Goal: Task Accomplishment & Management: Manage account settings

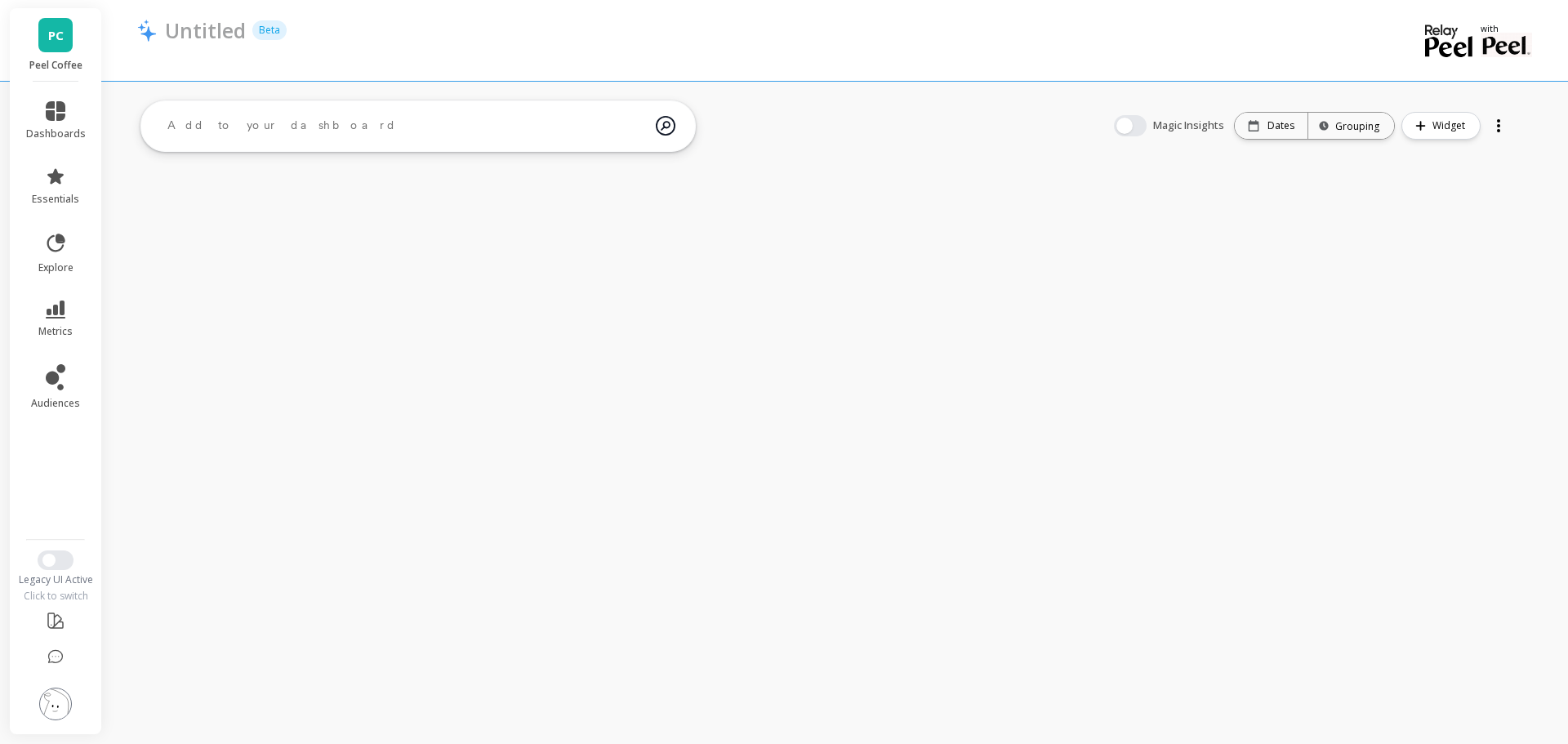
drag, startPoint x: 59, startPoint y: 705, endPoint x: 155, endPoint y: 519, distance: 209.3
click at [59, 704] on img at bounding box center [56, 704] width 33 height 33
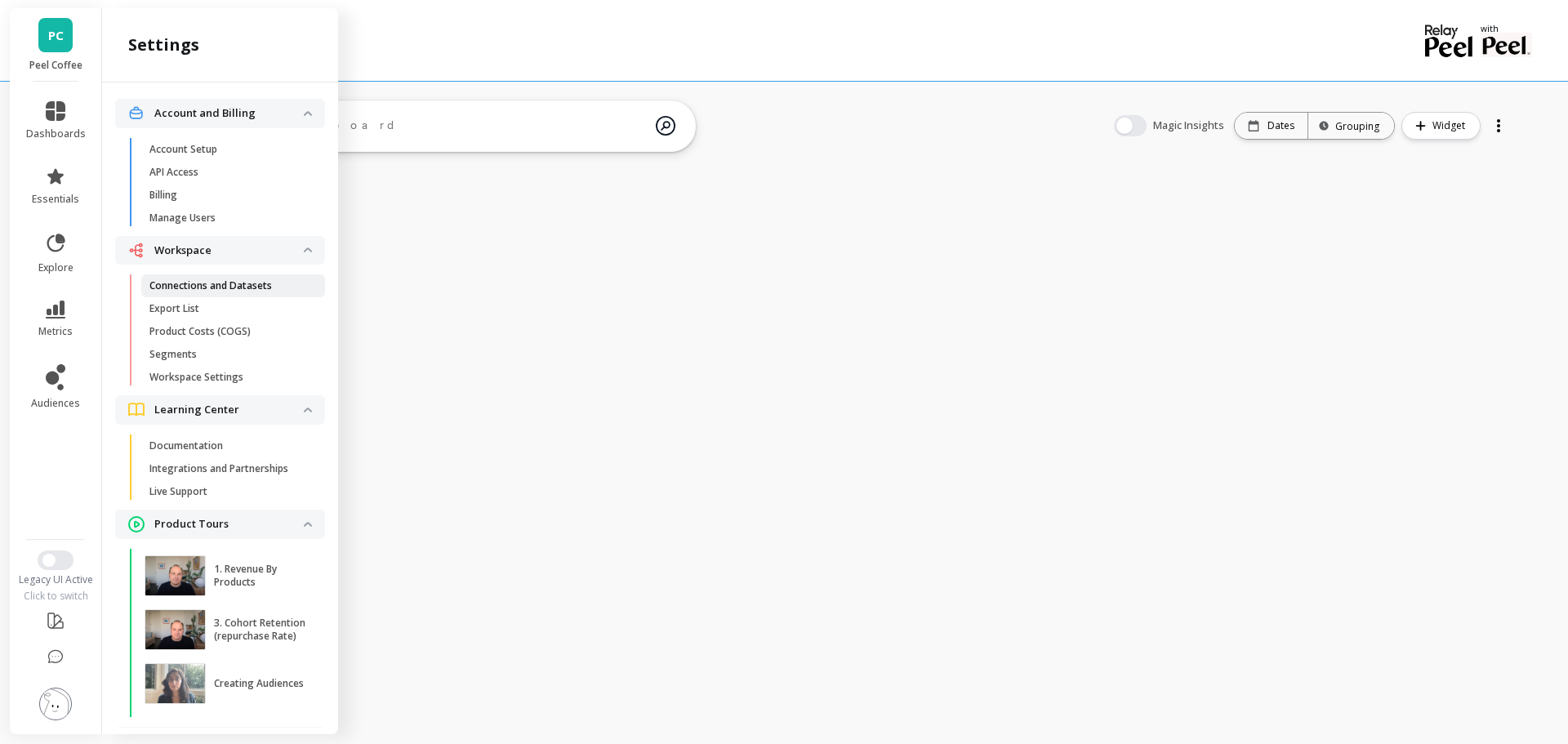
click at [226, 285] on p "Connections and Datasets" at bounding box center [210, 286] width 122 height 13
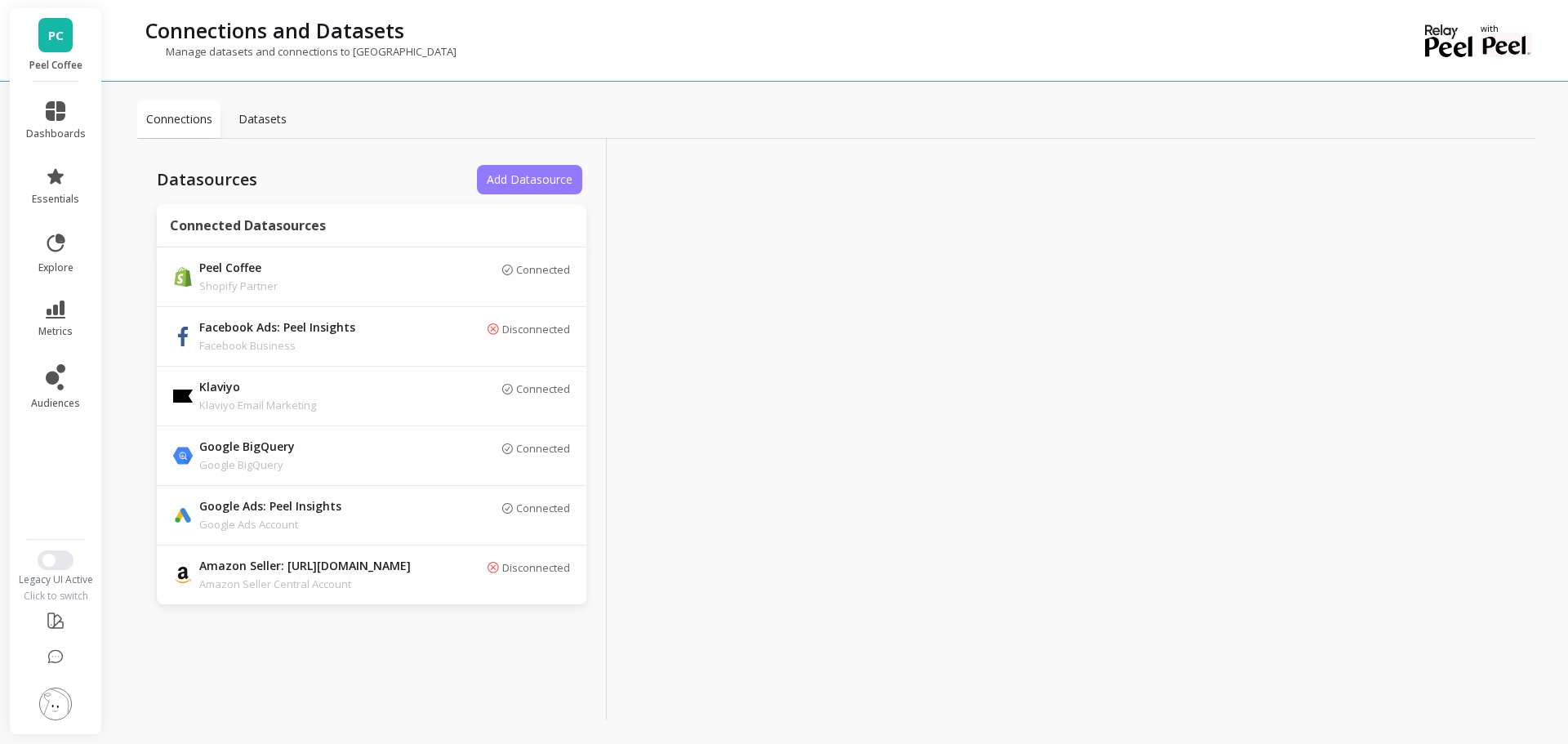
click at [502, 180] on span "Add Datasource" at bounding box center [530, 179] width 85 height 16
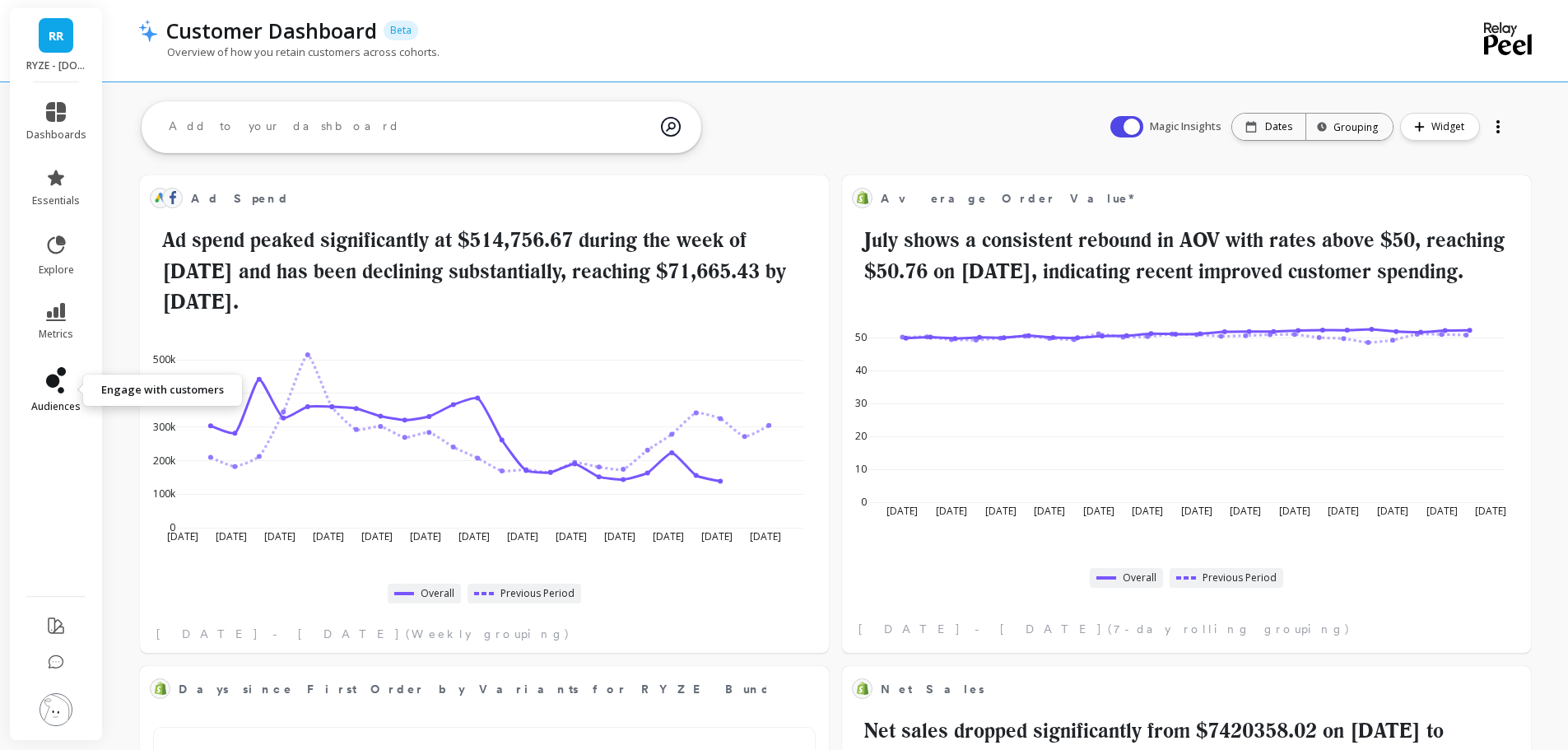
click at [59, 383] on icon at bounding box center [53, 381] width 13 height 13
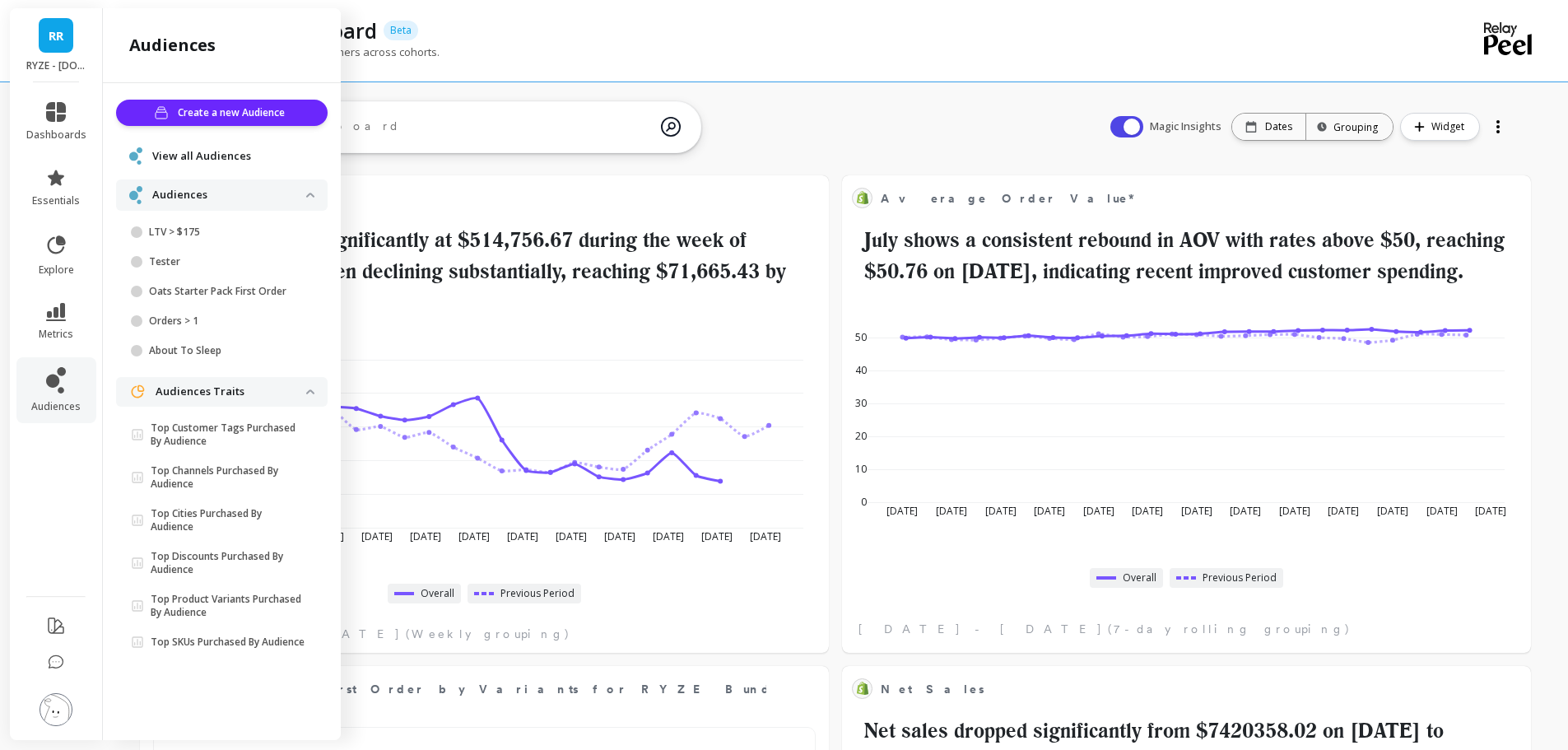
click at [218, 153] on span "View all Audiences" at bounding box center [201, 156] width 99 height 17
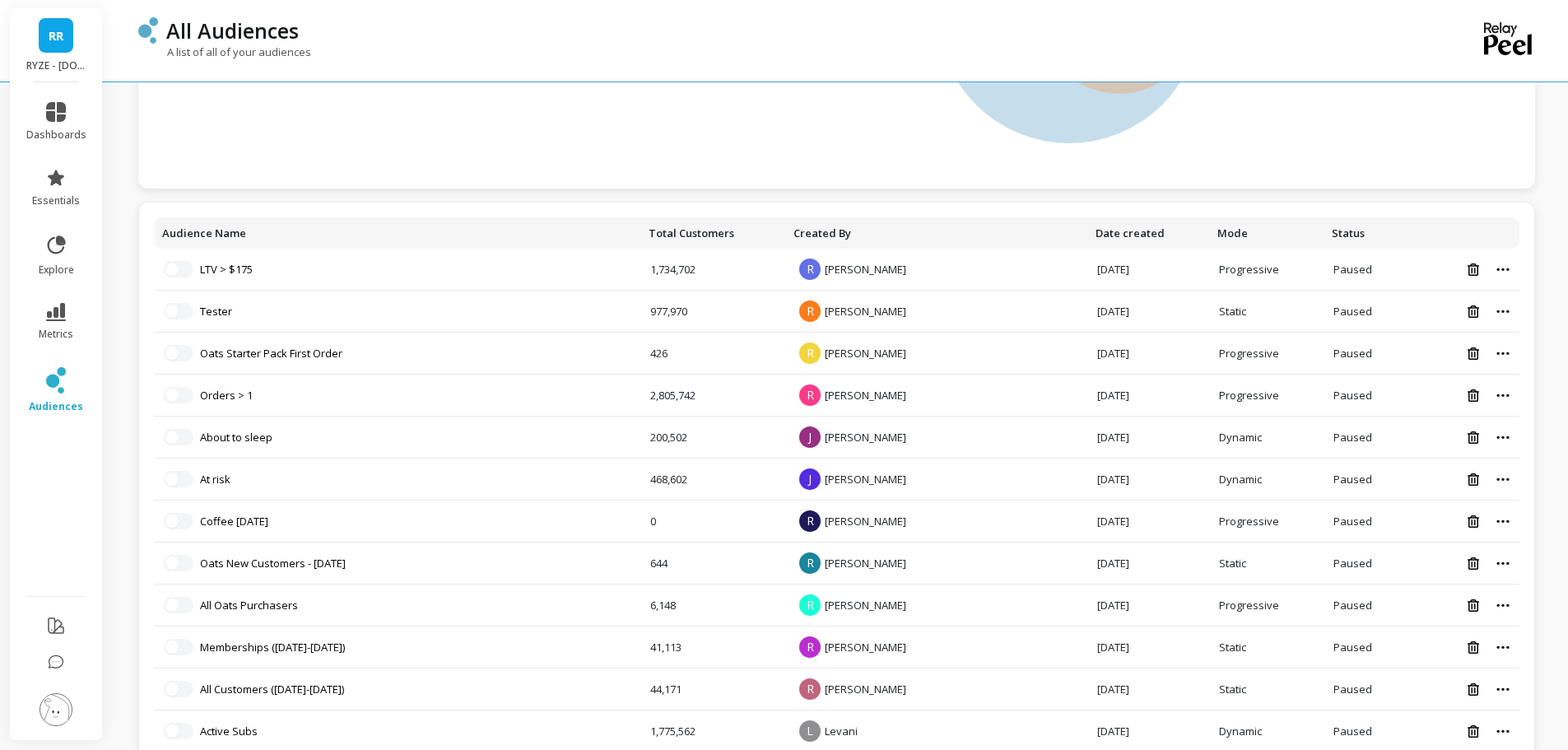
scroll to position [176, 0]
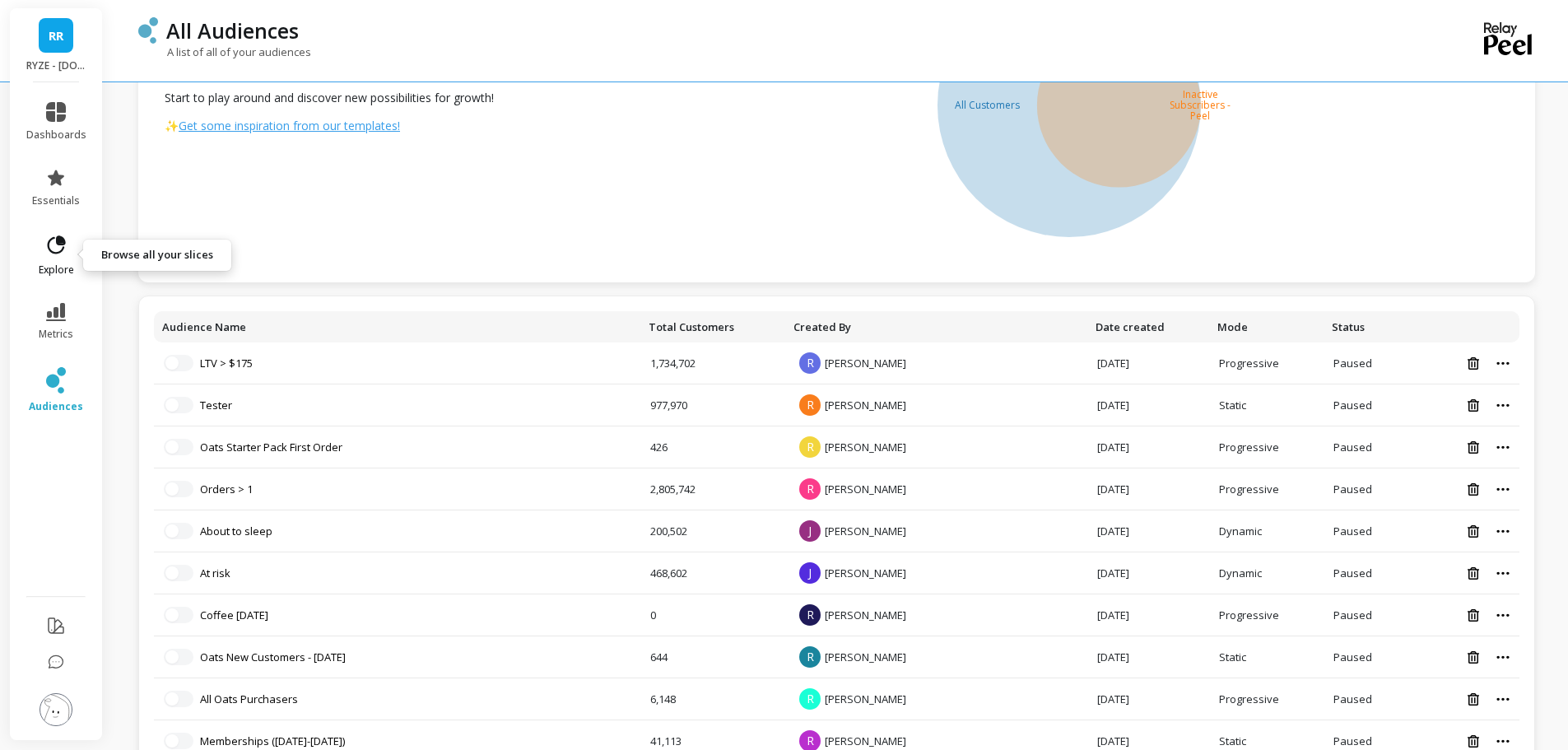
click at [64, 238] on icon at bounding box center [57, 244] width 18 height 18
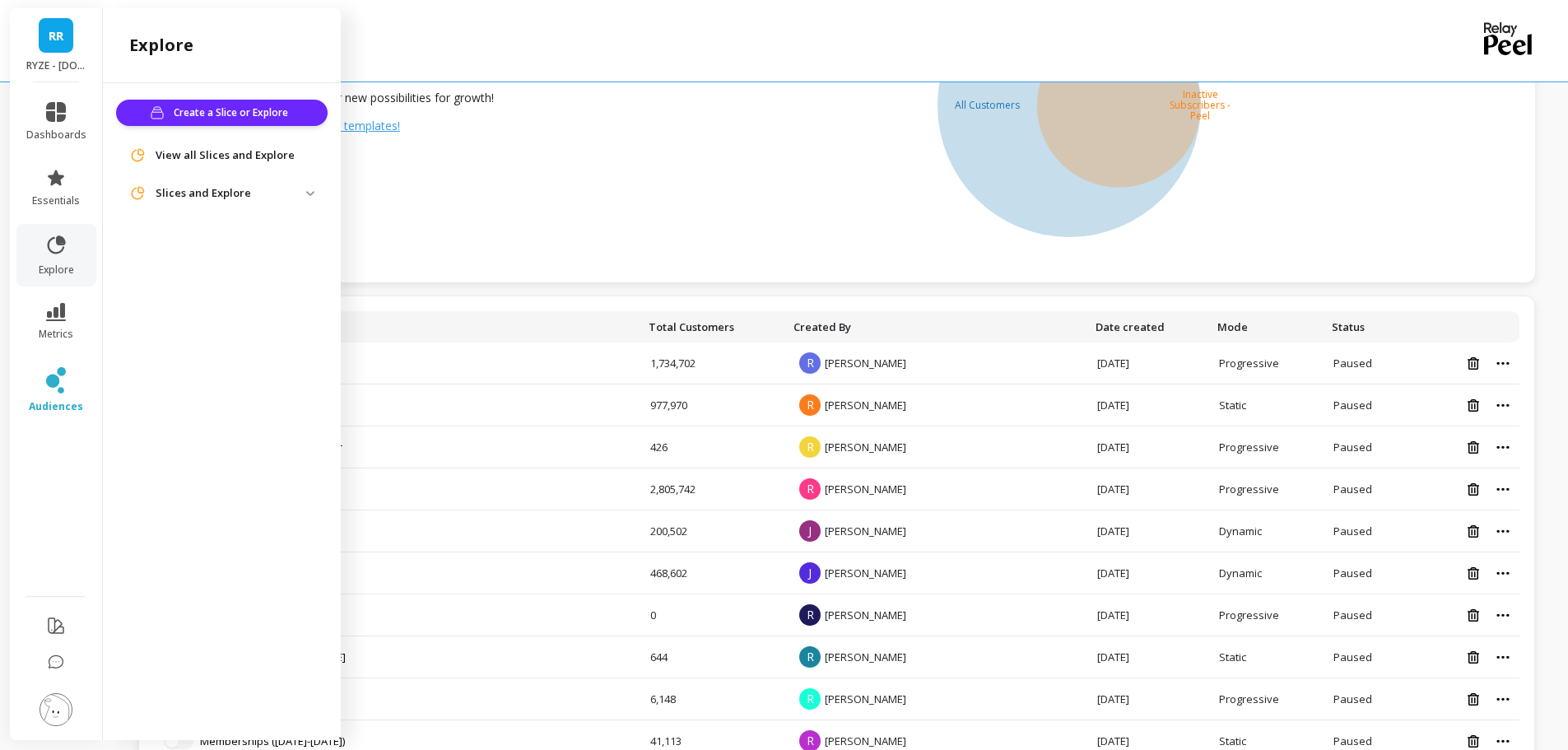
click at [186, 153] on span "View all Slices and Explore" at bounding box center [225, 156] width 139 height 17
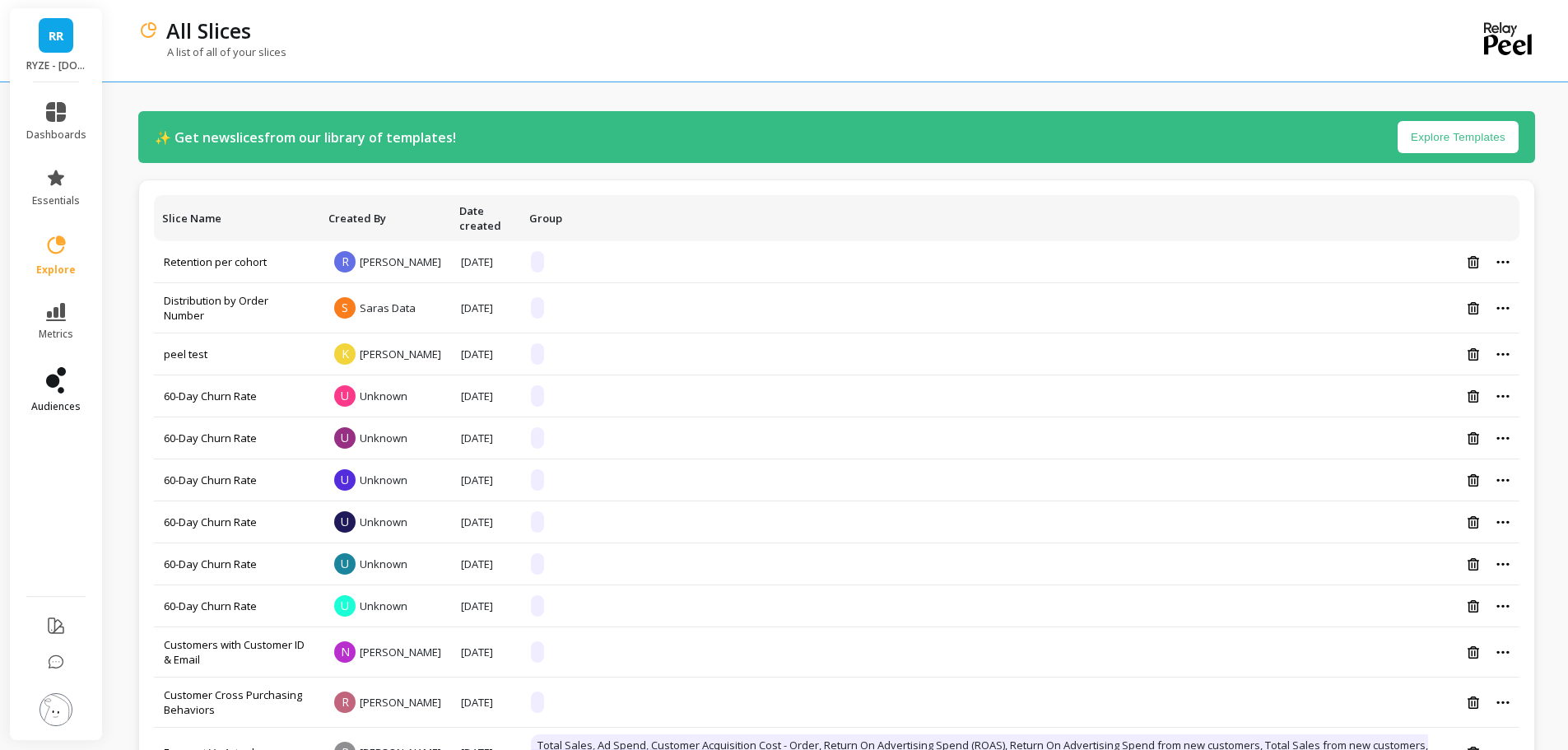
click at [72, 387] on link "audiences" at bounding box center [56, 390] width 60 height 46
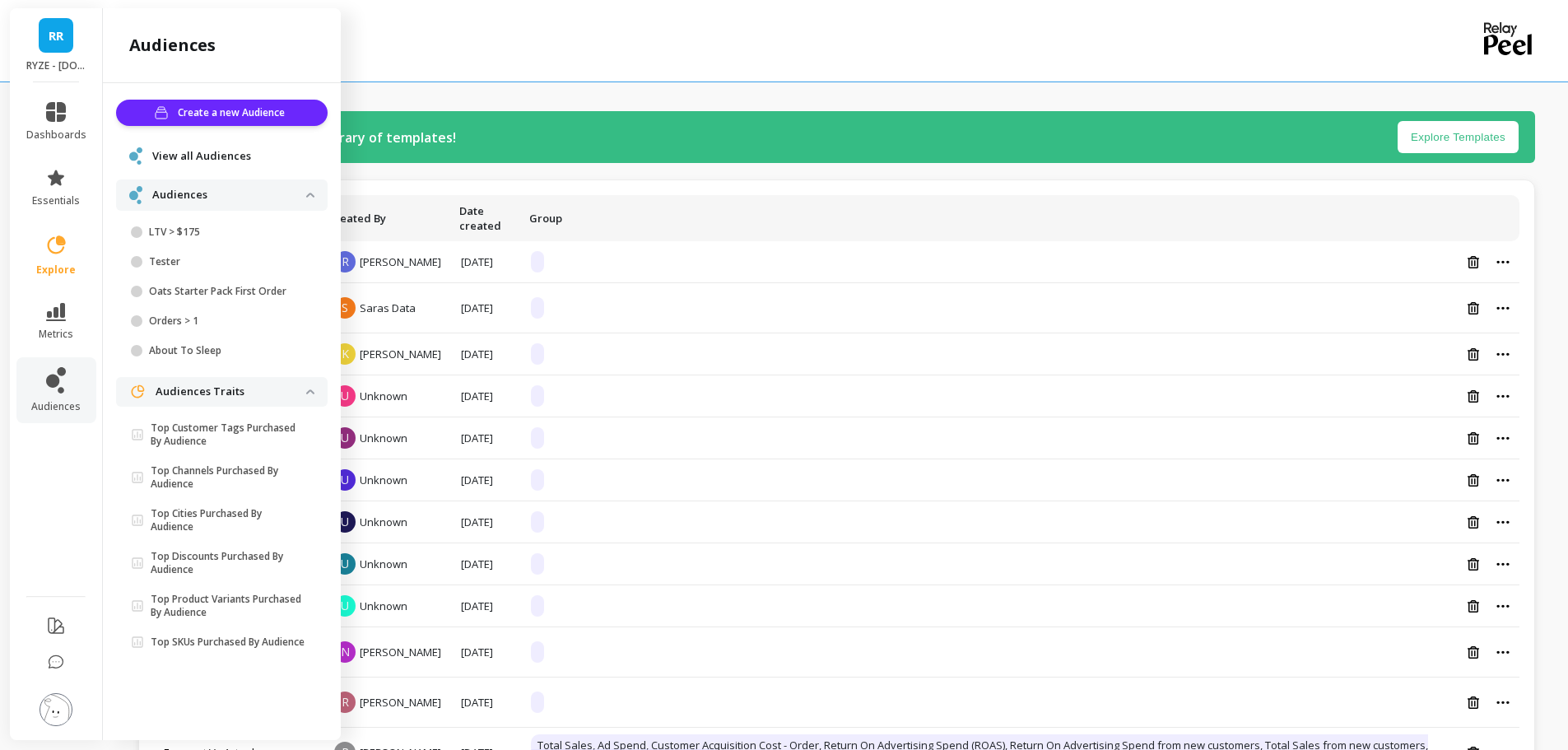
click at [59, 707] on img at bounding box center [56, 709] width 33 height 33
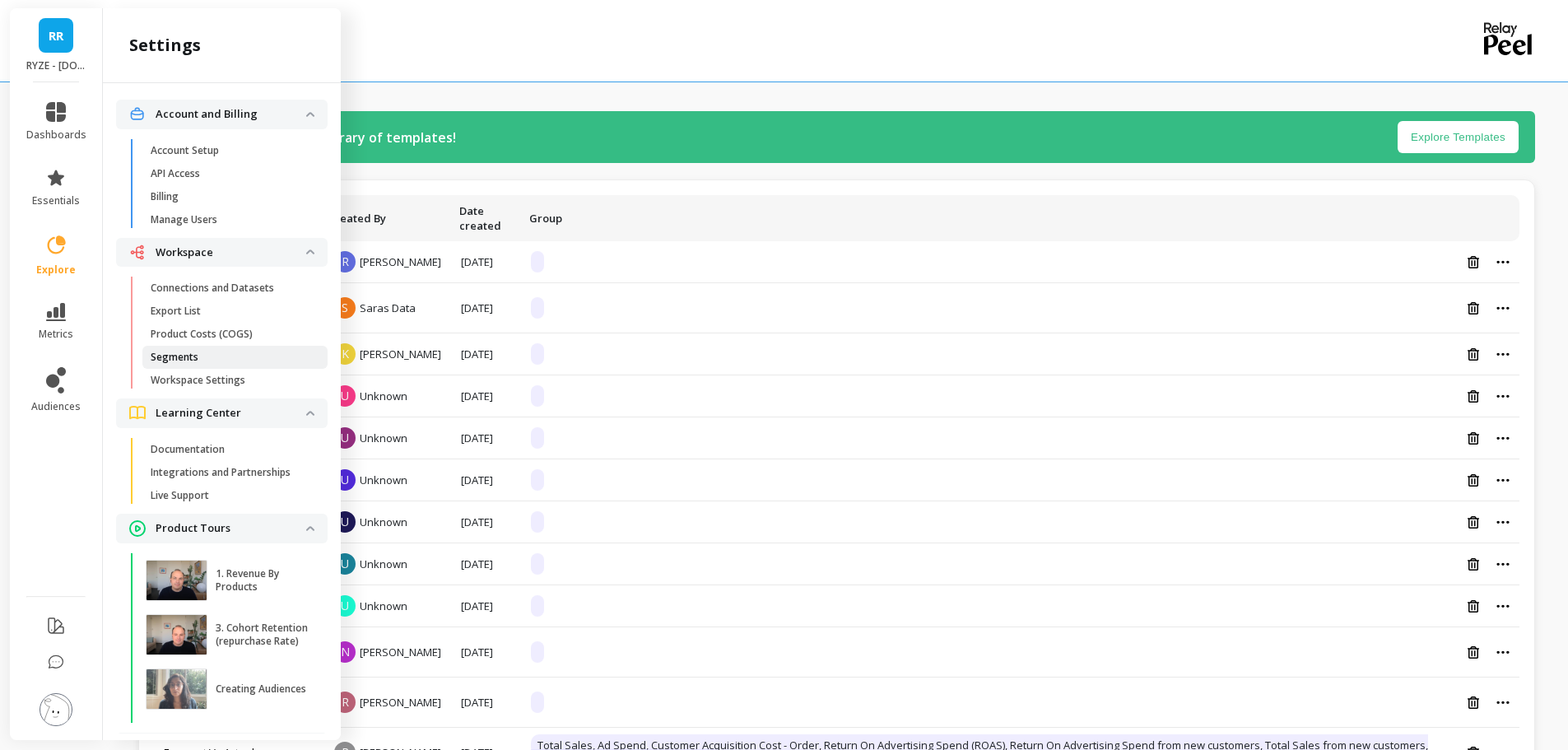
click at [185, 362] on p "Segments" at bounding box center [175, 358] width 48 height 13
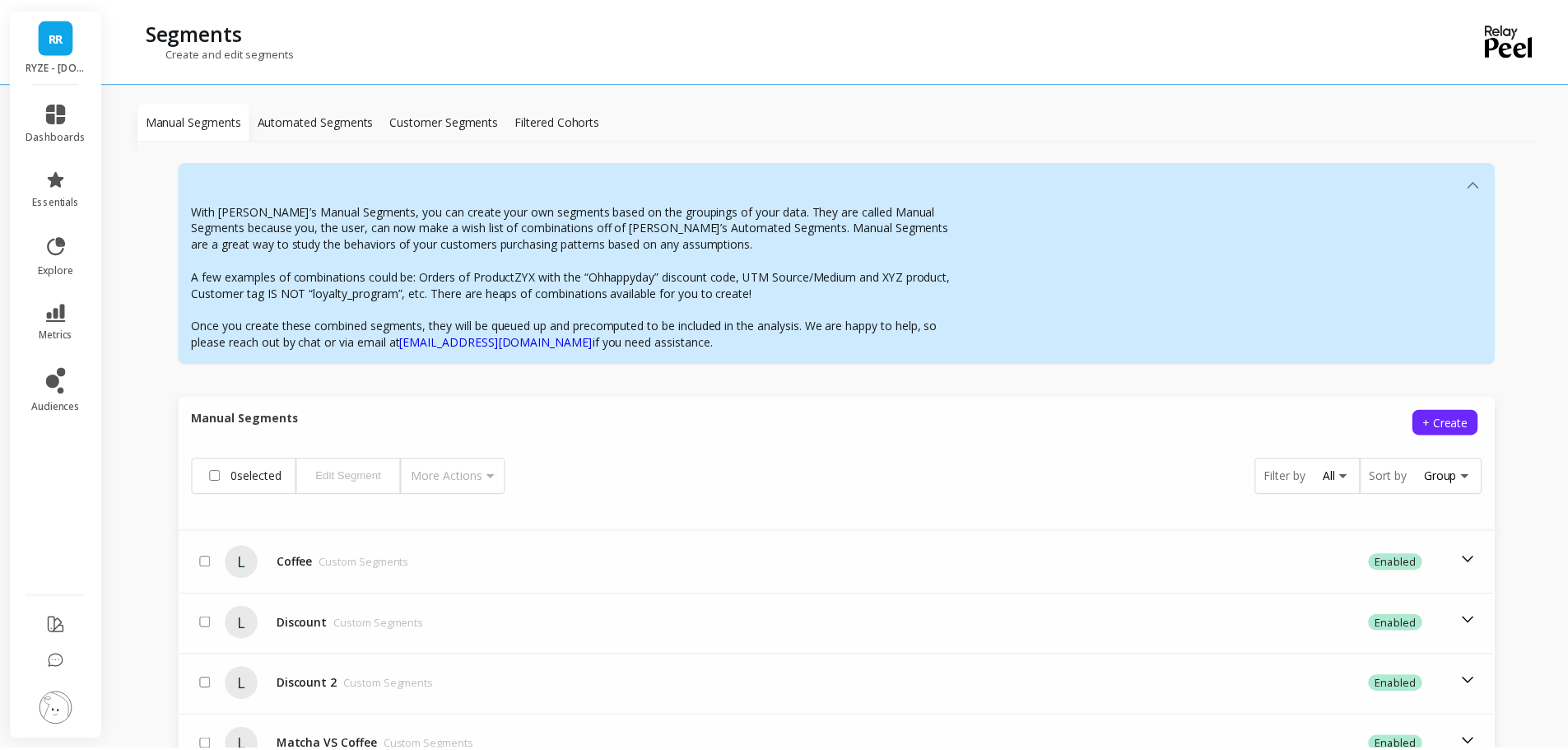
scroll to position [329, 0]
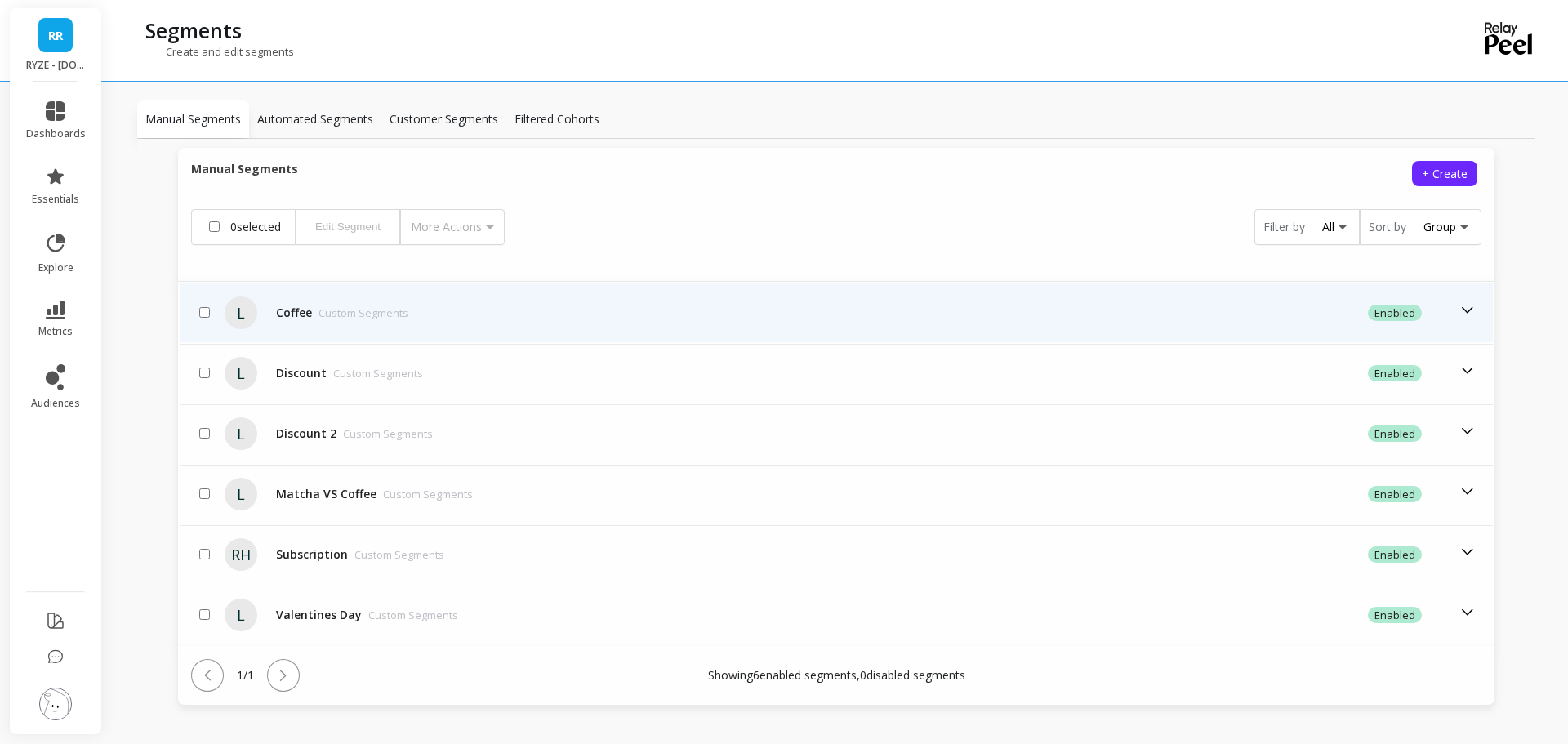
click at [1466, 314] on td "enabled" at bounding box center [1203, 313] width 580 height 59
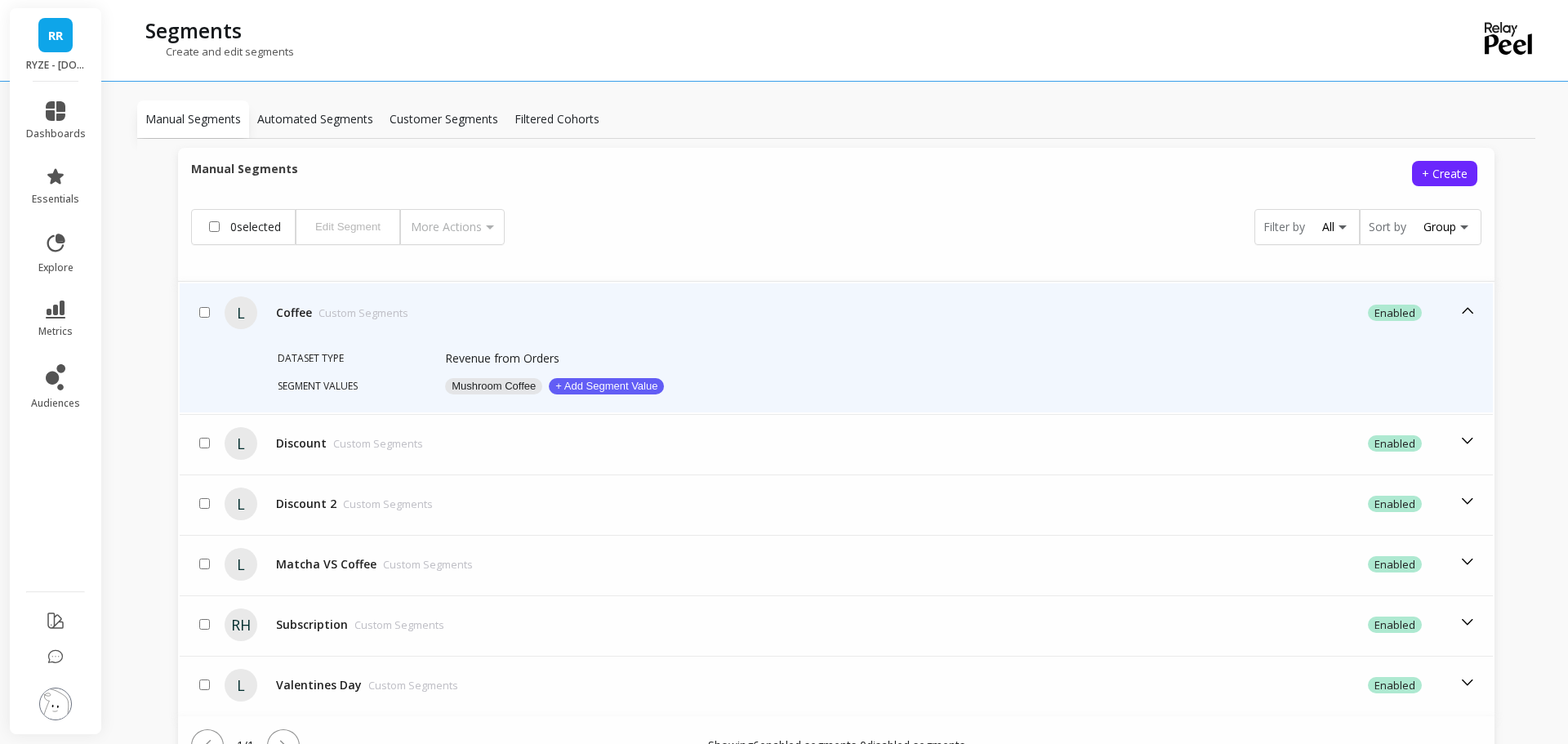
click at [1464, 308] on icon at bounding box center [1468, 310] width 18 height 18
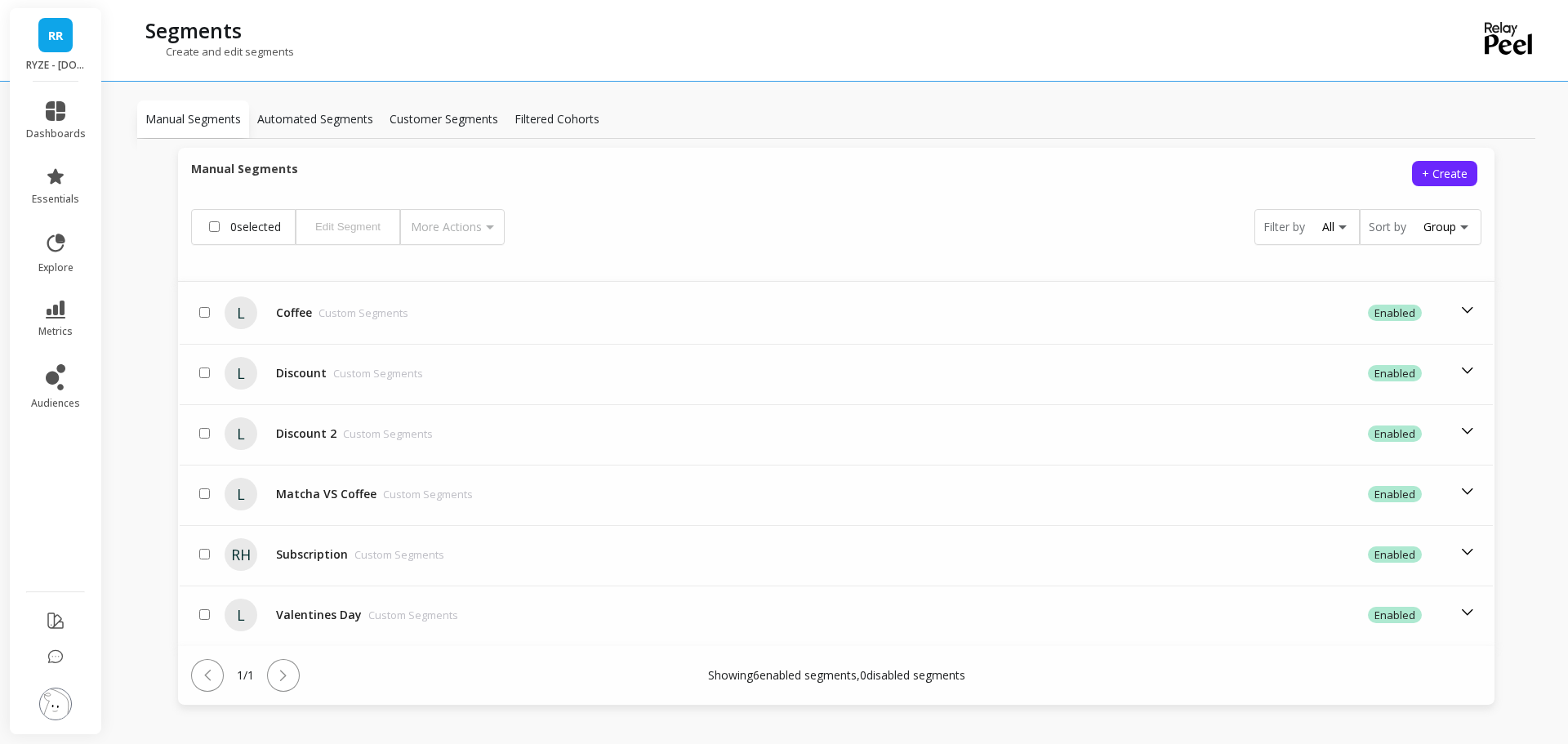
click at [87, 135] on li "dashboards" at bounding box center [56, 121] width 79 height 59
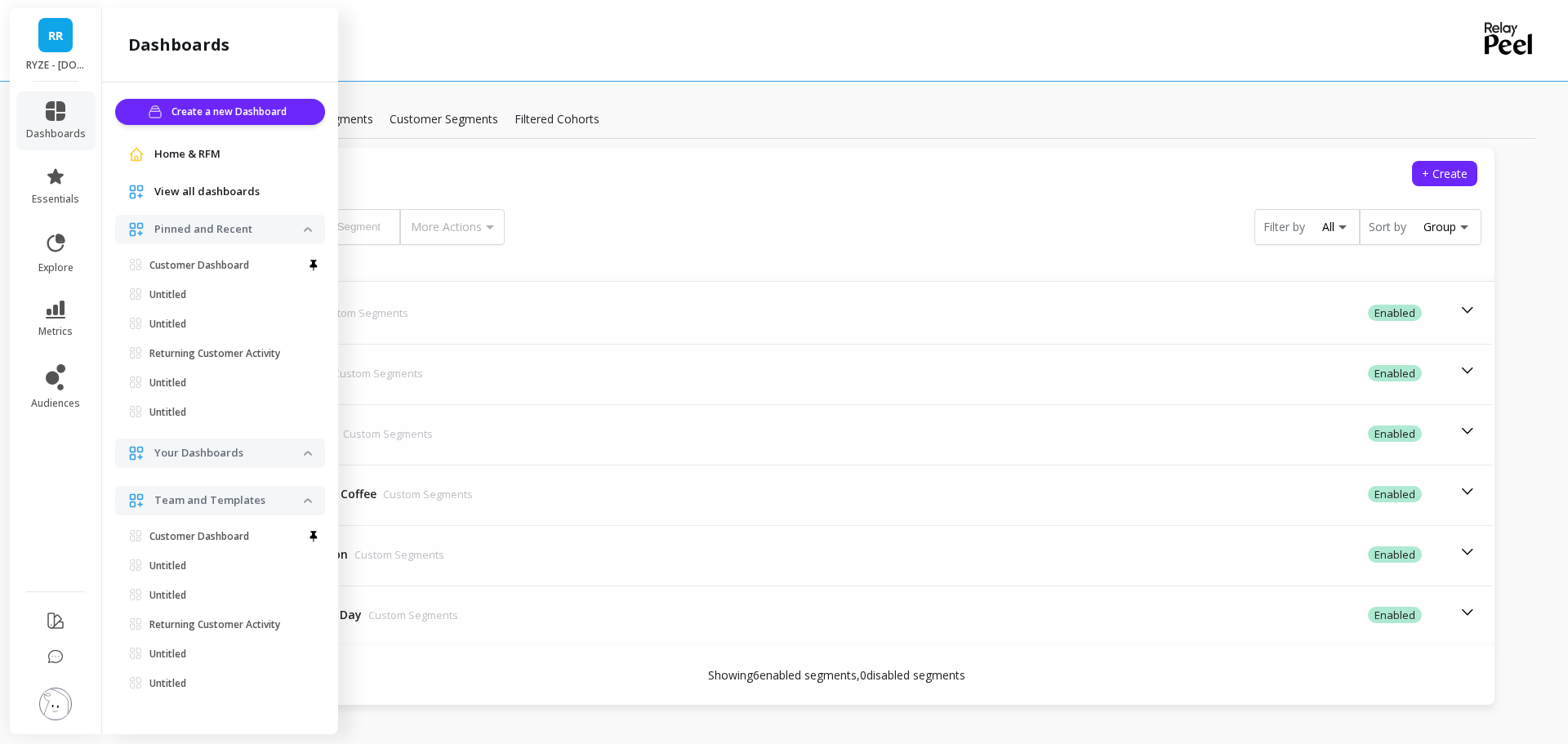
drag, startPoint x: 205, startPoint y: 189, endPoint x: 218, endPoint y: 186, distance: 13.3
click at [205, 189] on span "View all dashboards" at bounding box center [207, 192] width 105 height 16
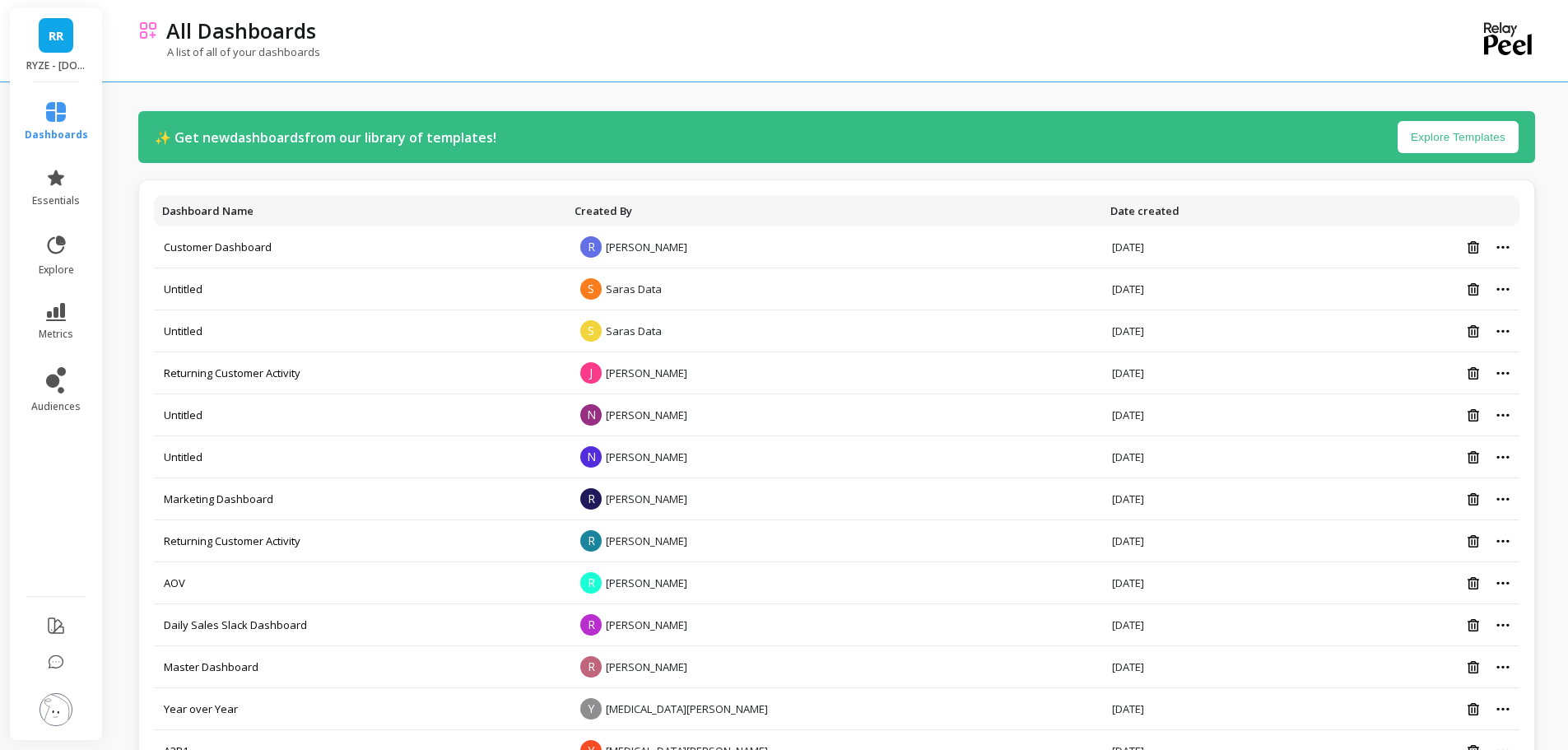
click at [1102, 209] on th "Date created" at bounding box center [1210, 211] width 216 height 31
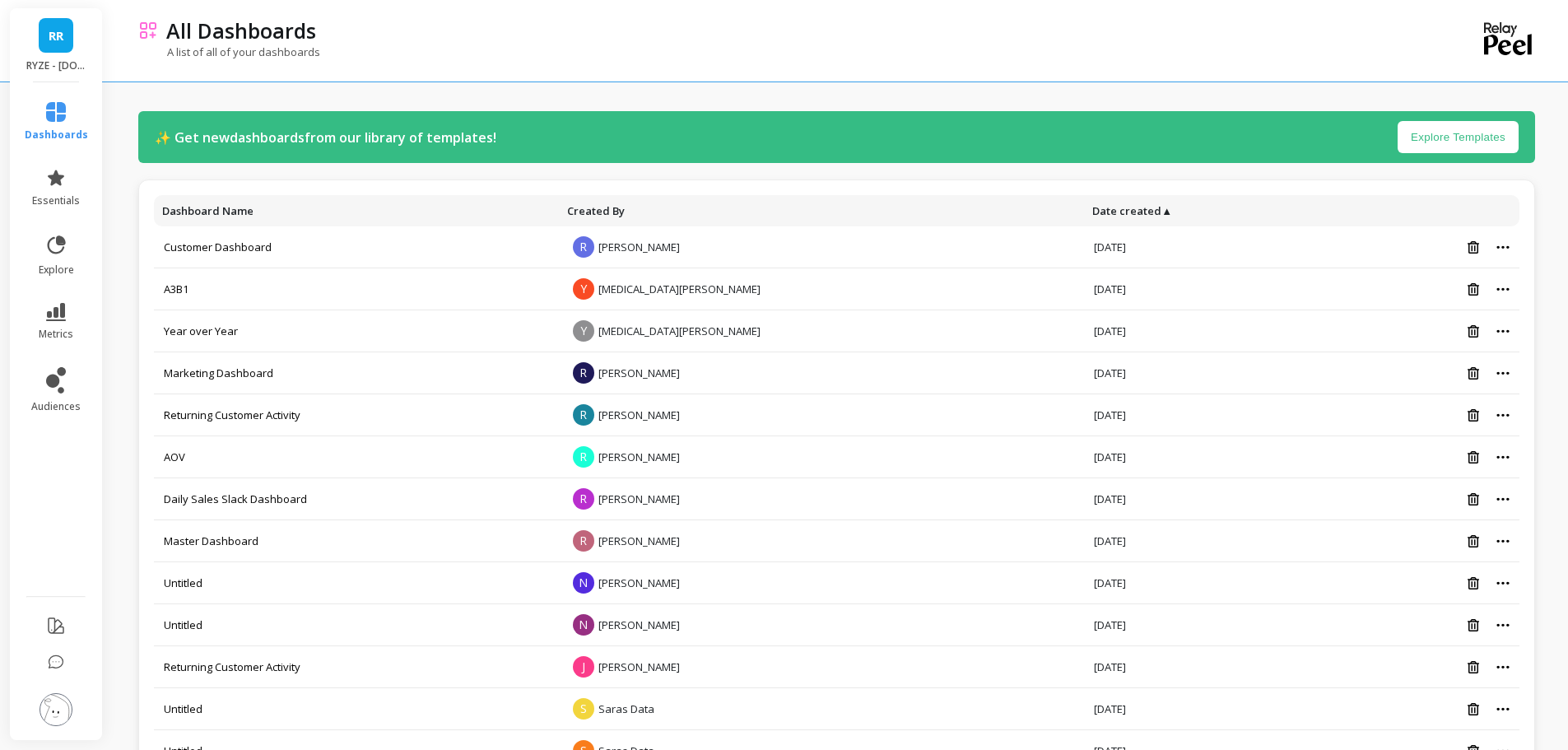
click at [1084, 209] on th "Date created ▲" at bounding box center [1203, 211] width 238 height 31
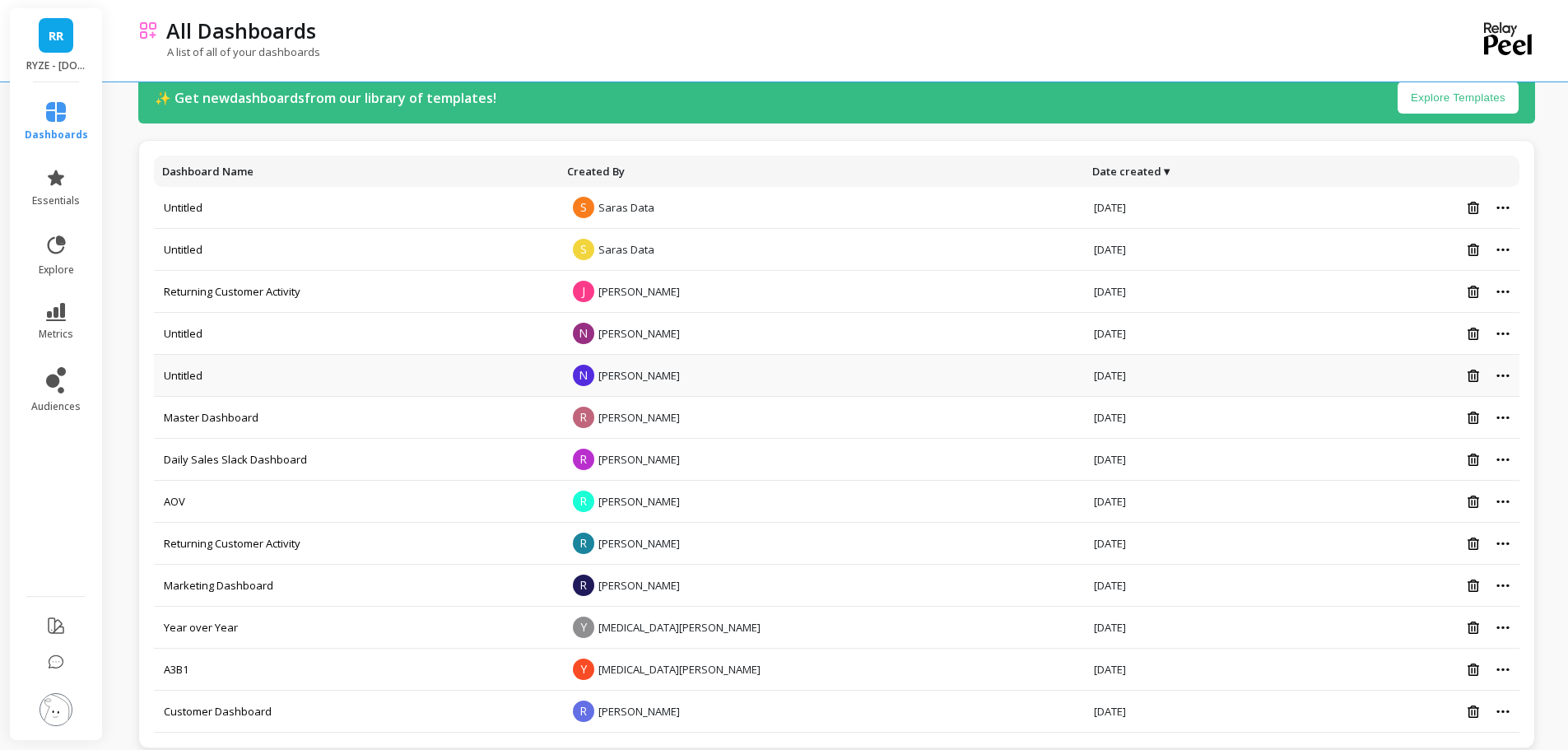
scroll to position [59, 0]
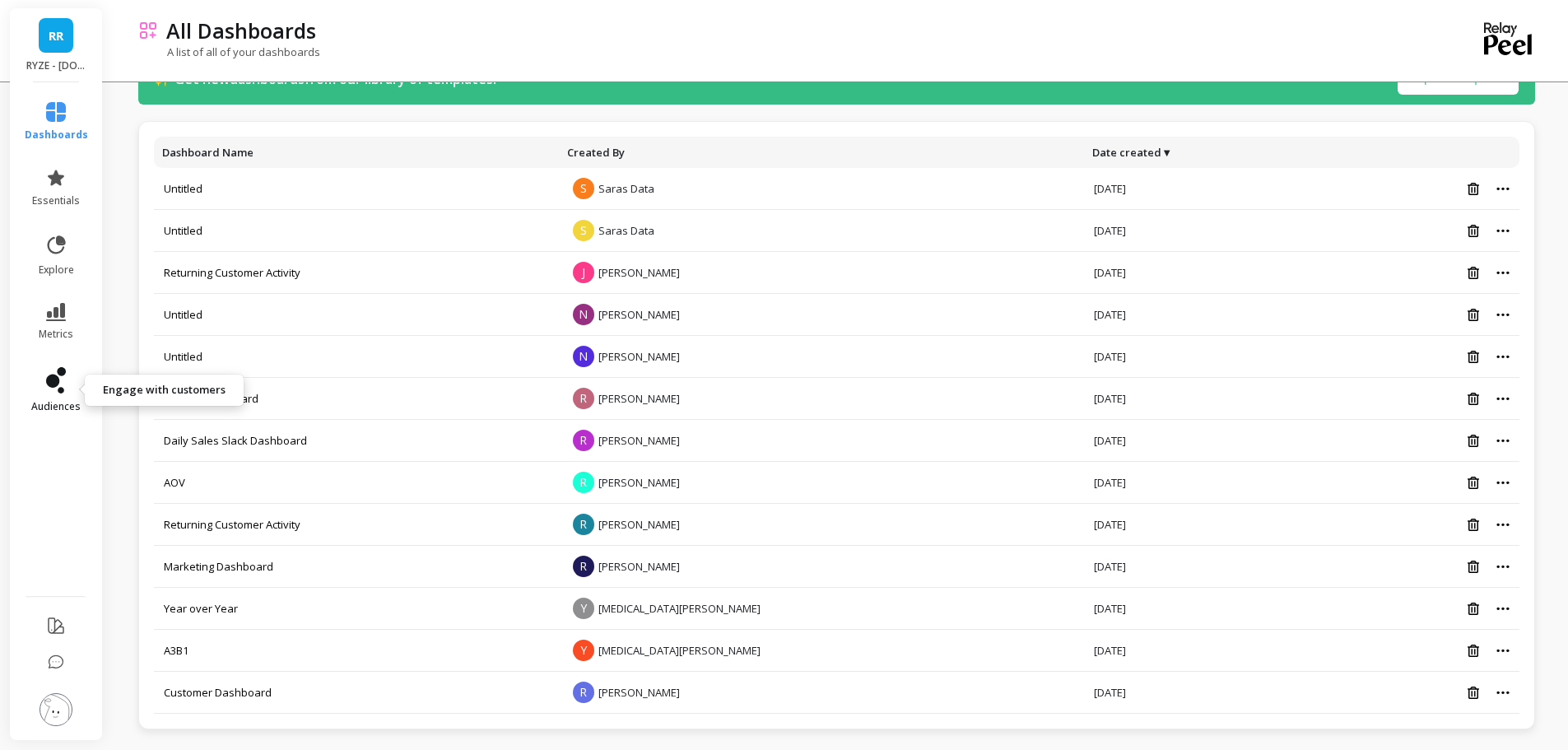
click at [54, 368] on icon at bounding box center [56, 380] width 20 height 26
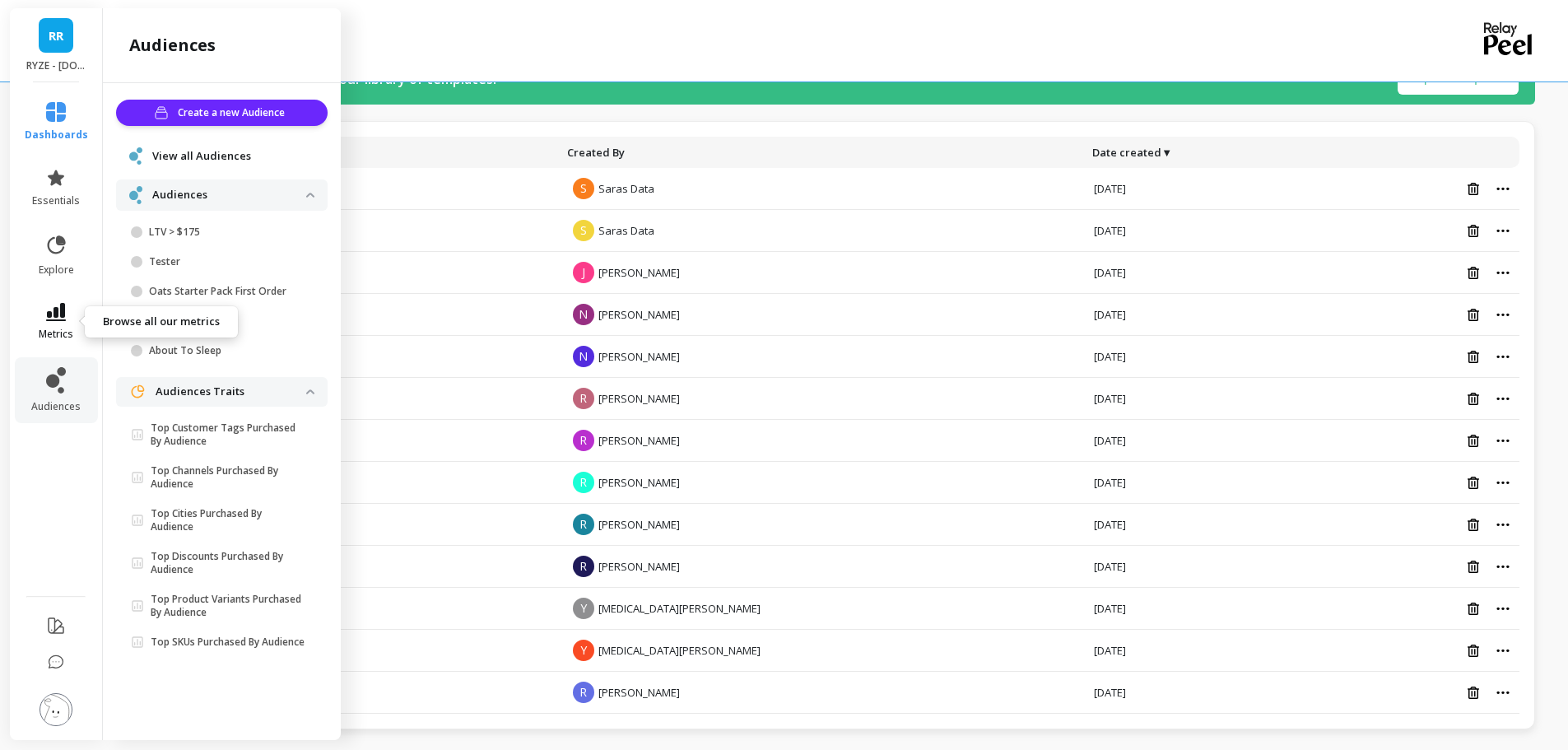
click at [52, 315] on icon at bounding box center [56, 312] width 20 height 18
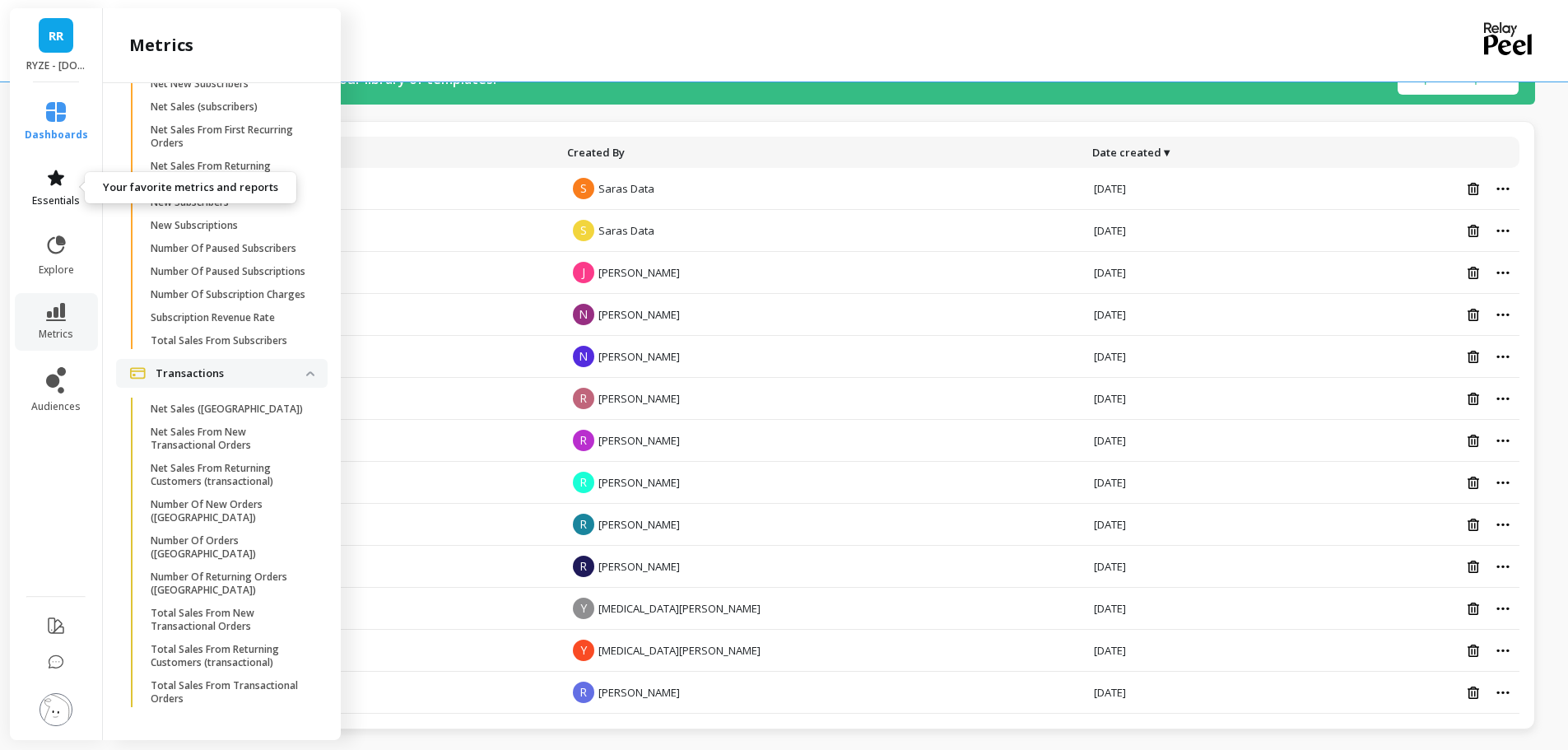
click at [66, 183] on link "essentials" at bounding box center [56, 188] width 64 height 40
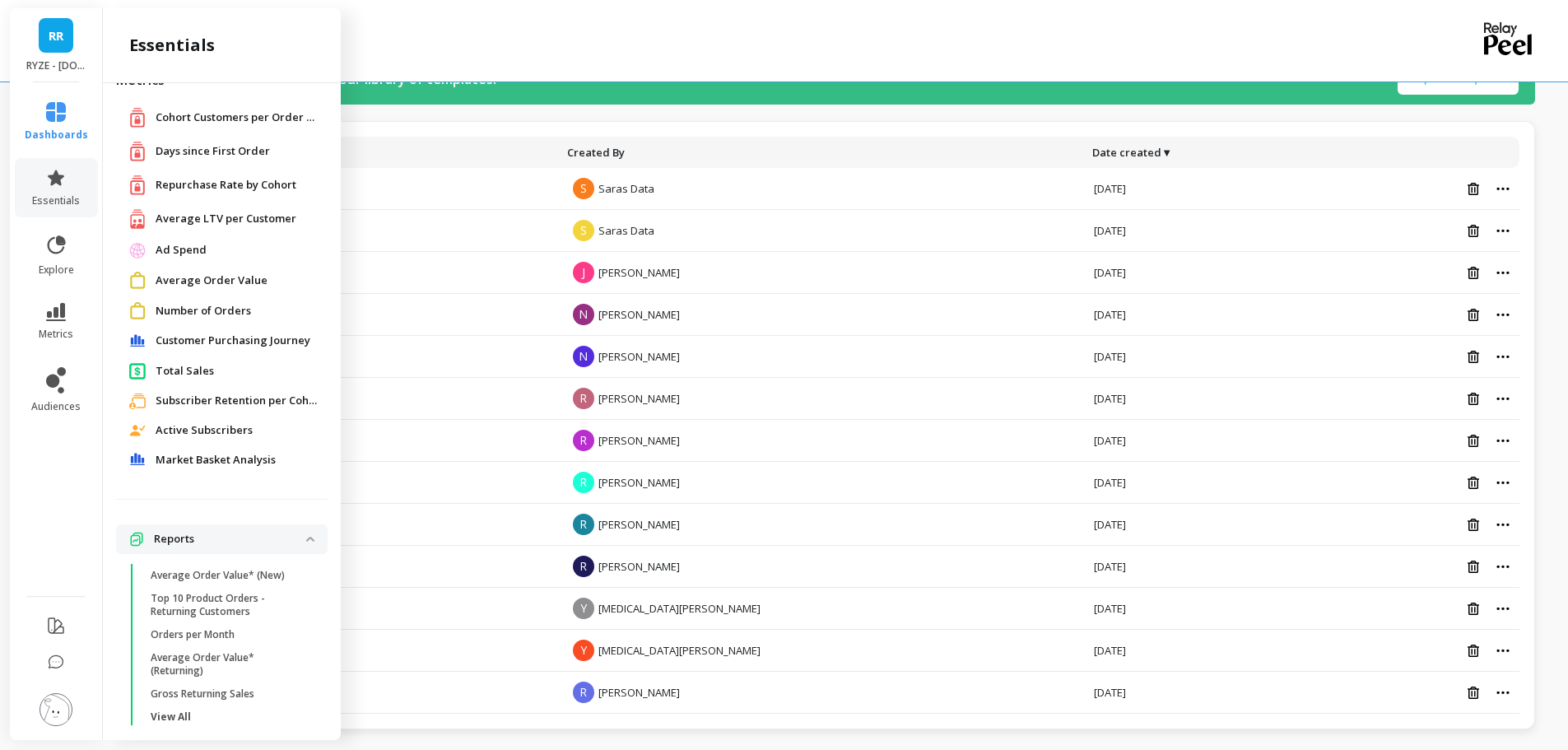
scroll to position [48, 0]
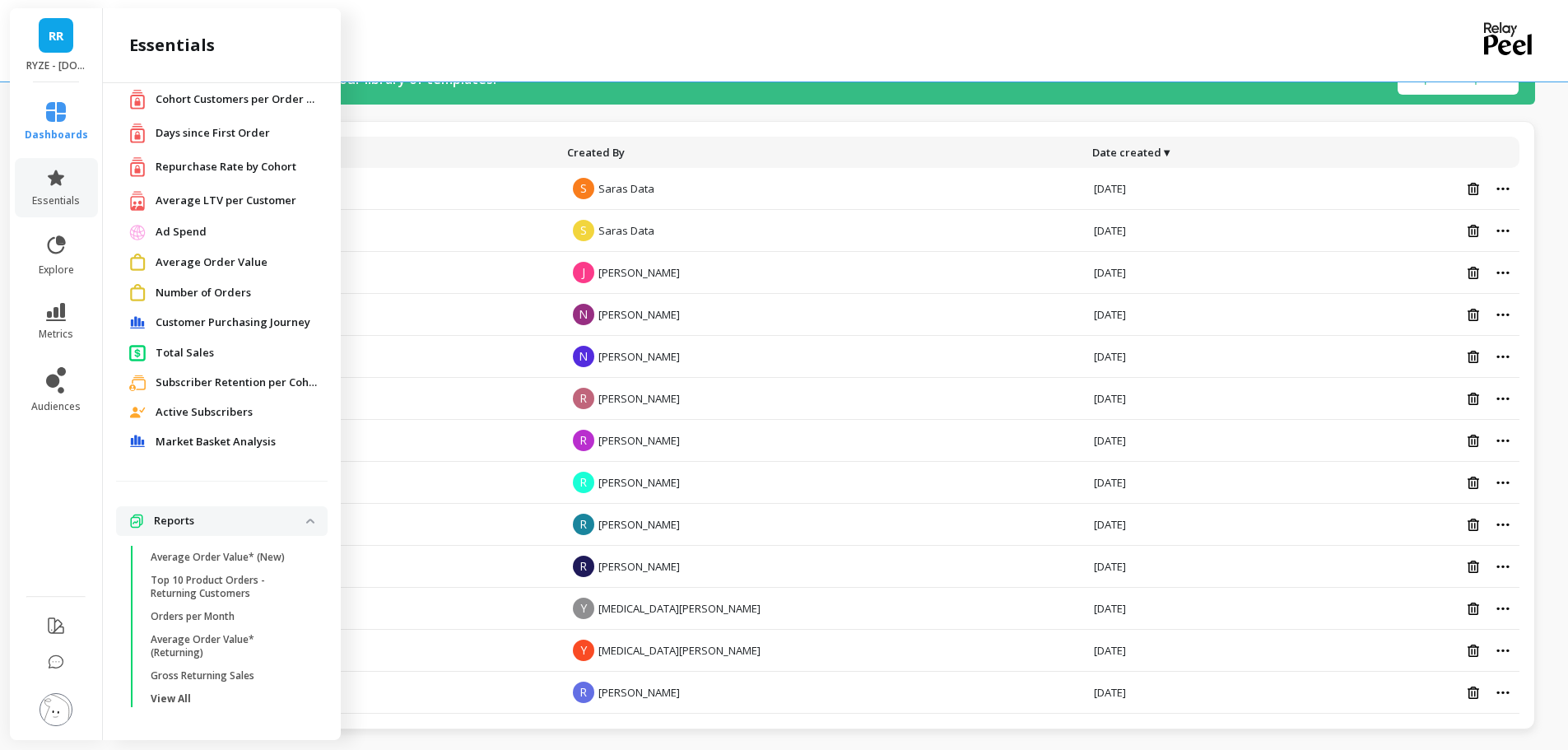
click at [188, 517] on p "Reports" at bounding box center [230, 521] width 152 height 17
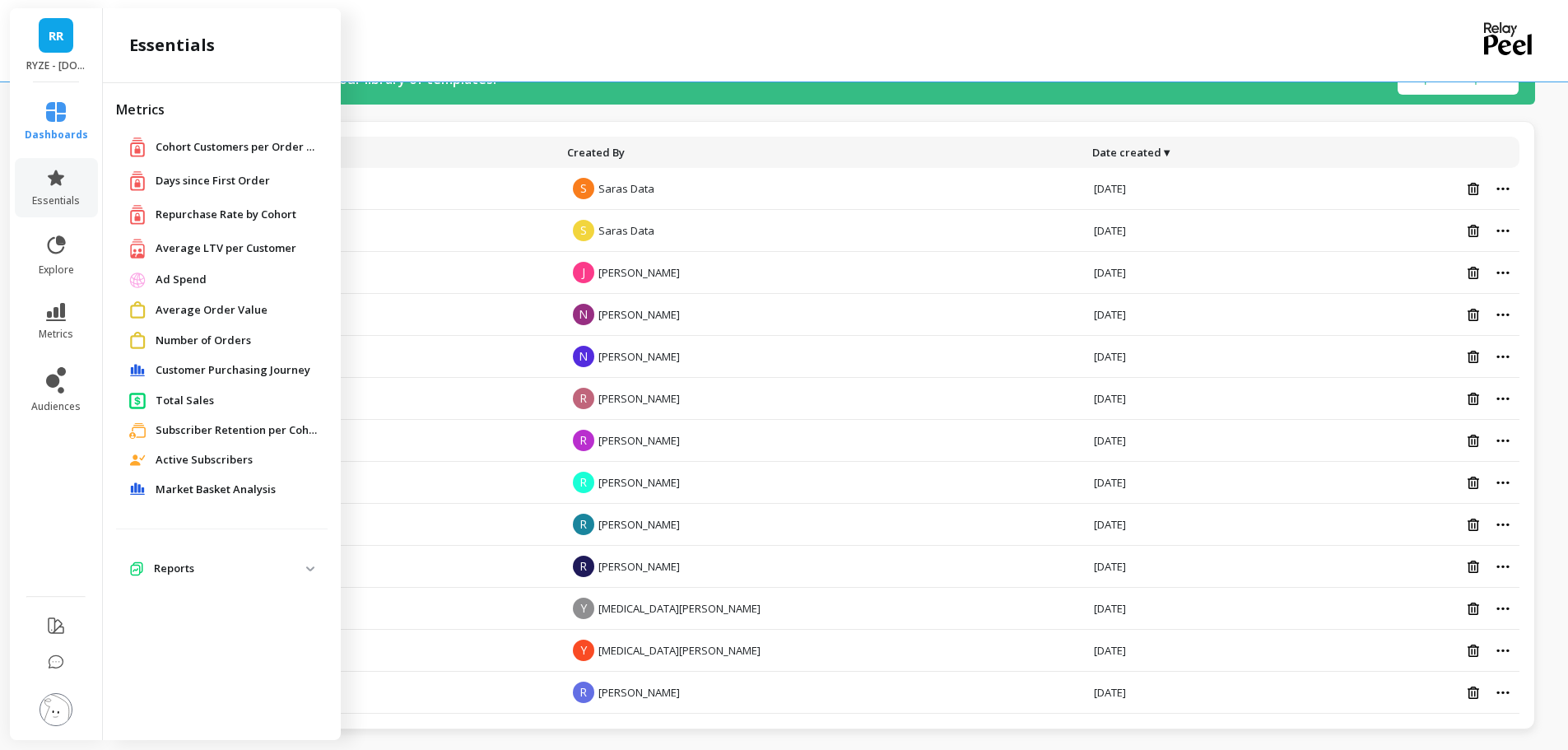
click at [174, 568] on p "Reports" at bounding box center [230, 569] width 152 height 17
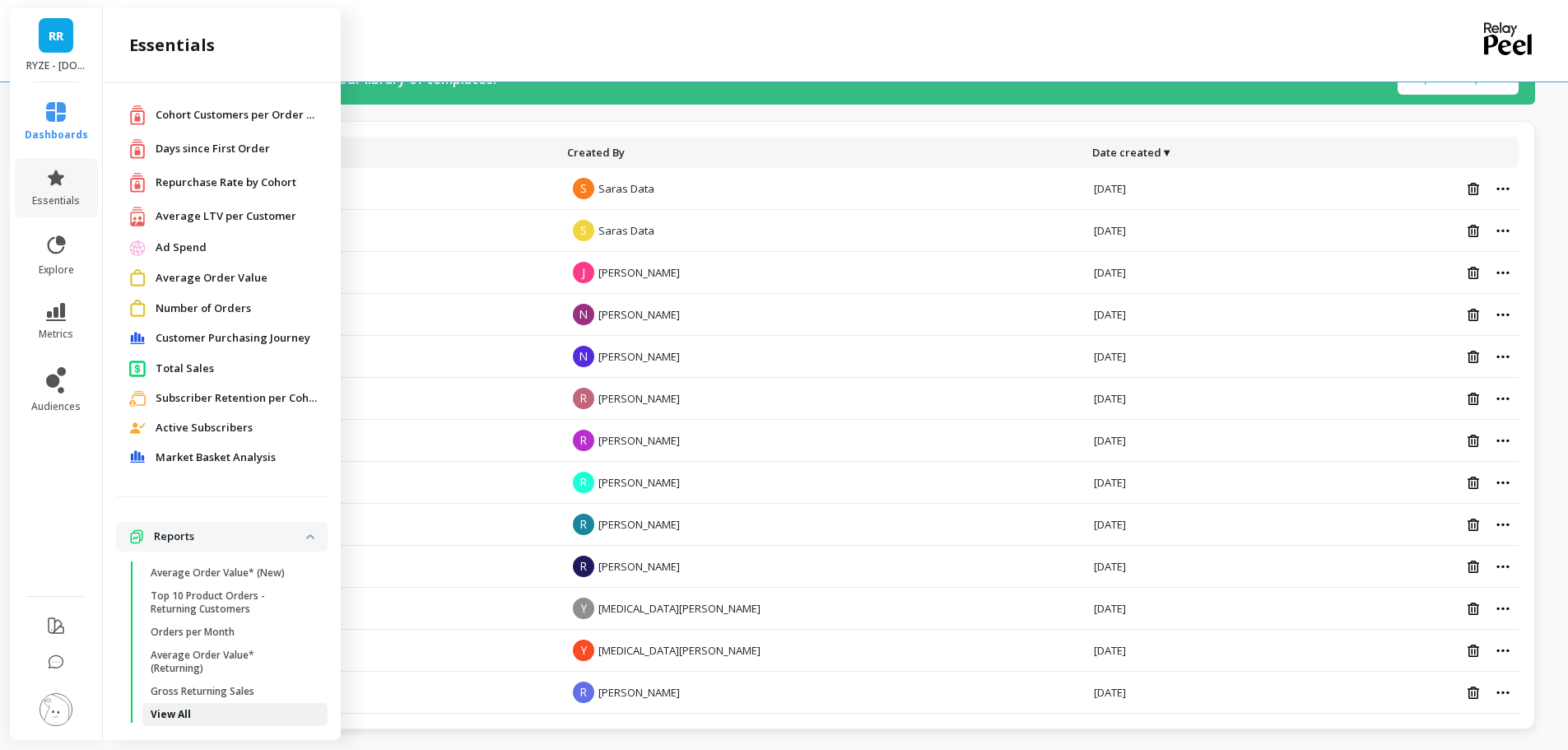
scroll to position [48, 0]
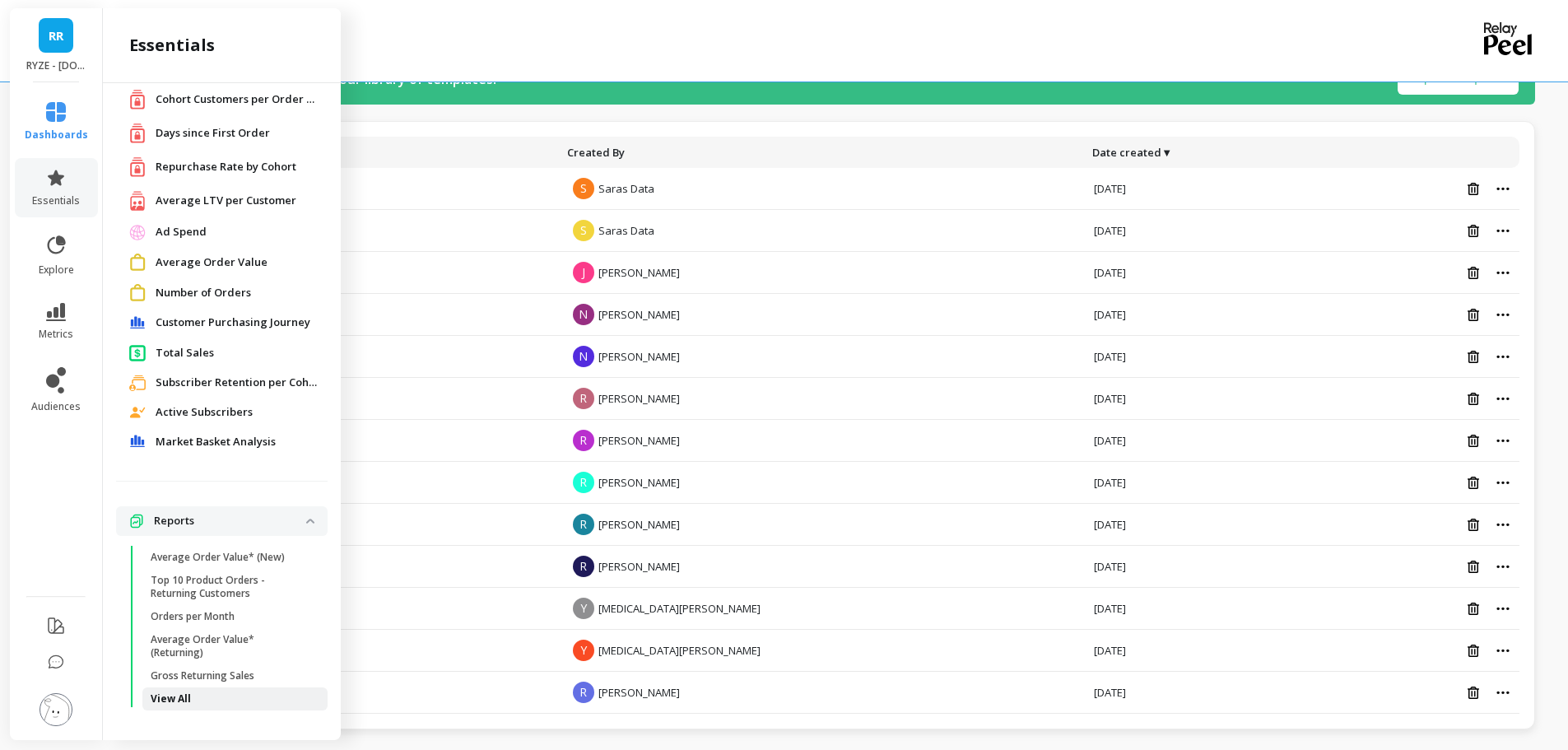
click at [180, 698] on p "View All" at bounding box center [171, 699] width 41 height 13
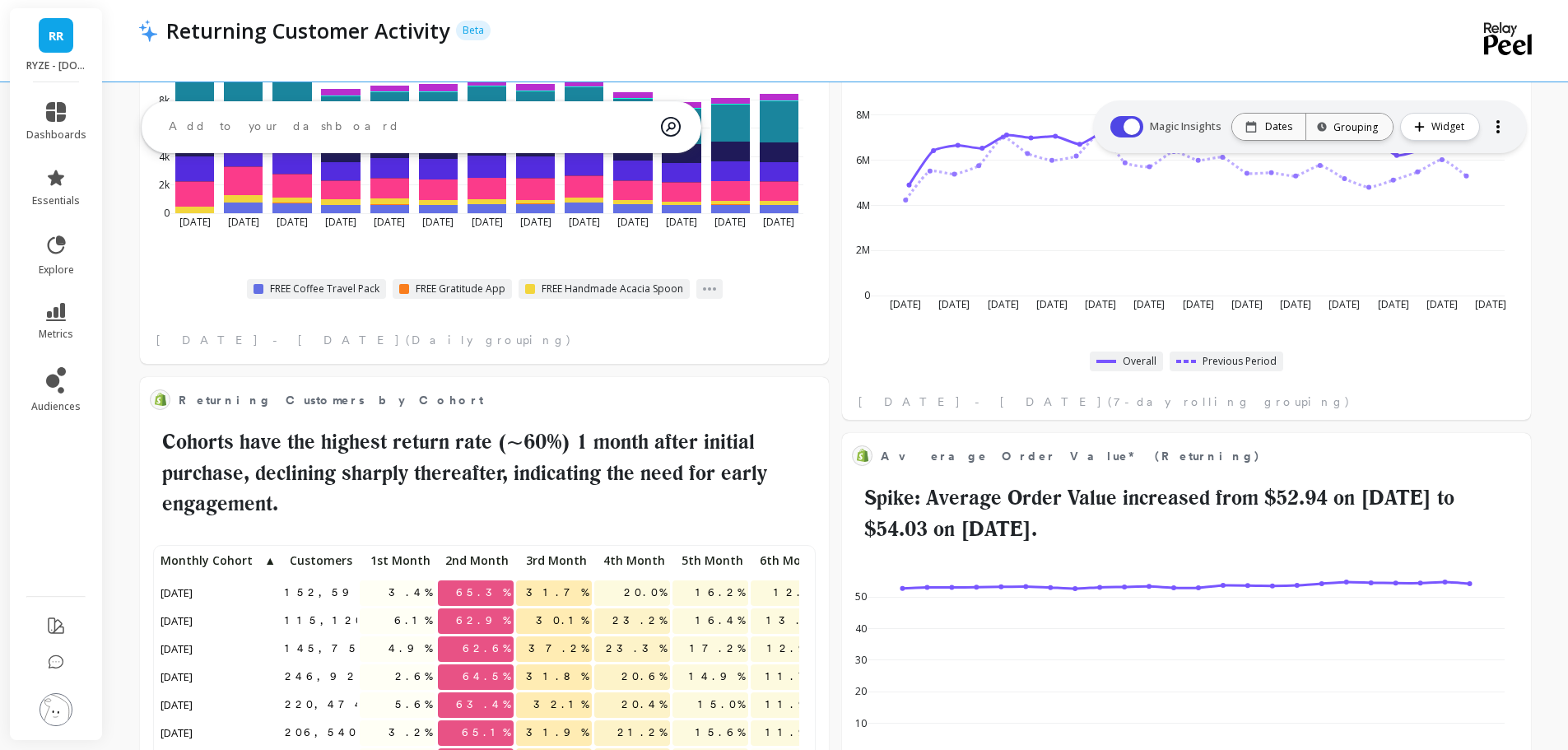
scroll to position [142, 0]
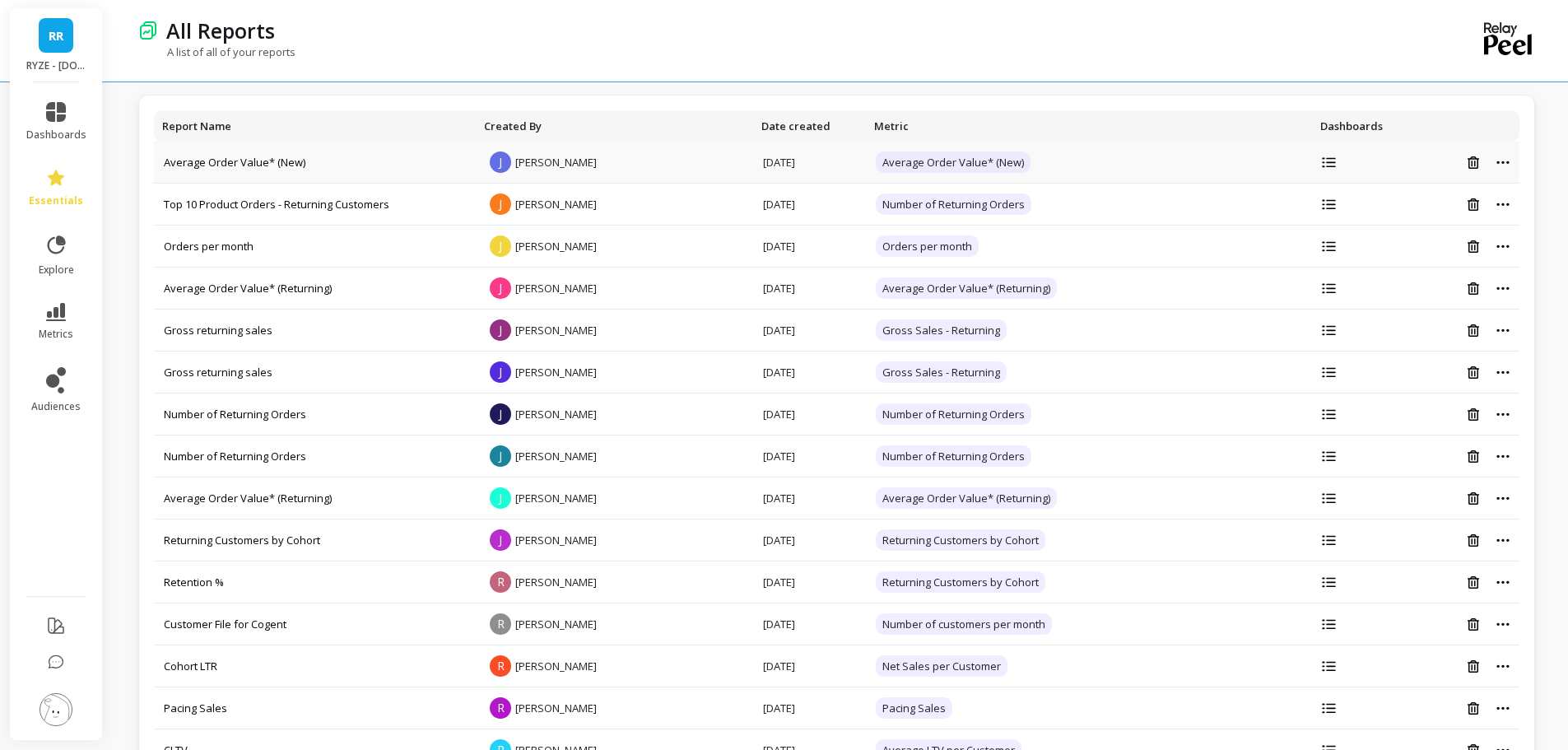
click at [1322, 163] on icon at bounding box center [1329, 162] width 14 height 11
click at [1322, 251] on icon at bounding box center [1329, 246] width 14 height 11
click at [1322, 329] on icon at bounding box center [1329, 330] width 14 height 11
click at [1322, 411] on div at bounding box center [1364, 414] width 84 height 11
click at [1322, 409] on icon at bounding box center [1329, 414] width 14 height 11
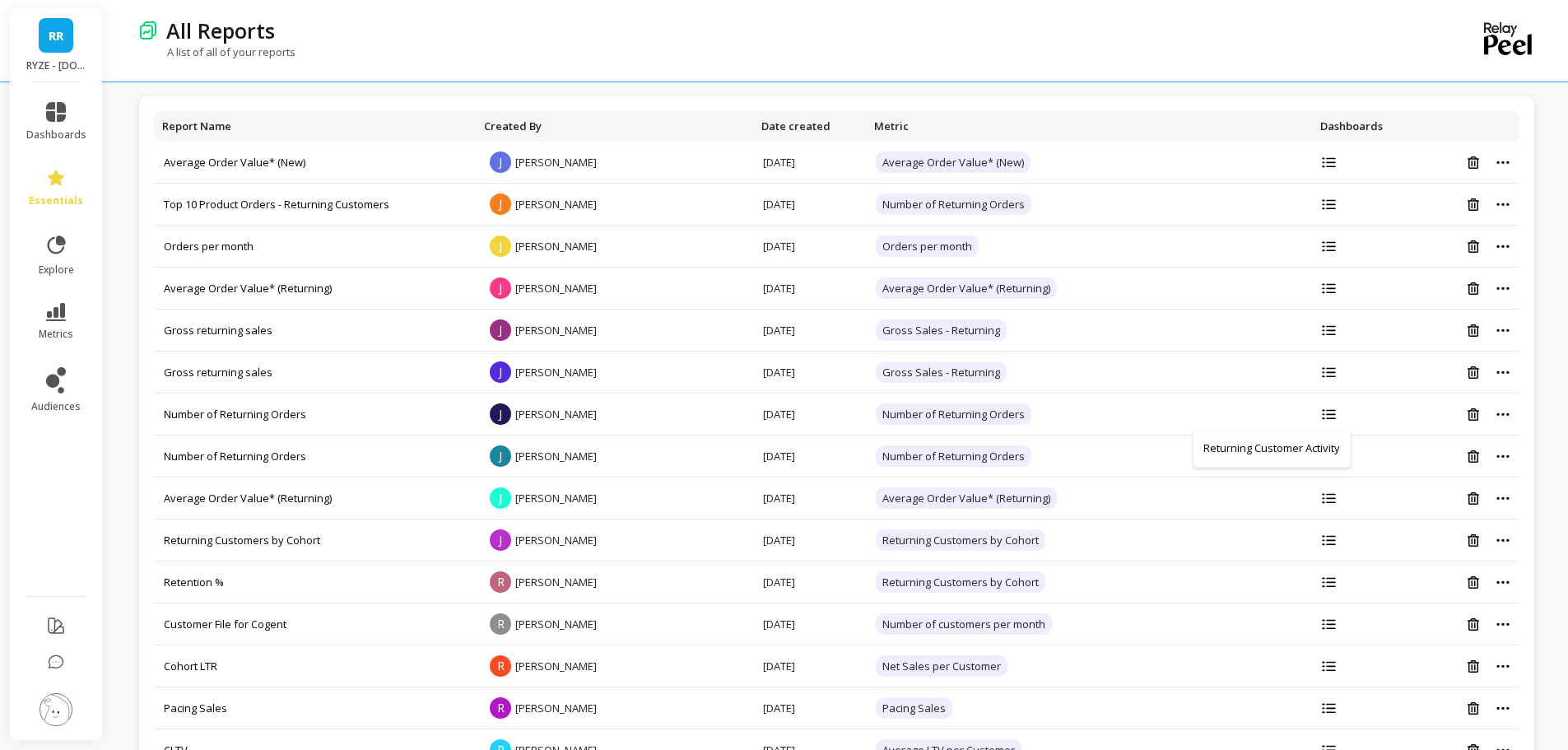
click at [61, 702] on img at bounding box center [56, 709] width 33 height 33
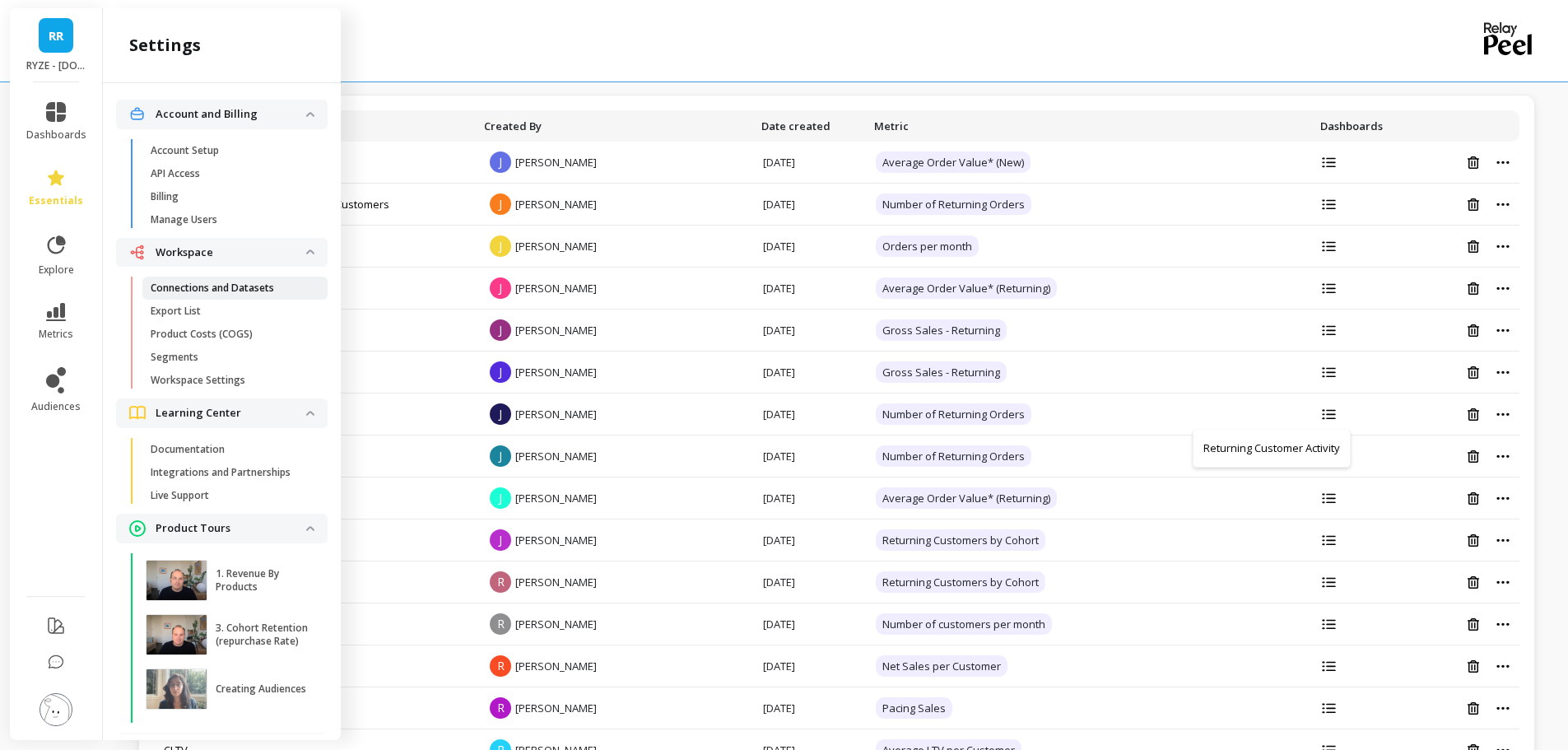
click at [245, 293] on p "Connections and Datasets" at bounding box center [212, 288] width 123 height 13
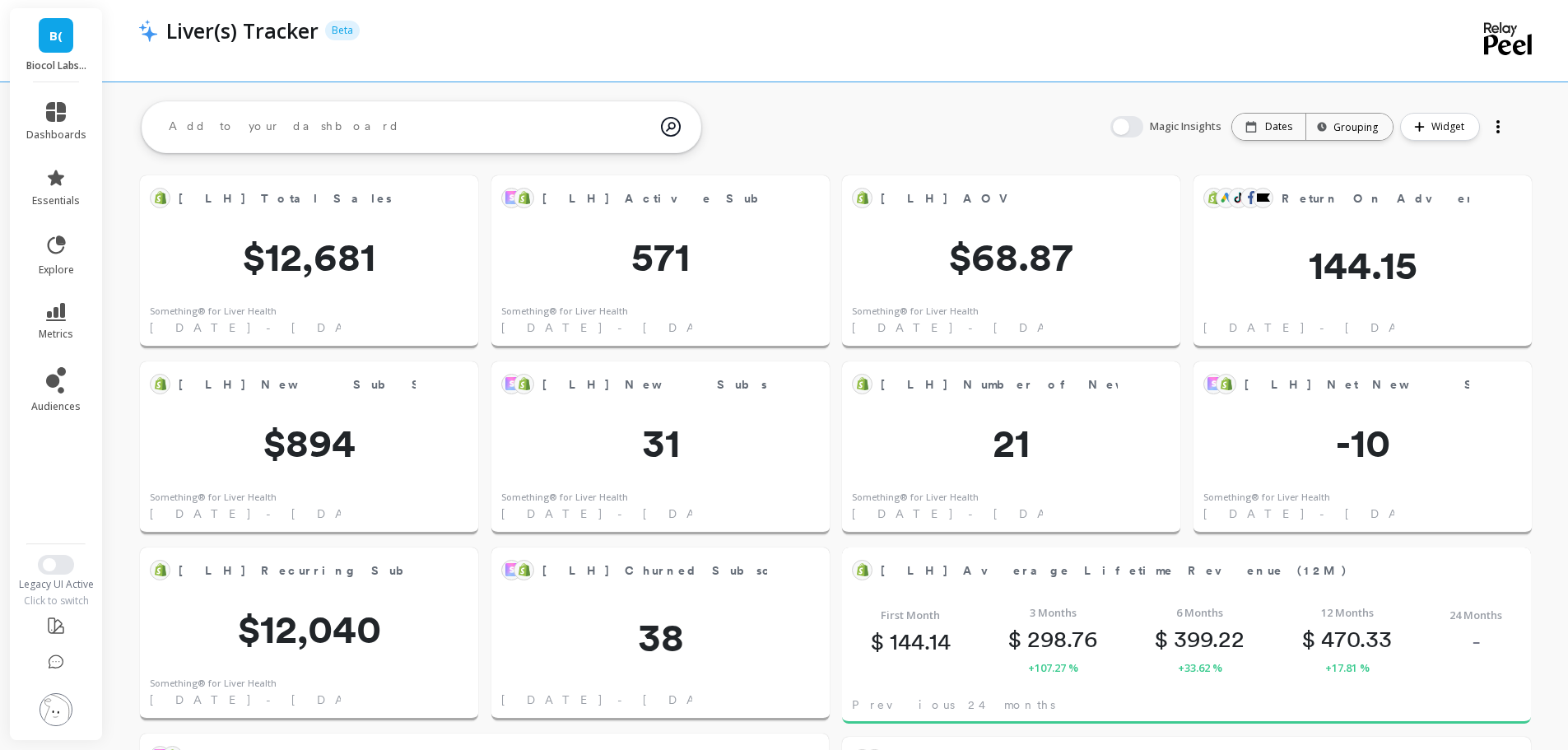
scroll to position [276, 1332]
click at [47, 310] on icon at bounding box center [56, 312] width 20 height 18
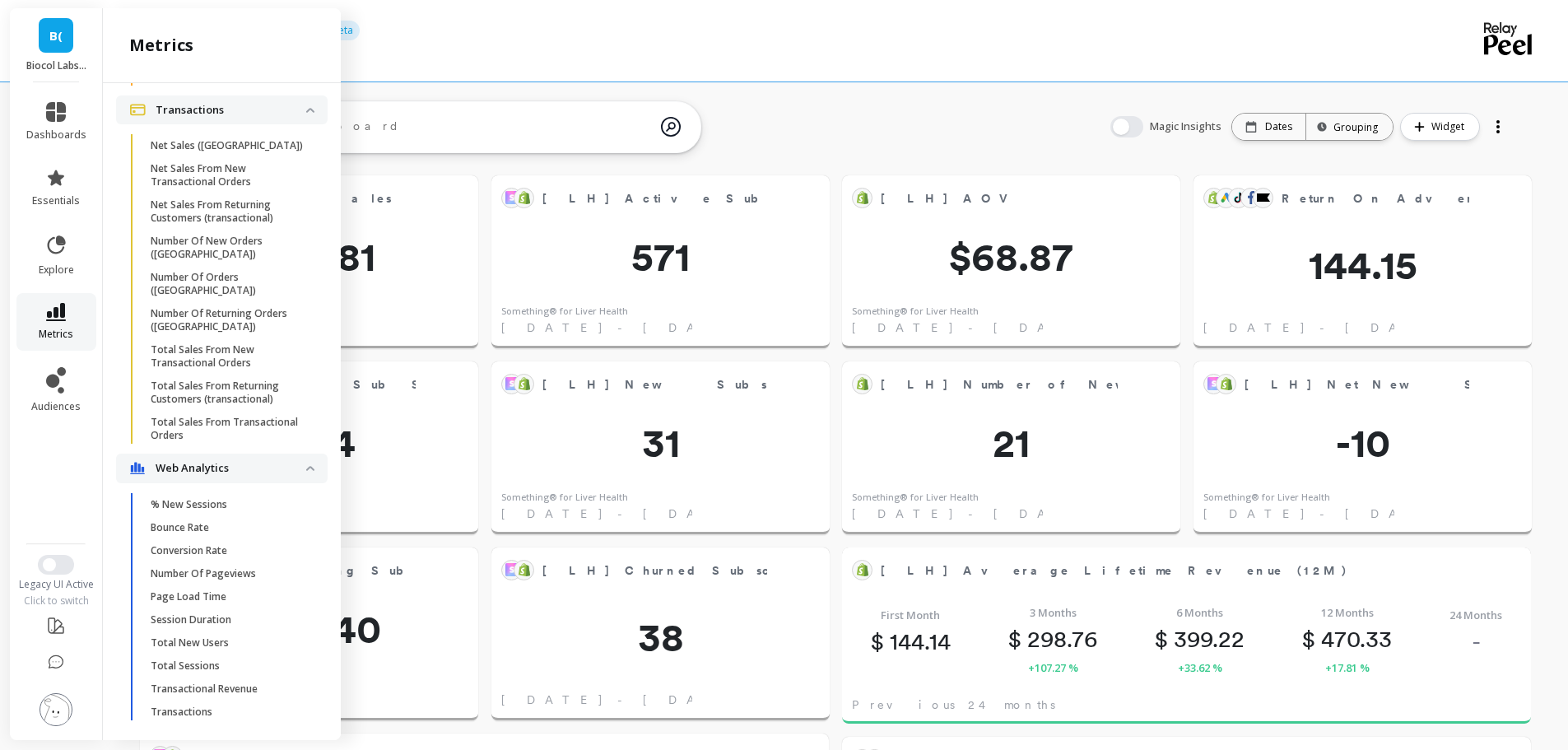
scroll to position [2219, 0]
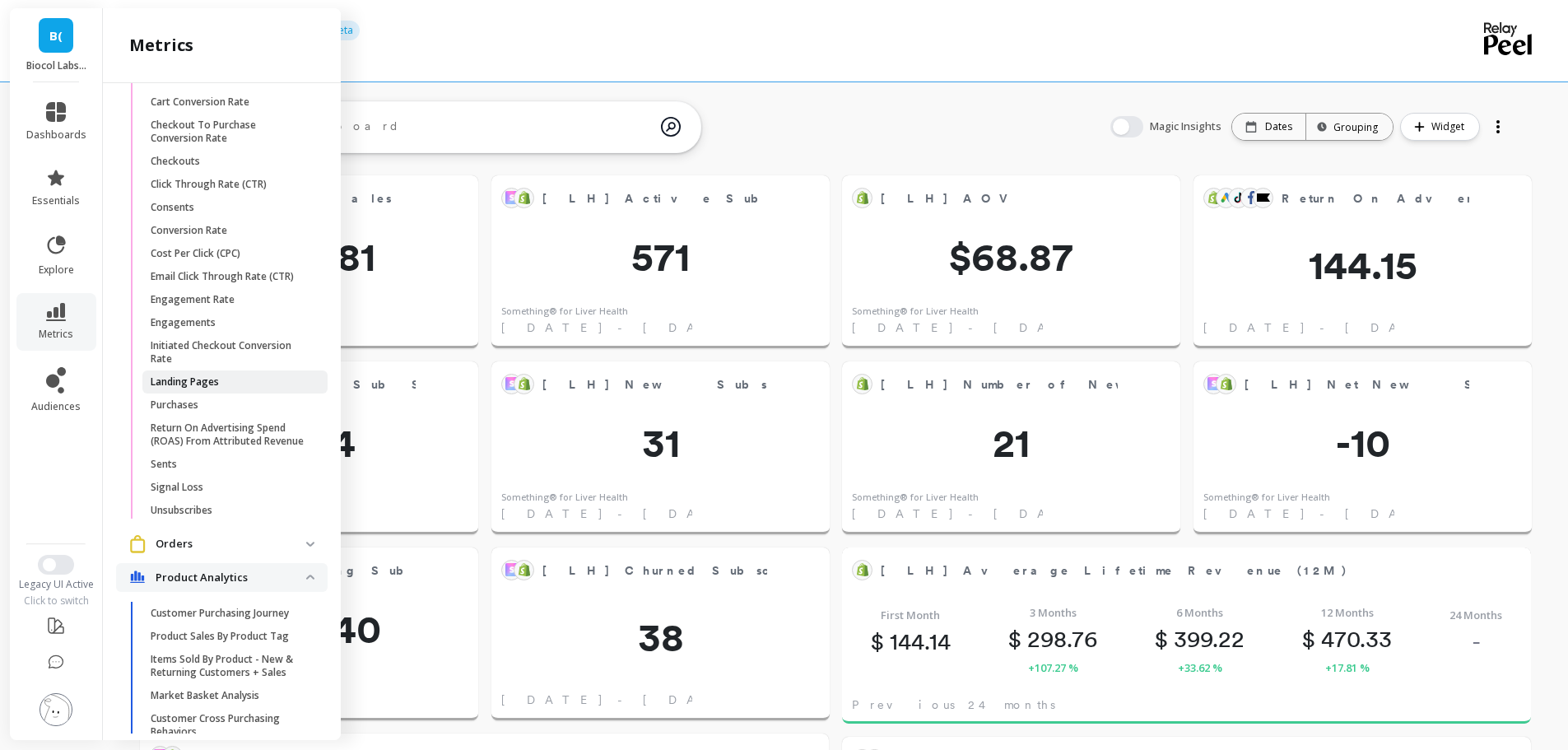
click at [206, 388] on p "Landing Pages" at bounding box center [185, 382] width 69 height 13
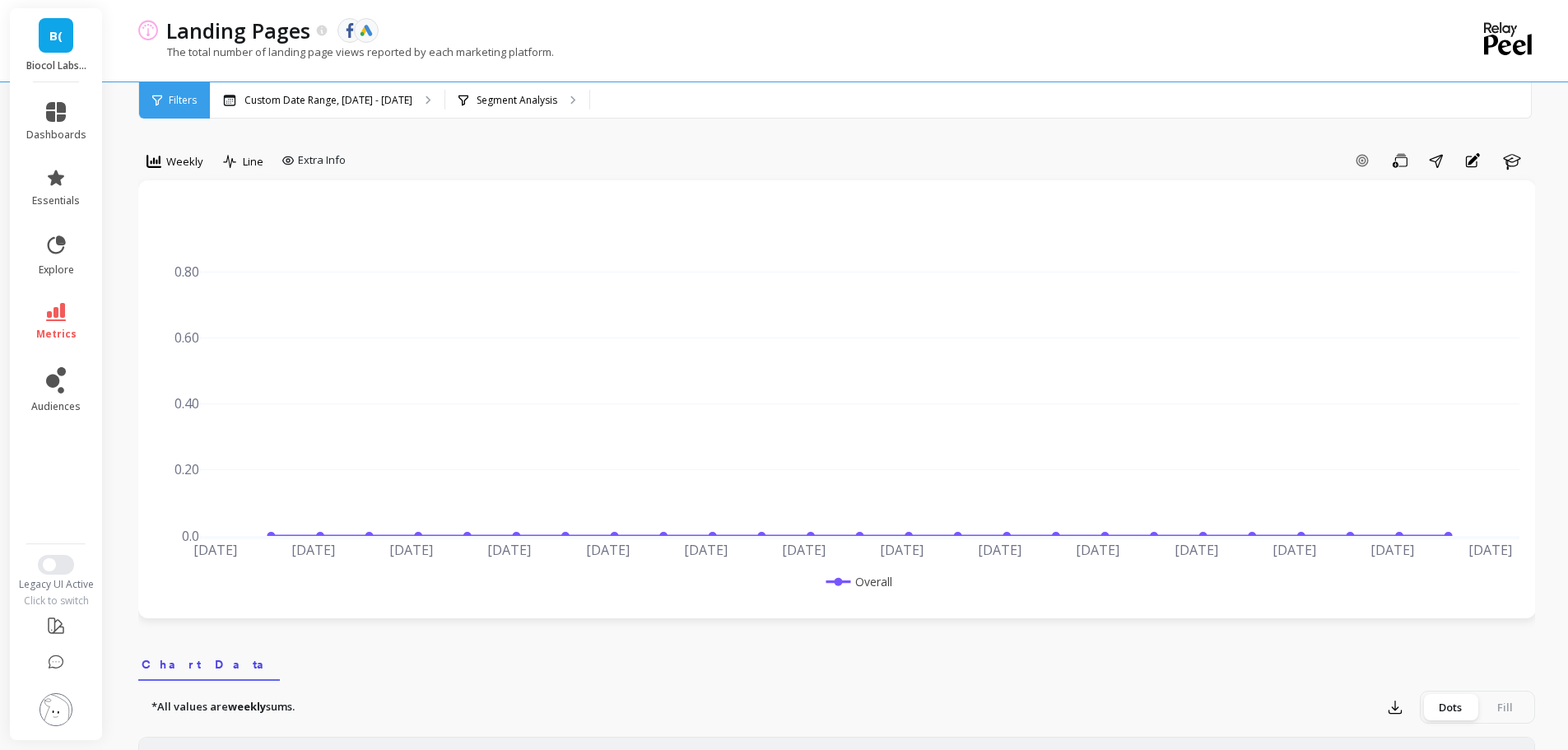
drag, startPoint x: 381, startPoint y: 50, endPoint x: 469, endPoint y: 49, distance: 88.0
click at [469, 49] on p "The total number of landing page views reported by each marketing platform." at bounding box center [346, 52] width 416 height 15
click at [176, 165] on span "Weekly" at bounding box center [185, 161] width 37 height 16
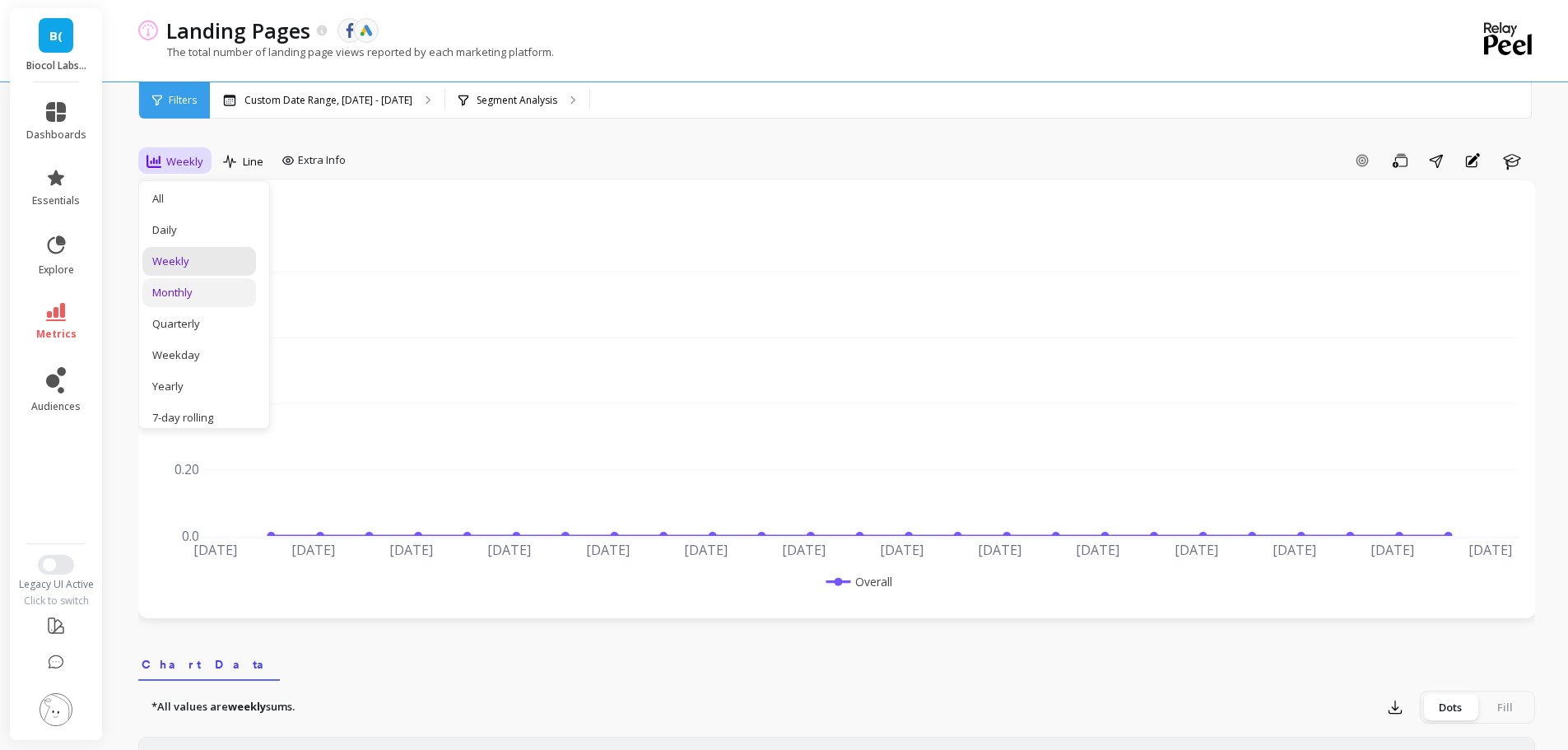
click at [190, 299] on div "Monthly" at bounding box center [199, 292] width 94 height 16
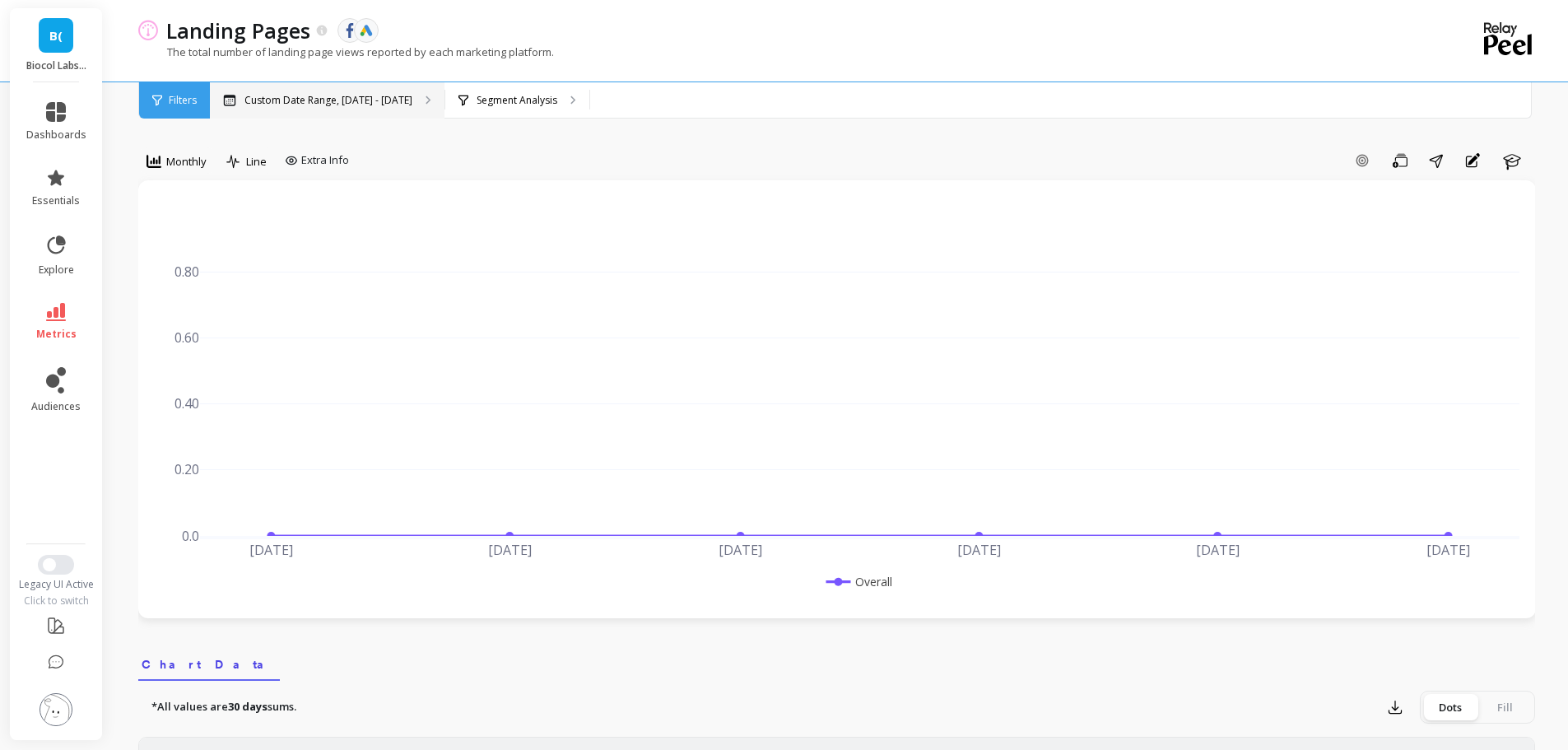
click at [310, 102] on p "Custom Date Range, [DATE] - [DATE]" at bounding box center [328, 100] width 168 height 13
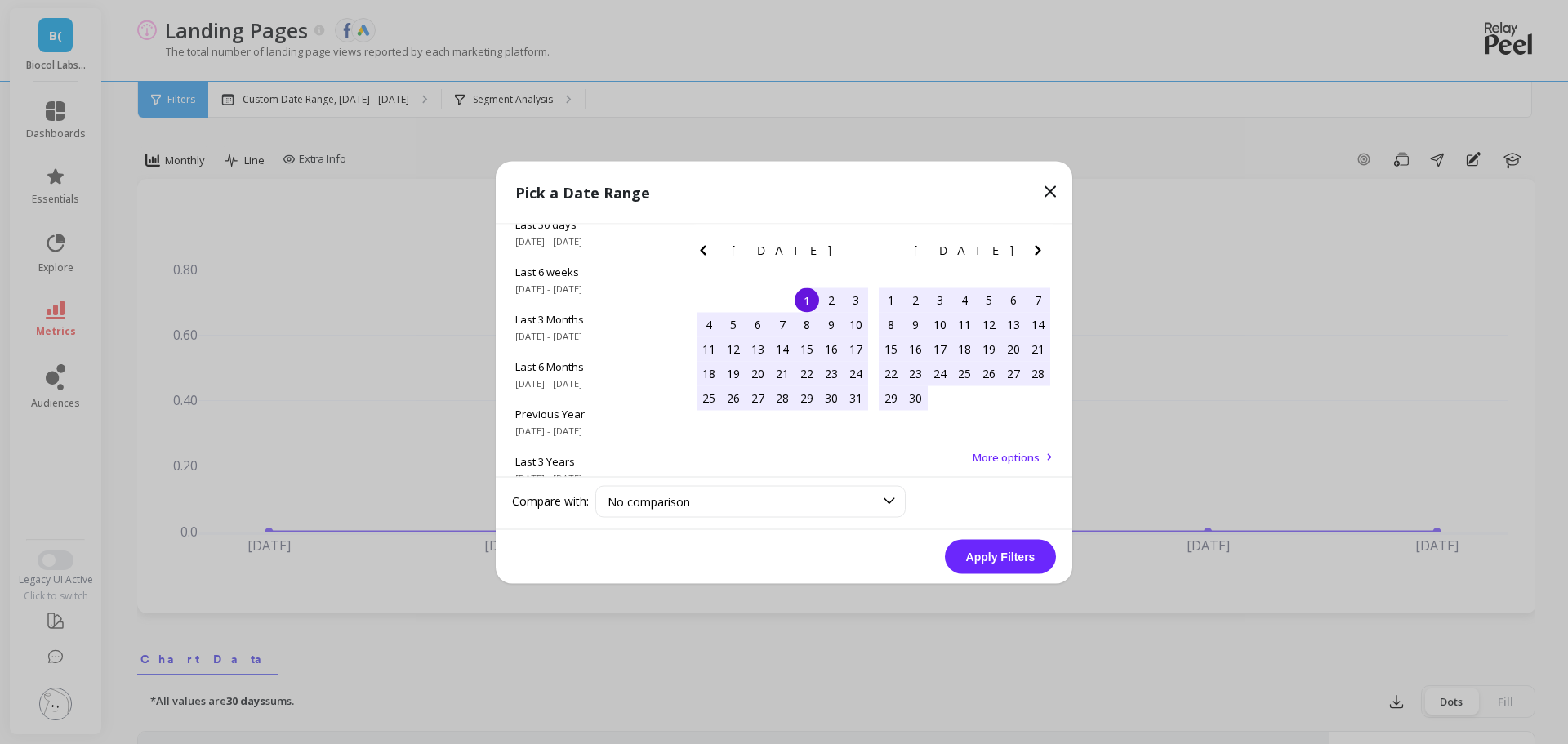
scroll to position [221, 0]
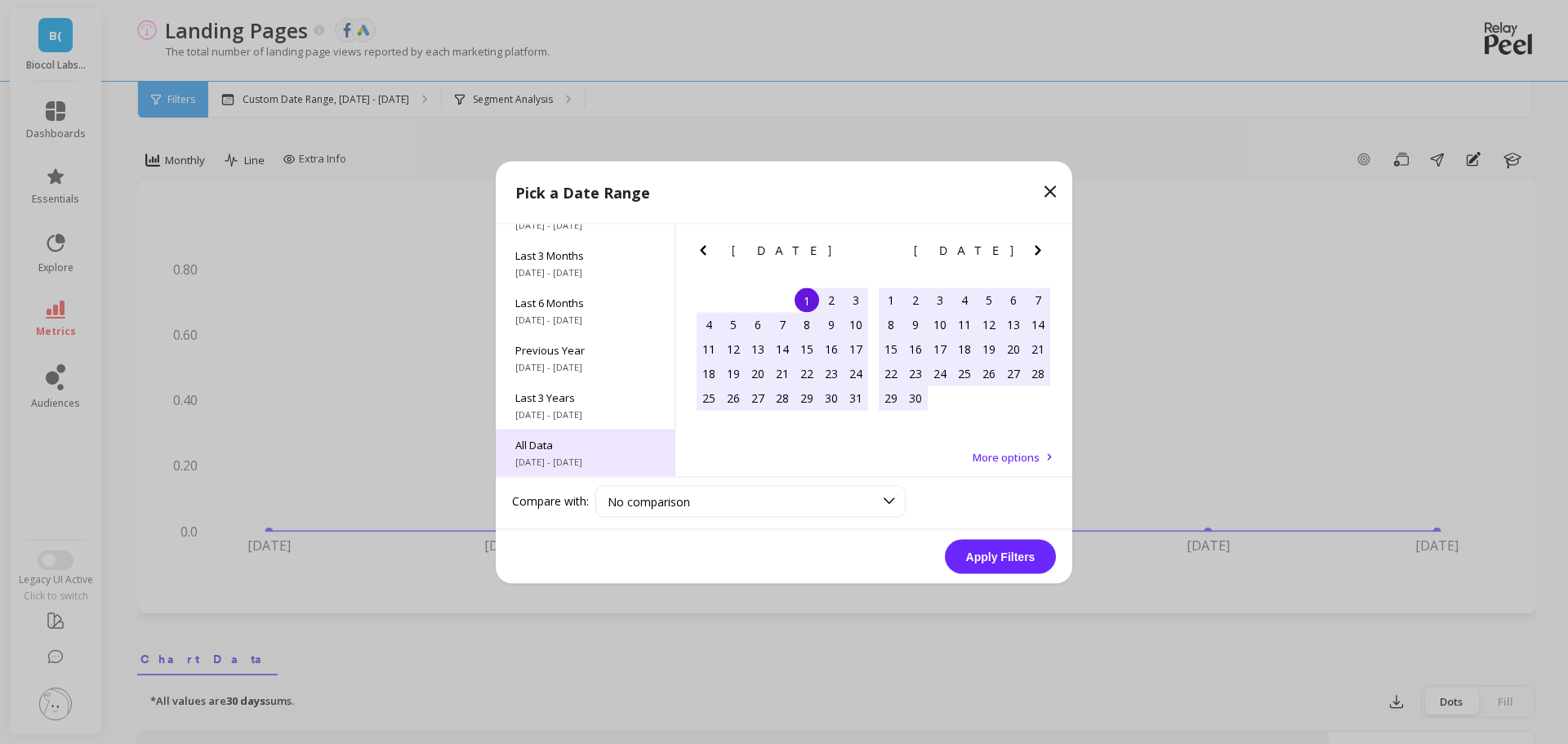
click at [591, 435] on div "All Data 7/1/2017 - 10/31/2025" at bounding box center [585, 452] width 179 height 48
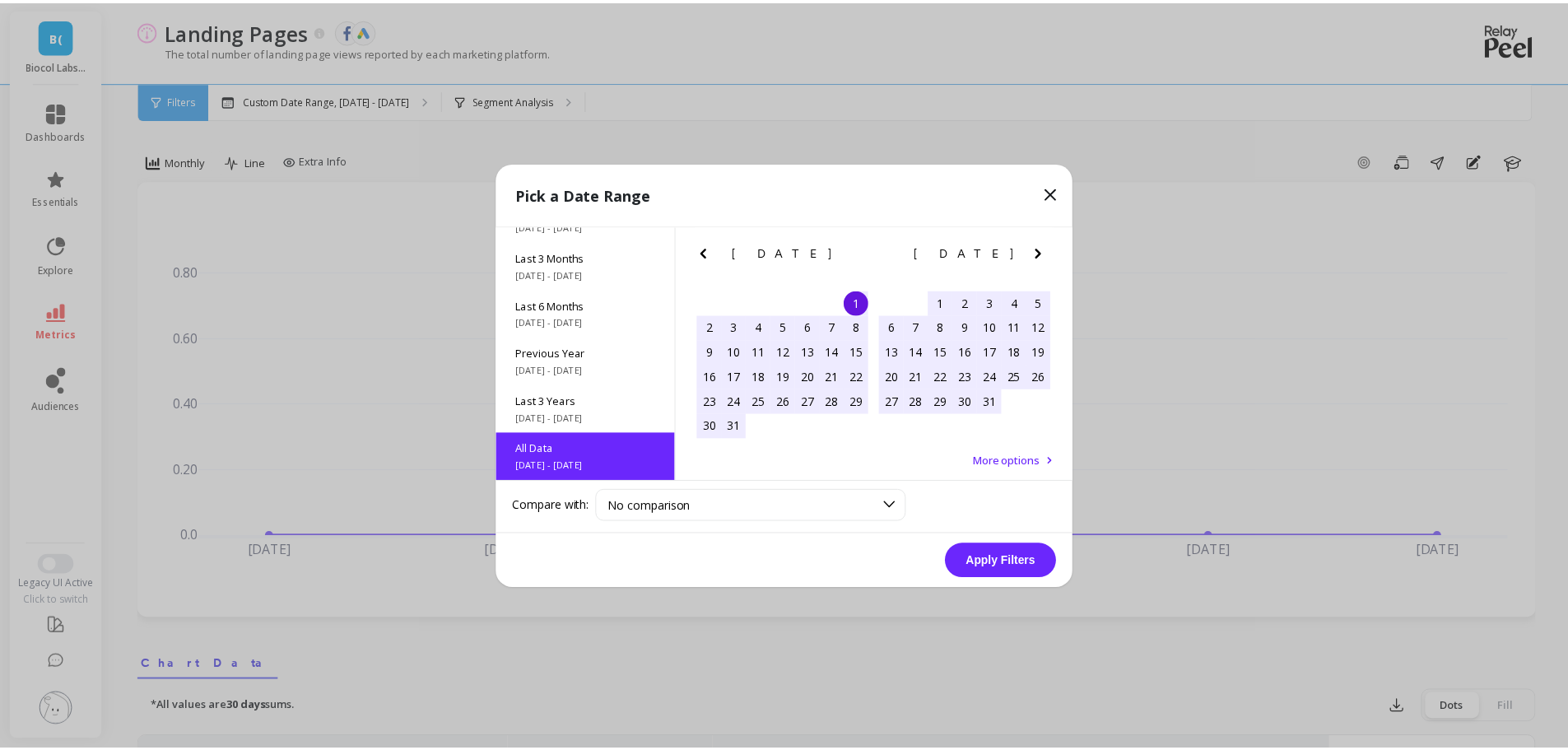
scroll to position [1, 0]
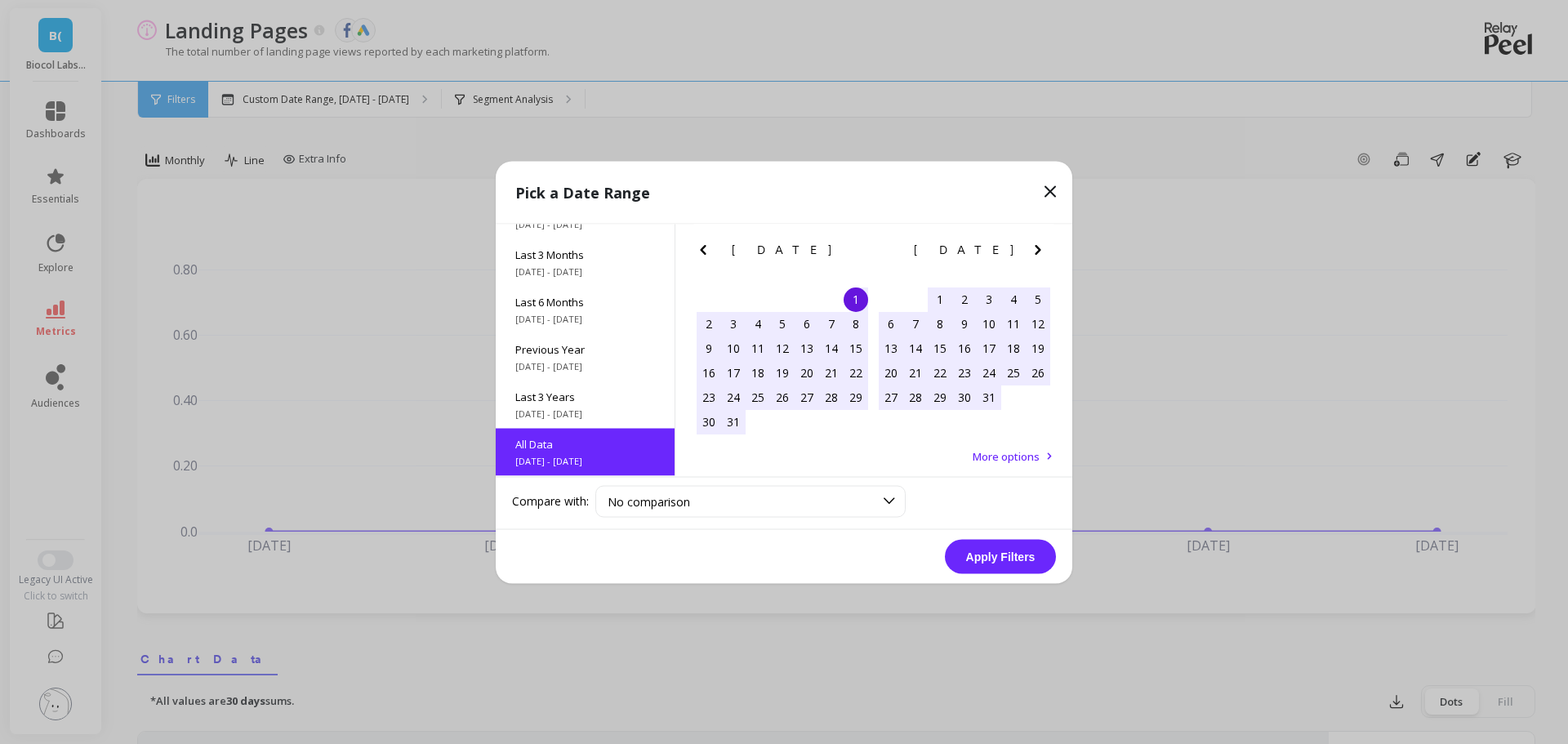
click at [977, 553] on button "Apply Filters" at bounding box center [1000, 556] width 111 height 34
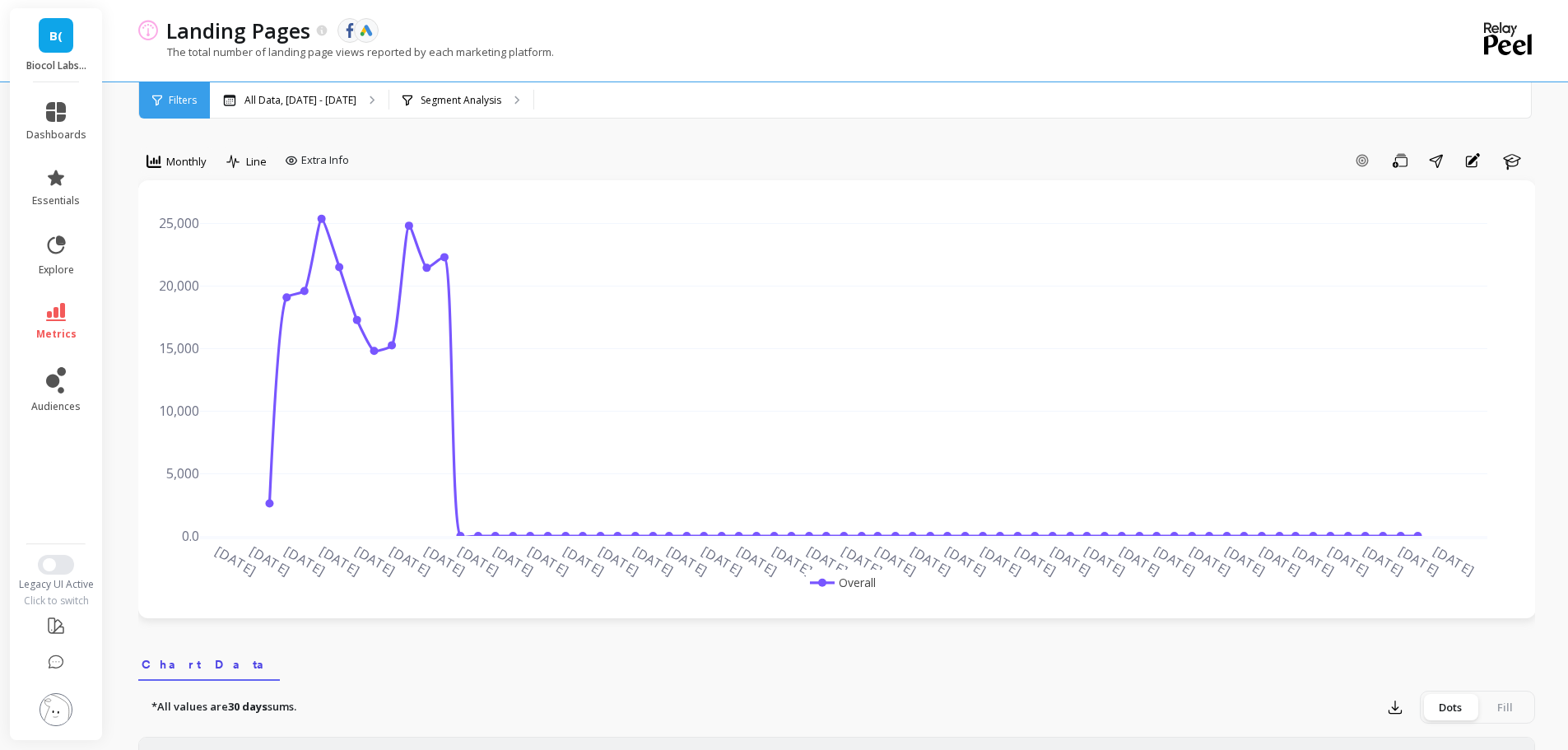
click at [501, 103] on p "Segment Analysis" at bounding box center [460, 100] width 80 height 13
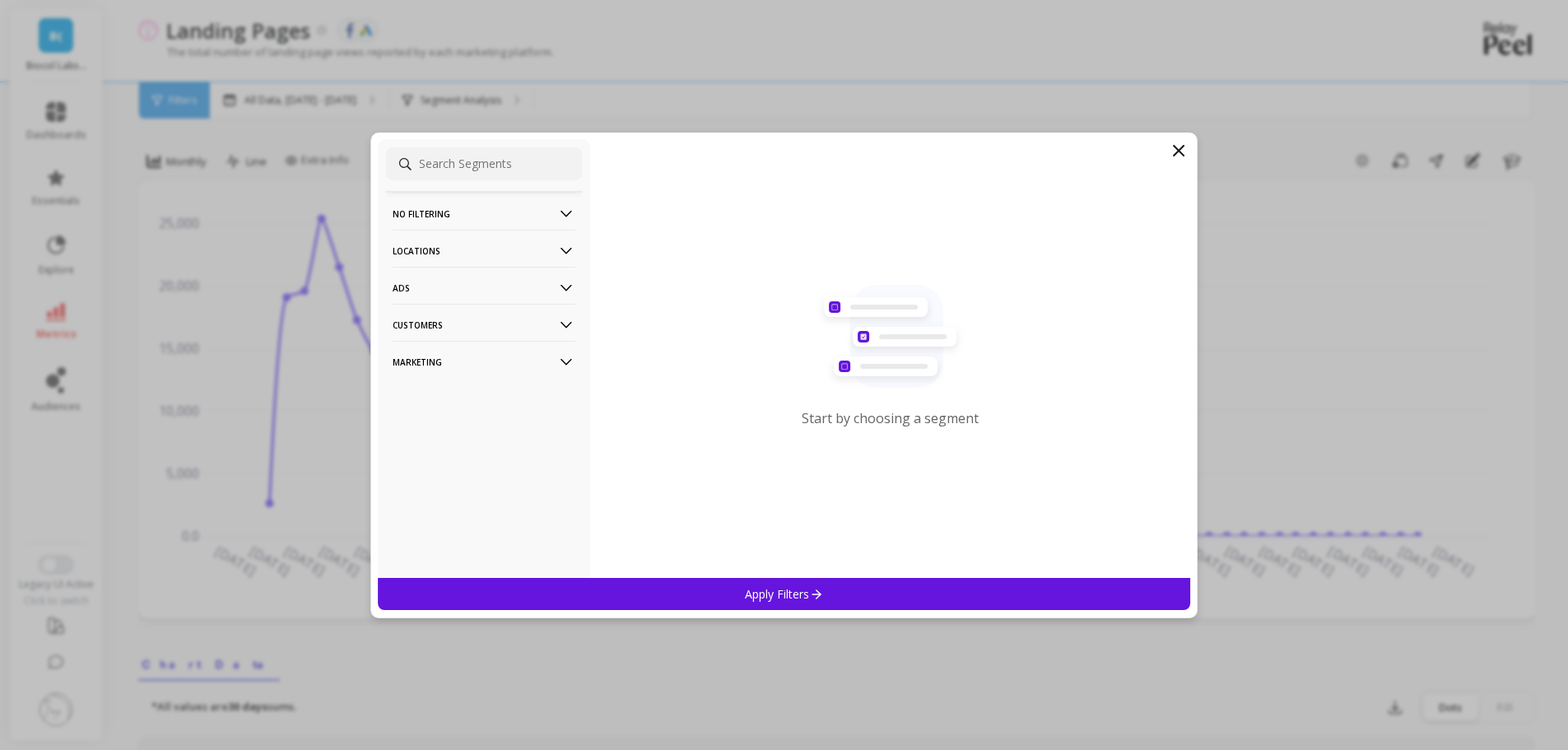
click at [424, 365] on p "Marketing" at bounding box center [483, 362] width 183 height 42
click at [438, 393] on p "Ads Accounts" at bounding box center [428, 393] width 67 height 15
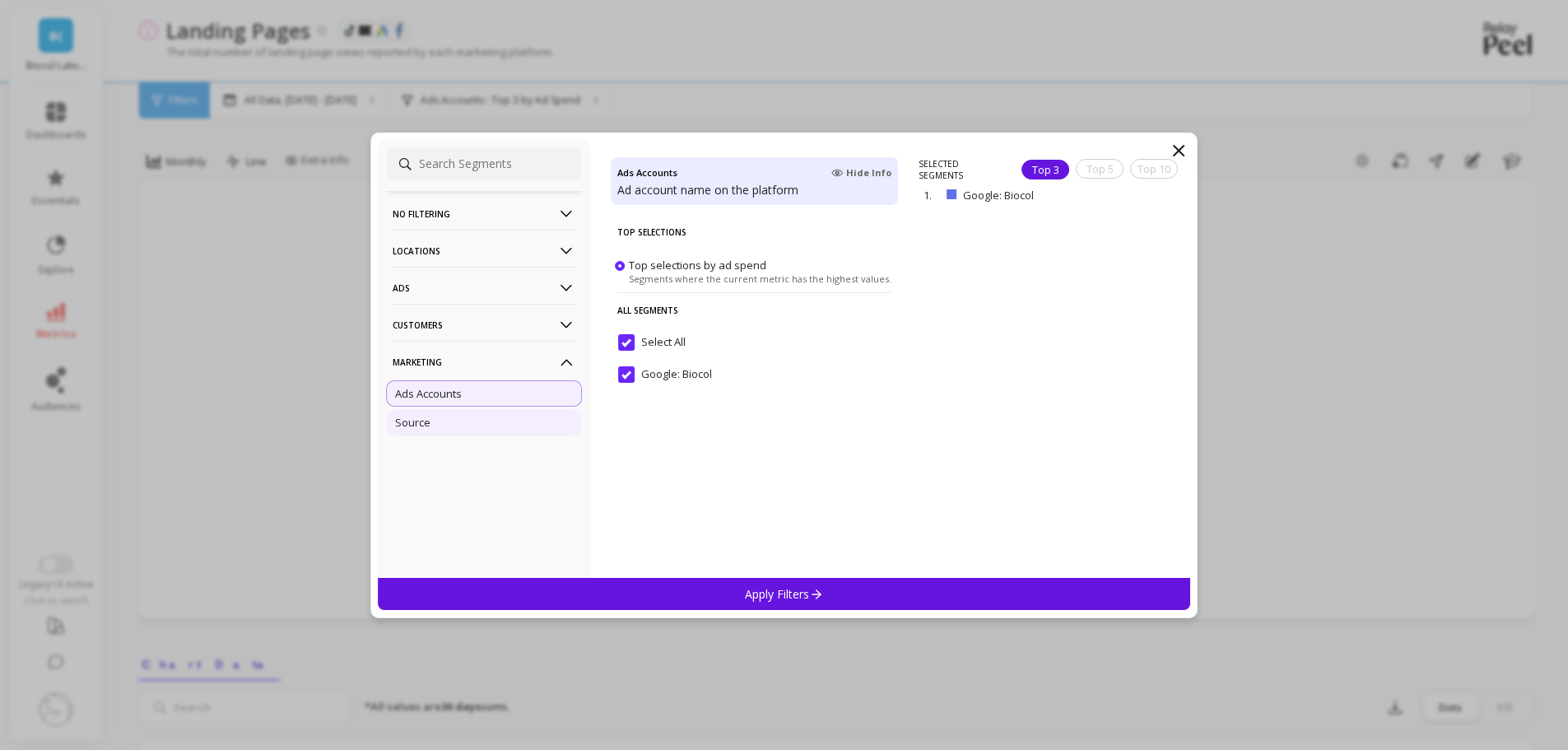
click at [411, 424] on p "Source" at bounding box center [412, 422] width 36 height 15
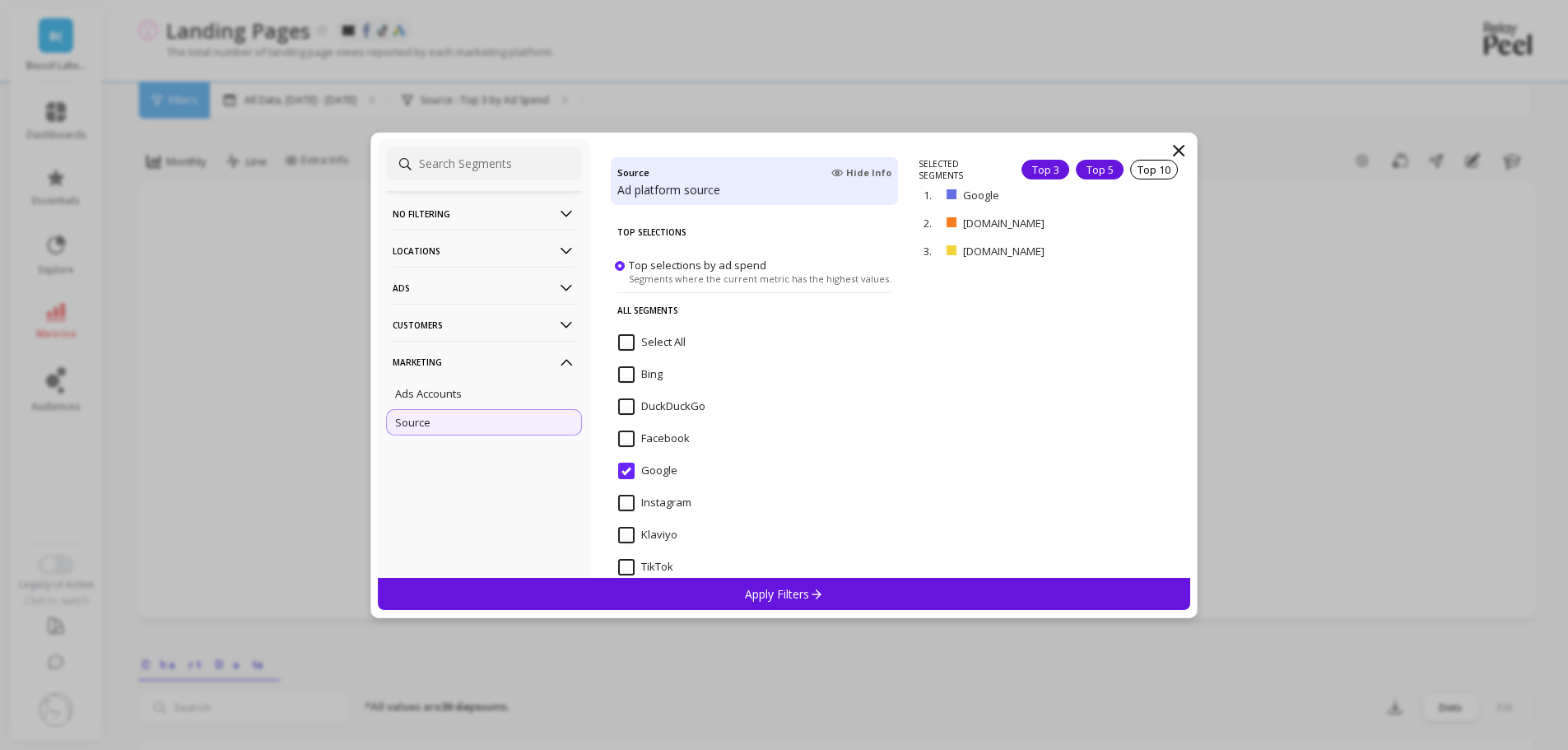
click at [1075, 167] on div "Top 5" at bounding box center [1099, 170] width 48 height 20
click at [405, 289] on p "Ads" at bounding box center [483, 287] width 183 height 42
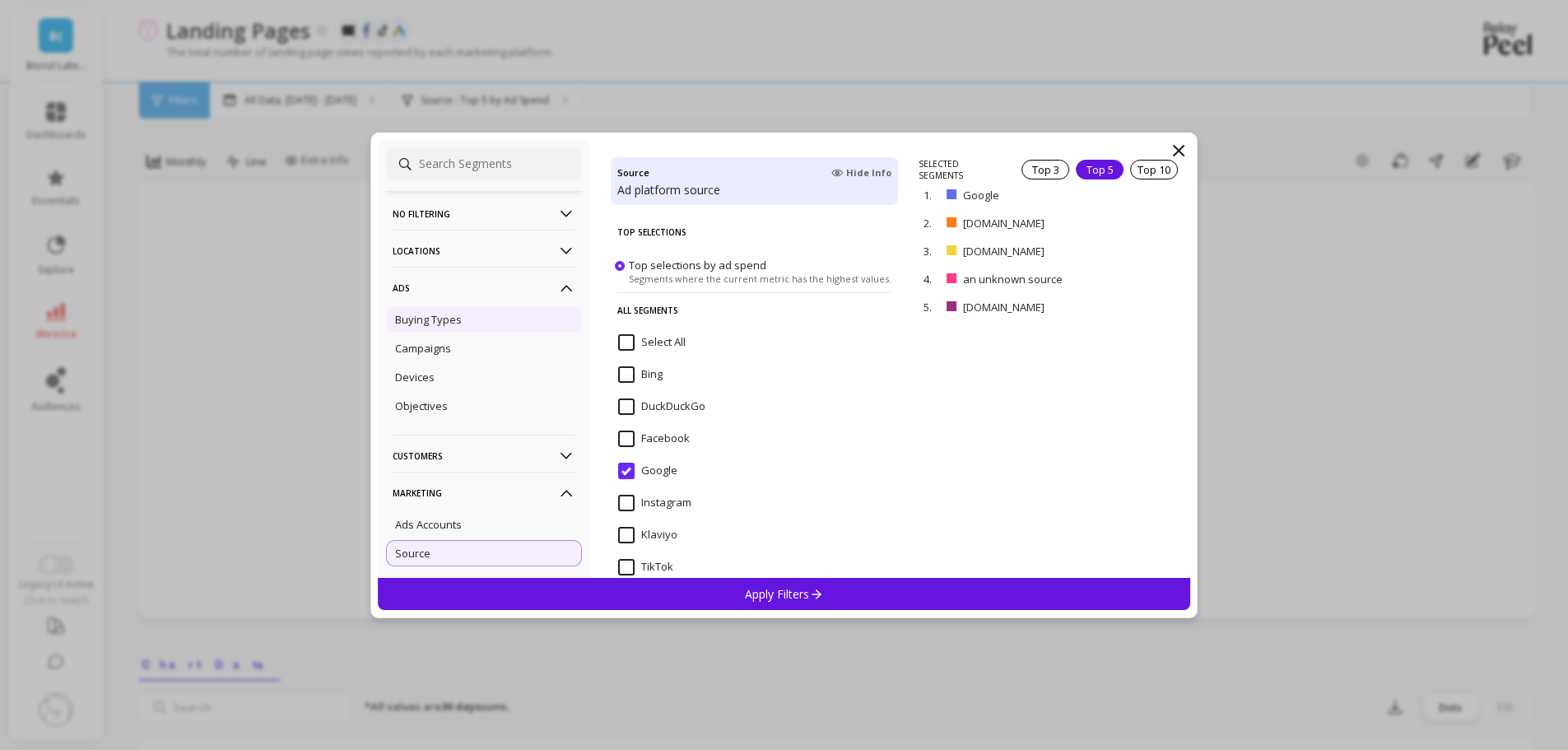
click at [455, 320] on p "Buying Types" at bounding box center [428, 320] width 67 height 15
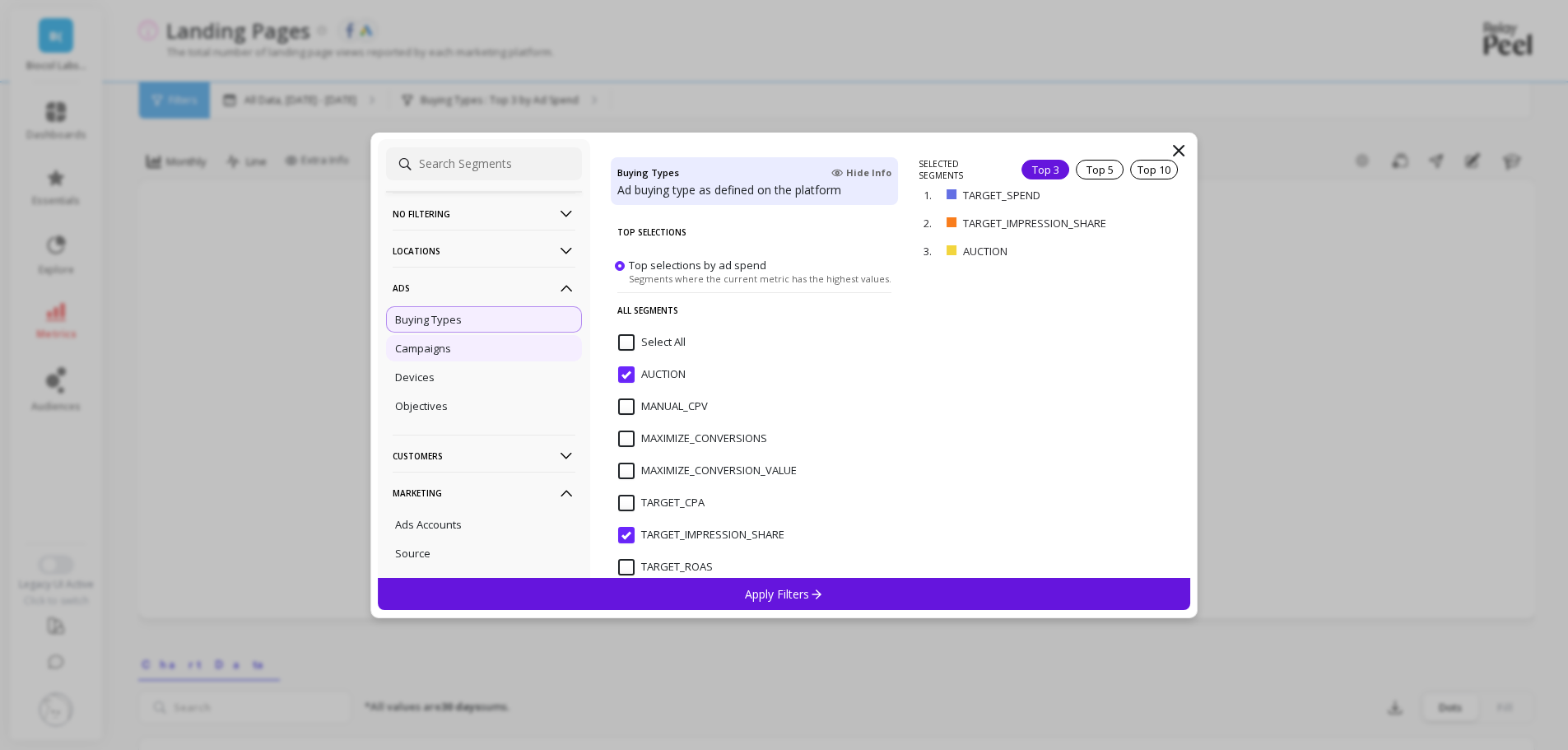
click at [453, 344] on div "Campaigns" at bounding box center [483, 349] width 196 height 26
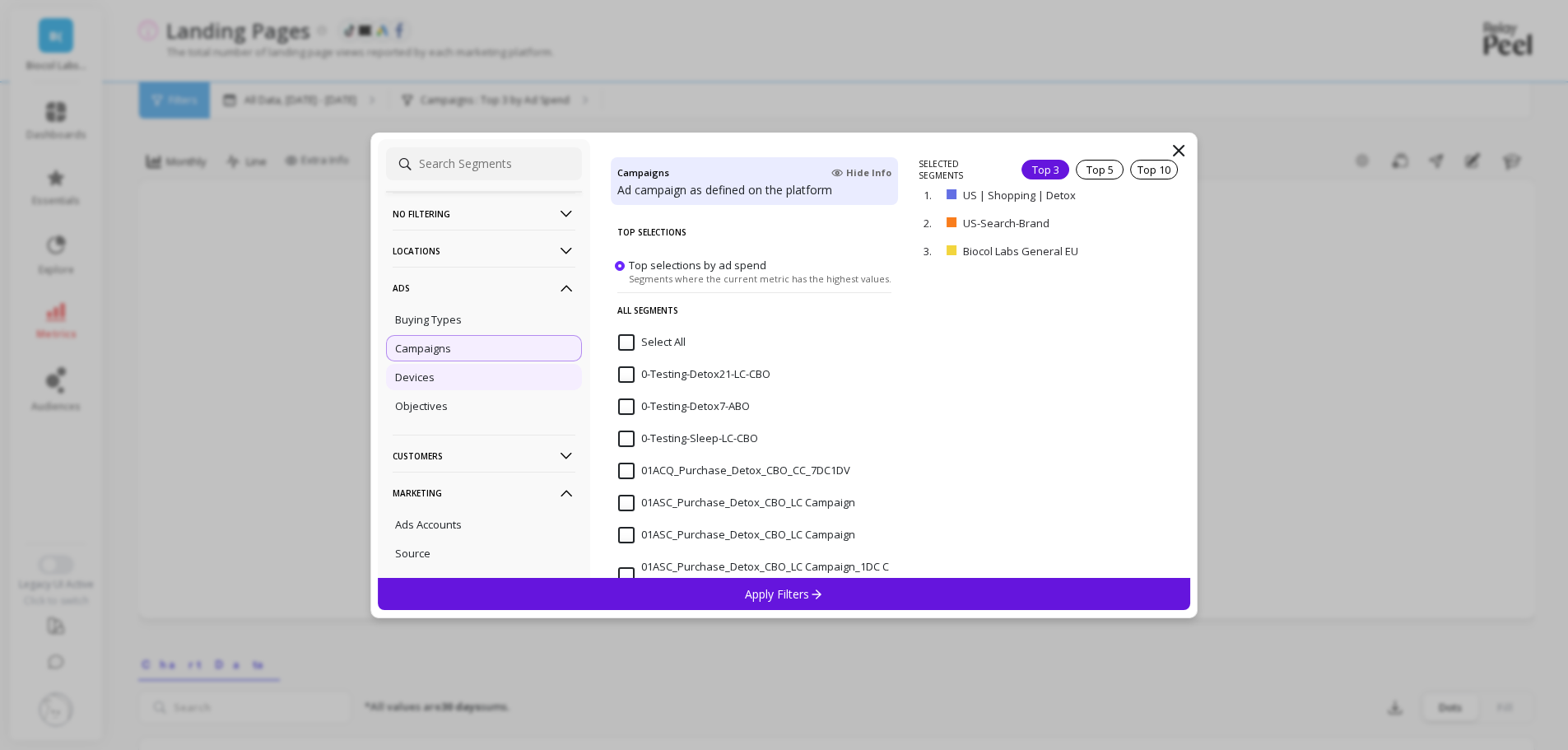
click at [452, 375] on div "Devices" at bounding box center [483, 377] width 196 height 26
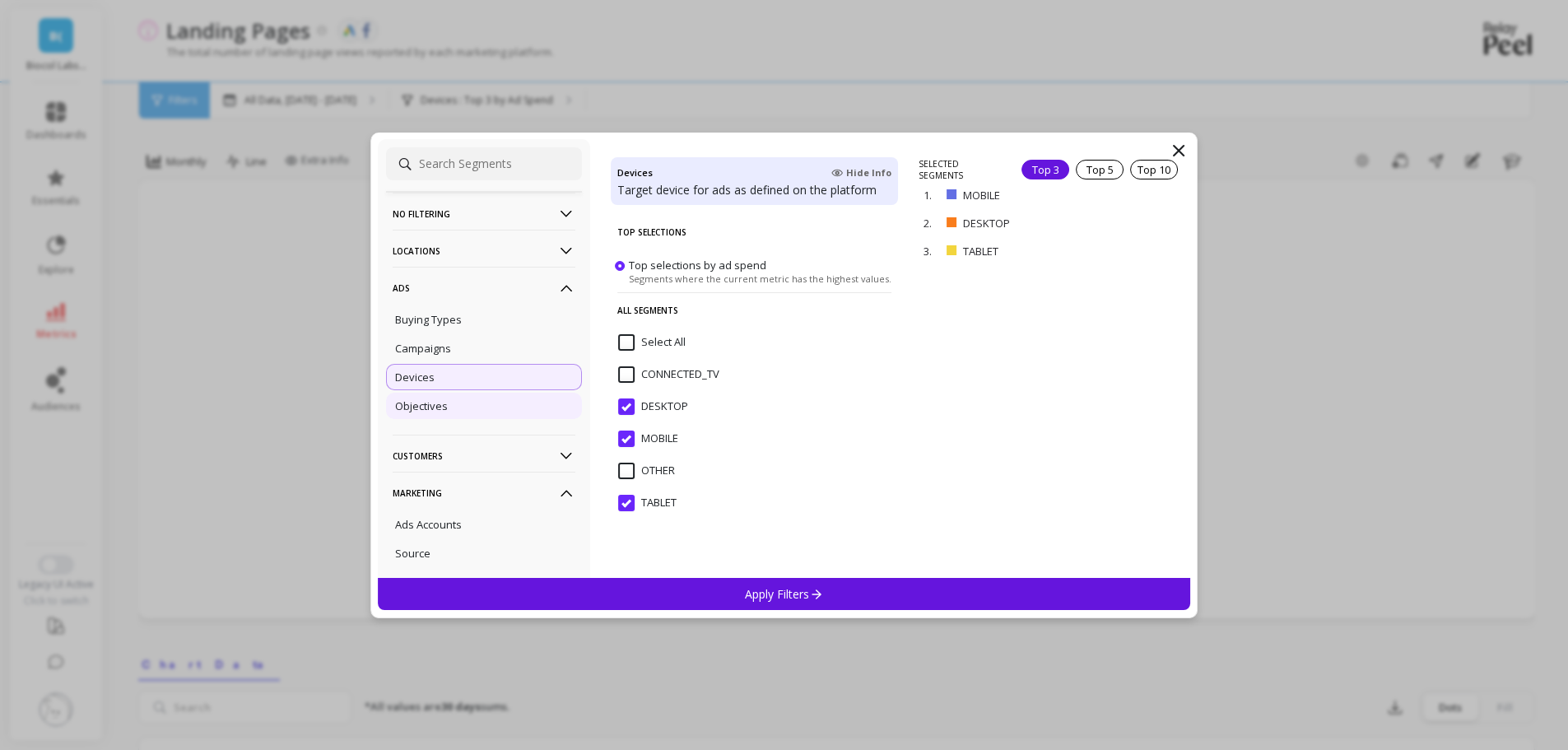
click at [449, 405] on div "Objectives" at bounding box center [483, 406] width 196 height 26
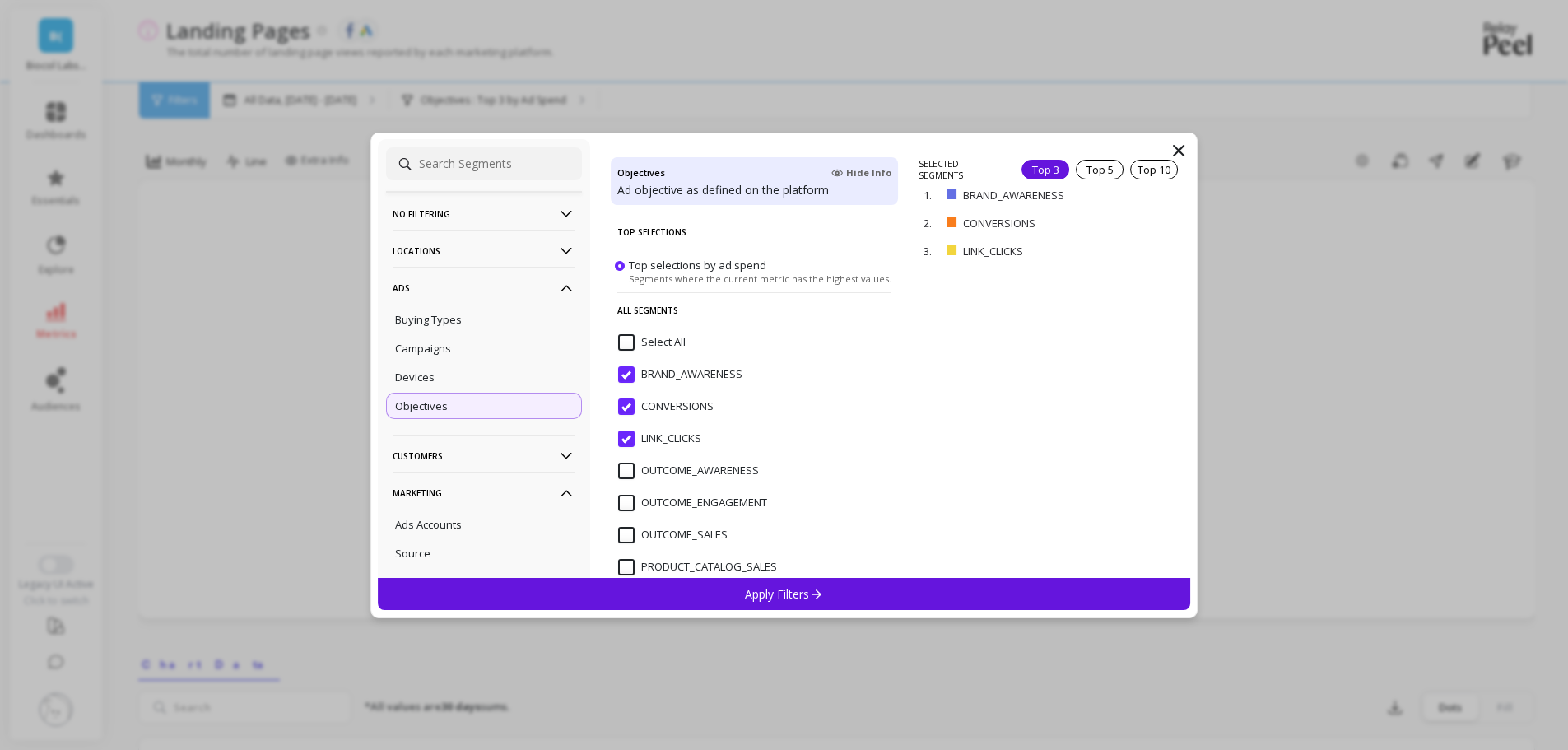
click at [804, 592] on p "Apply Filters" at bounding box center [784, 594] width 78 height 16
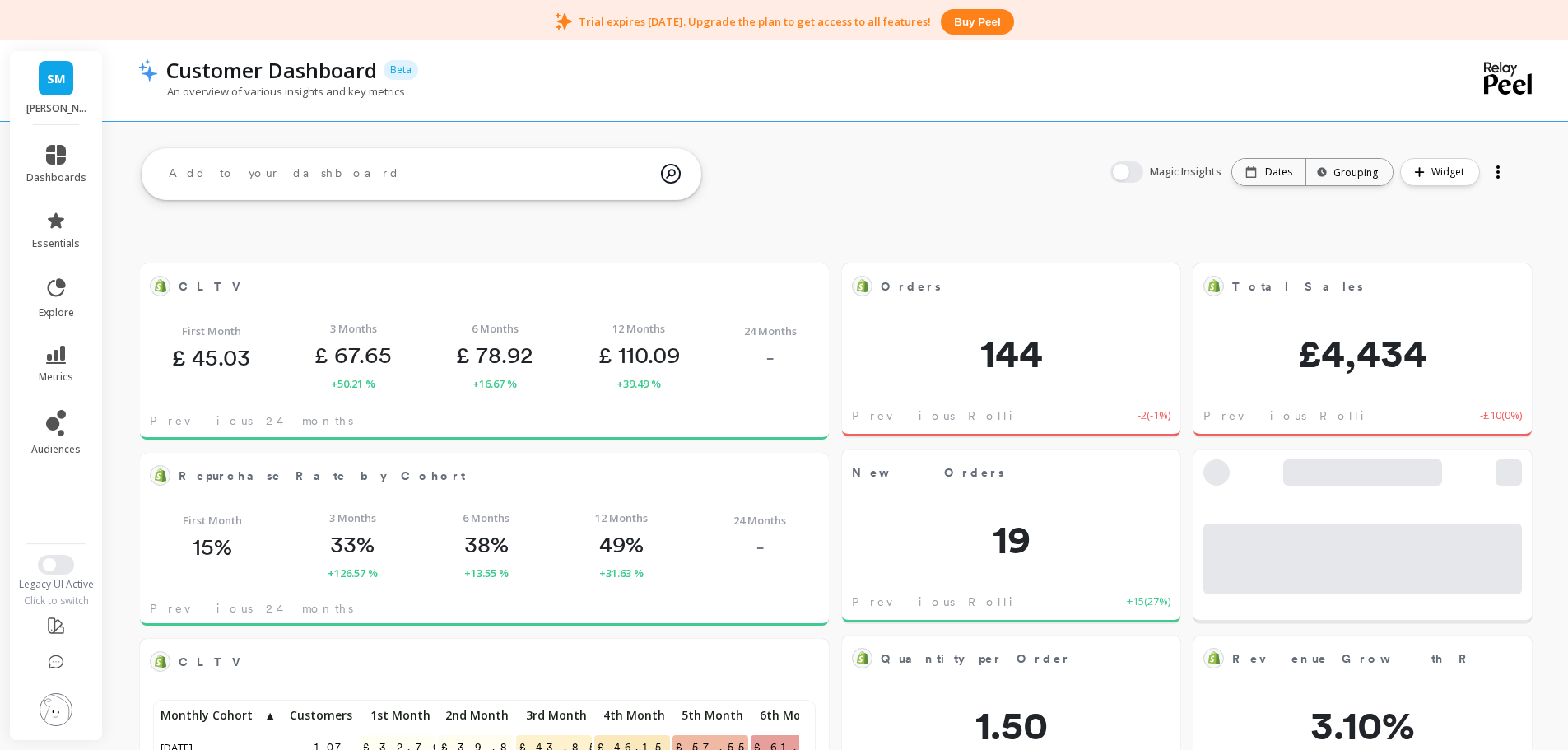
scroll to position [440, 630]
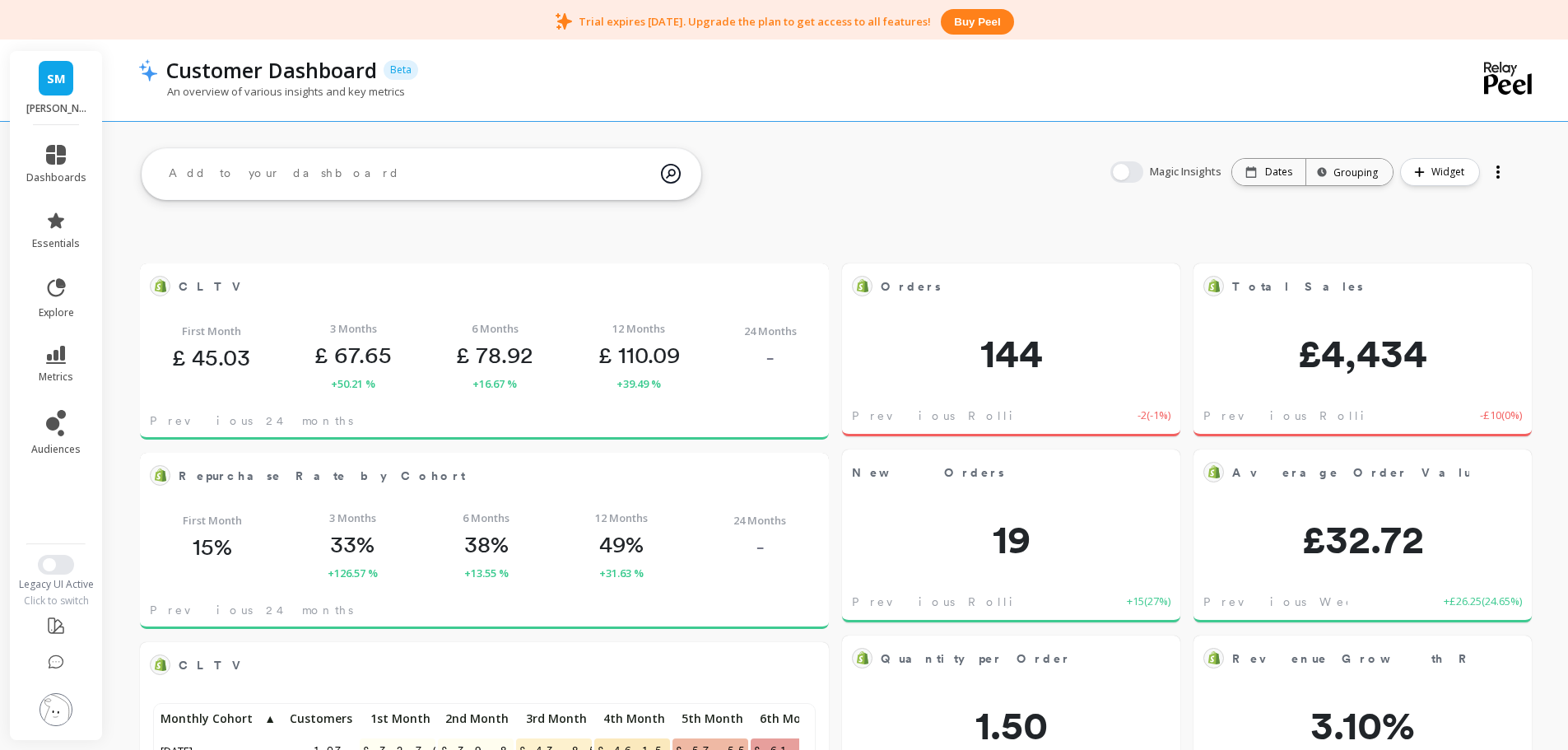
click at [64, 66] on link "SM" at bounding box center [56, 79] width 35 height 35
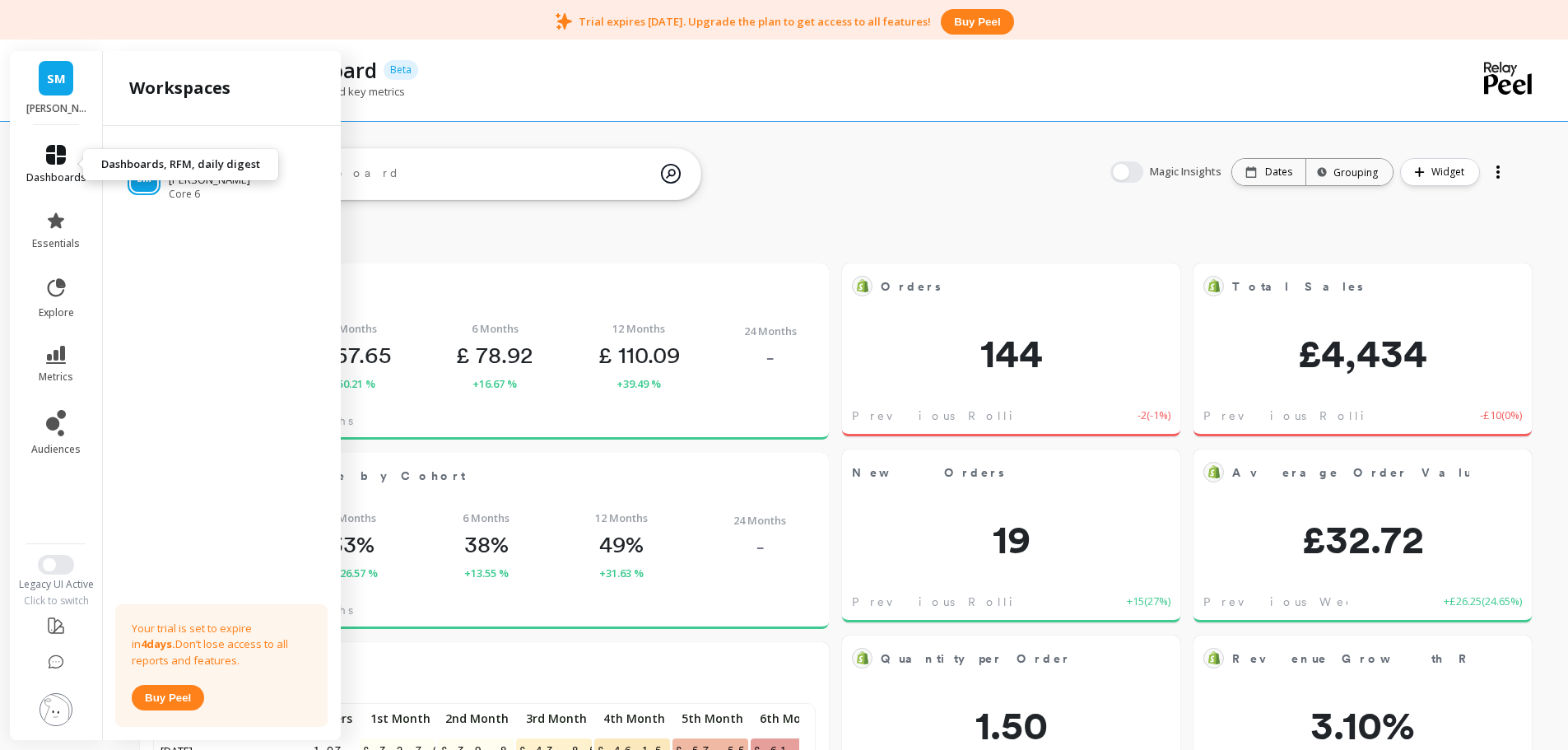
click at [51, 160] on icon at bounding box center [56, 155] width 20 height 20
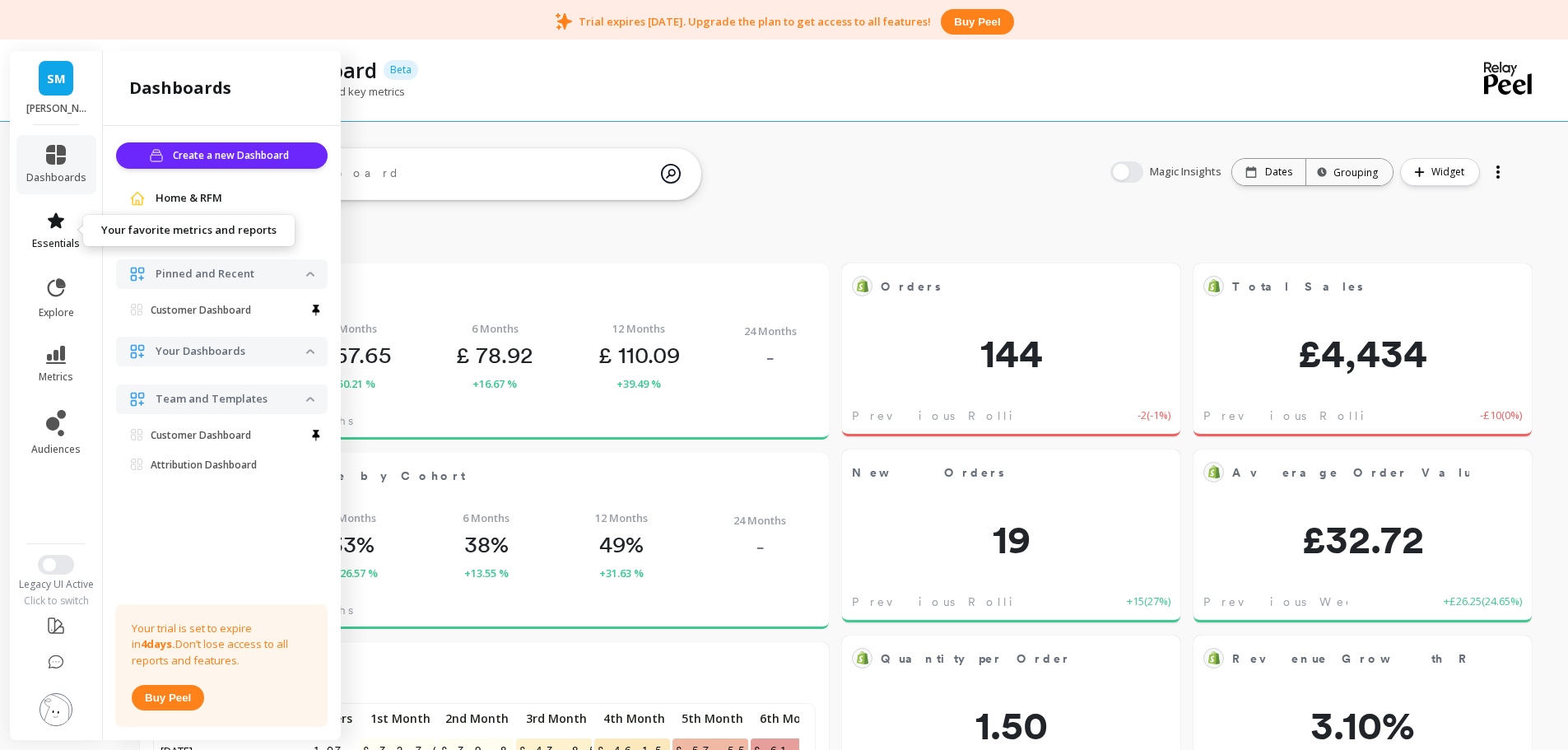
click at [57, 233] on link "essentials" at bounding box center [56, 231] width 60 height 40
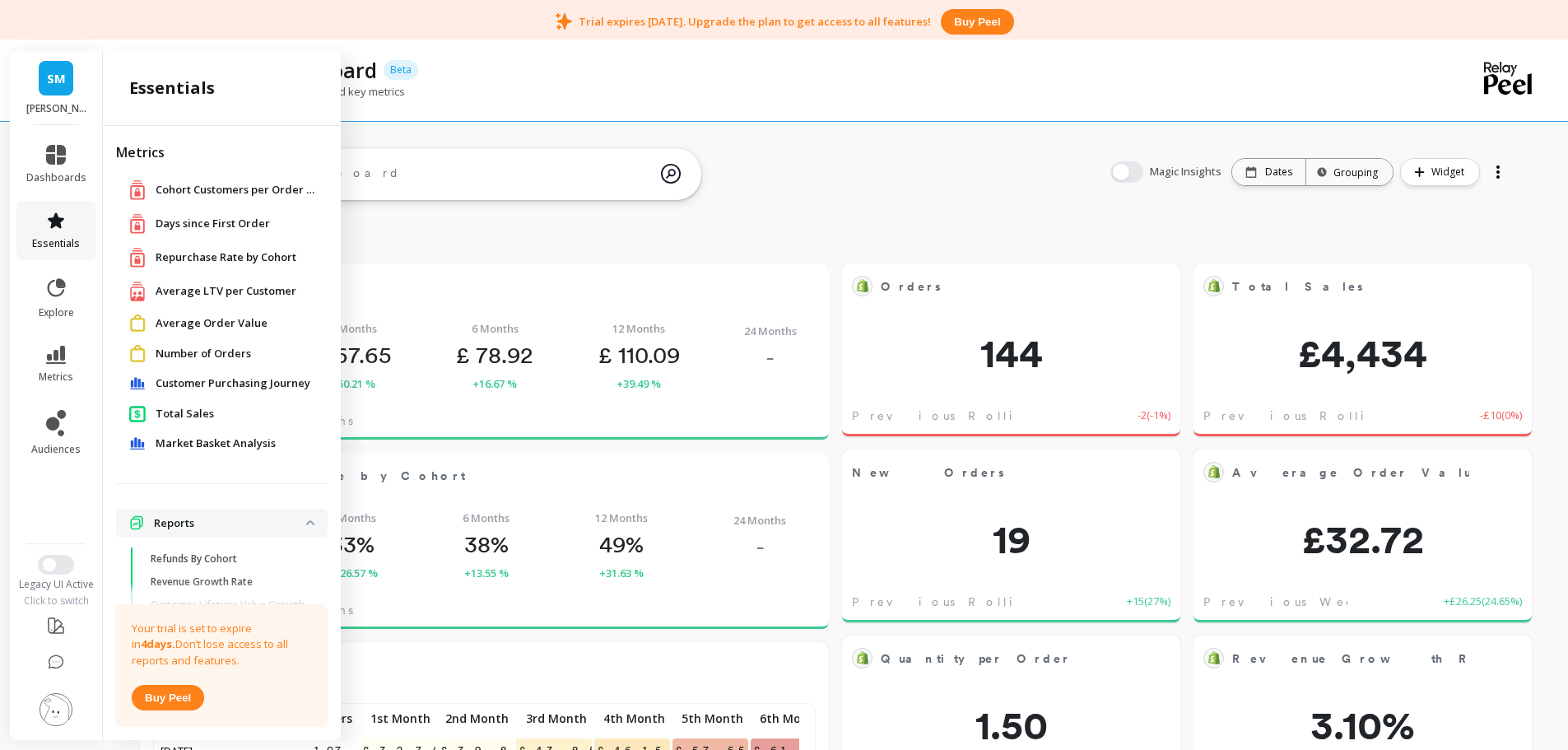
scroll to position [48, 0]
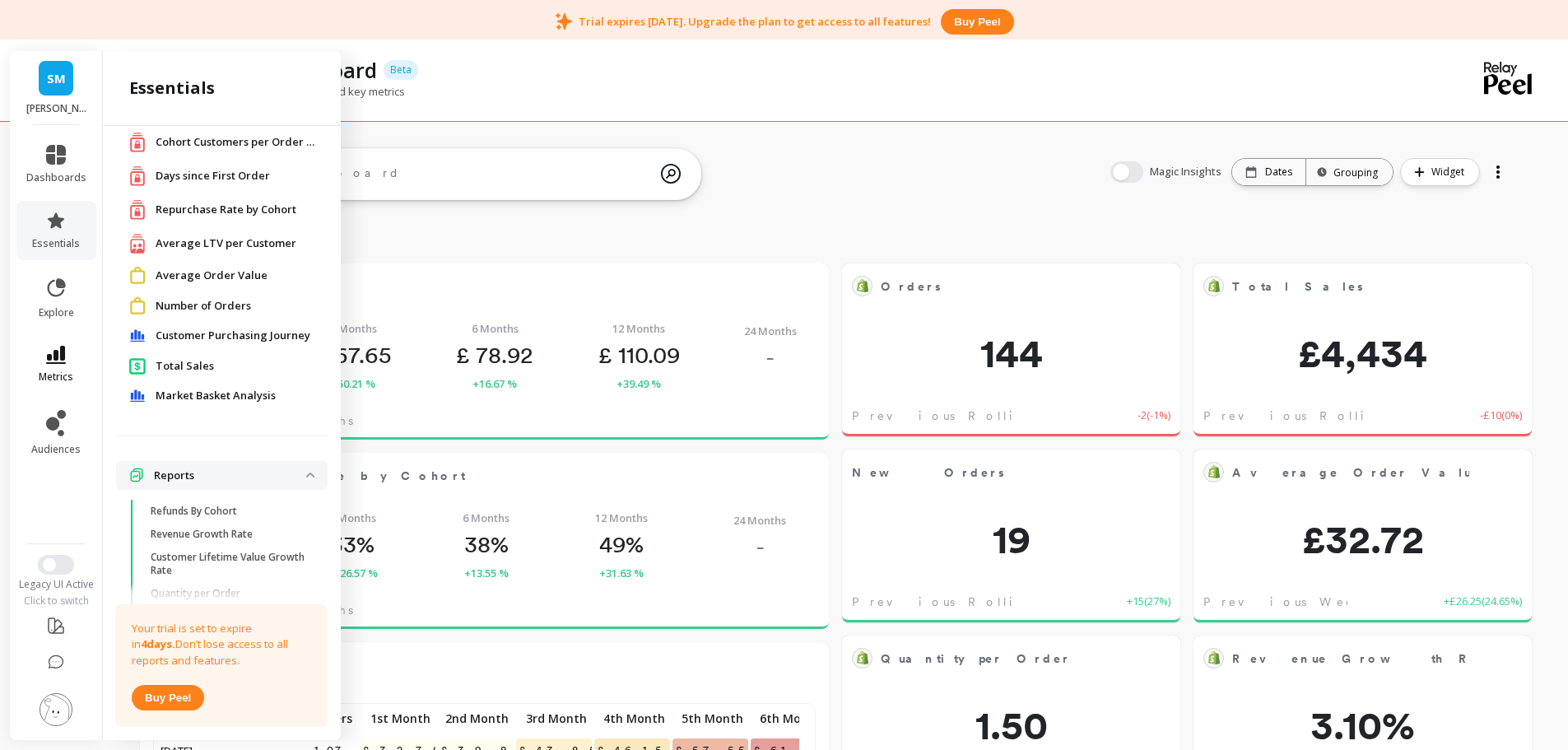
click at [61, 370] on span "metrics" at bounding box center [56, 377] width 35 height 13
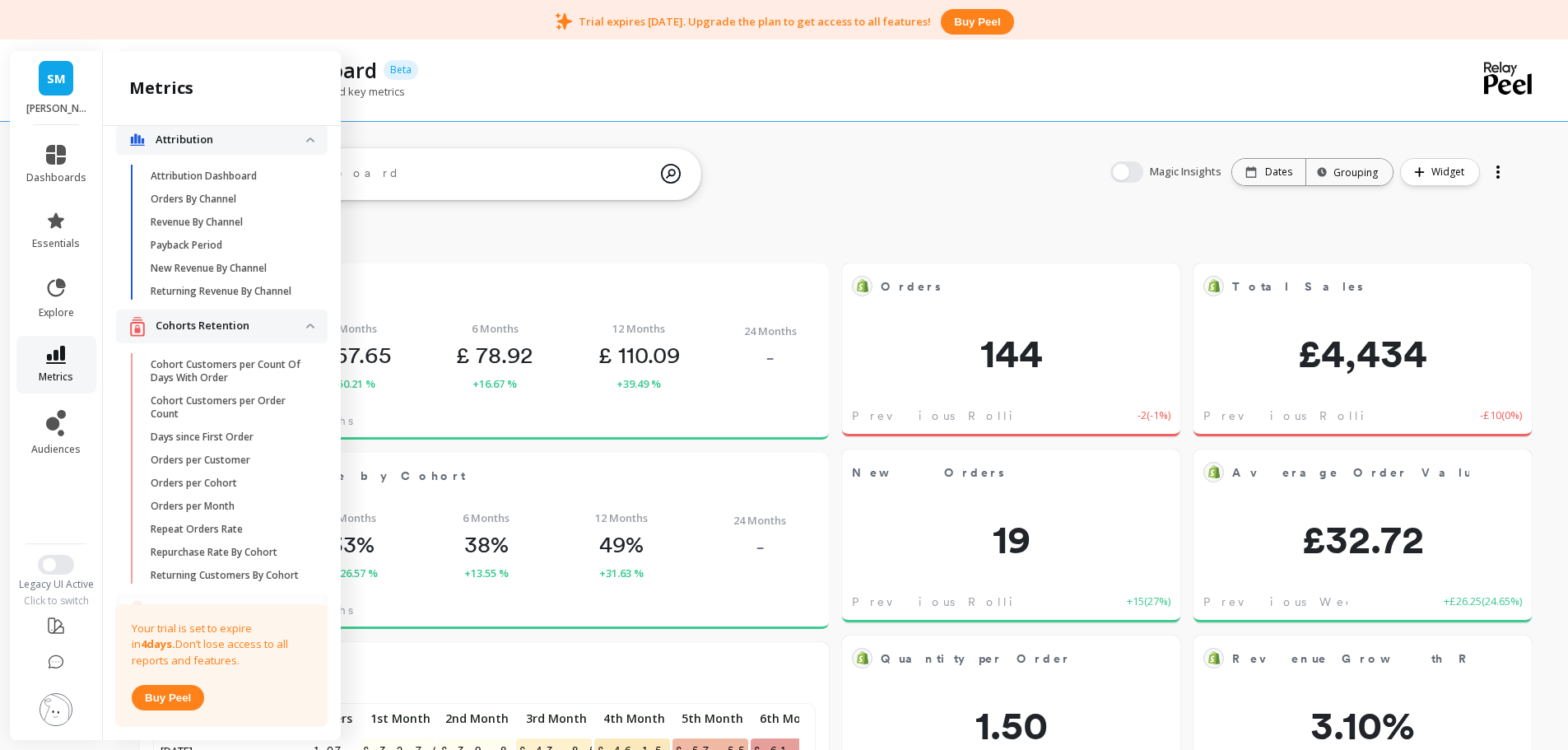
scroll to position [2219, 0]
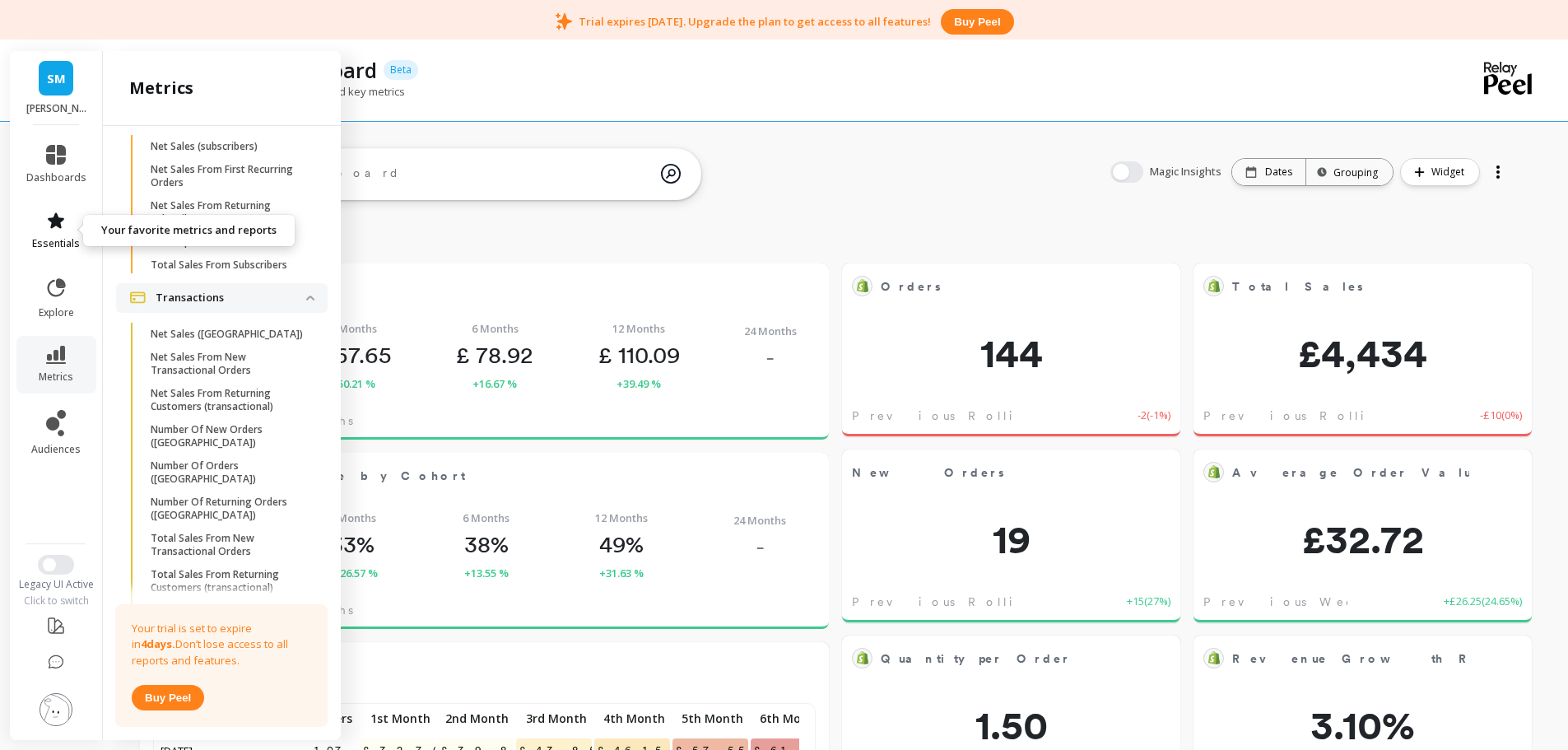
click at [63, 221] on icon at bounding box center [56, 221] width 20 height 20
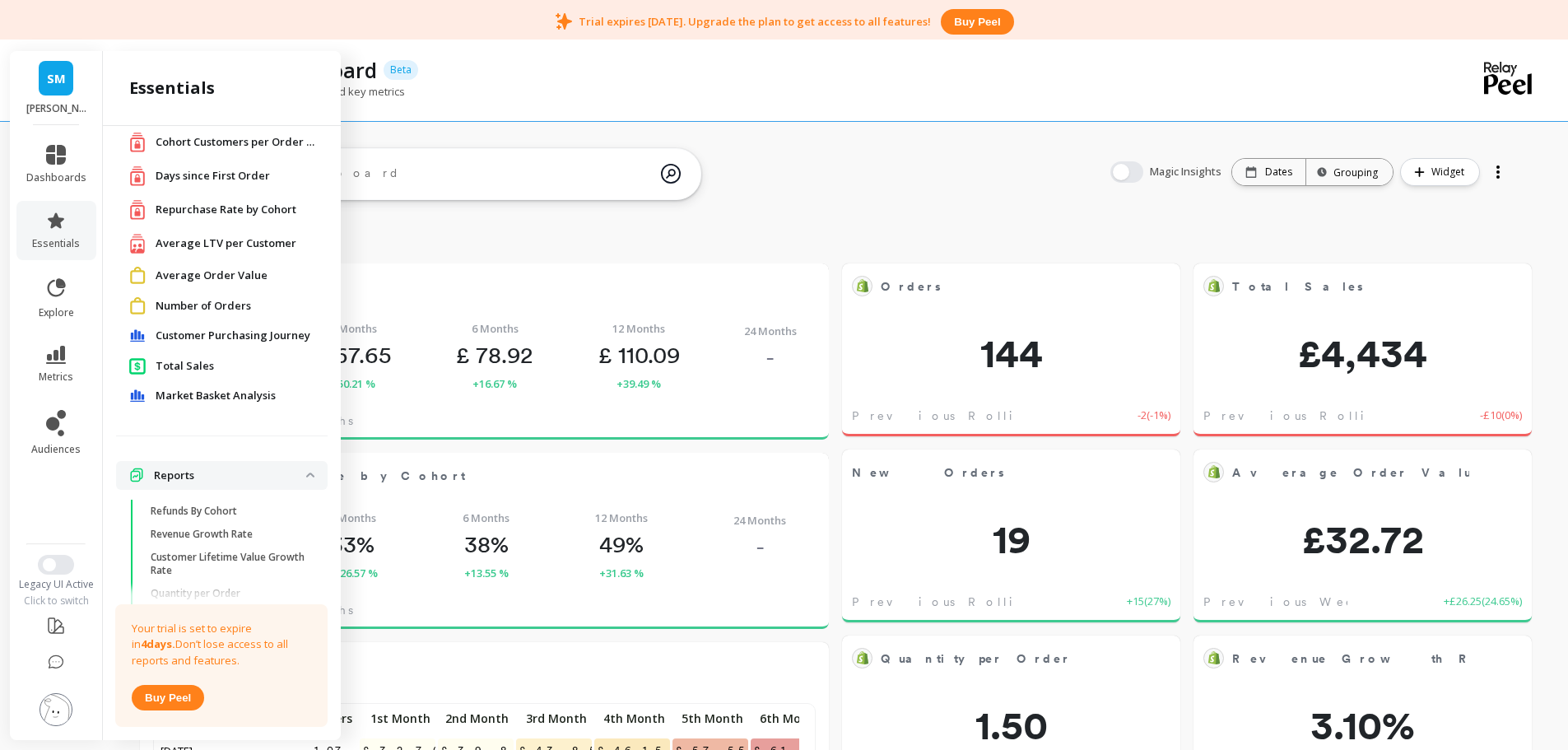
scroll to position [0, 0]
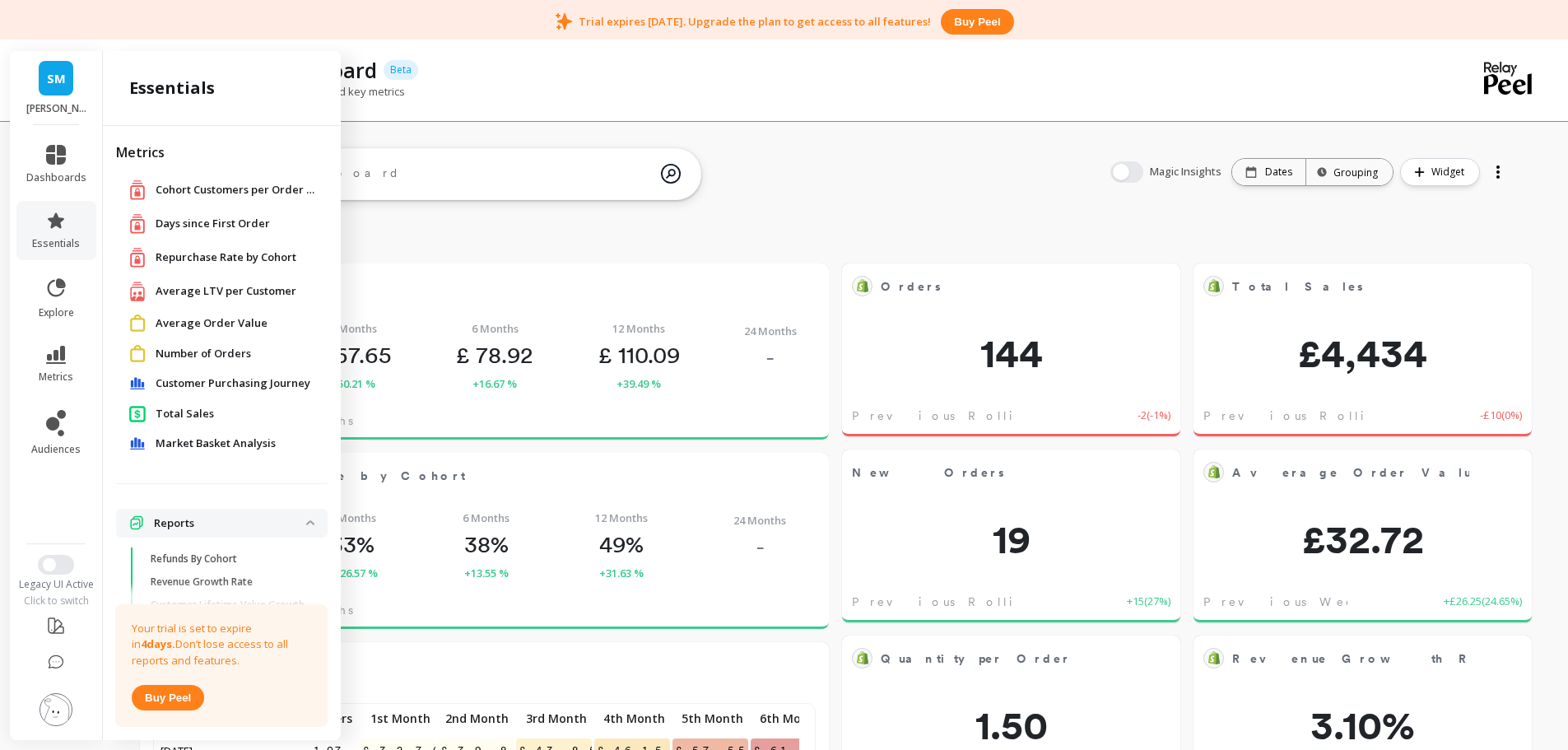
click at [214, 350] on span "Number of Orders" at bounding box center [203, 354] width 95 height 17
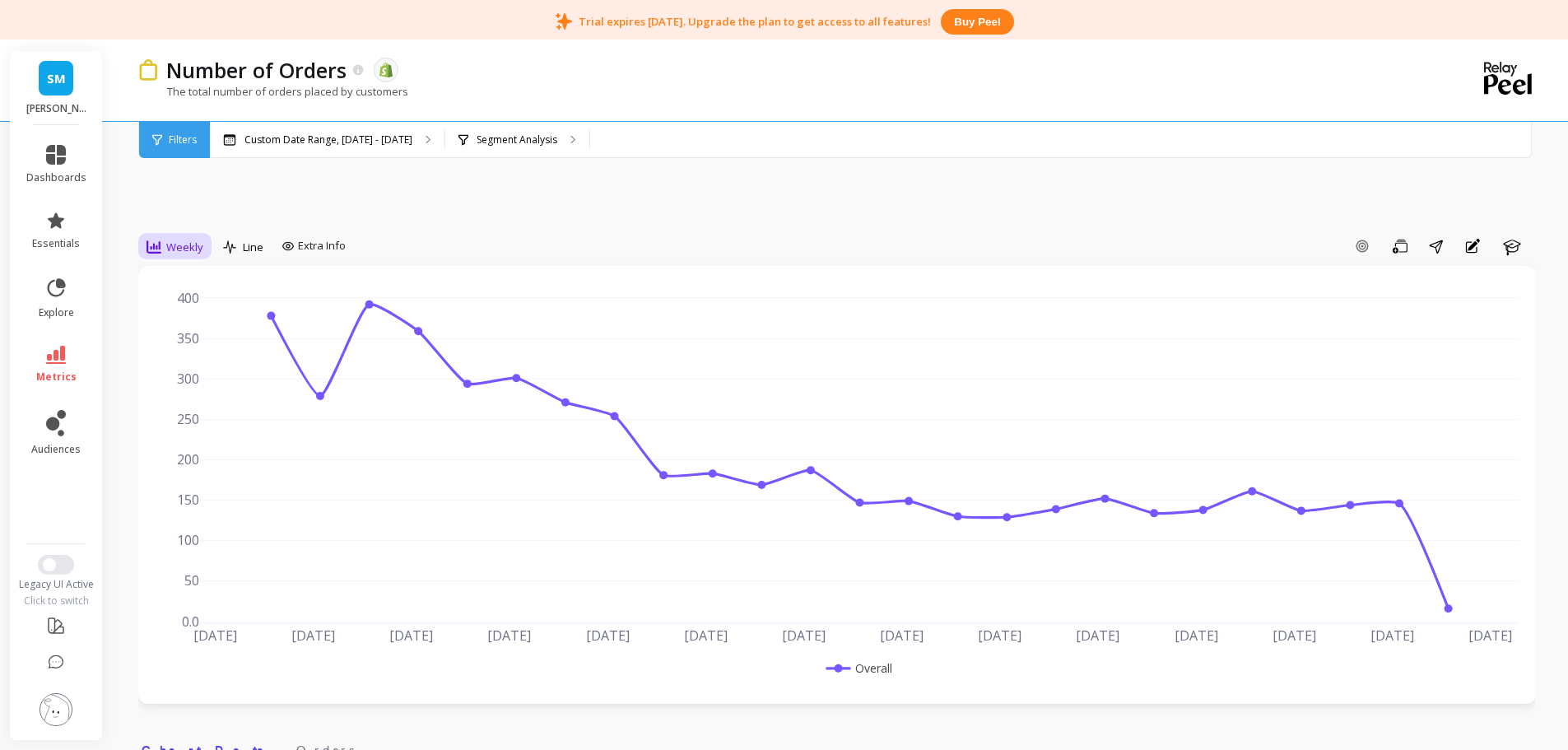
click at [158, 248] on icon at bounding box center [154, 247] width 15 height 15
click at [190, 386] on div "Monthly" at bounding box center [199, 377] width 113 height 29
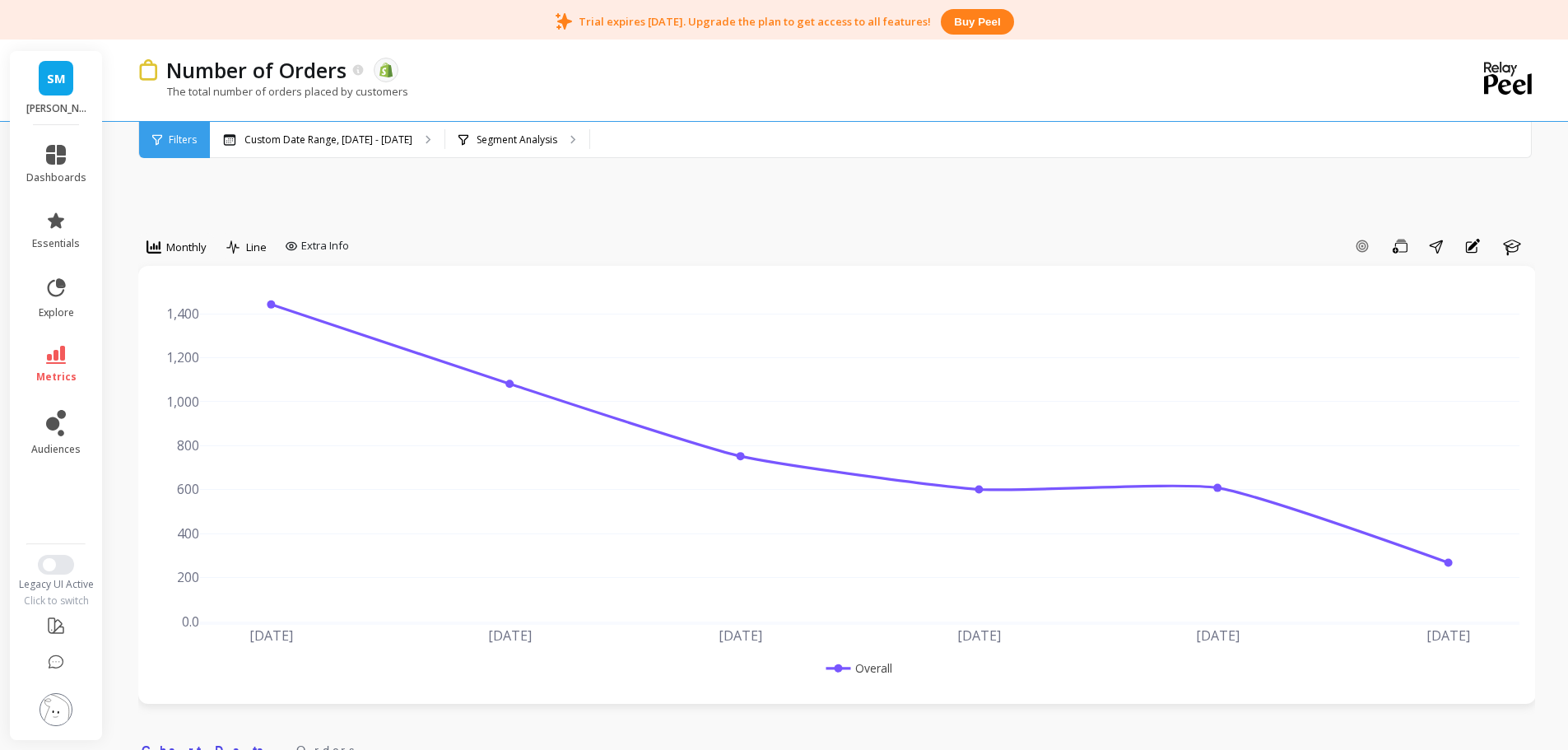
click at [65, 76] on span "SM" at bounding box center [56, 79] width 19 height 19
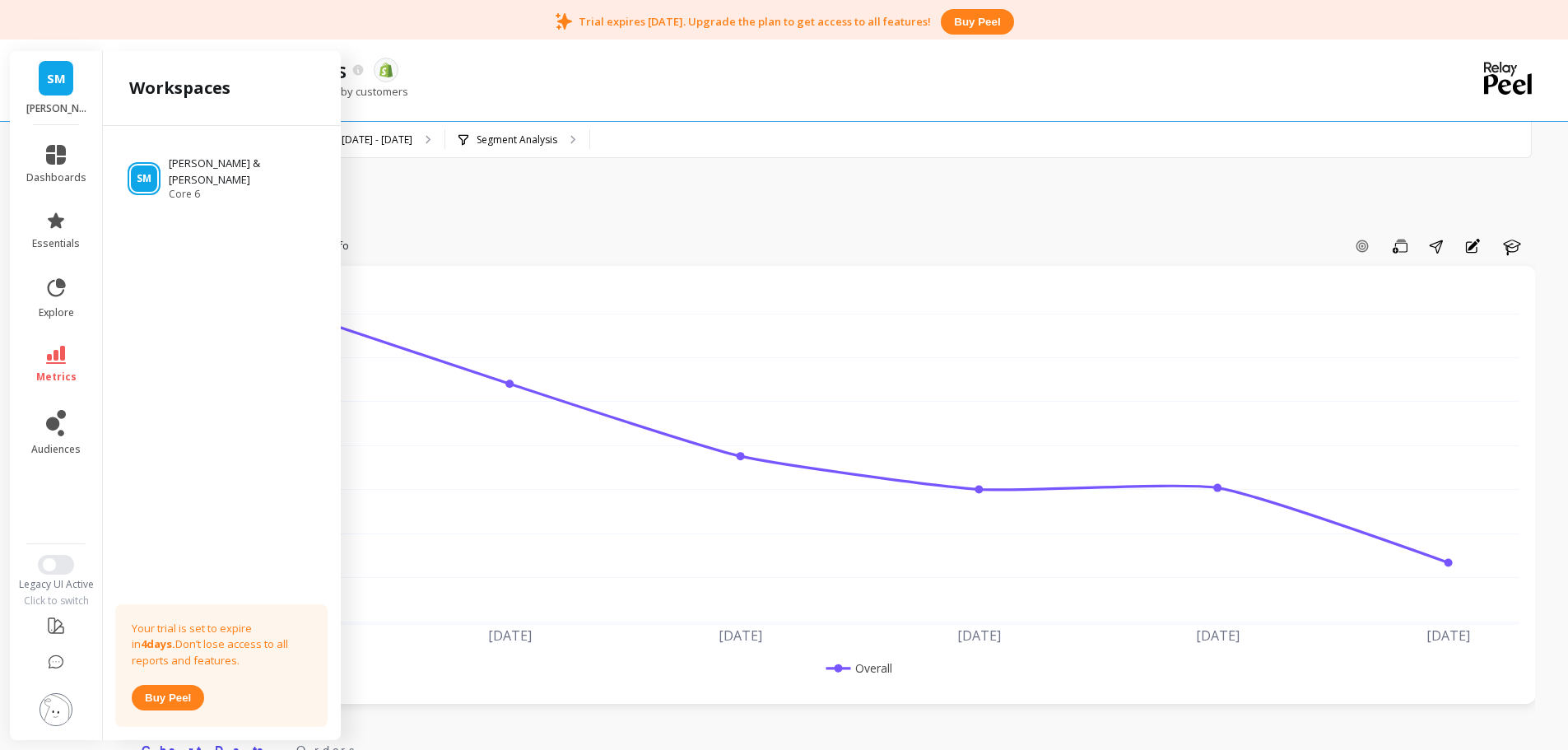
click at [57, 709] on img at bounding box center [56, 709] width 33 height 33
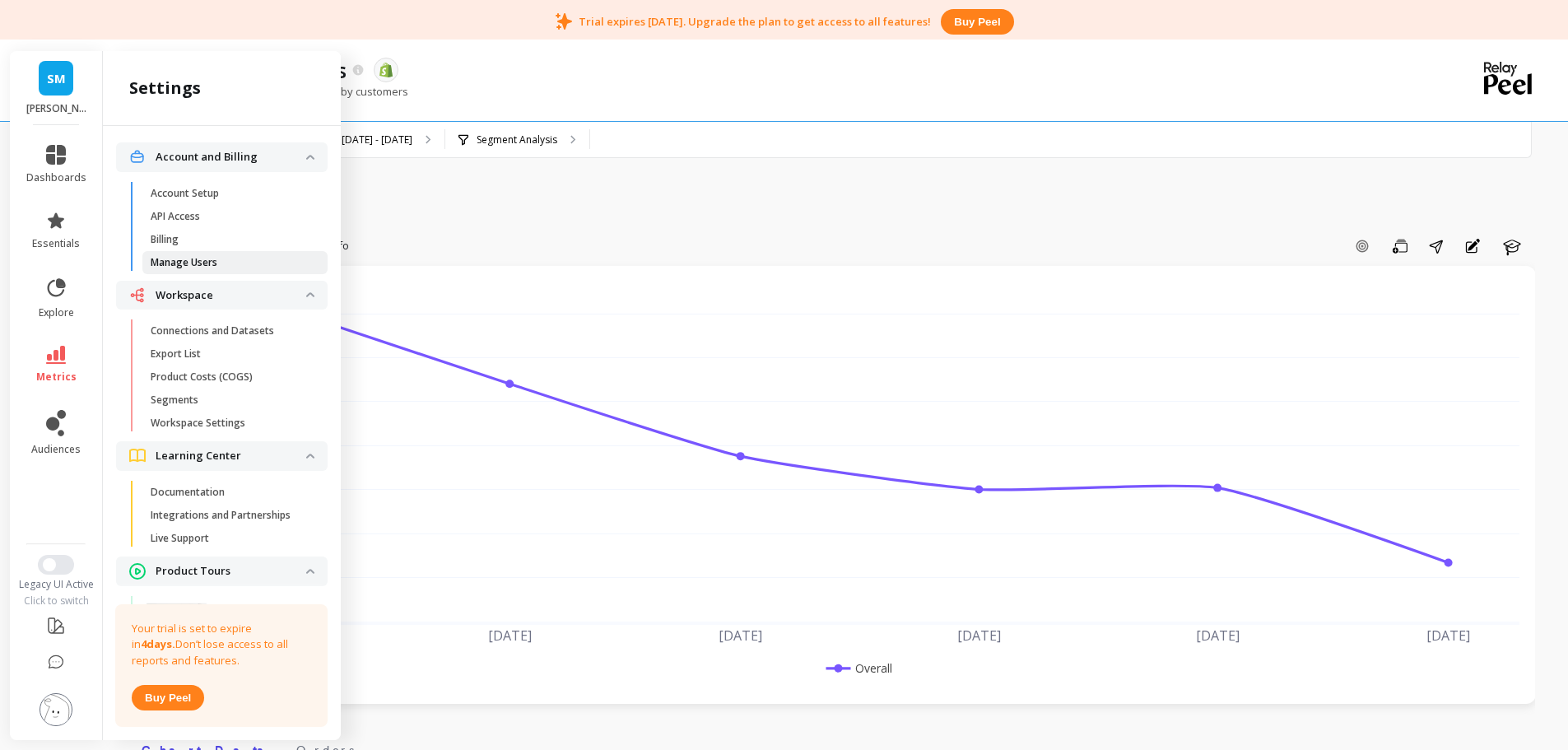
click at [214, 260] on p "Manage Users" at bounding box center [184, 262] width 67 height 13
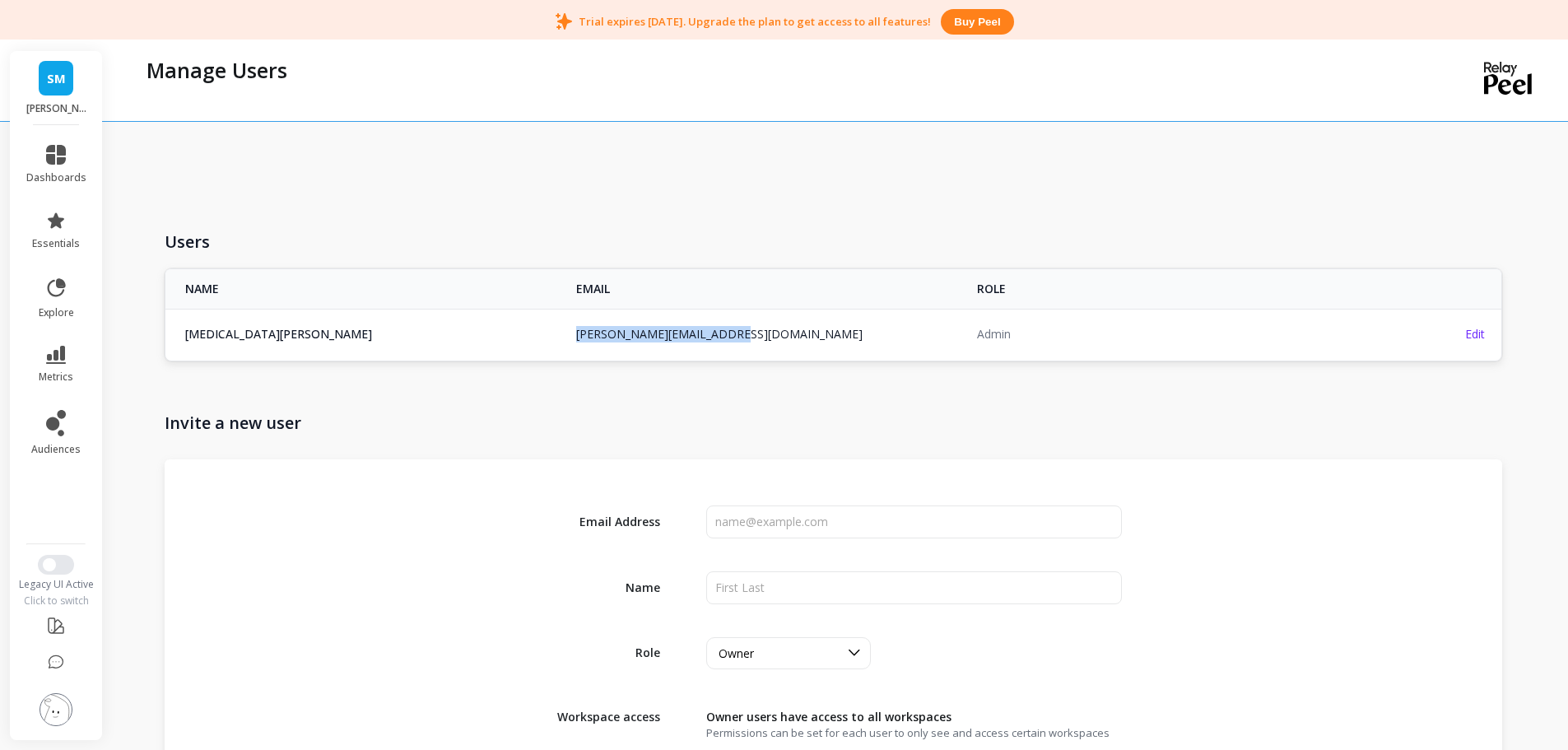
copy link "yasmin@smithandmunson.com"
drag, startPoint x: 724, startPoint y: 335, endPoint x: 568, endPoint y: 334, distance: 156.0
click at [568, 335] on td "yasmin@smithandmunson.com" at bounding box center [767, 334] width 401 height 50
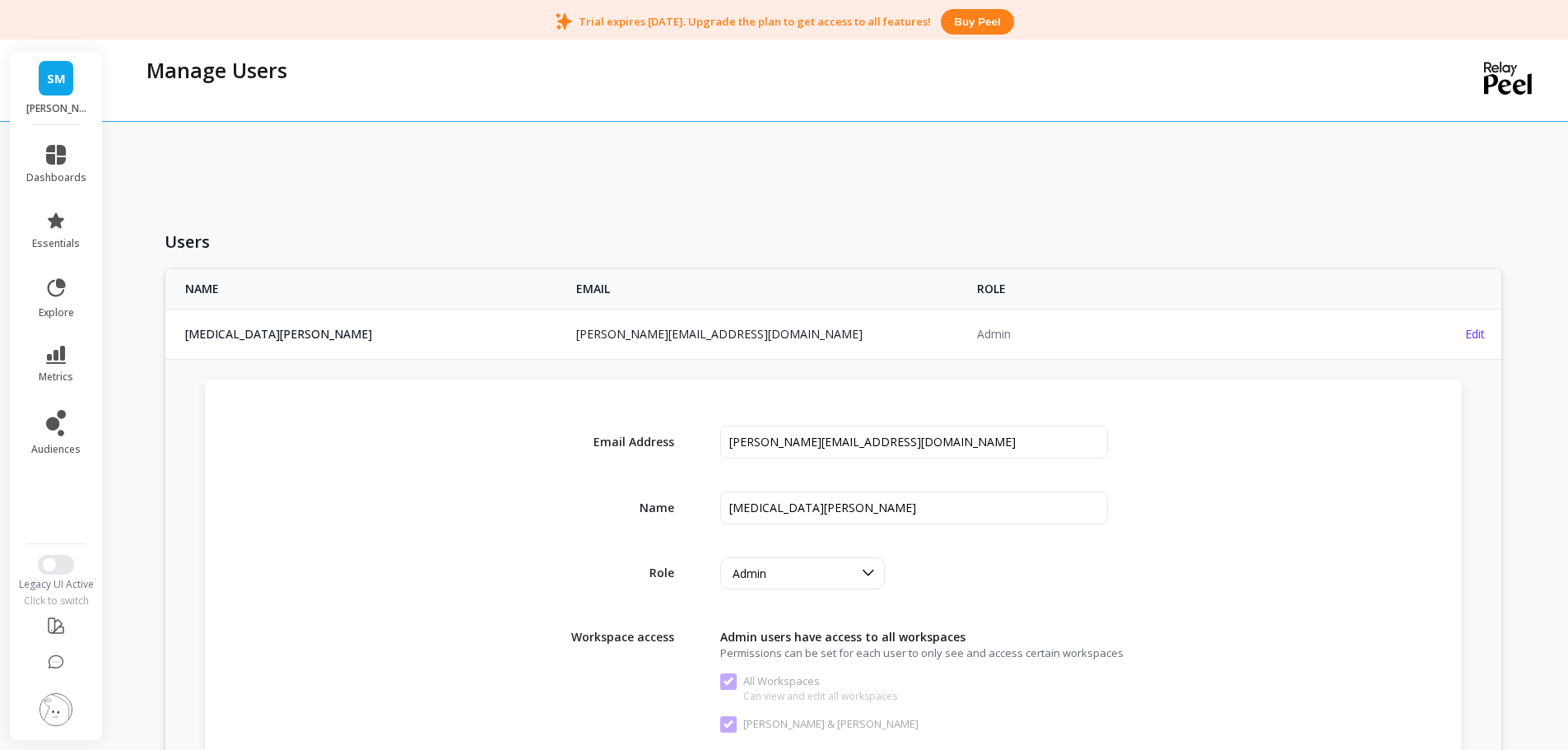
click at [51, 710] on img at bounding box center [56, 709] width 33 height 33
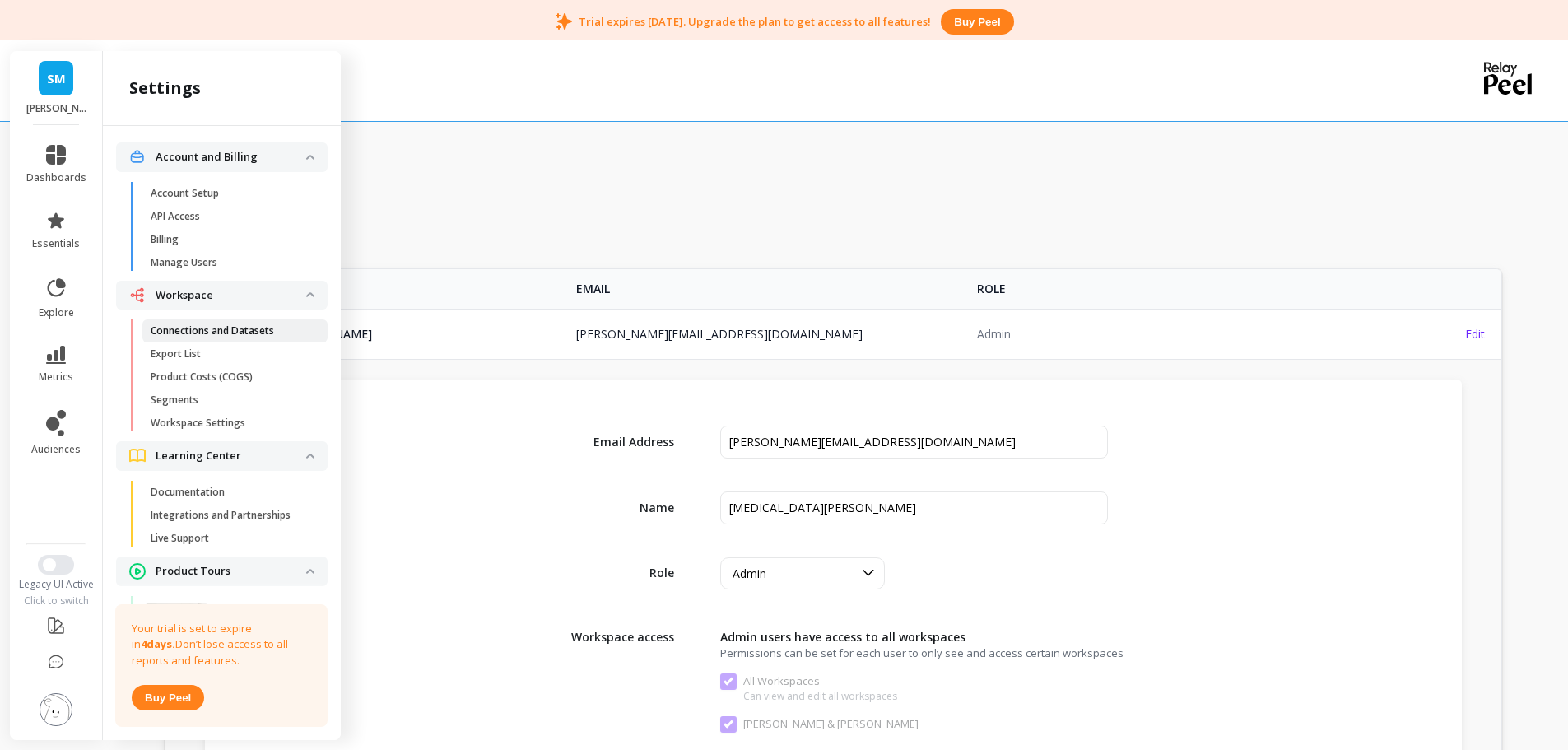
click at [245, 333] on p "Connections and Datasets" at bounding box center [212, 331] width 123 height 13
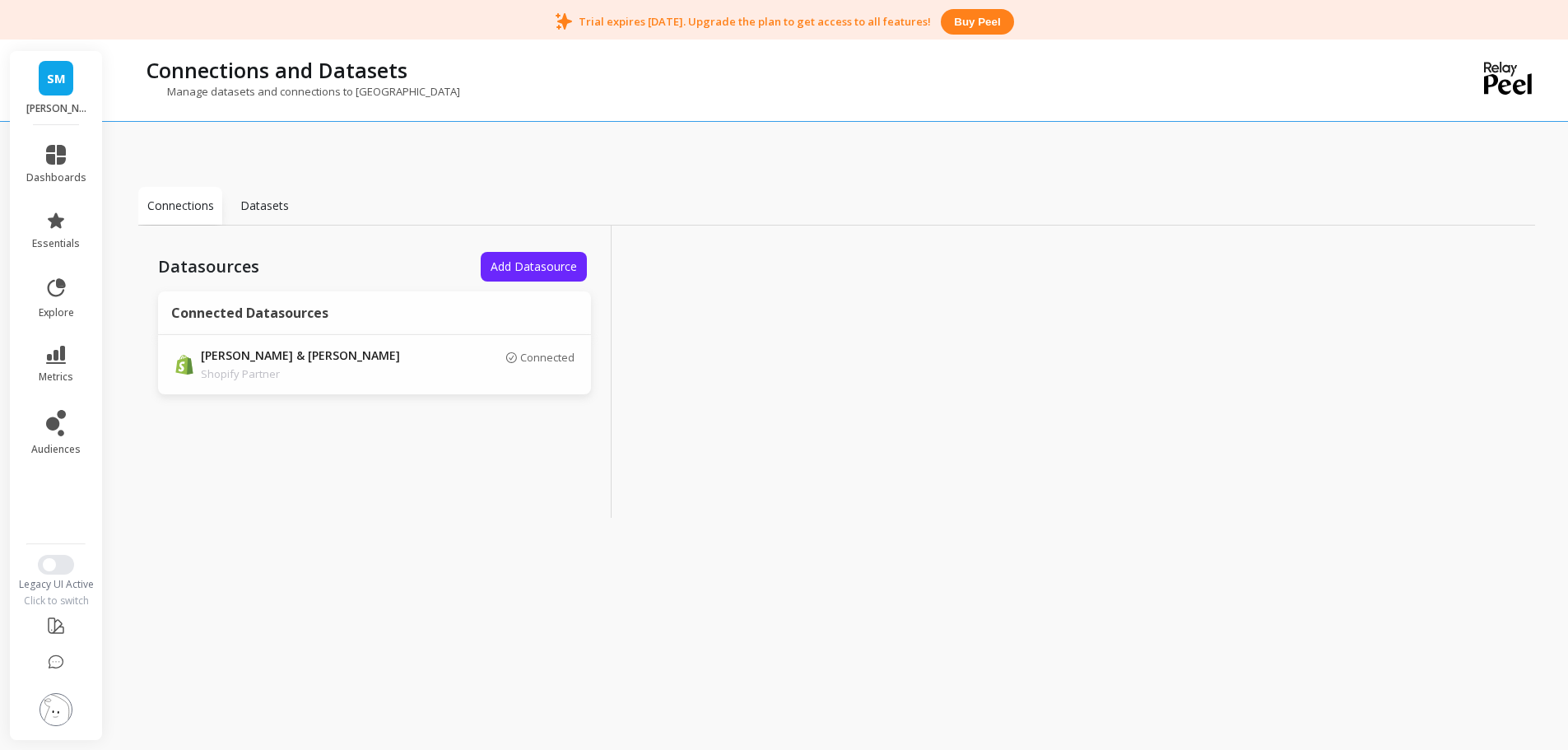
click at [53, 704] on img at bounding box center [56, 709] width 33 height 33
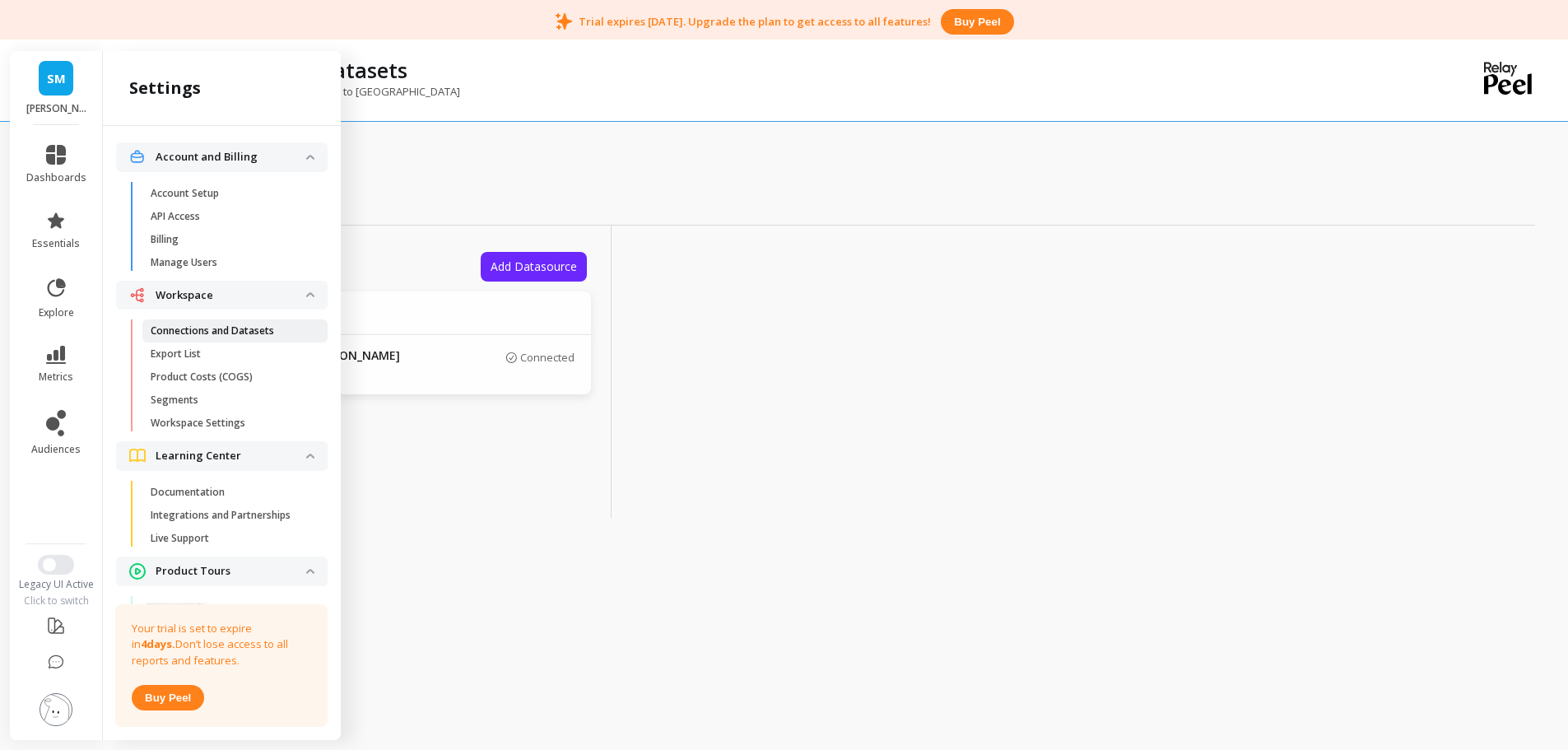
click at [224, 329] on p "Connections and Datasets" at bounding box center [212, 331] width 123 height 13
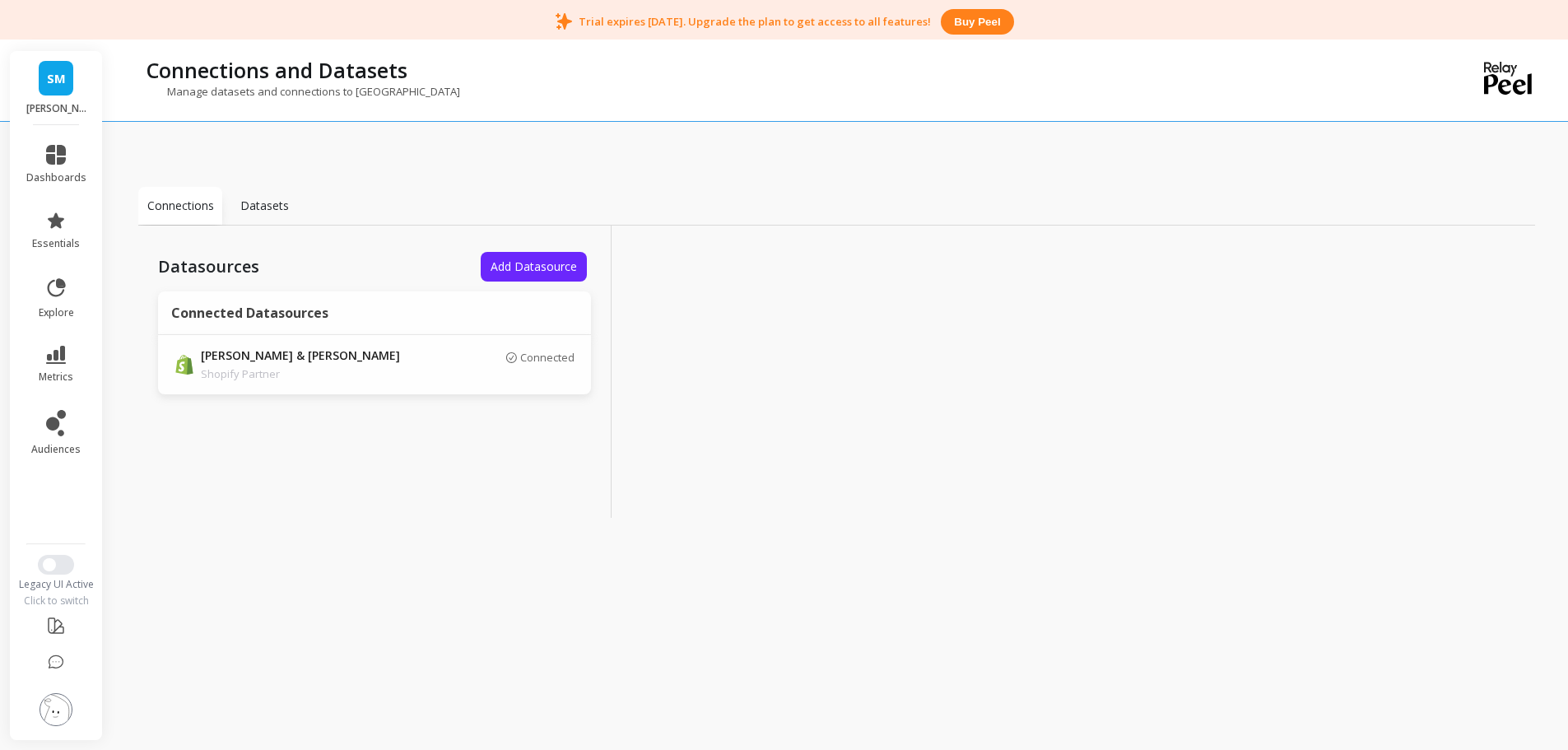
click at [44, 713] on img at bounding box center [56, 709] width 33 height 33
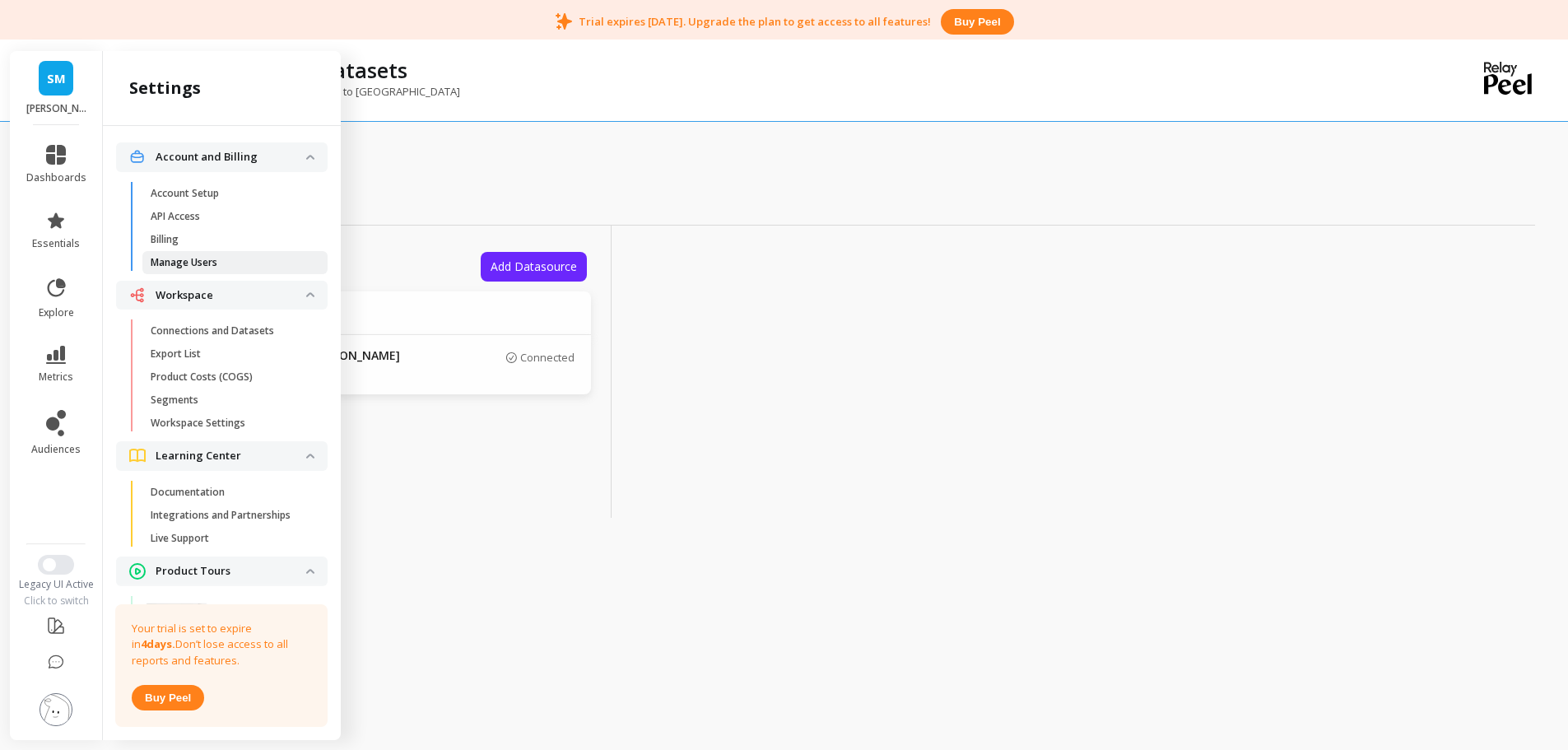
click at [208, 259] on p "Manage Users" at bounding box center [184, 262] width 67 height 13
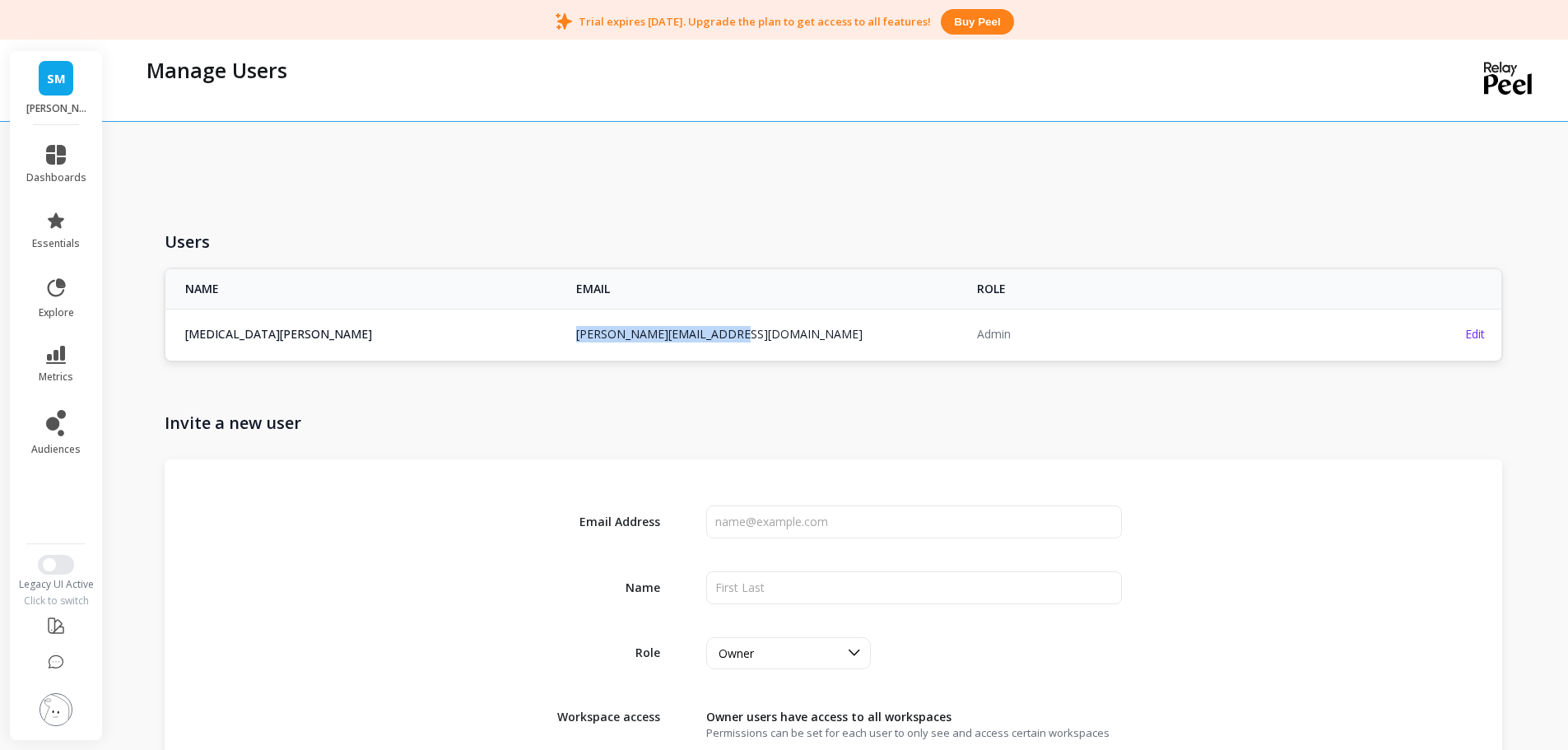
copy link "yasmin@smithandmunson.com"
drag, startPoint x: 770, startPoint y: 336, endPoint x: 543, endPoint y: 226, distance: 252.2
click at [548, 246] on div "Users NAME EMAIL ROLE yasmin Griffin yasmin@smithandmunson.com yasmin@smithandm…" at bounding box center [834, 290] width 1338 height 142
click at [540, 197] on div "Users NAME EMAIL ROLE yasmin Griffin yasmin@smithandmunson.com yasmin@smithandm…" at bounding box center [836, 575] width 1397 height 1038
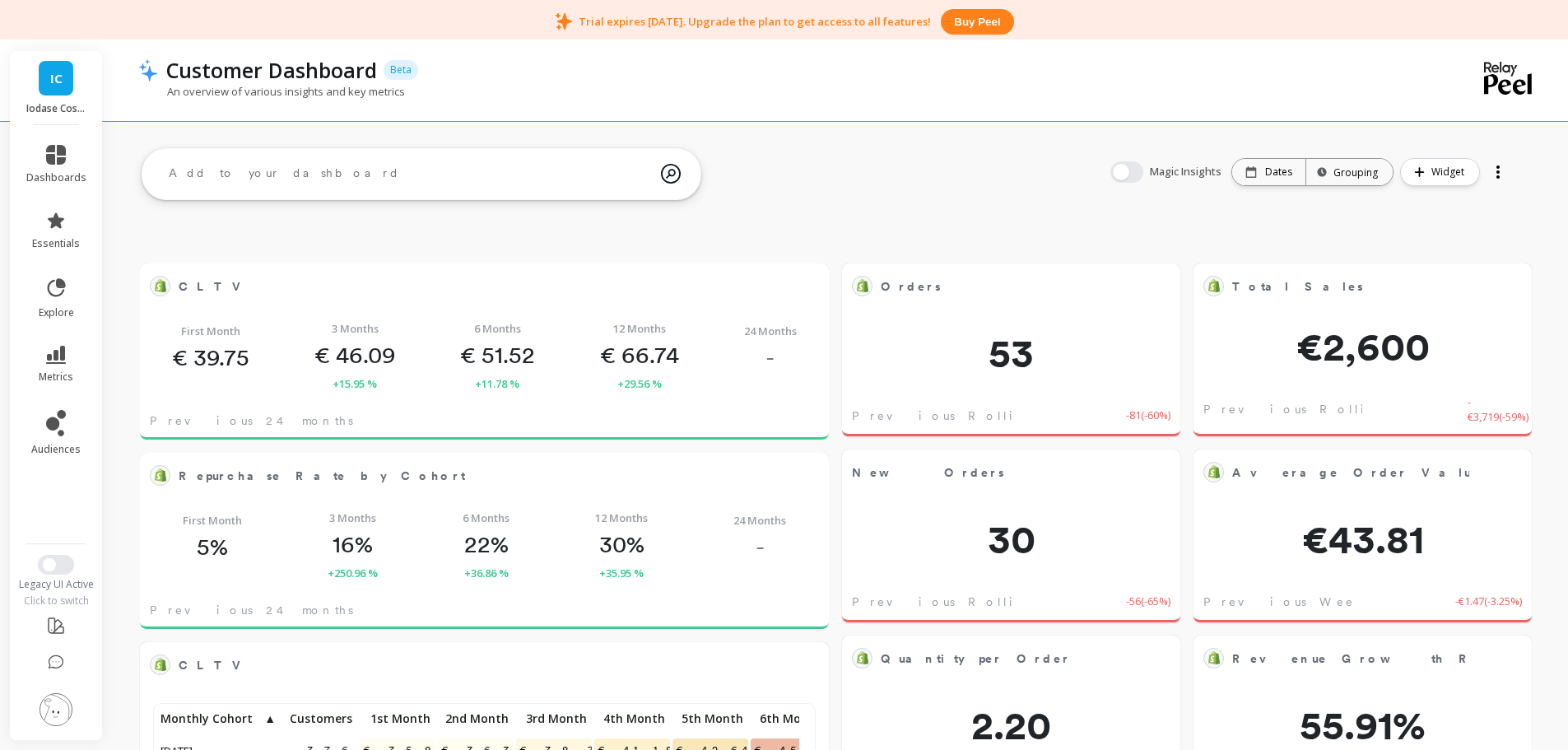
scroll to position [440, 630]
click at [57, 171] on span "dashboards" at bounding box center [56, 178] width 60 height 13
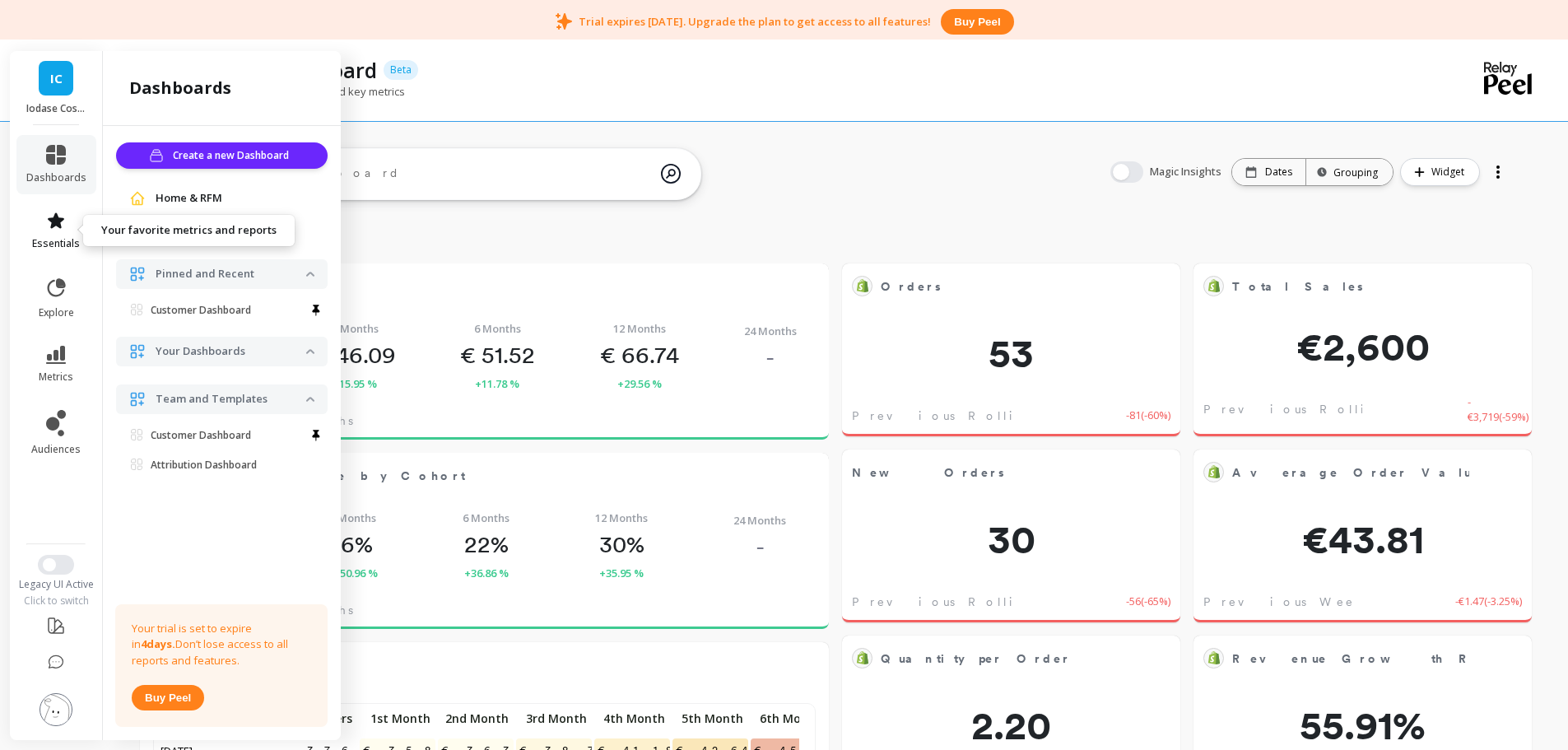
click at [65, 242] on span "essentials" at bounding box center [56, 243] width 48 height 13
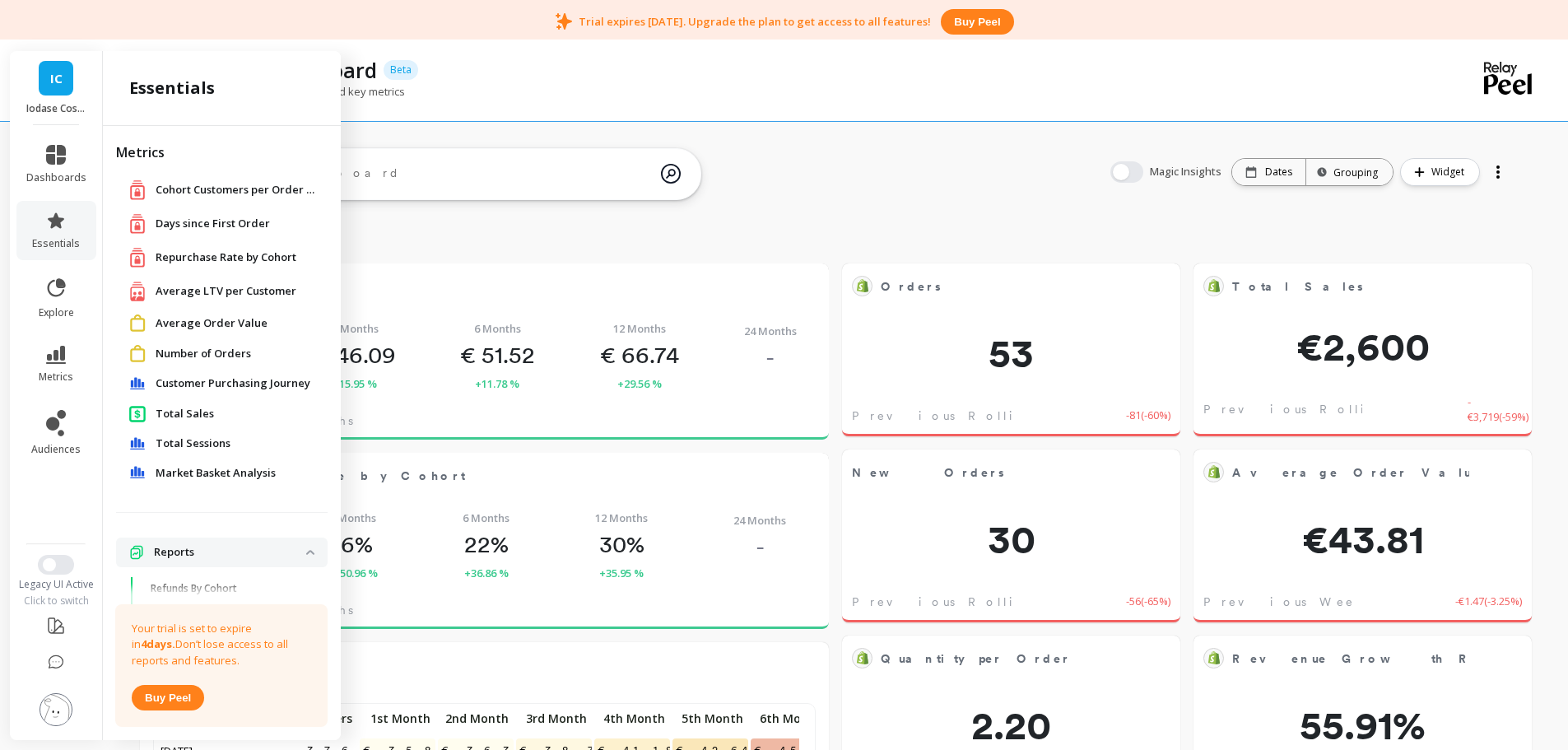
click at [216, 353] on span "Number of Orders" at bounding box center [203, 354] width 95 height 17
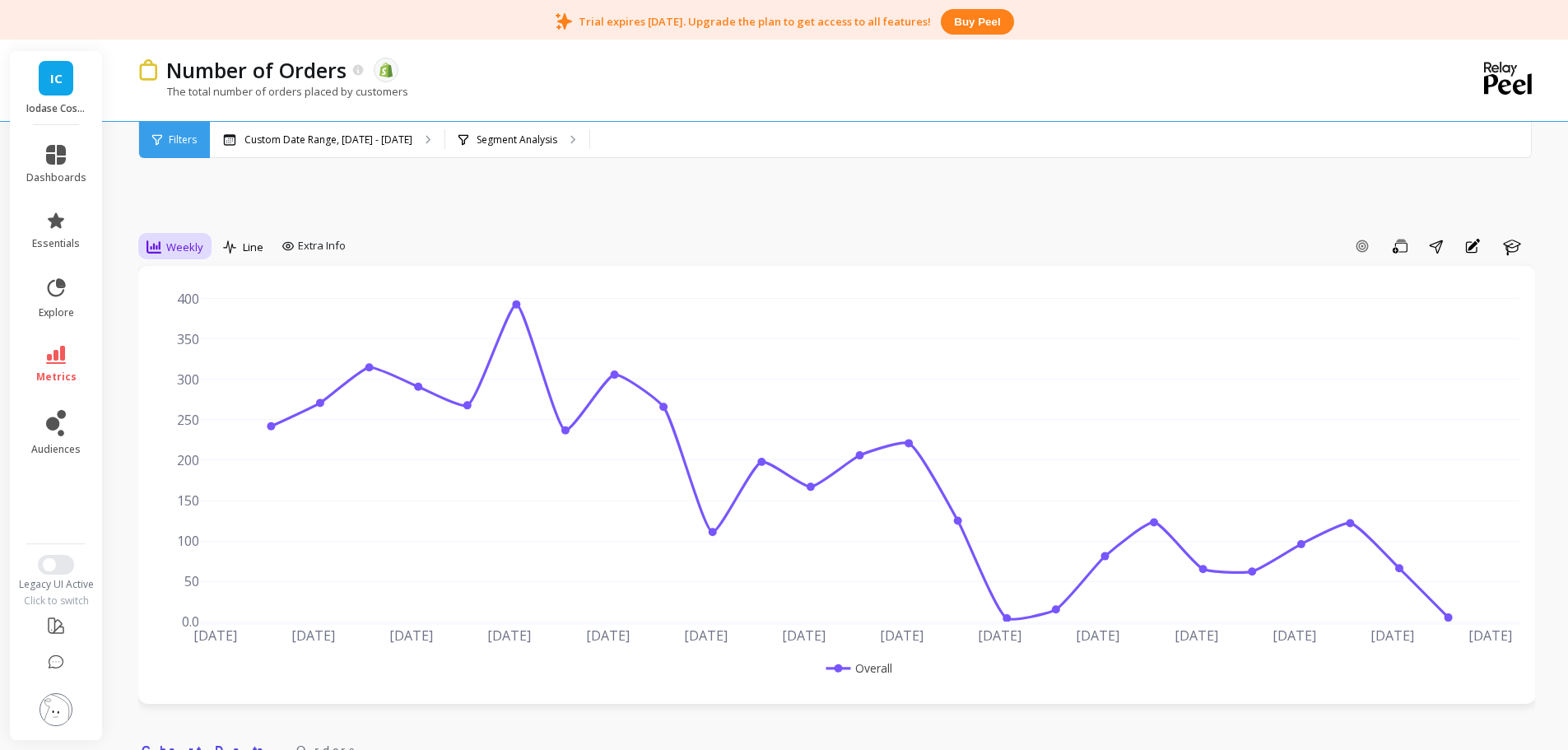
click at [201, 251] on span "Weekly" at bounding box center [185, 247] width 37 height 16
click at [199, 377] on div "Monthly" at bounding box center [199, 377] width 94 height 16
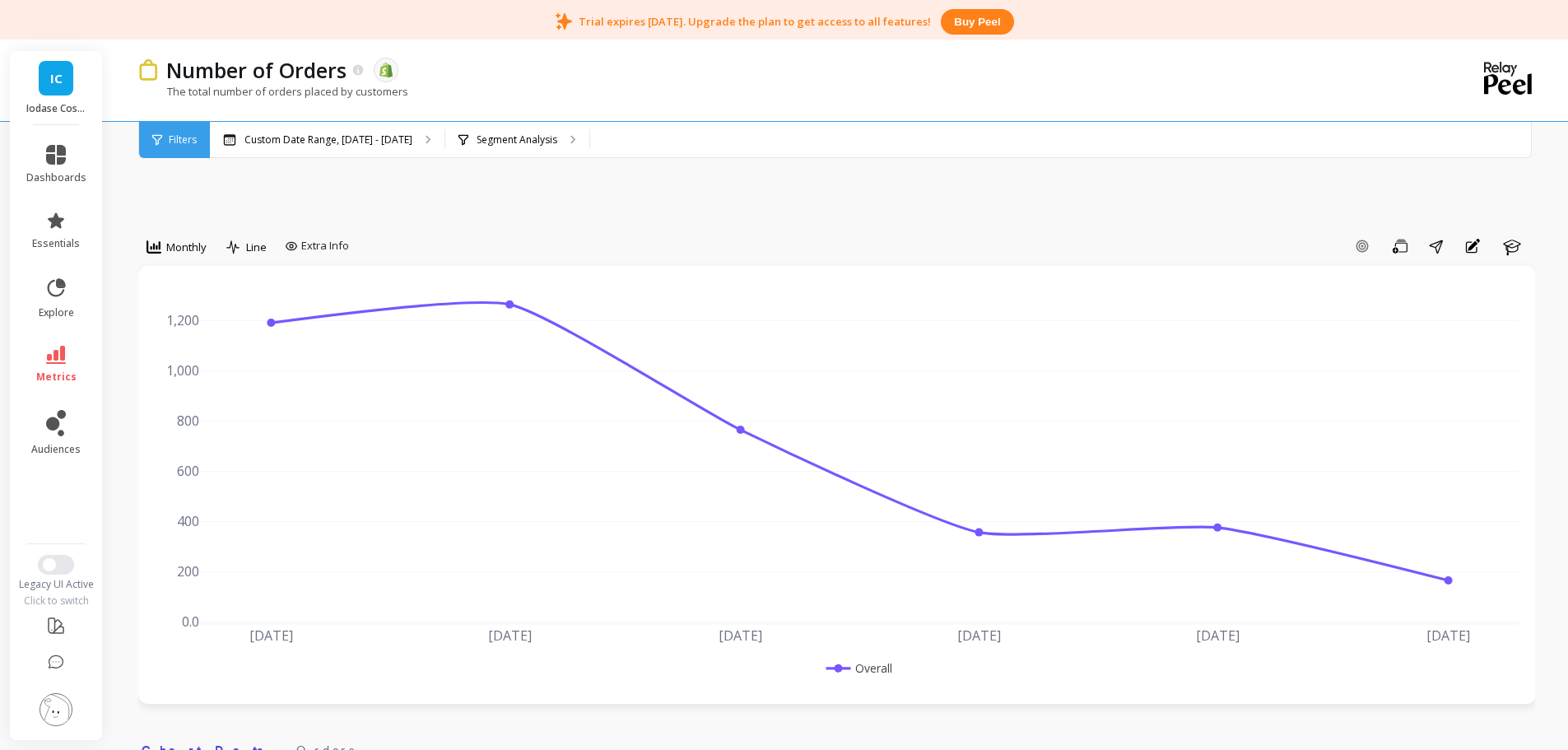
click at [60, 709] on img at bounding box center [56, 709] width 33 height 33
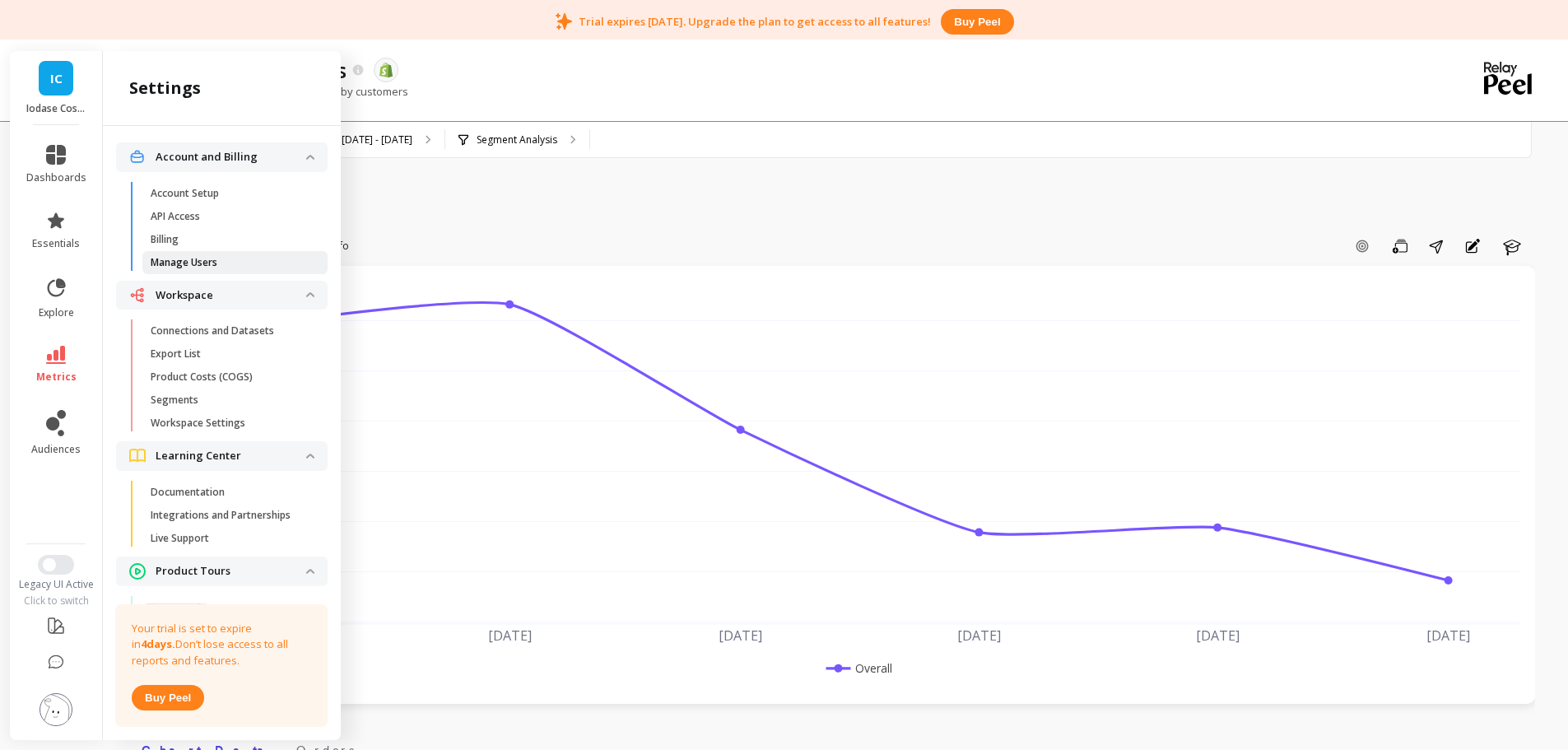
click at [185, 269] on link "Manage Users" at bounding box center [235, 262] width 185 height 23
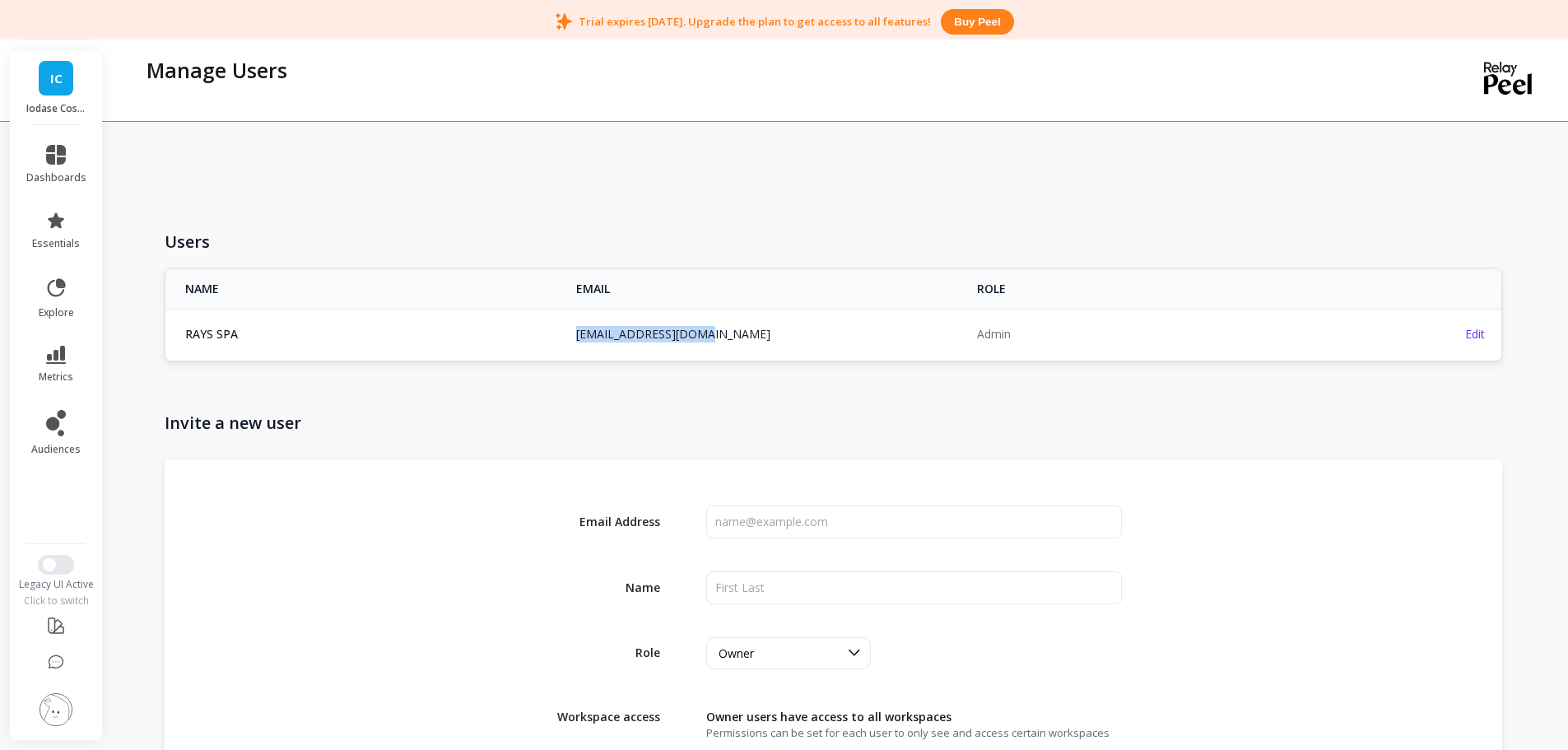
copy link "asmirsahovic@rays.it"
drag, startPoint x: 701, startPoint y: 332, endPoint x: 575, endPoint y: 320, distance: 126.6
click at [575, 324] on td "asmirsahovic@rays.it" at bounding box center [767, 334] width 401 height 50
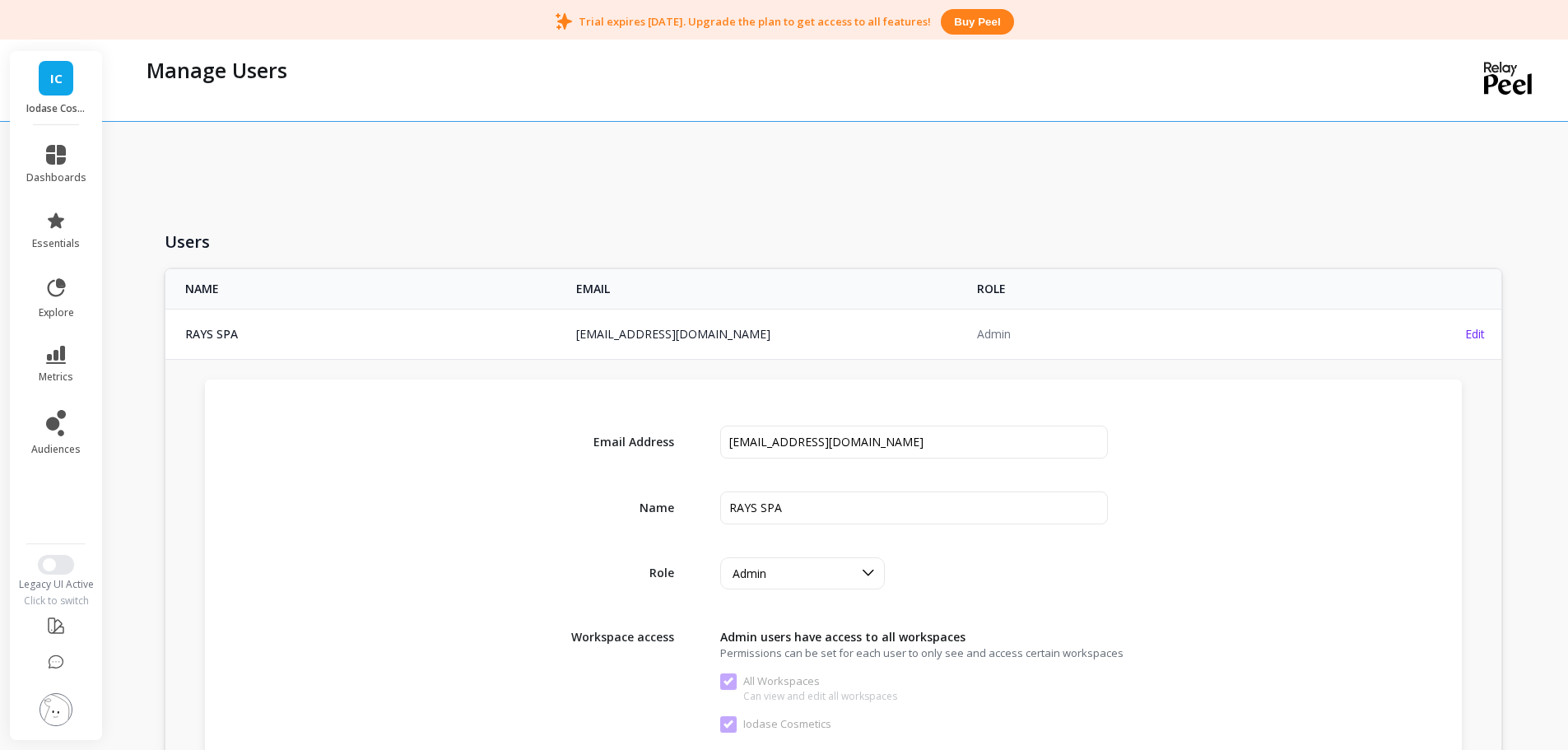
click at [610, 242] on h1 "Users" at bounding box center [834, 242] width 1338 height 23
copy tr "asmirsahovic@rays.it asmirsahovic@rays.it"
drag, startPoint x: 695, startPoint y: 336, endPoint x: 520, endPoint y: 105, distance: 289.8
click at [545, 328] on tr "RAYS SPA asmirsahovic@rays.it asmirsahovic@rays.it Admin Edit" at bounding box center [834, 334] width 1336 height 50
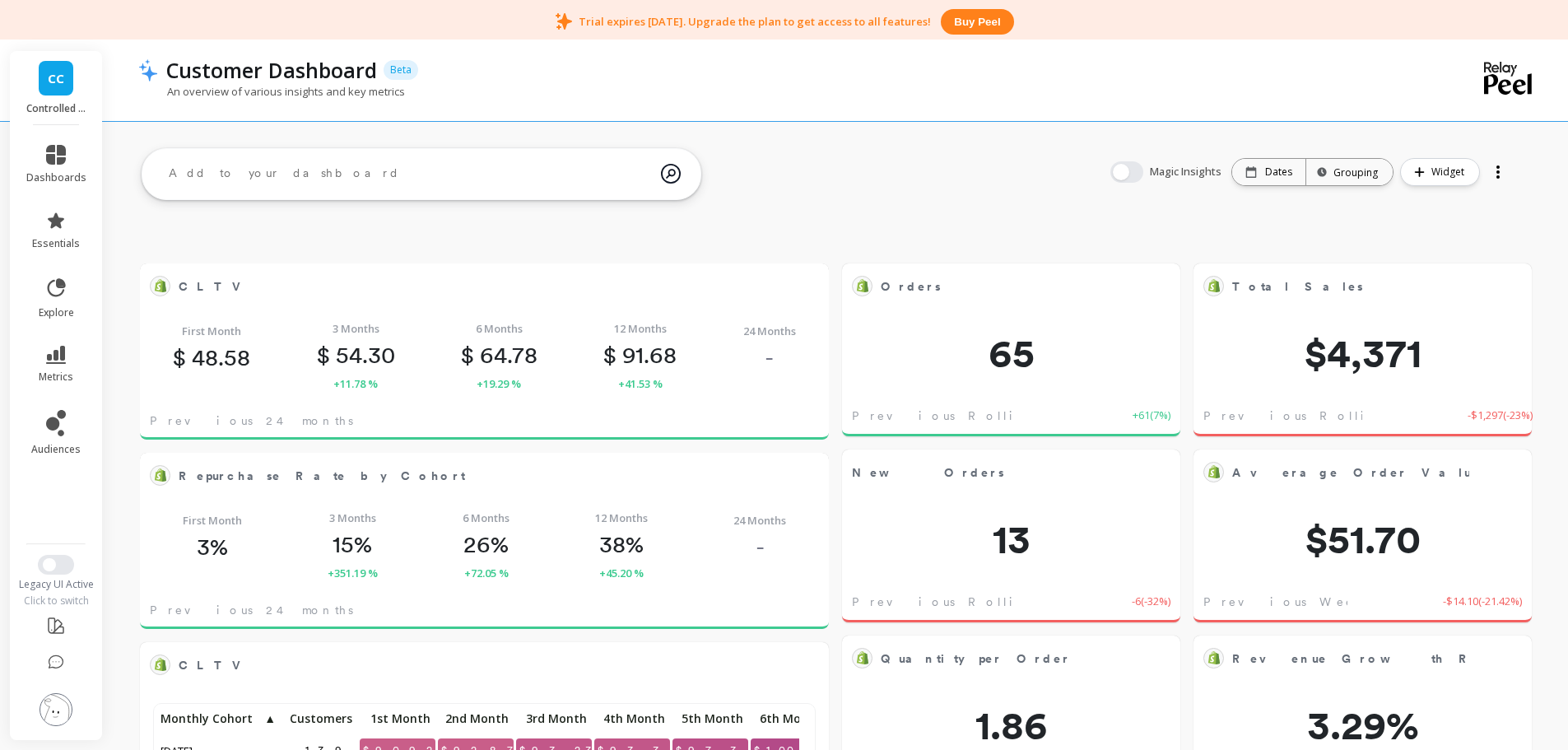
scroll to position [440, 630]
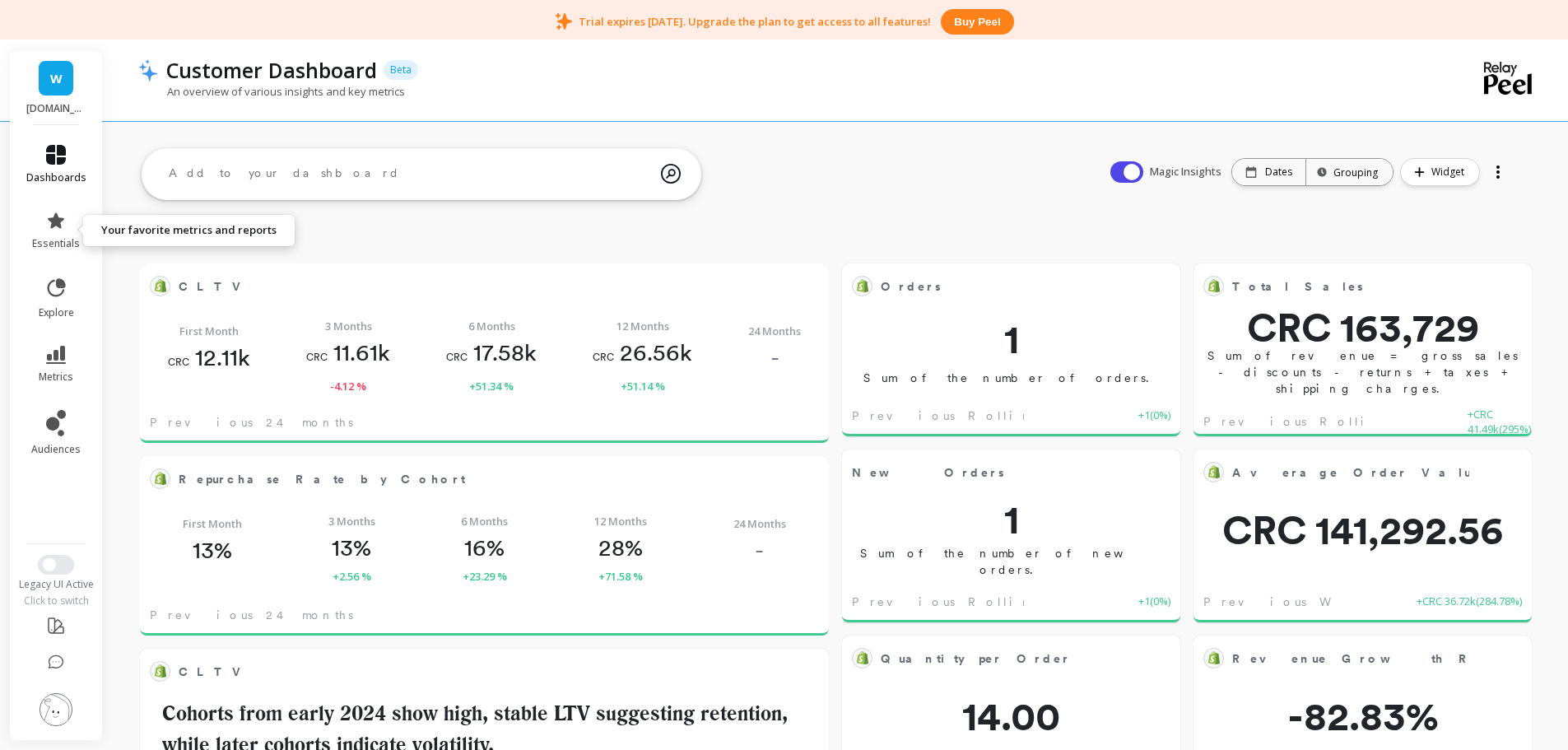
click at [56, 169] on link "dashboards" at bounding box center [56, 165] width 60 height 40
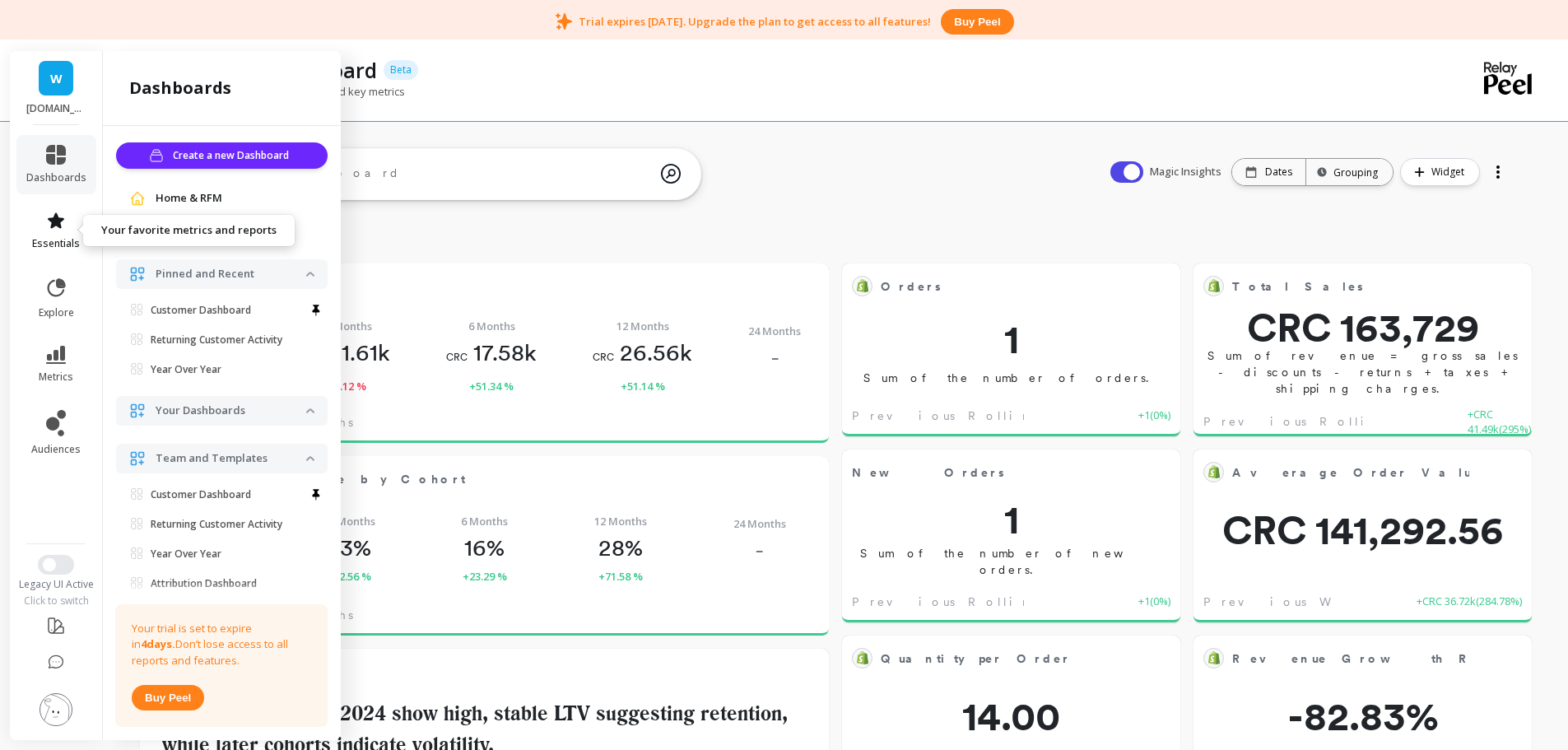
click at [70, 249] on span "essentials" at bounding box center [56, 243] width 48 height 13
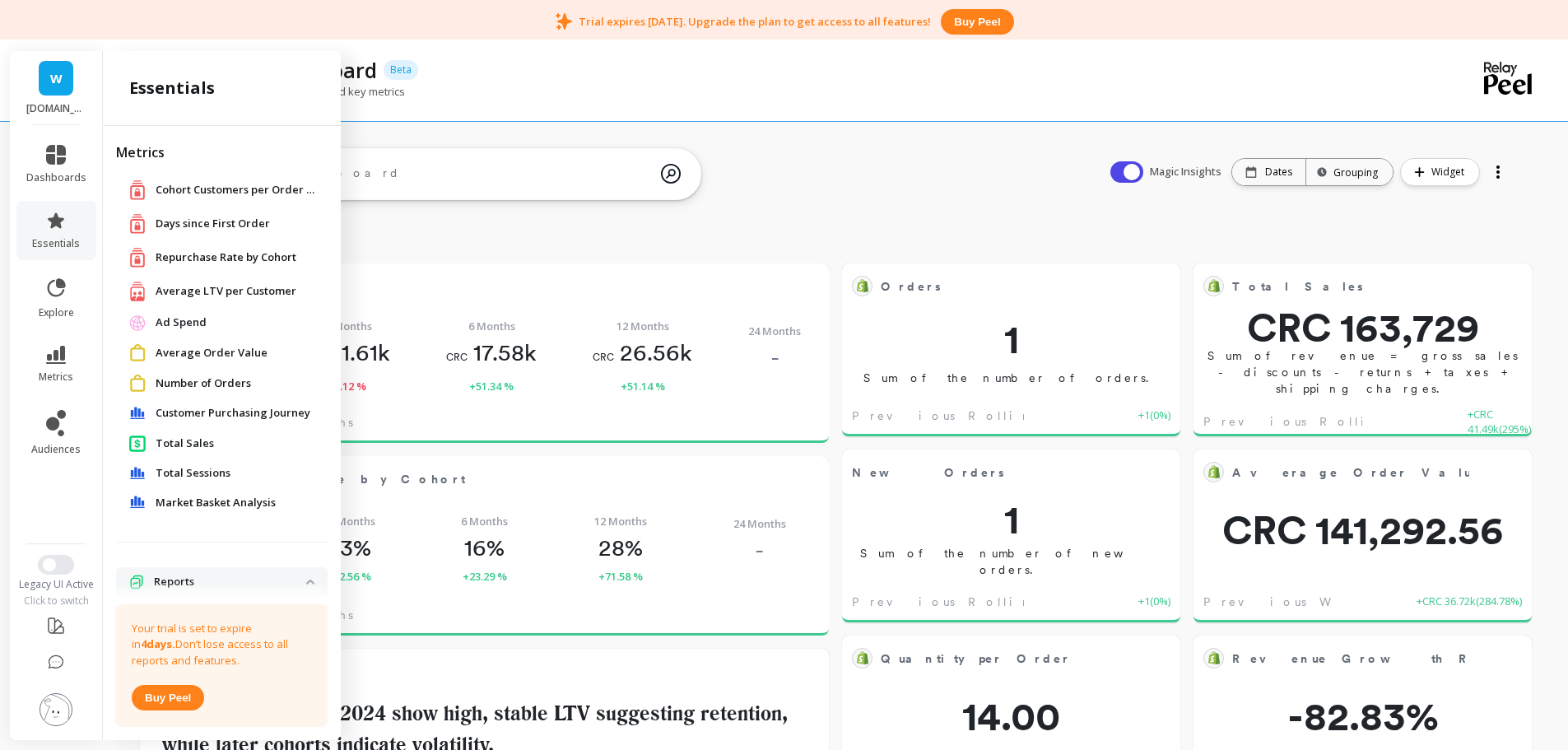
click at [200, 382] on span "Number of Orders" at bounding box center [203, 383] width 95 height 17
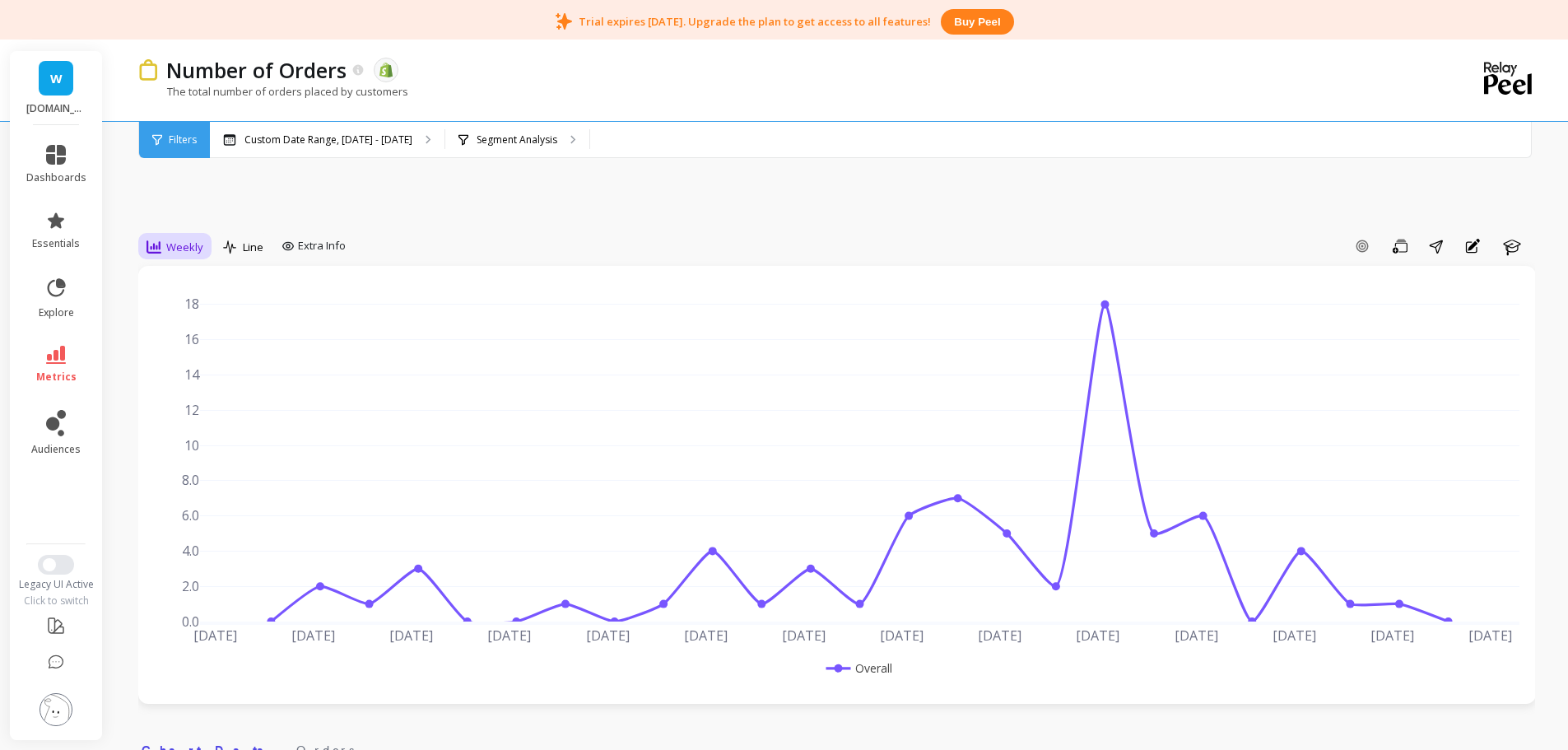
click at [186, 248] on span "Weekly" at bounding box center [185, 247] width 37 height 16
click at [194, 368] on div "Monthly" at bounding box center [199, 377] width 113 height 29
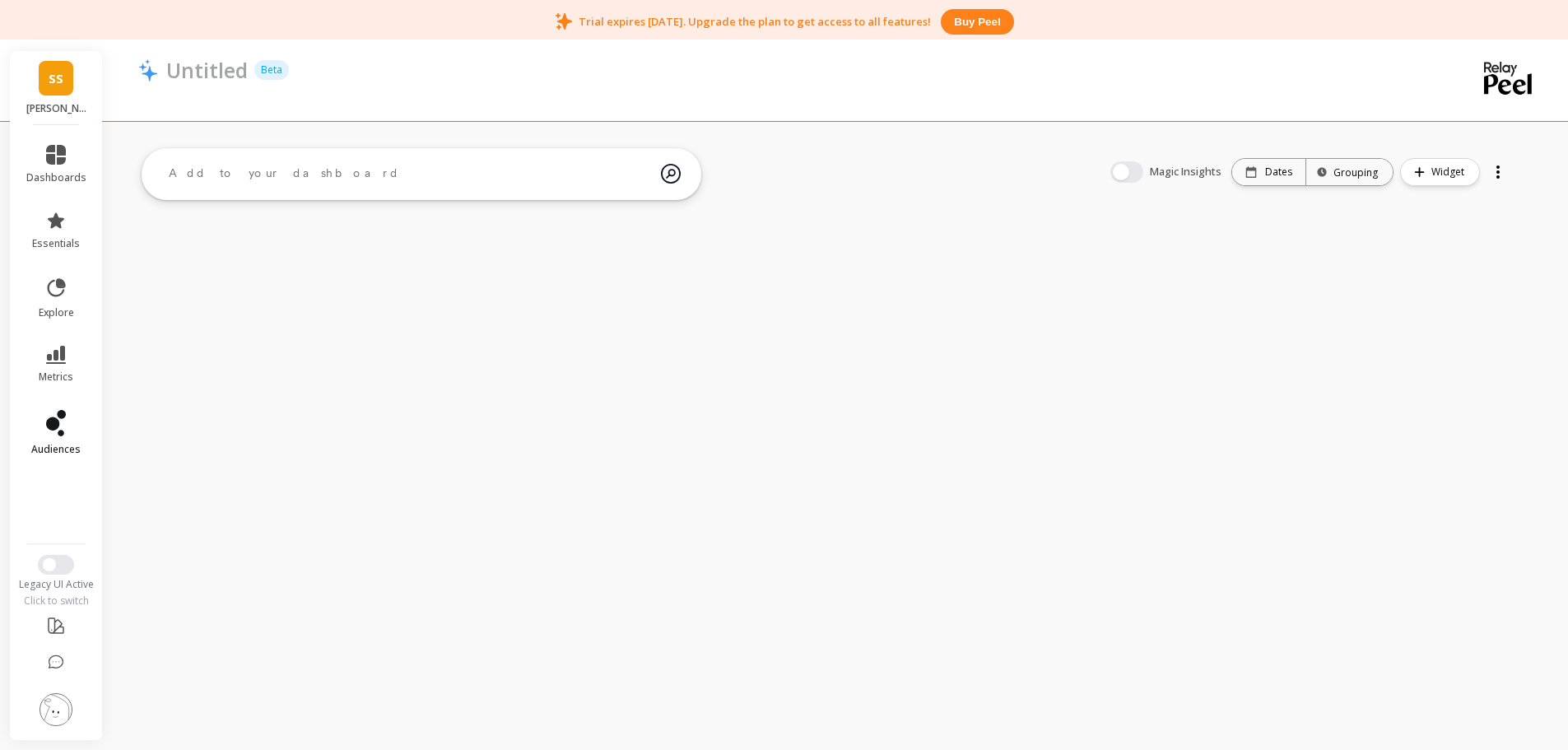
click at [59, 426] on icon at bounding box center [53, 424] width 13 height 13
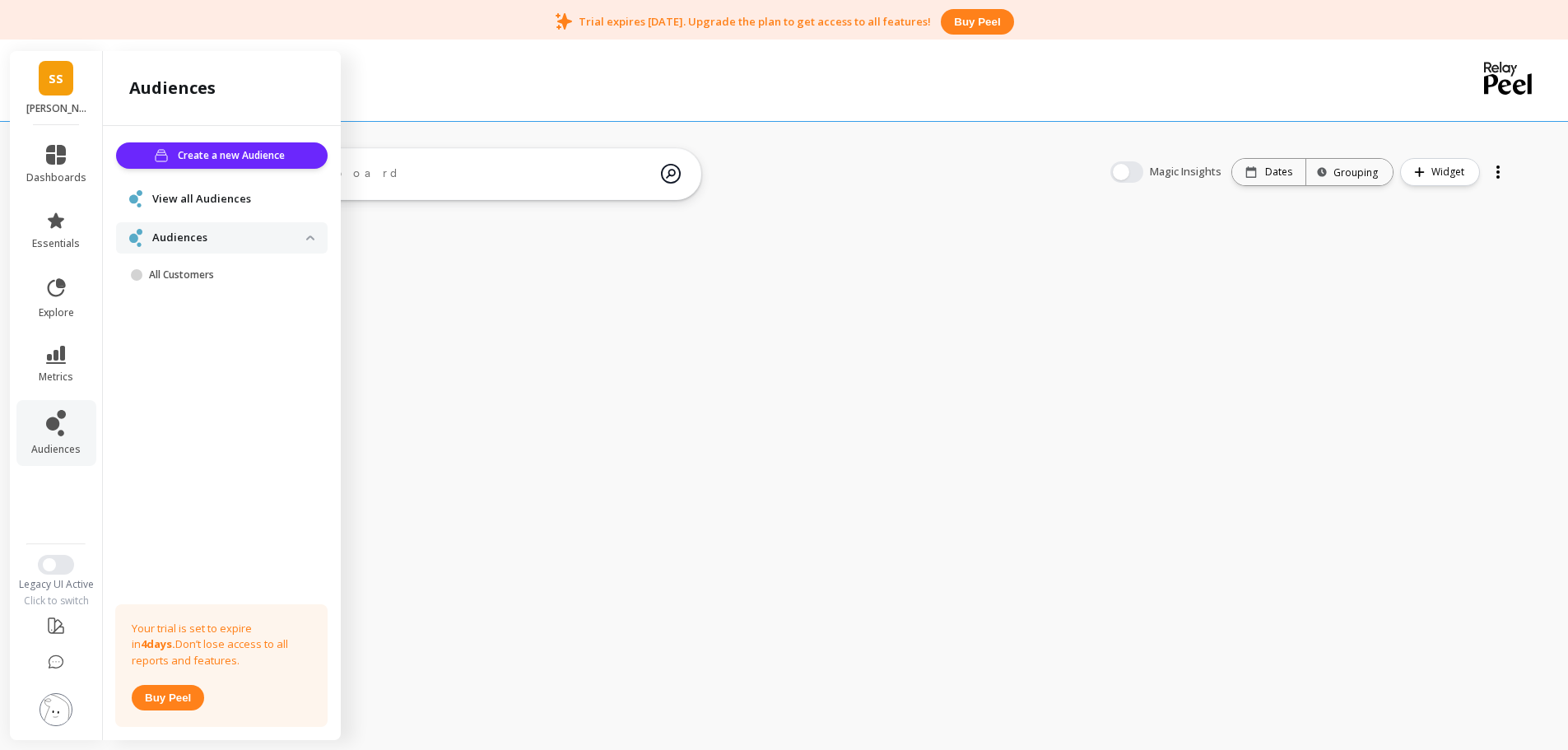
click at [59, 704] on img at bounding box center [56, 709] width 33 height 33
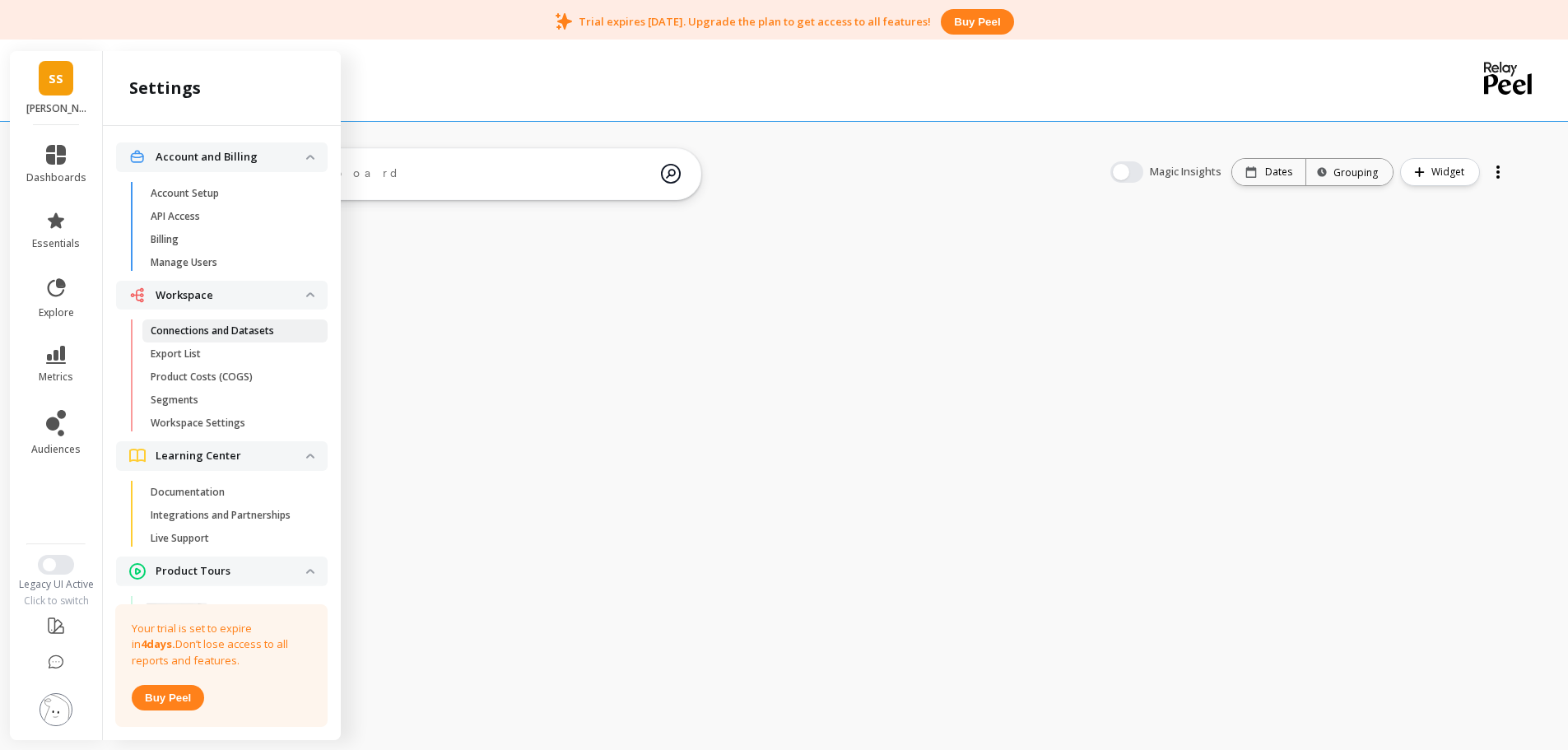
click at [214, 341] on link "Connections and Datasets" at bounding box center [235, 331] width 185 height 23
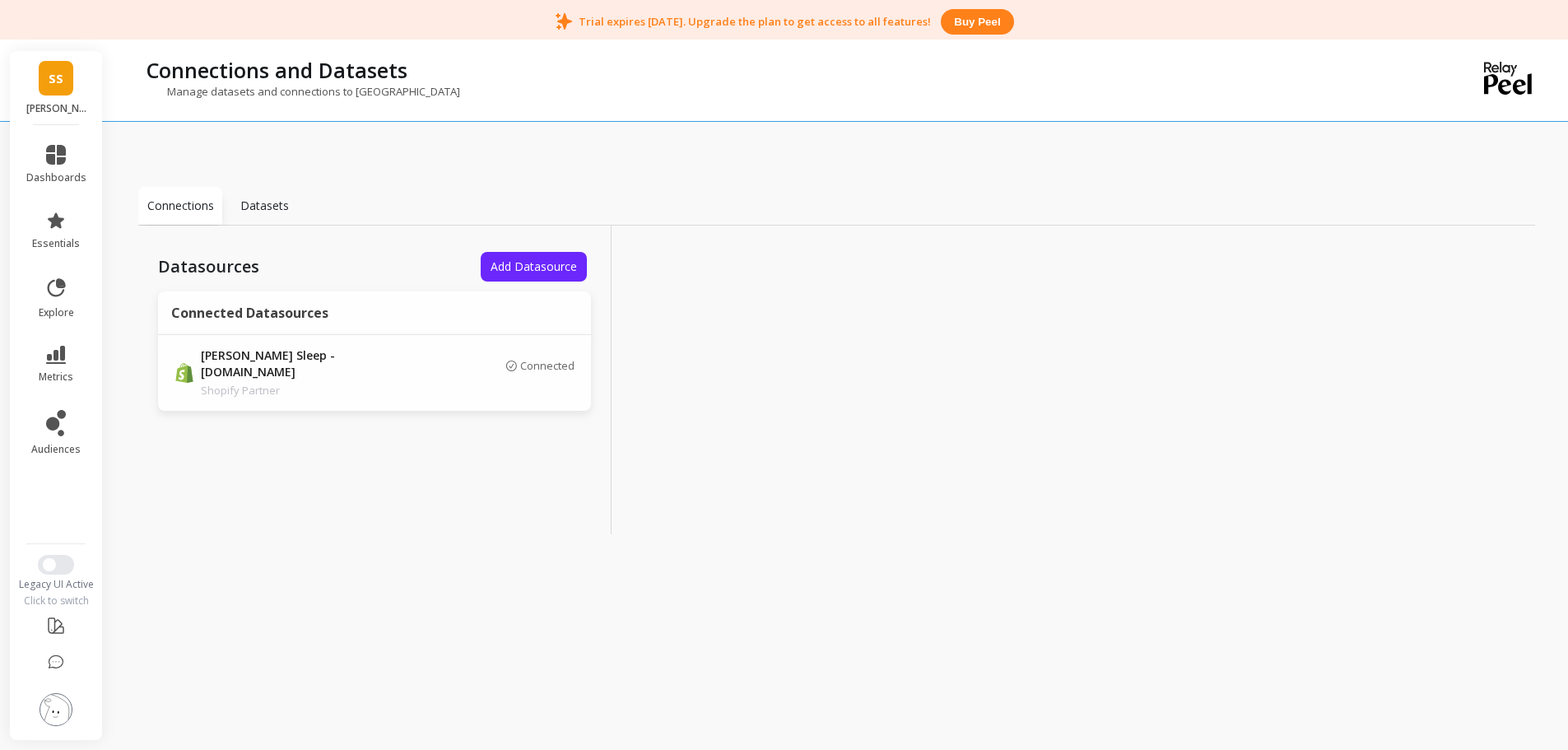
click at [60, 705] on img at bounding box center [56, 709] width 33 height 33
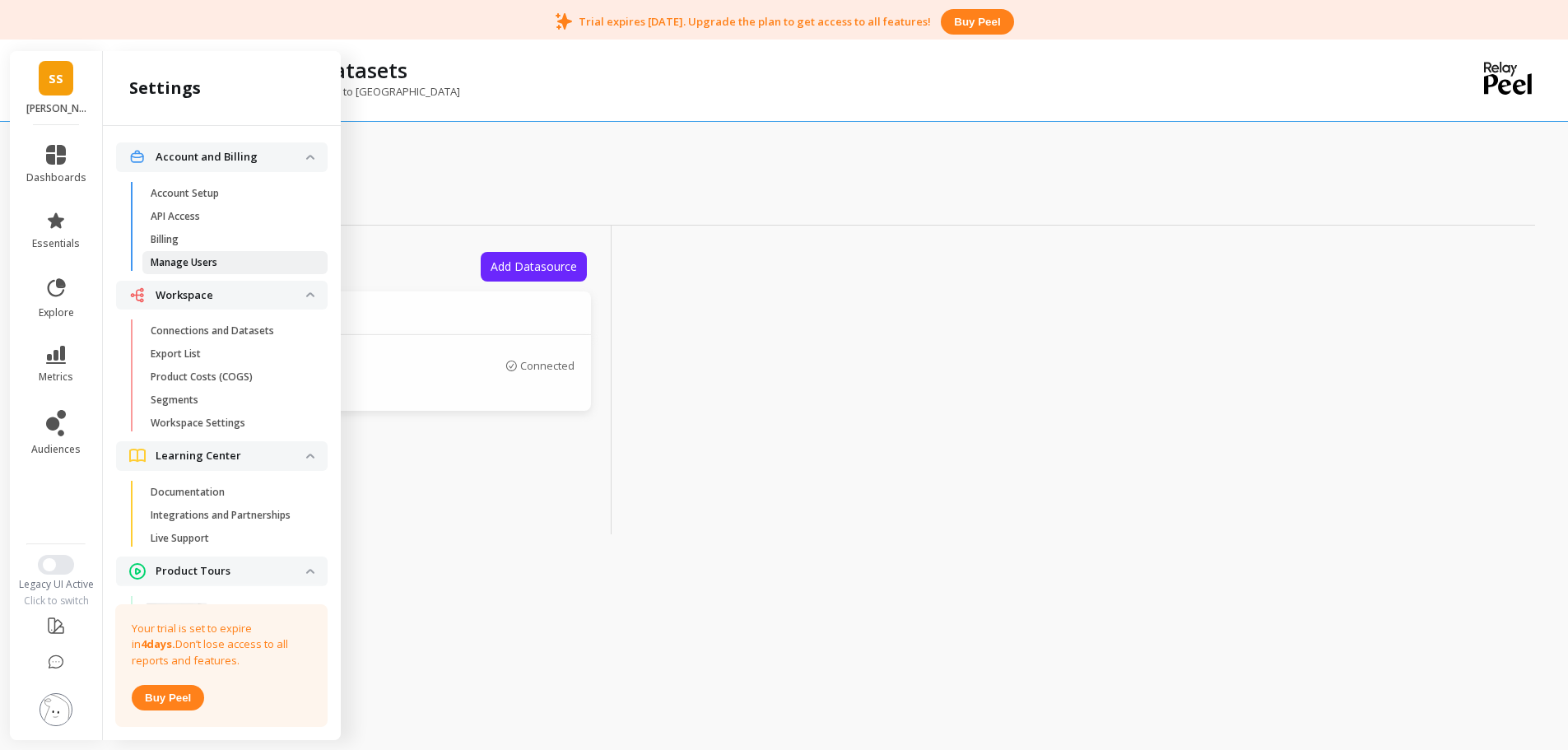
click at [224, 270] on link "Manage Users" at bounding box center [235, 262] width 185 height 23
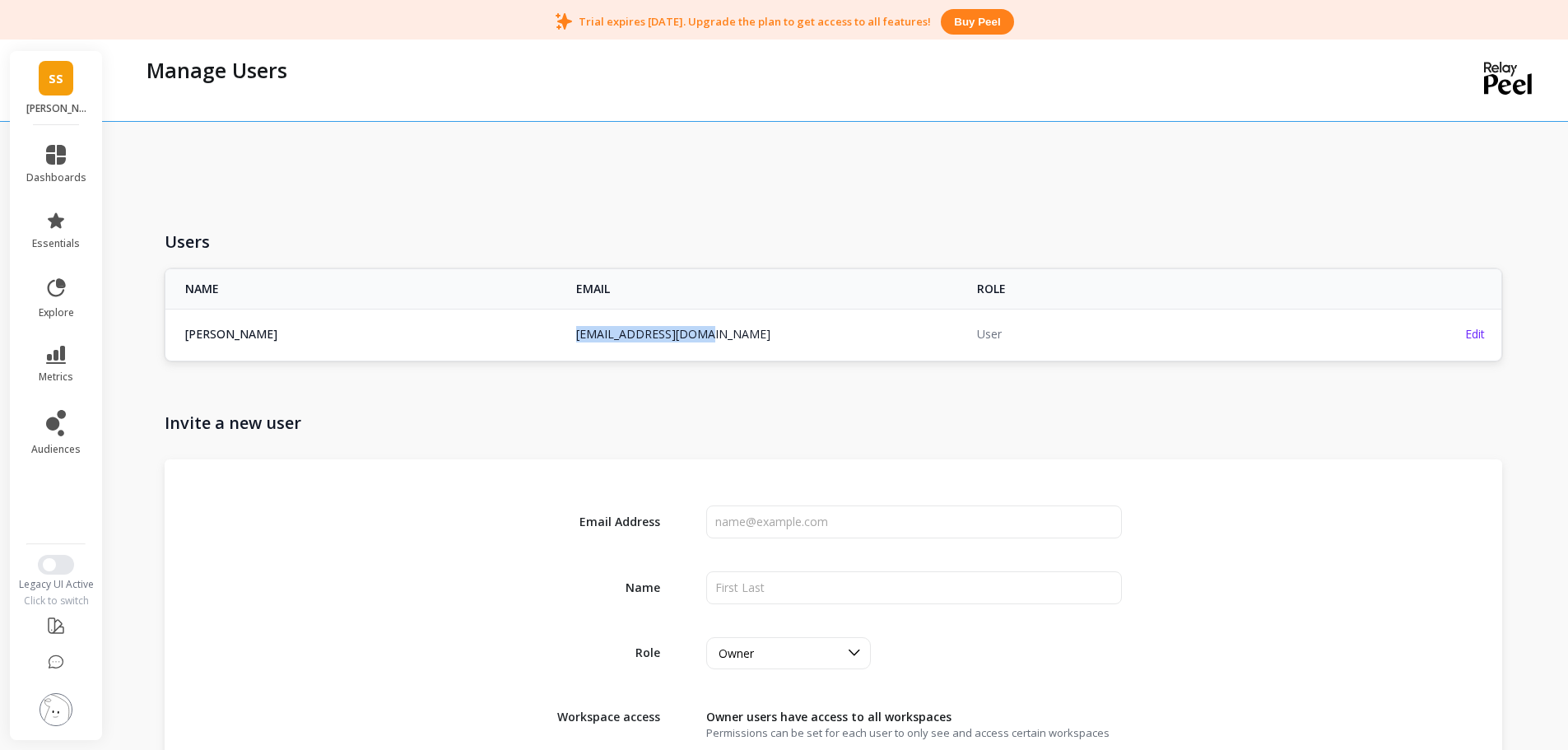
copy link "maxrubin96@gmail.com"
drag, startPoint x: 707, startPoint y: 334, endPoint x: 560, endPoint y: 118, distance: 261.3
click at [572, 315] on td "maxrubin96@gmail.com" at bounding box center [767, 334] width 401 height 50
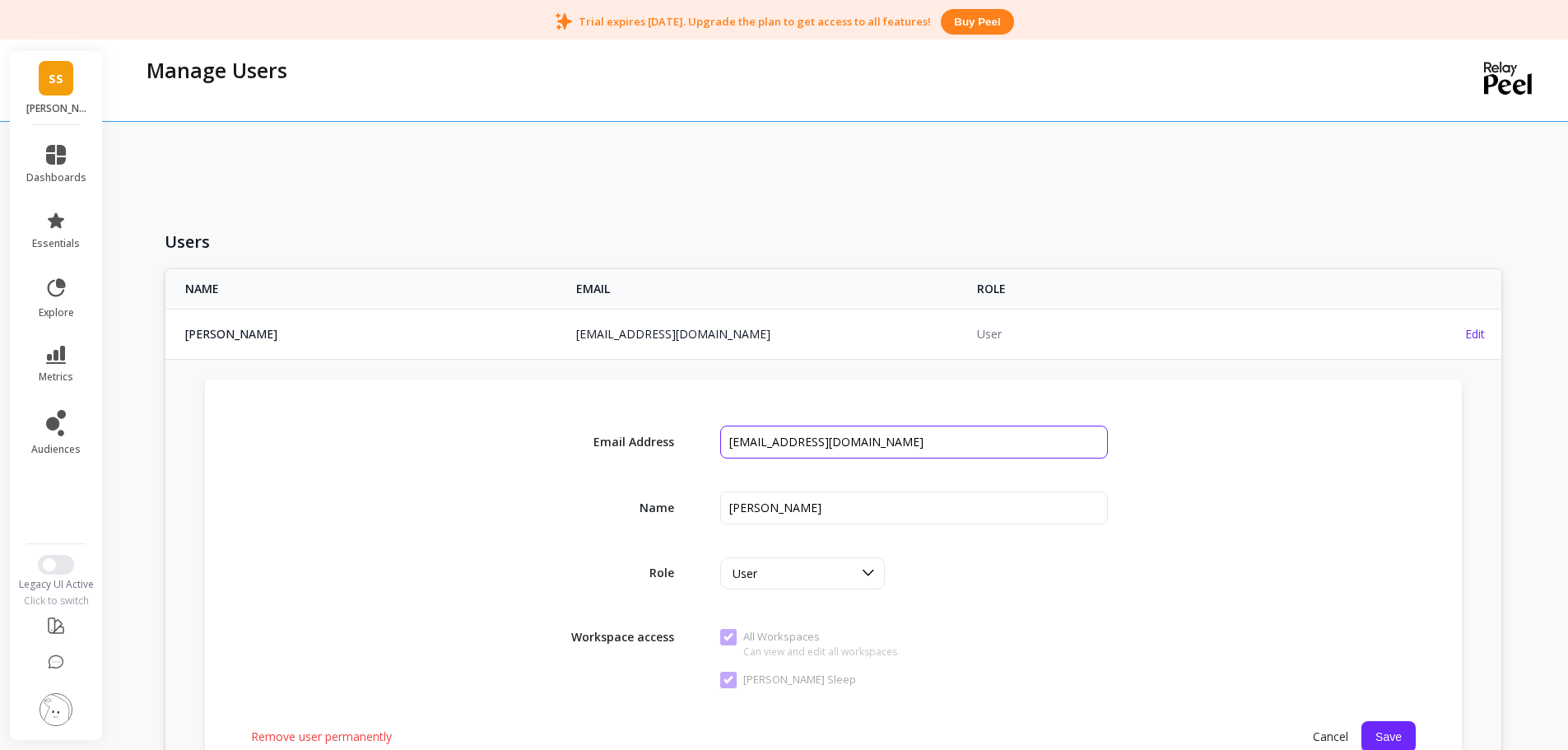
drag, startPoint x: 851, startPoint y: 443, endPoint x: 610, endPoint y: 426, distance: 241.6
click at [610, 426] on div "Email Address" at bounding box center [833, 442] width 1165 height 33
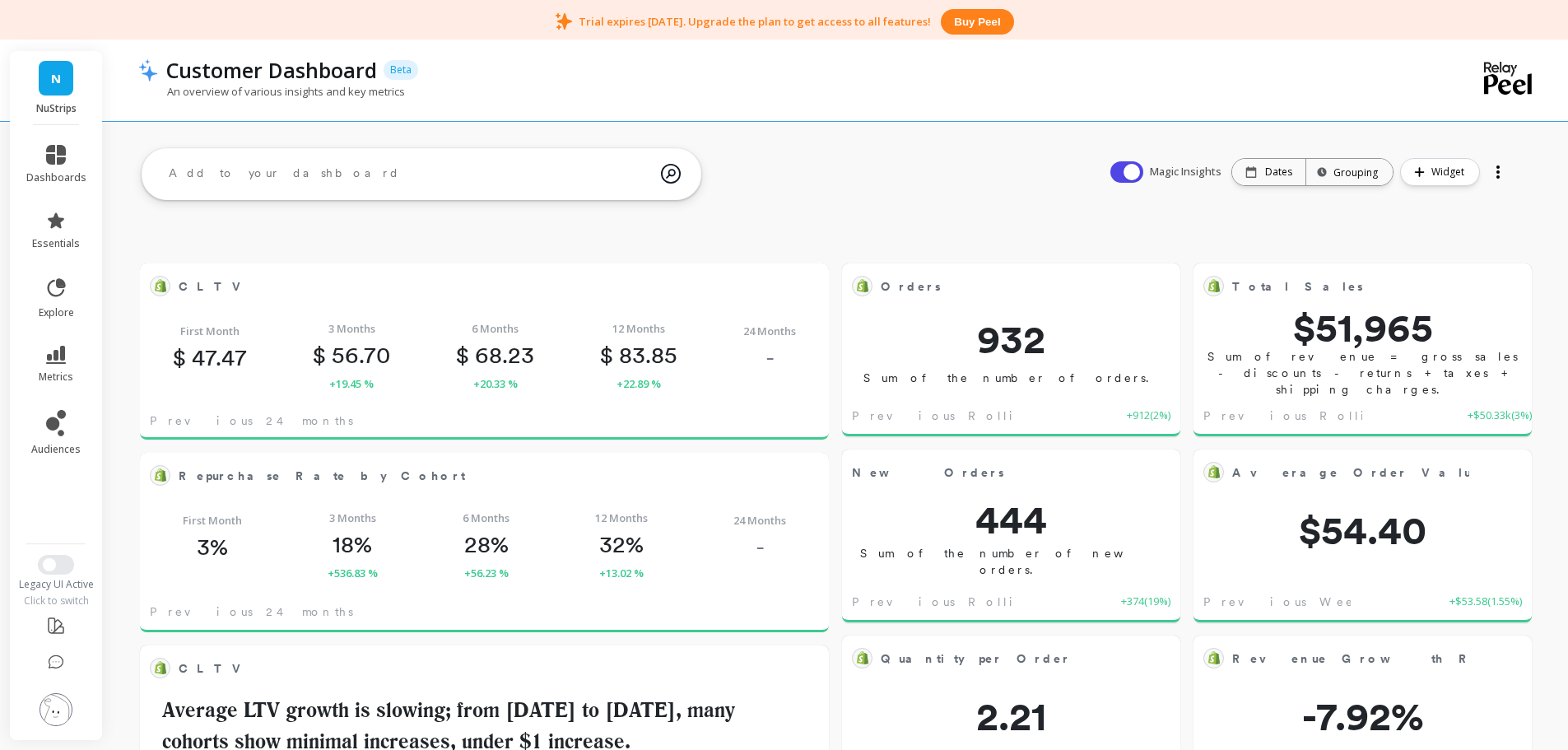
click at [44, 83] on link "N" at bounding box center [56, 79] width 35 height 35
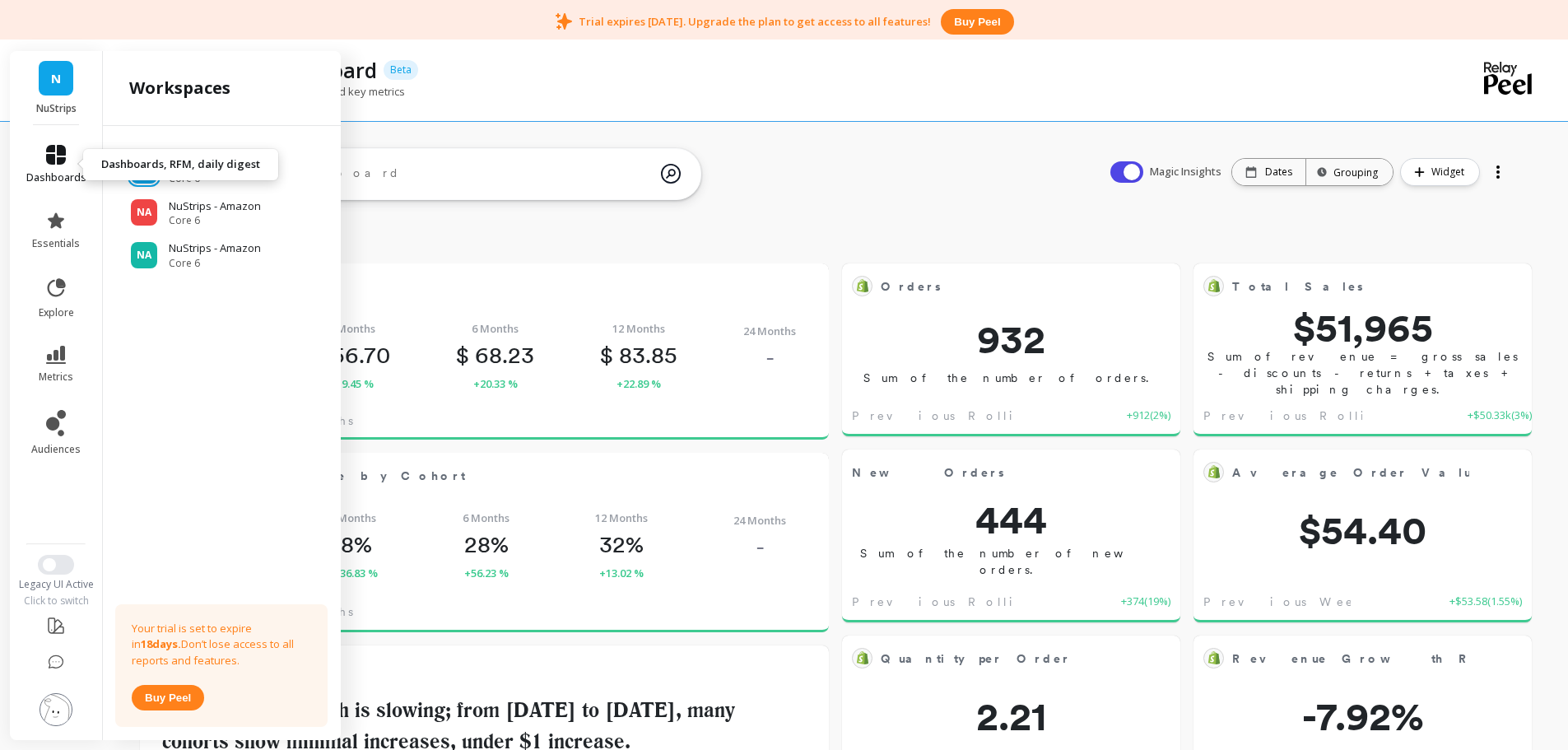
click at [58, 161] on icon at bounding box center [56, 155] width 20 height 20
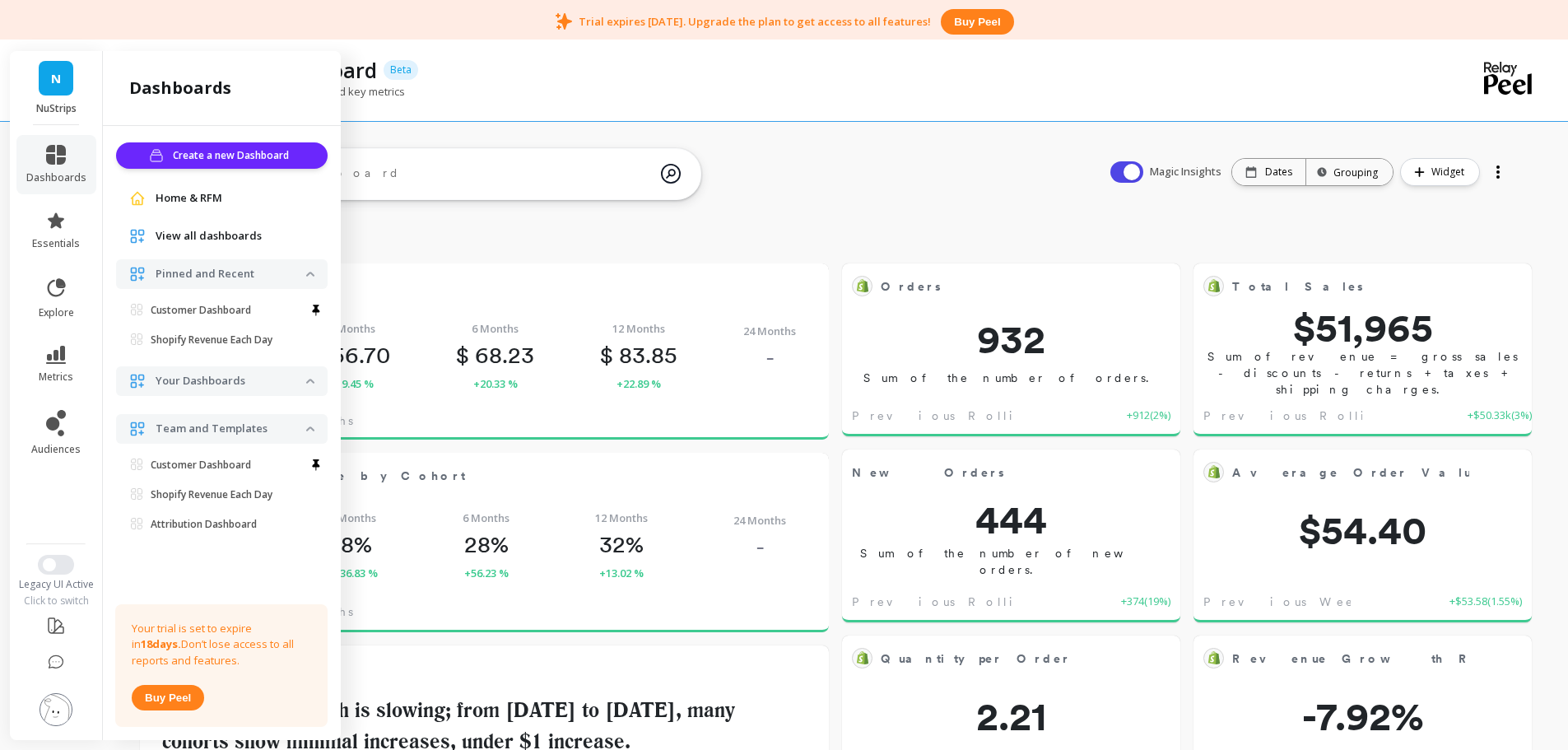
click at [58, 705] on img at bounding box center [56, 709] width 33 height 33
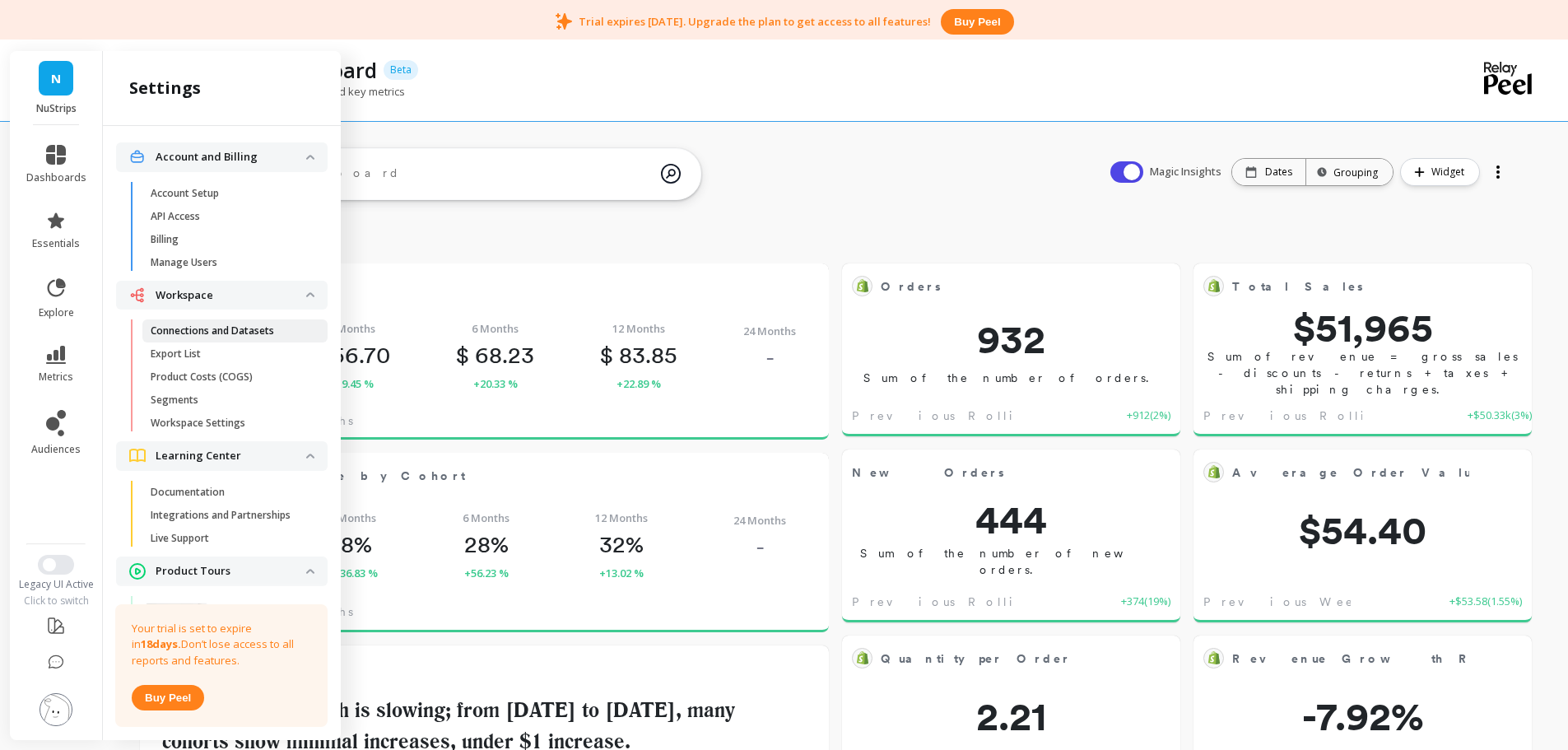
click at [214, 334] on p "Connections and Datasets" at bounding box center [212, 331] width 123 height 13
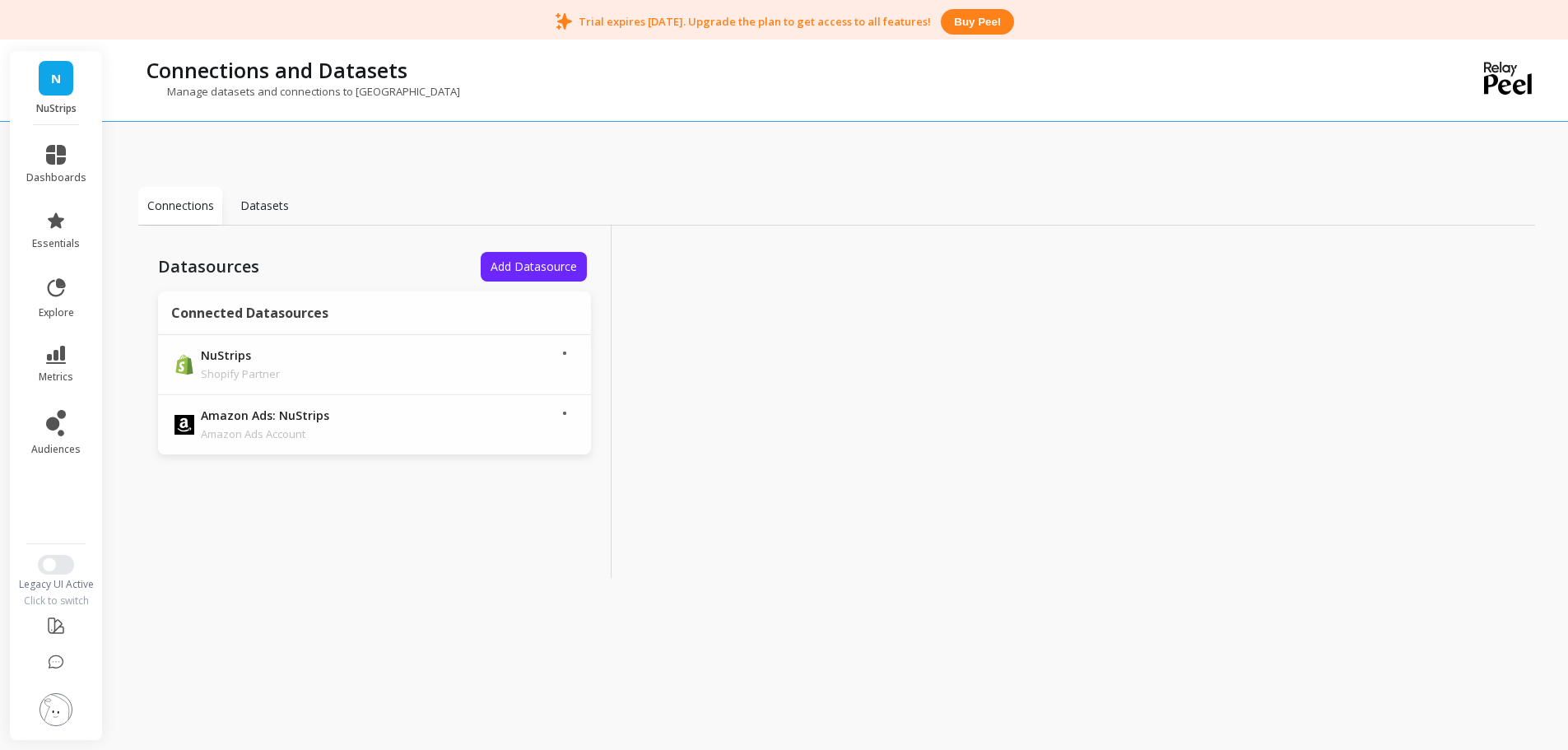
click at [580, 147] on div "Connections Datasets Datasources Add Datasource Connected Datasources NuStrips …" at bounding box center [836, 412] width 1397 height 713
click at [47, 715] on img at bounding box center [56, 709] width 33 height 33
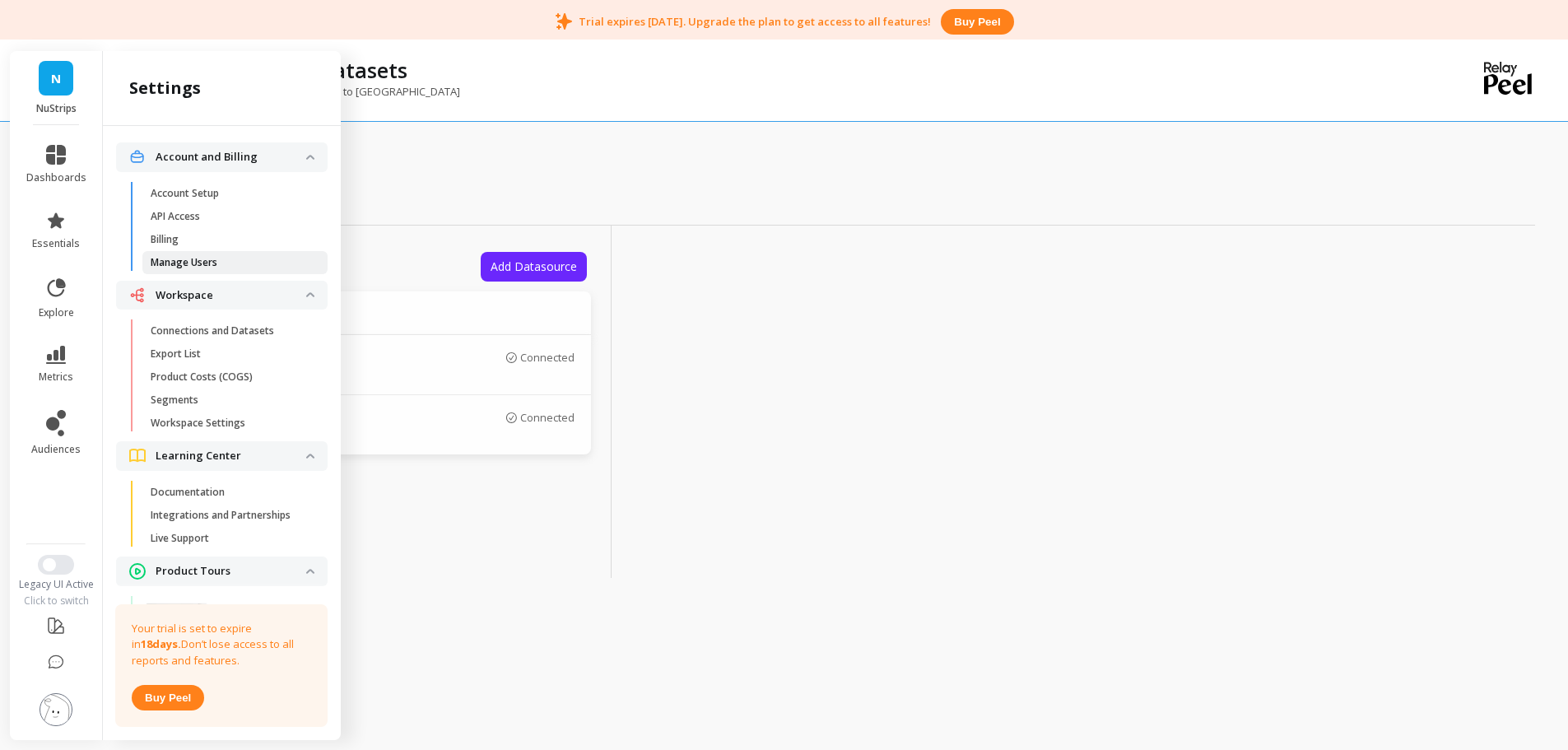
click at [231, 262] on span "Manage Users" at bounding box center [229, 262] width 157 height 13
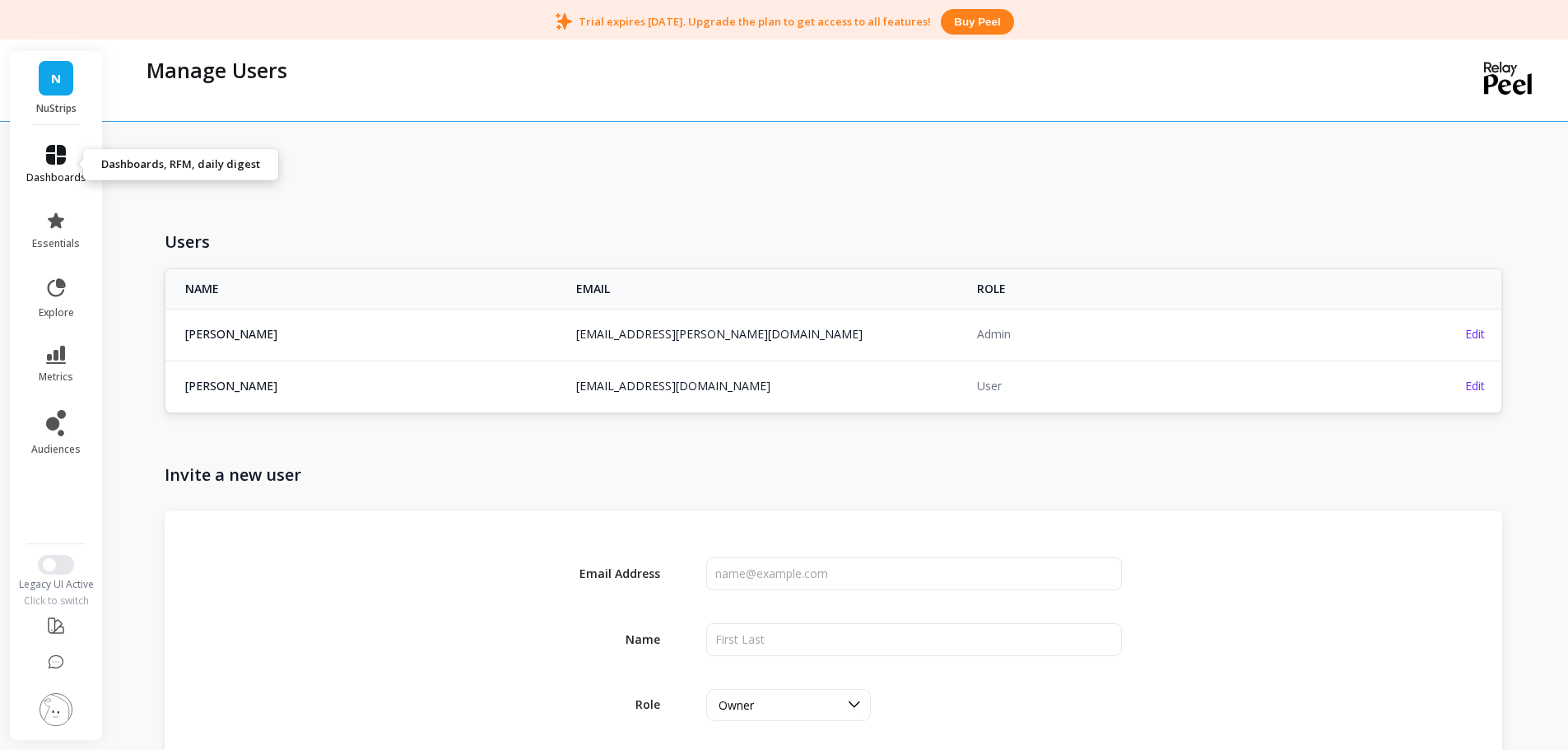
click at [52, 151] on icon at bounding box center [56, 155] width 20 height 20
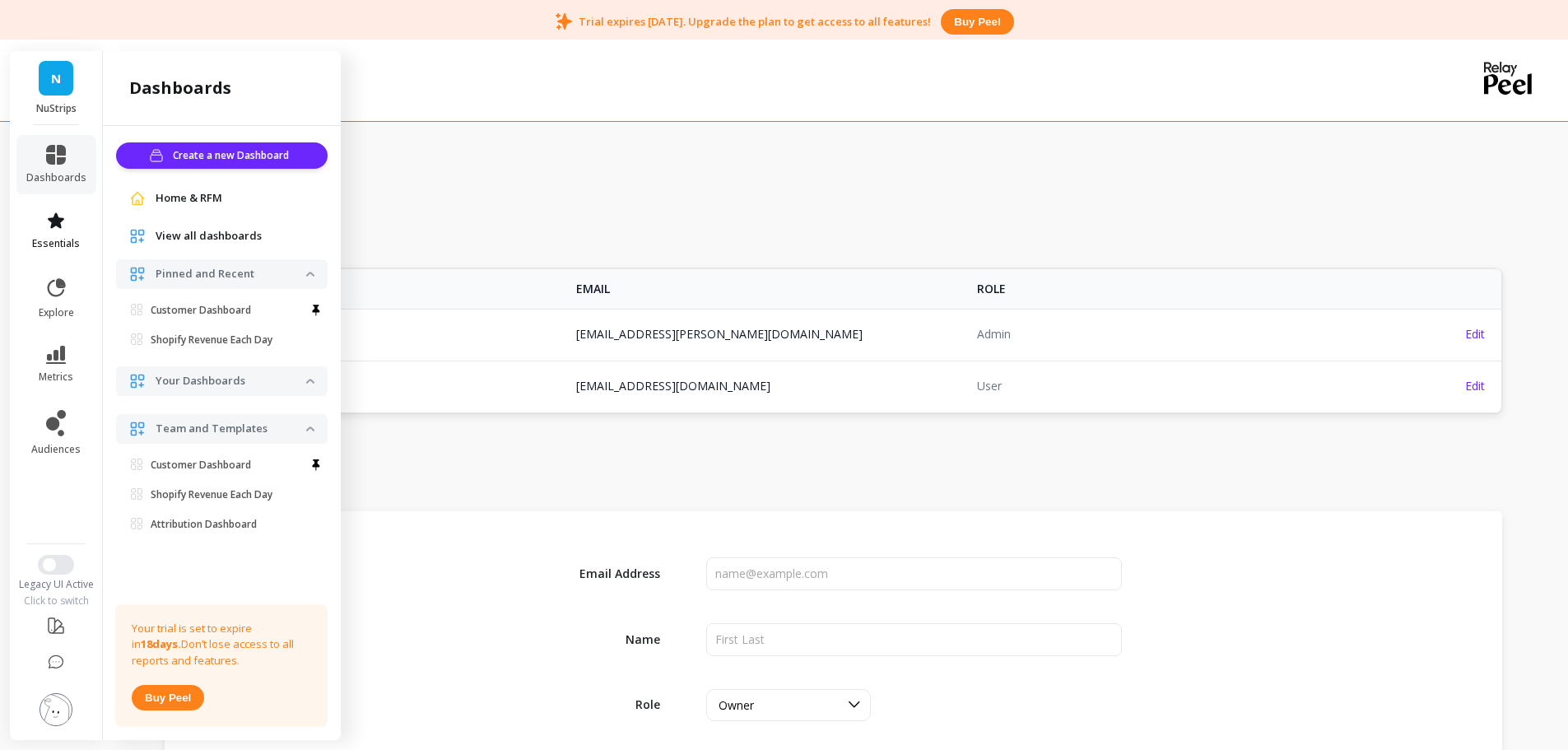
click at [55, 241] on span "essentials" at bounding box center [56, 243] width 48 height 13
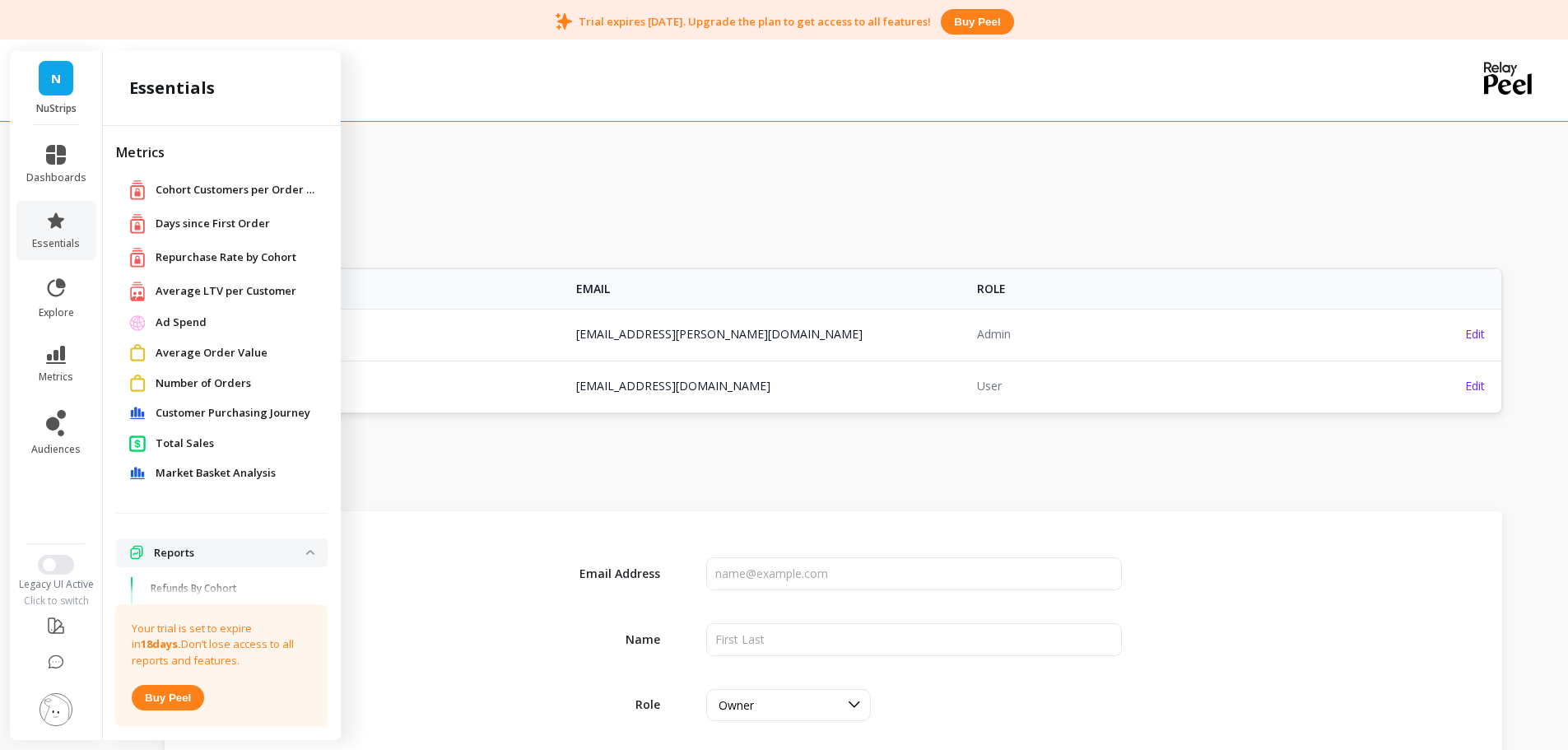
click at [216, 381] on span "Number of Orders" at bounding box center [203, 383] width 95 height 17
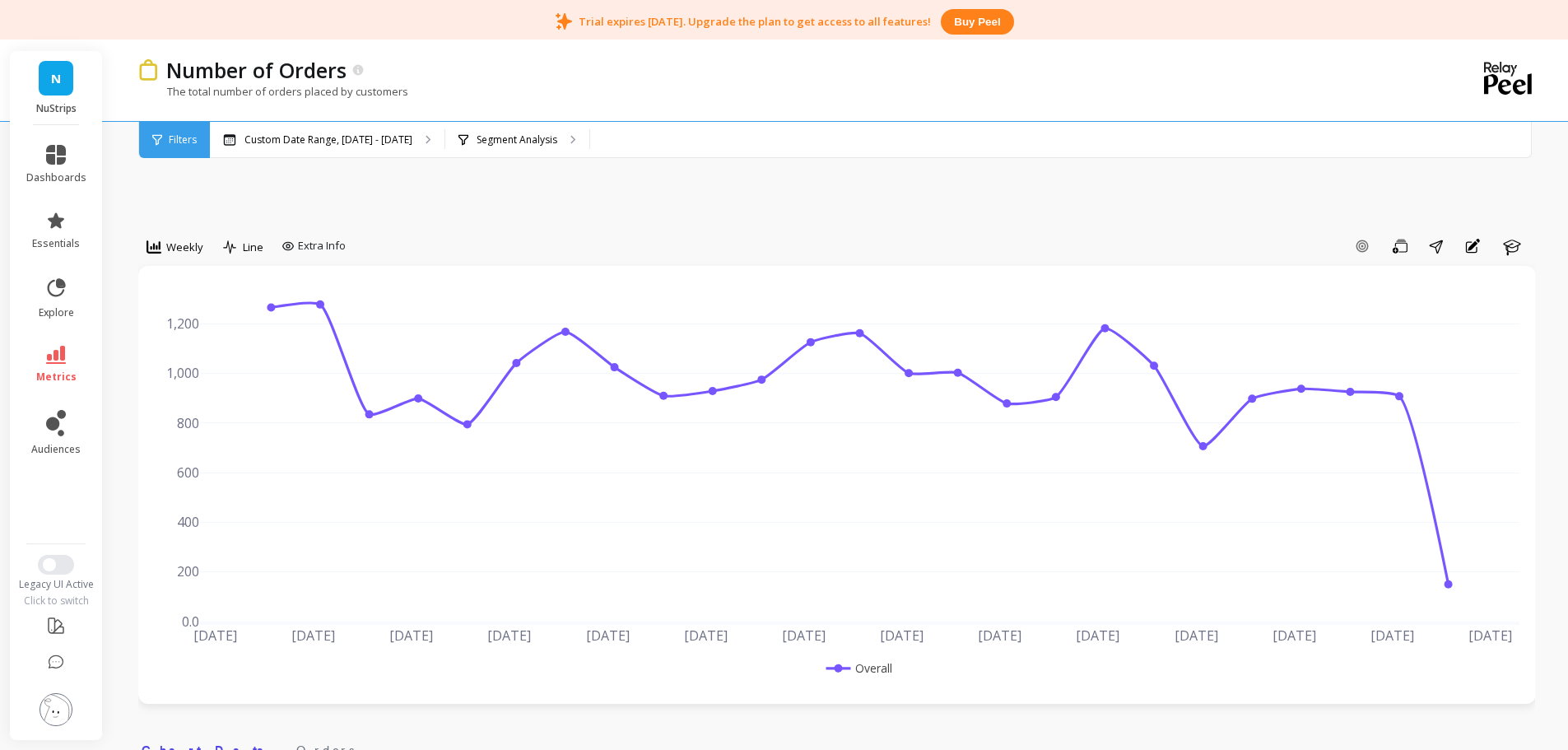
click at [185, 249] on span "Weekly" at bounding box center [185, 247] width 37 height 16
click at [214, 385] on div "Monthly" at bounding box center [199, 377] width 94 height 16
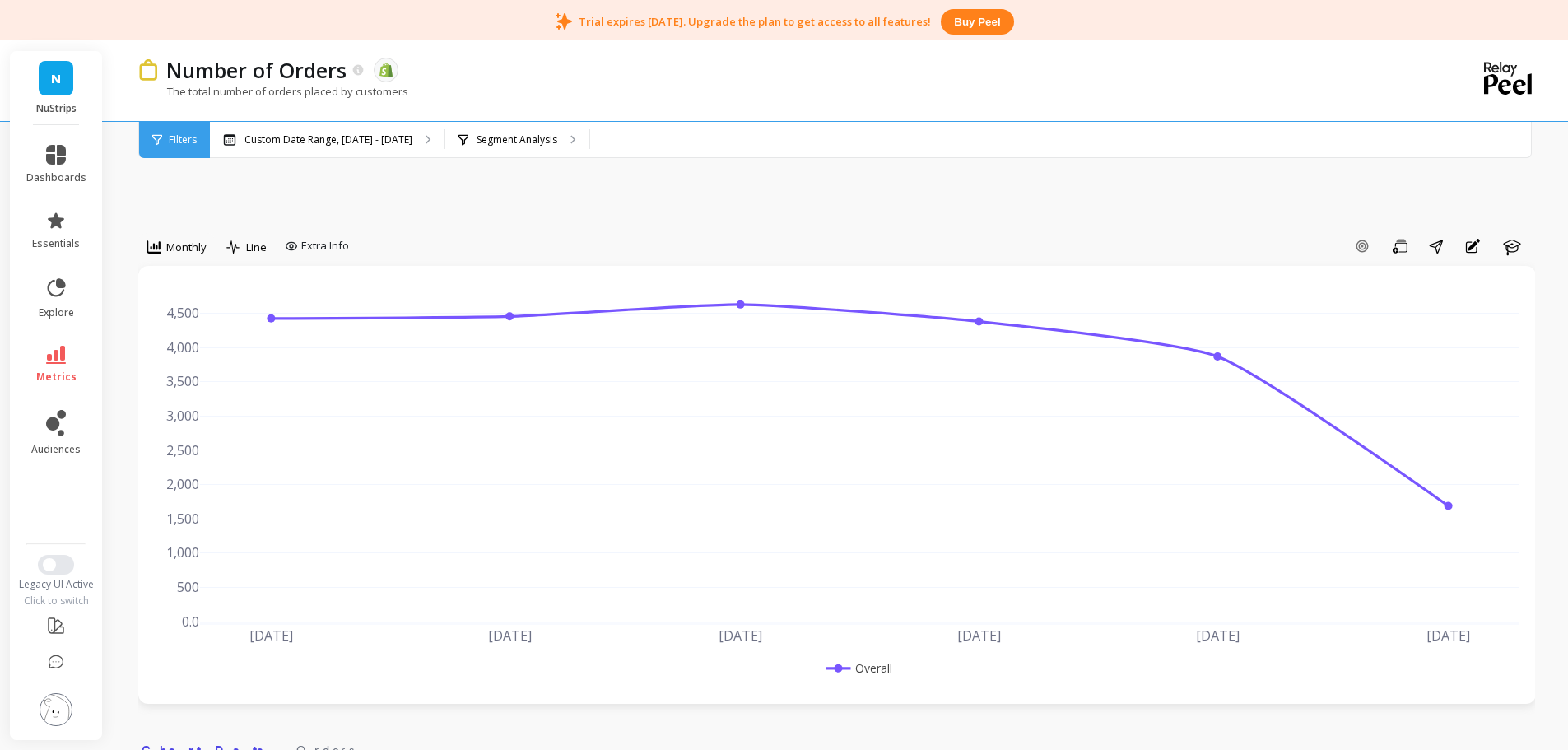
drag, startPoint x: 84, startPoint y: 75, endPoint x: 55, endPoint y: 72, distance: 29.2
click at [79, 73] on div "N NuStrips" at bounding box center [55, 88] width 92 height 74
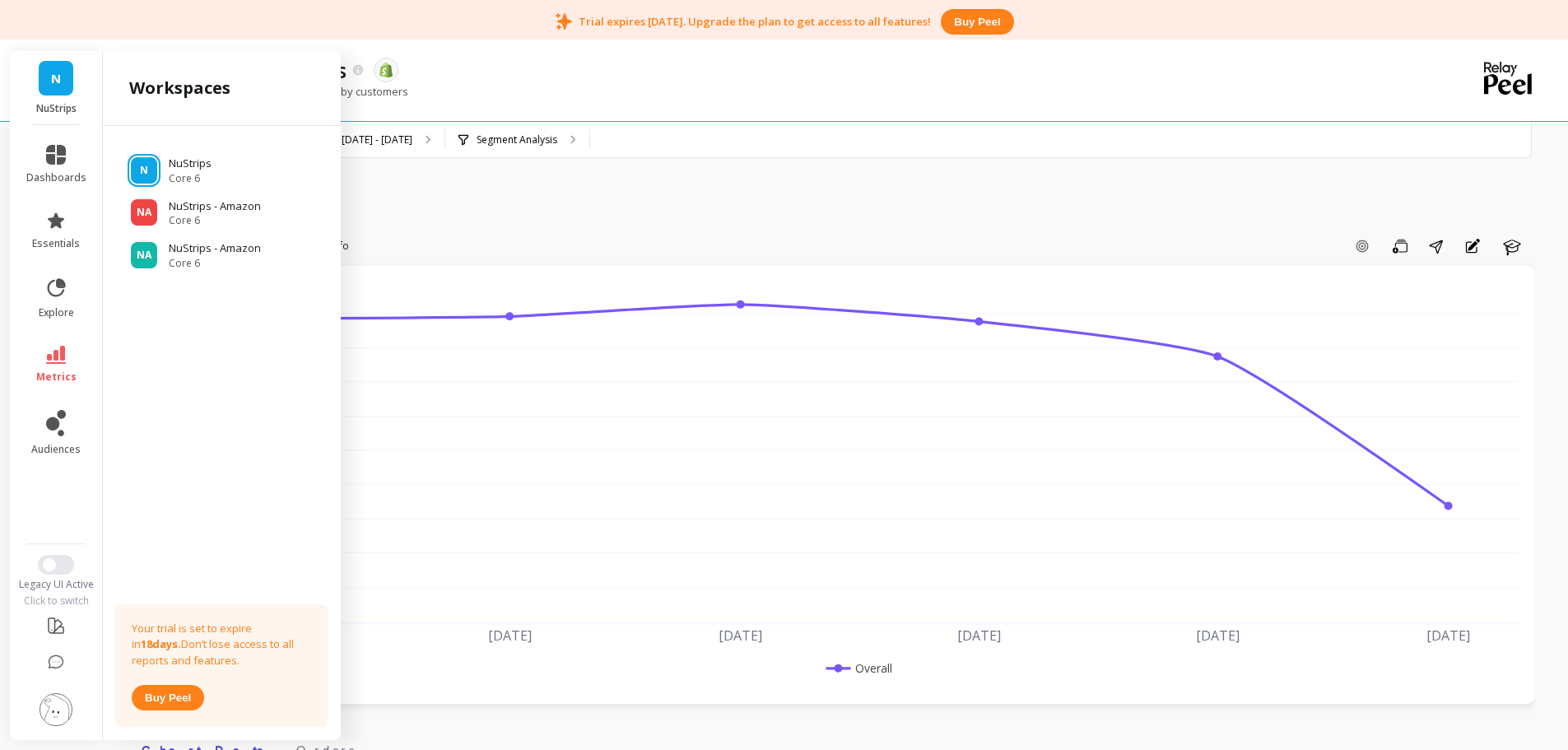
click at [55, 72] on span "N" at bounding box center [56, 79] width 10 height 19
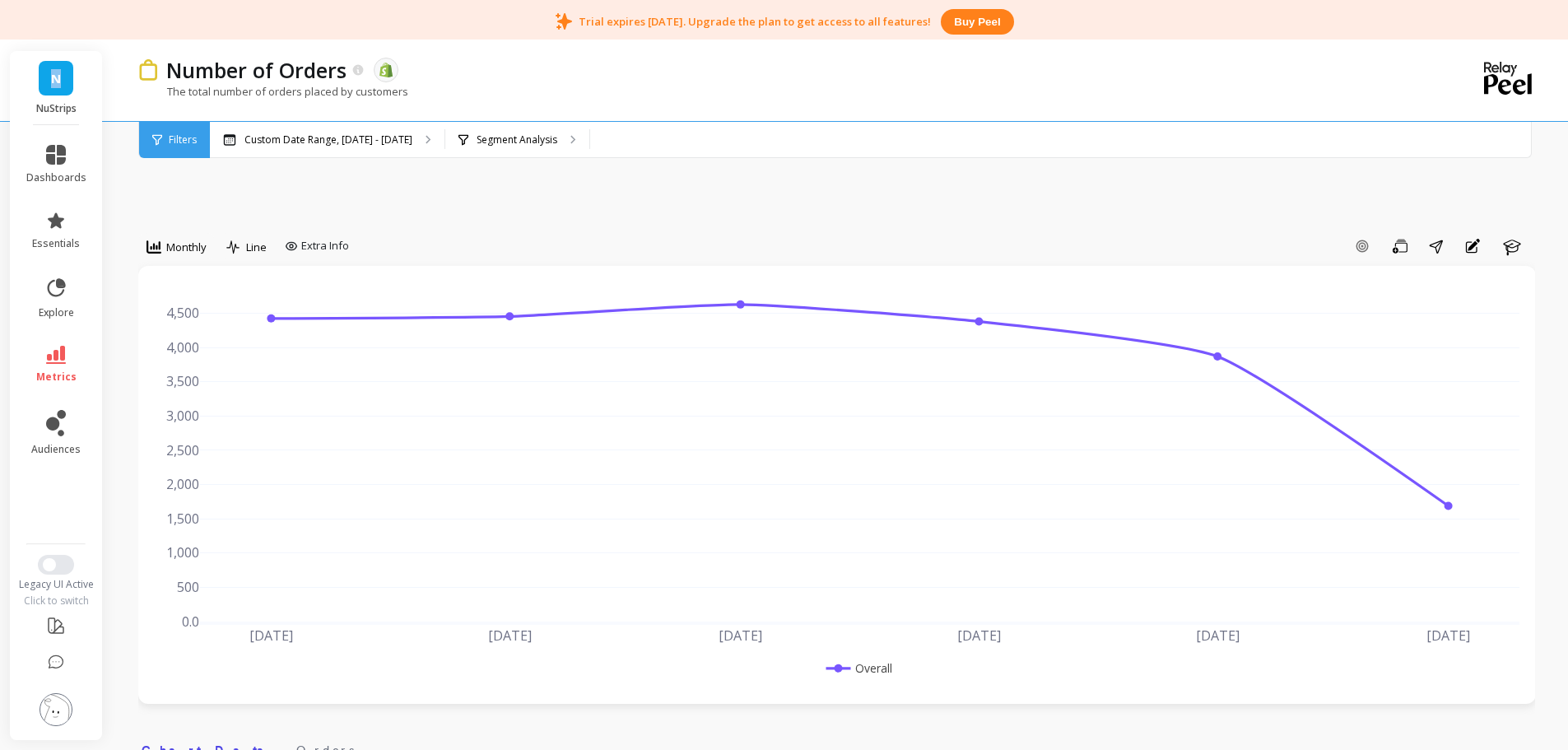
click at [55, 72] on span "N" at bounding box center [56, 79] width 10 height 19
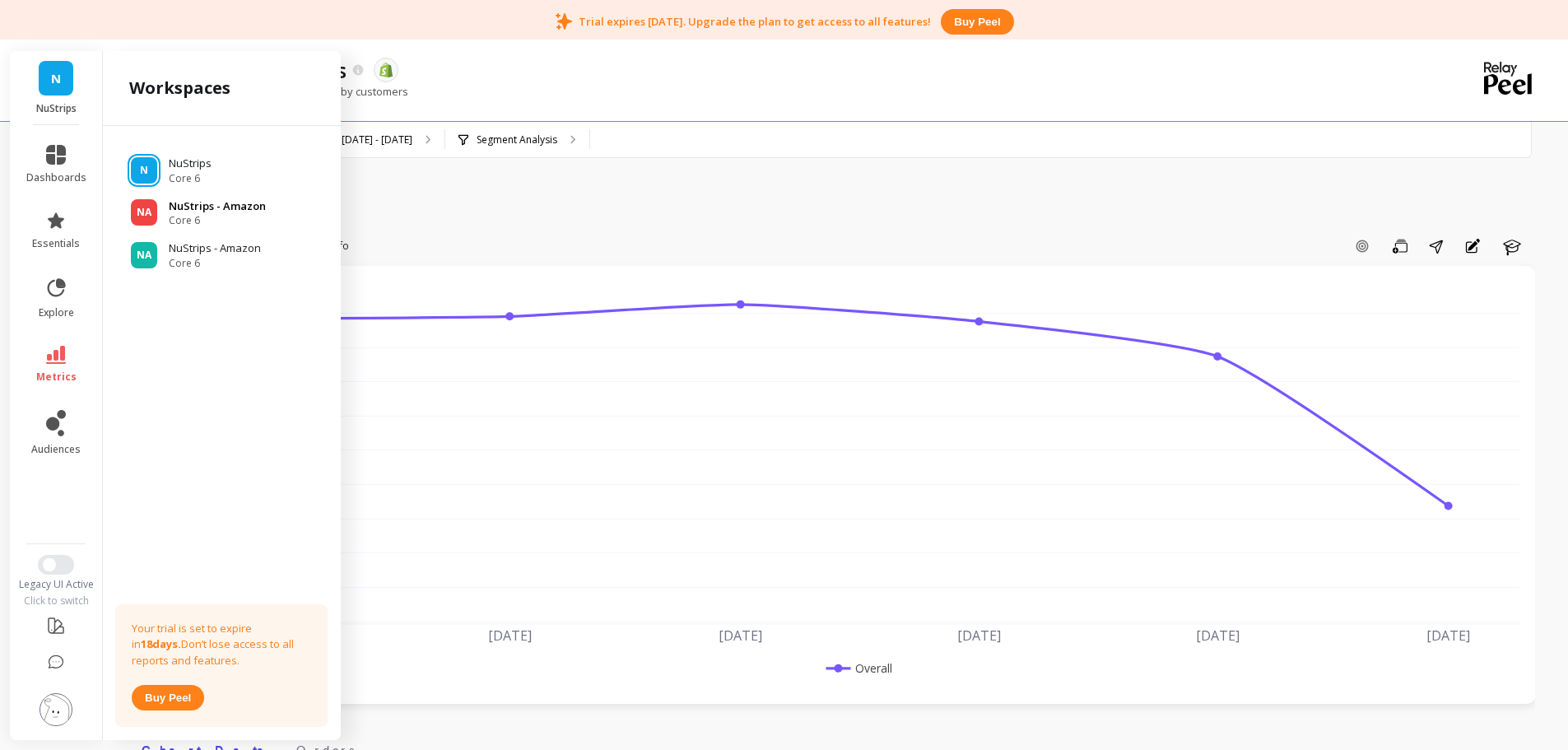
click at [246, 213] on p "NuStrips - Amazon" at bounding box center [217, 207] width 97 height 17
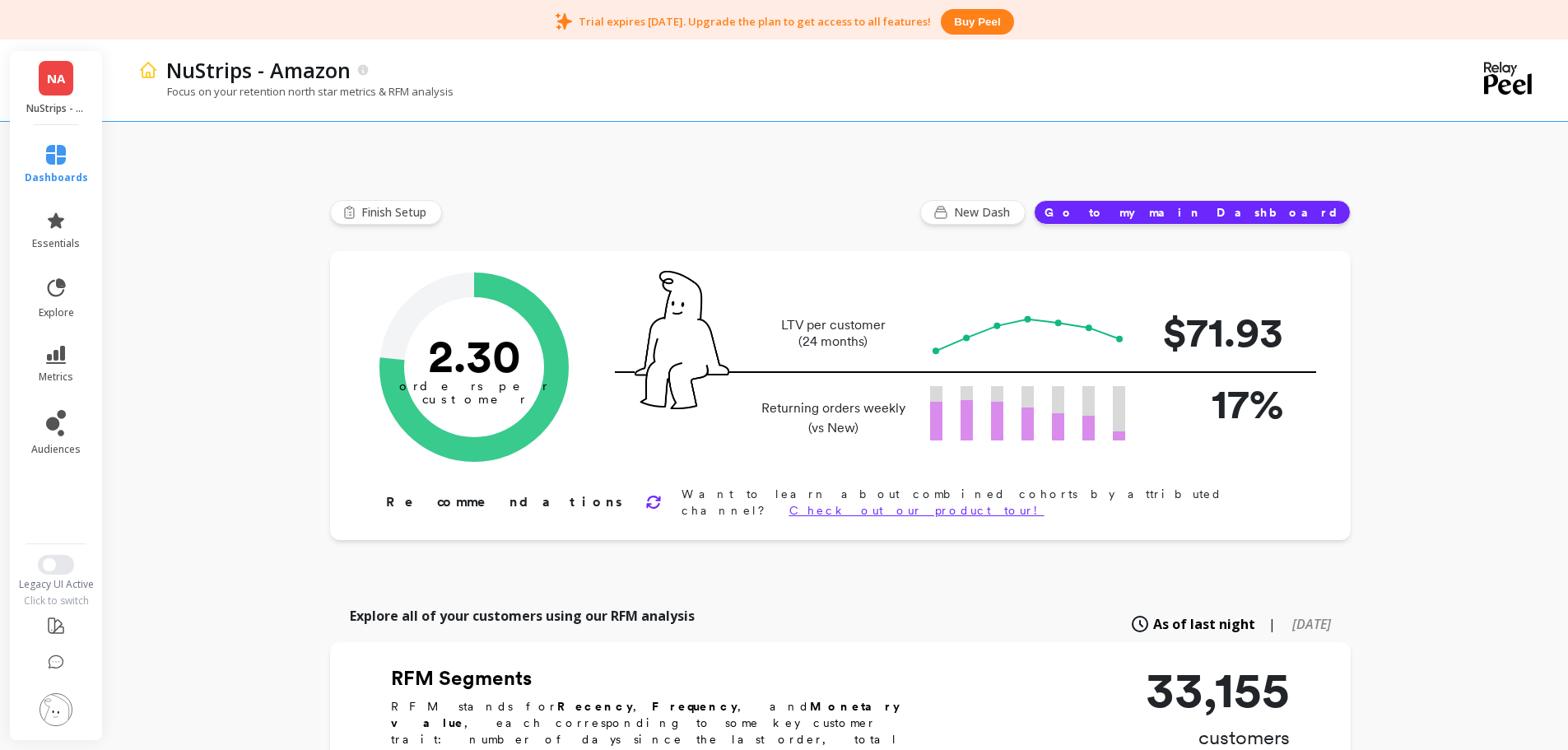
click at [53, 84] on span "NA" at bounding box center [56, 79] width 18 height 19
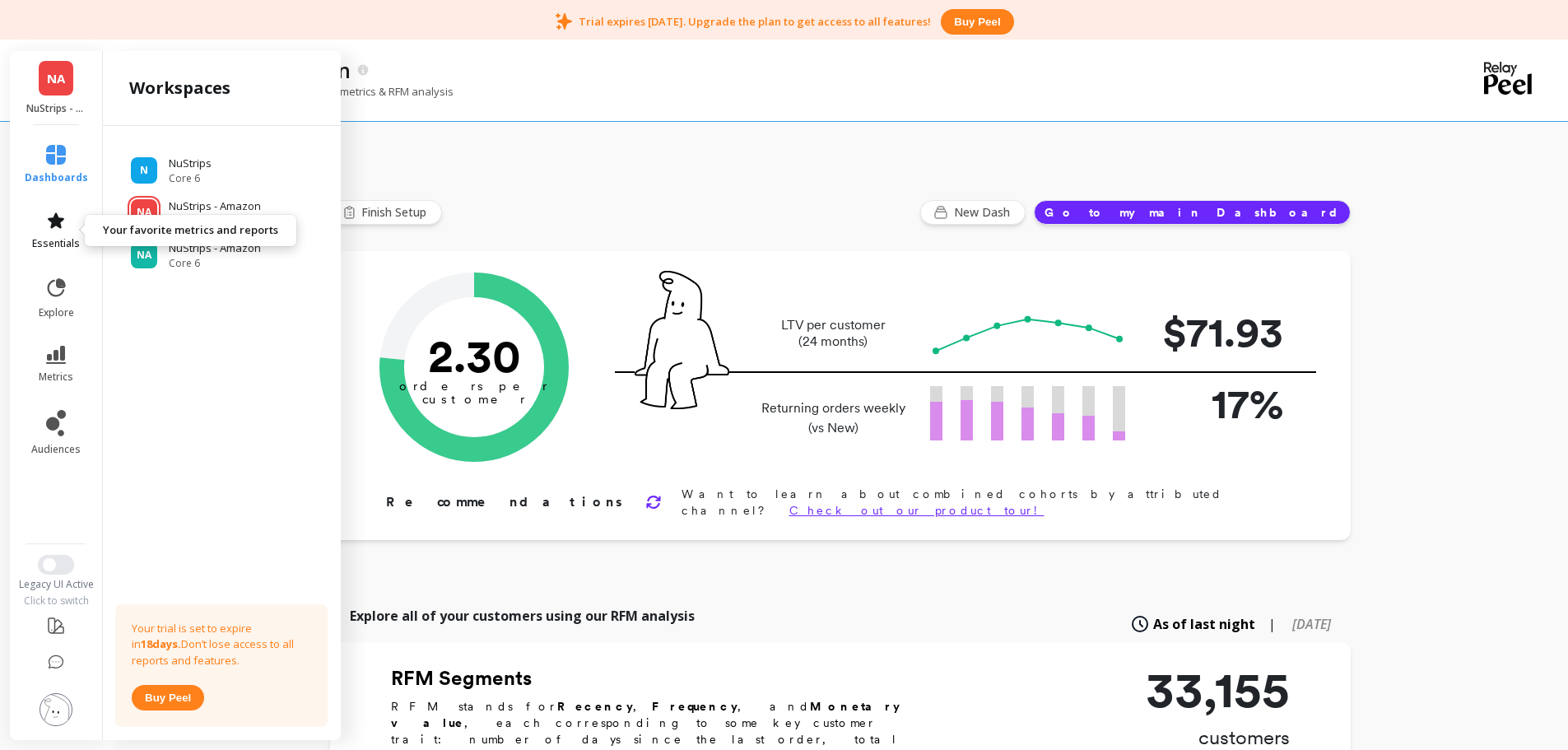
click at [51, 243] on span "essentials" at bounding box center [56, 243] width 48 height 13
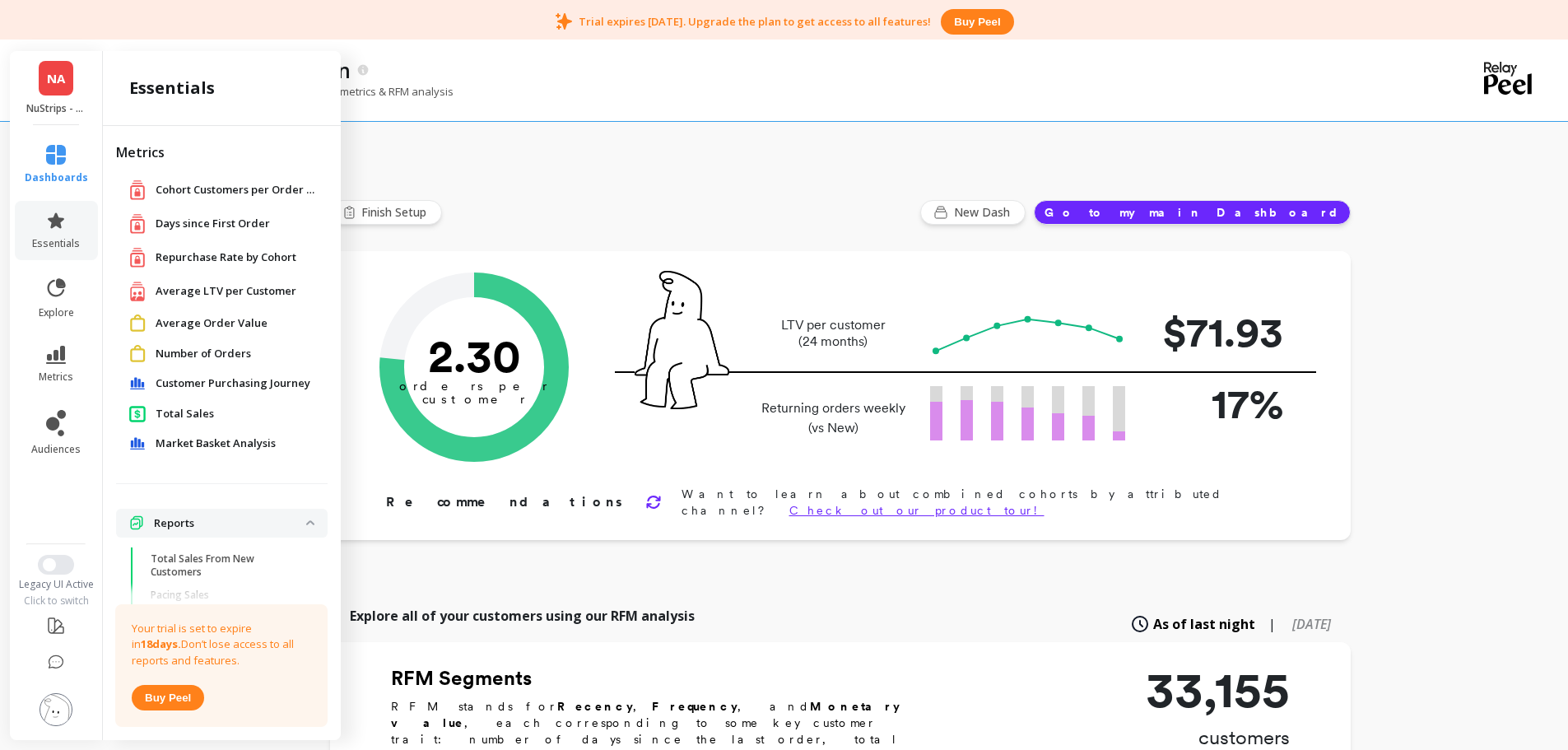
click at [201, 354] on span "Number of Orders" at bounding box center [203, 354] width 95 height 17
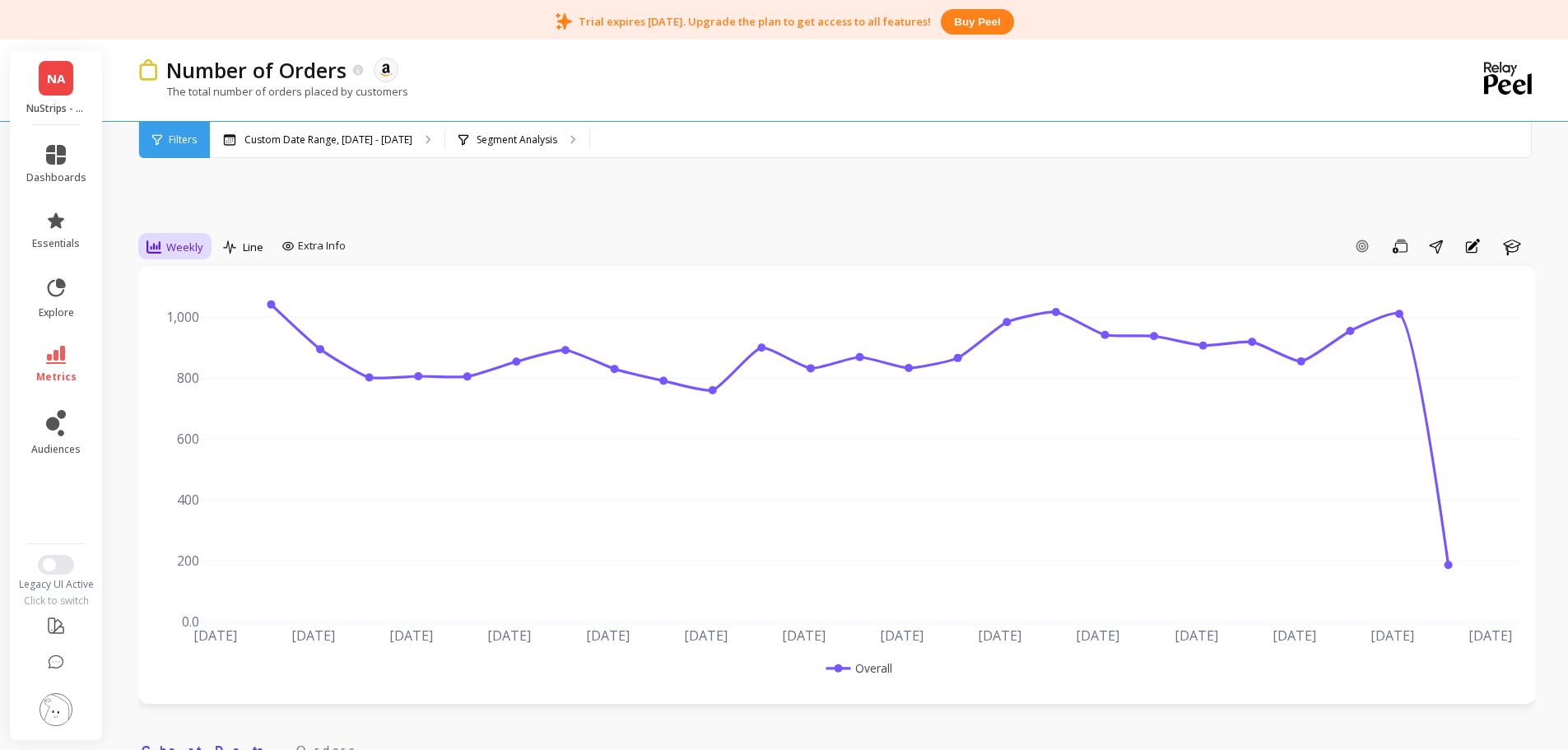
click at [185, 251] on span "Weekly" at bounding box center [185, 247] width 37 height 16
click at [204, 374] on div "Monthly" at bounding box center [199, 377] width 94 height 16
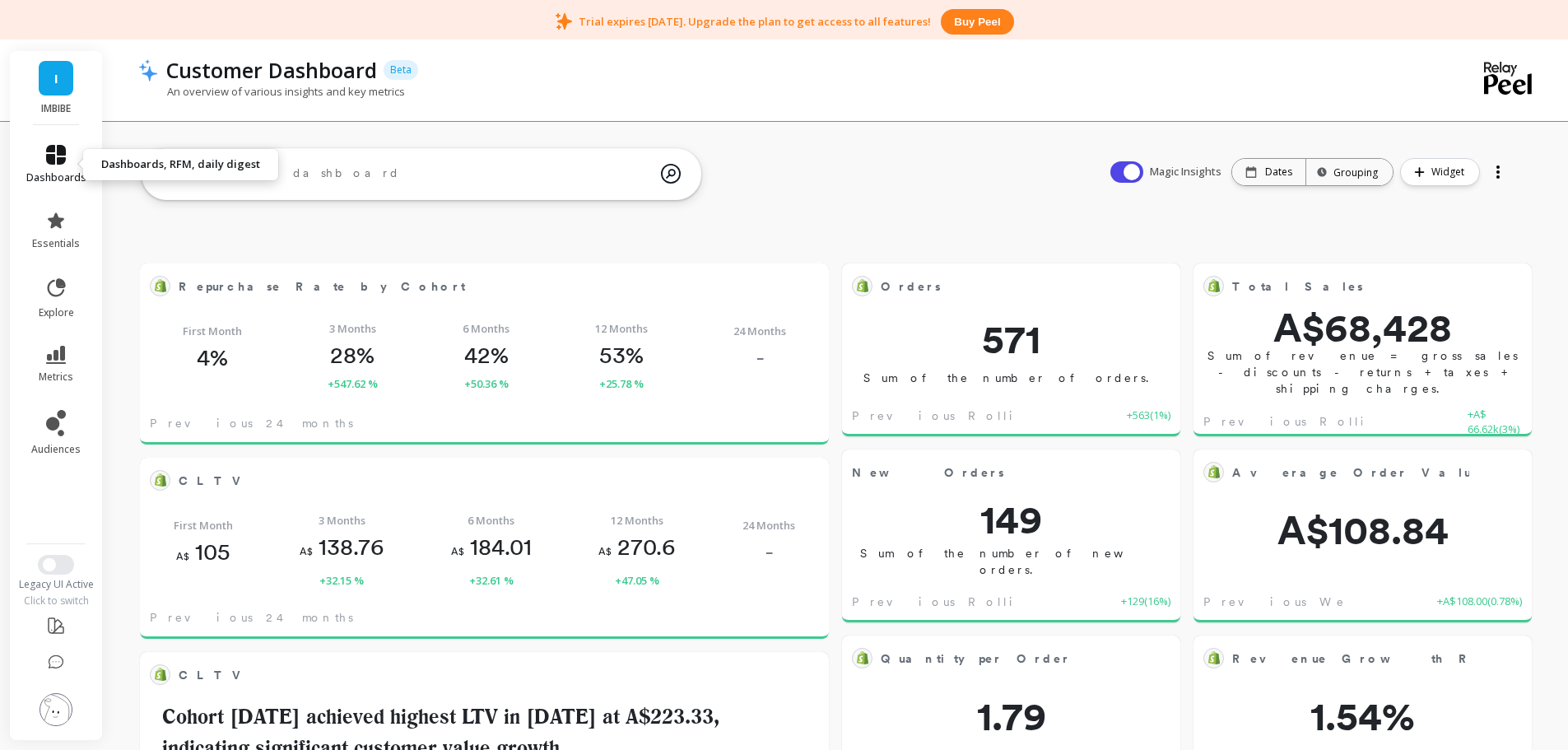
click at [65, 160] on icon at bounding box center [56, 155] width 20 height 20
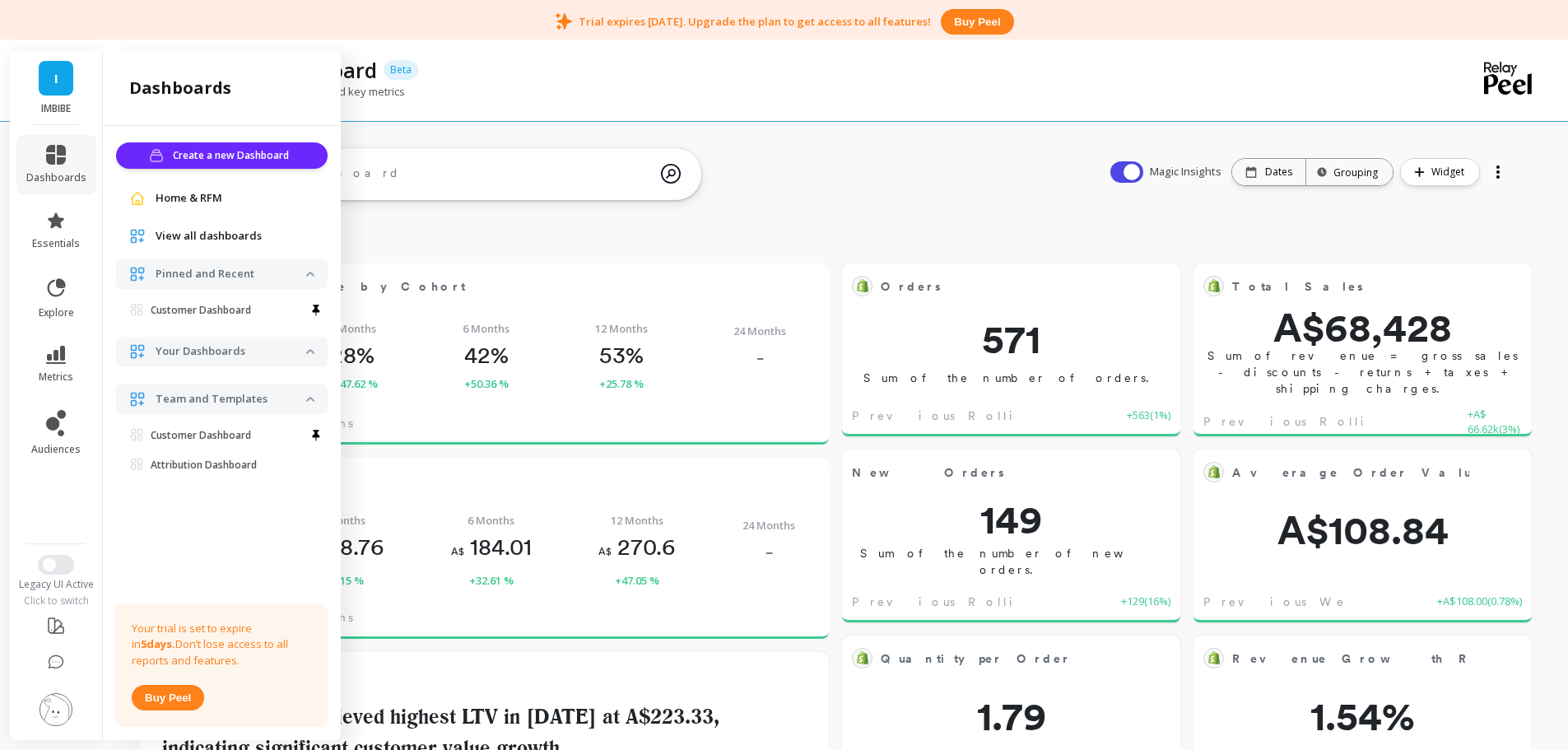
click at [58, 88] on link "I" at bounding box center [56, 79] width 35 height 35
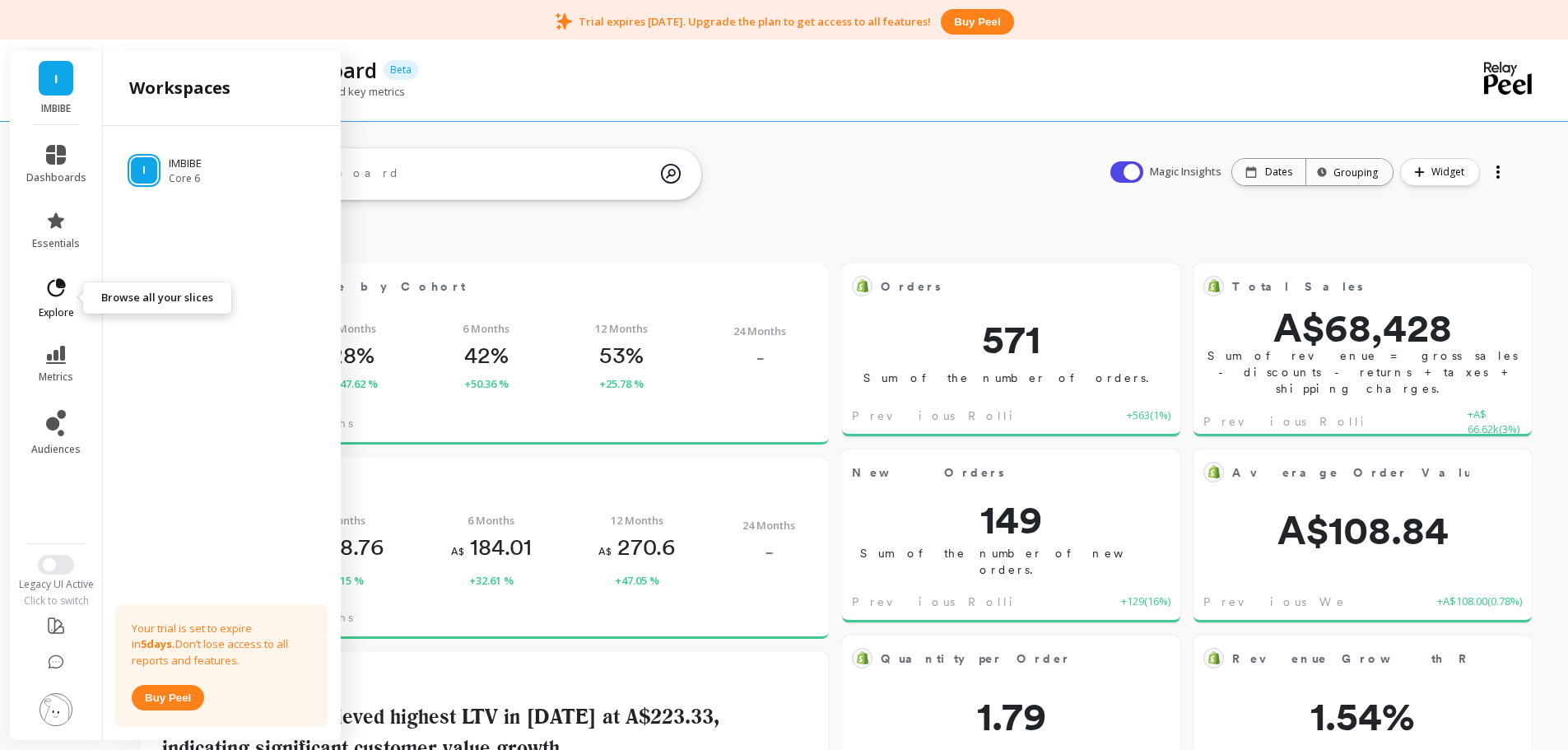
click at [60, 299] on icon at bounding box center [56, 288] width 23 height 23
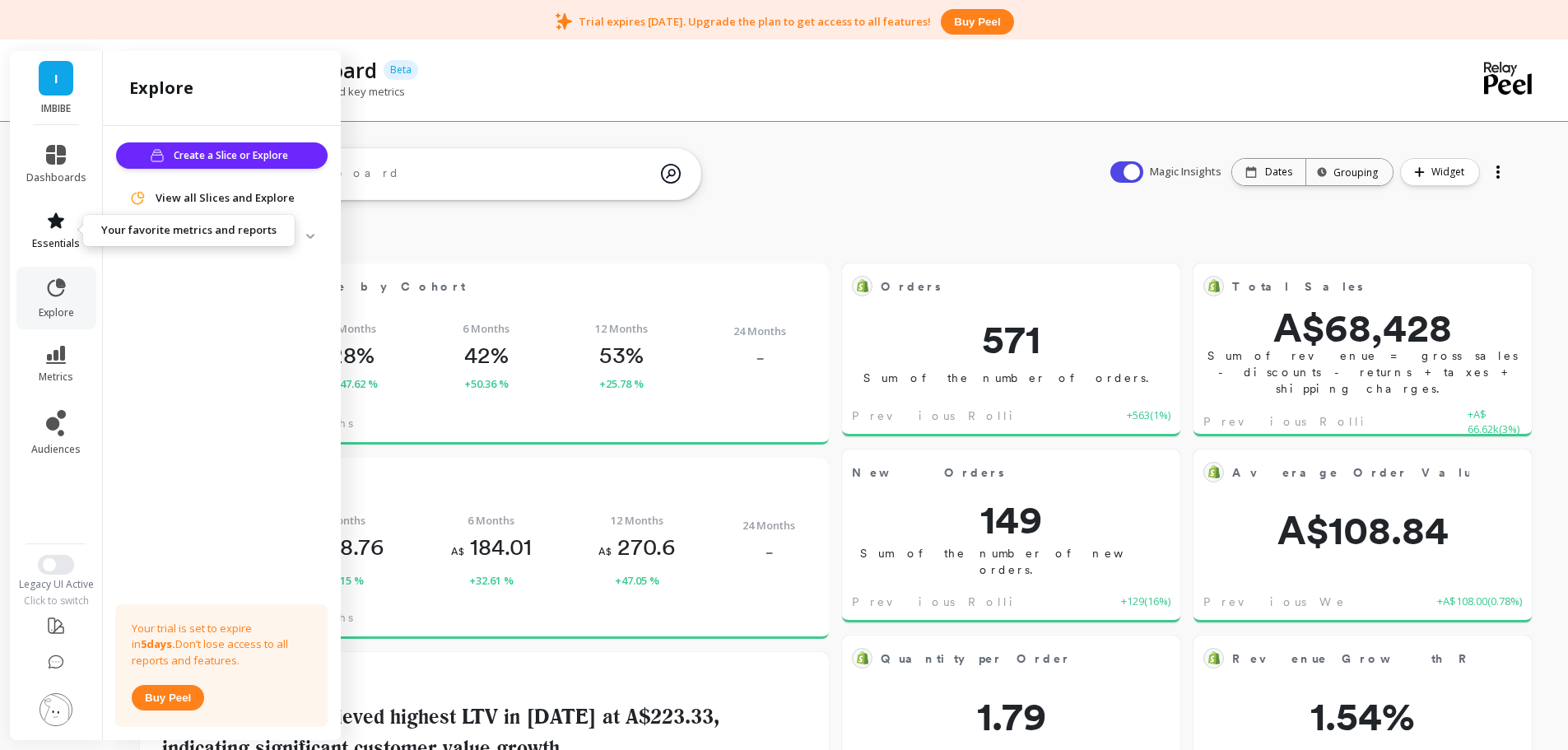
click at [65, 223] on icon at bounding box center [56, 221] width 20 height 20
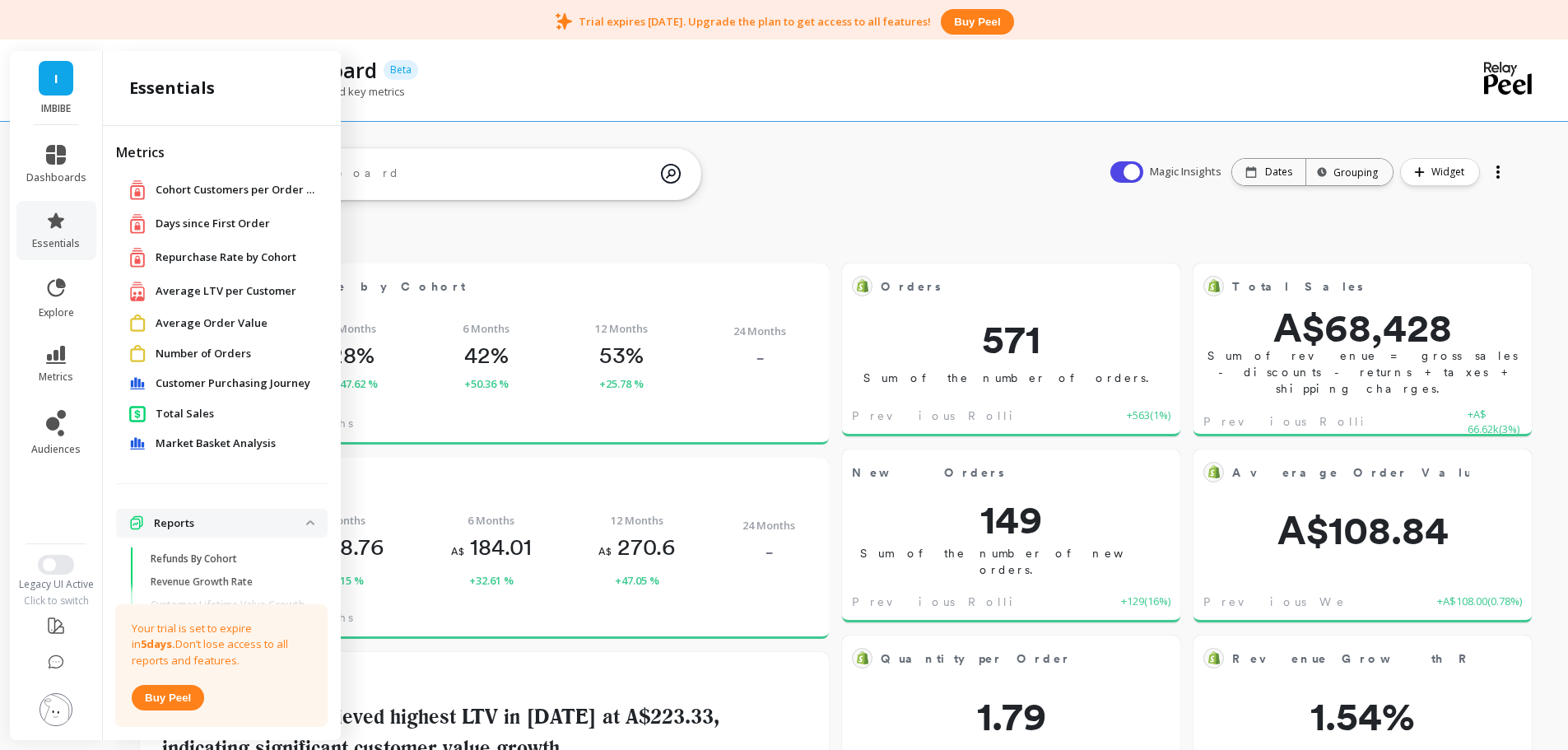
click at [191, 355] on span "Number of Orders" at bounding box center [203, 354] width 95 height 17
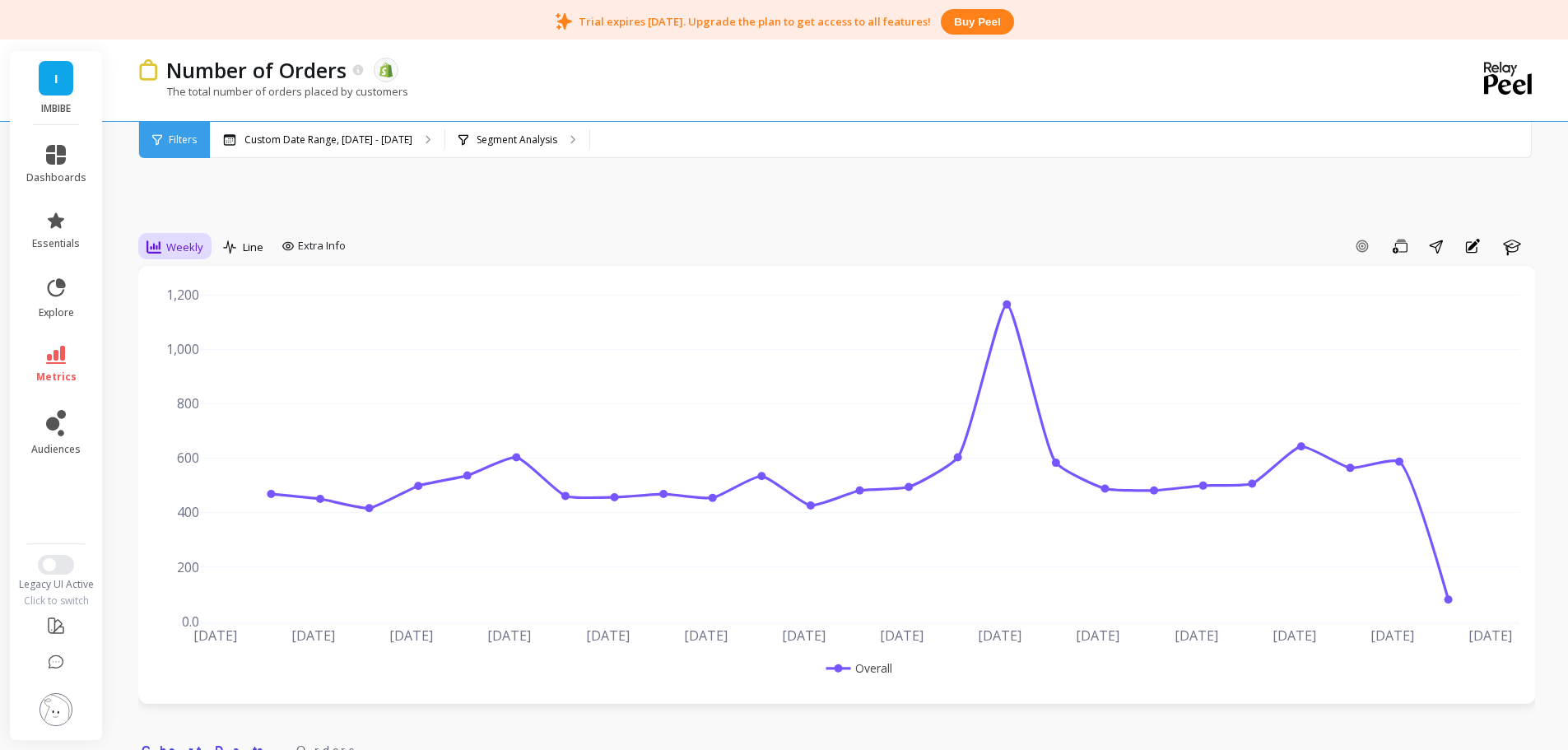
click at [188, 251] on span "Weekly" at bounding box center [185, 247] width 37 height 16
click at [210, 375] on div "Monthly" at bounding box center [199, 377] width 94 height 16
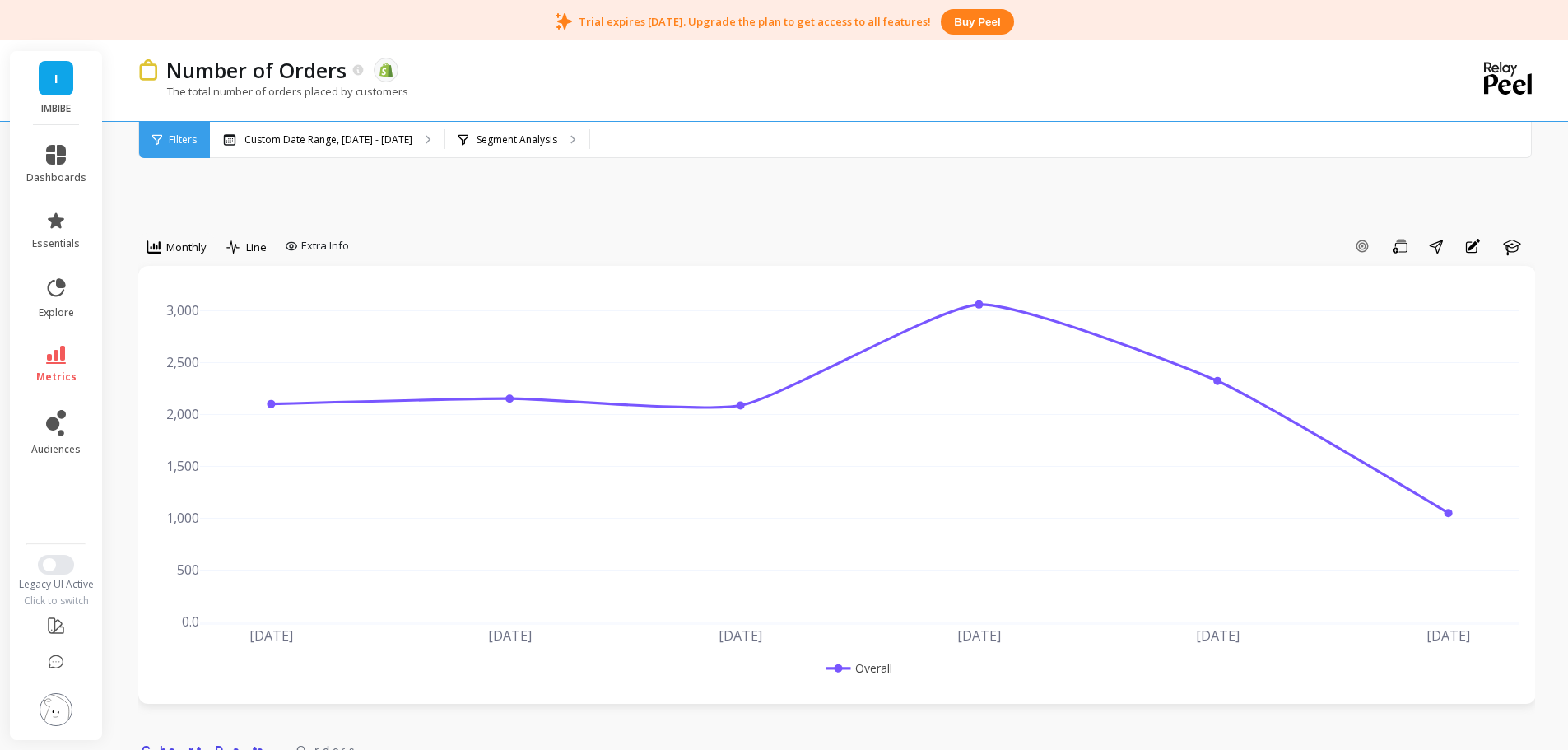
click at [57, 710] on img at bounding box center [56, 709] width 33 height 33
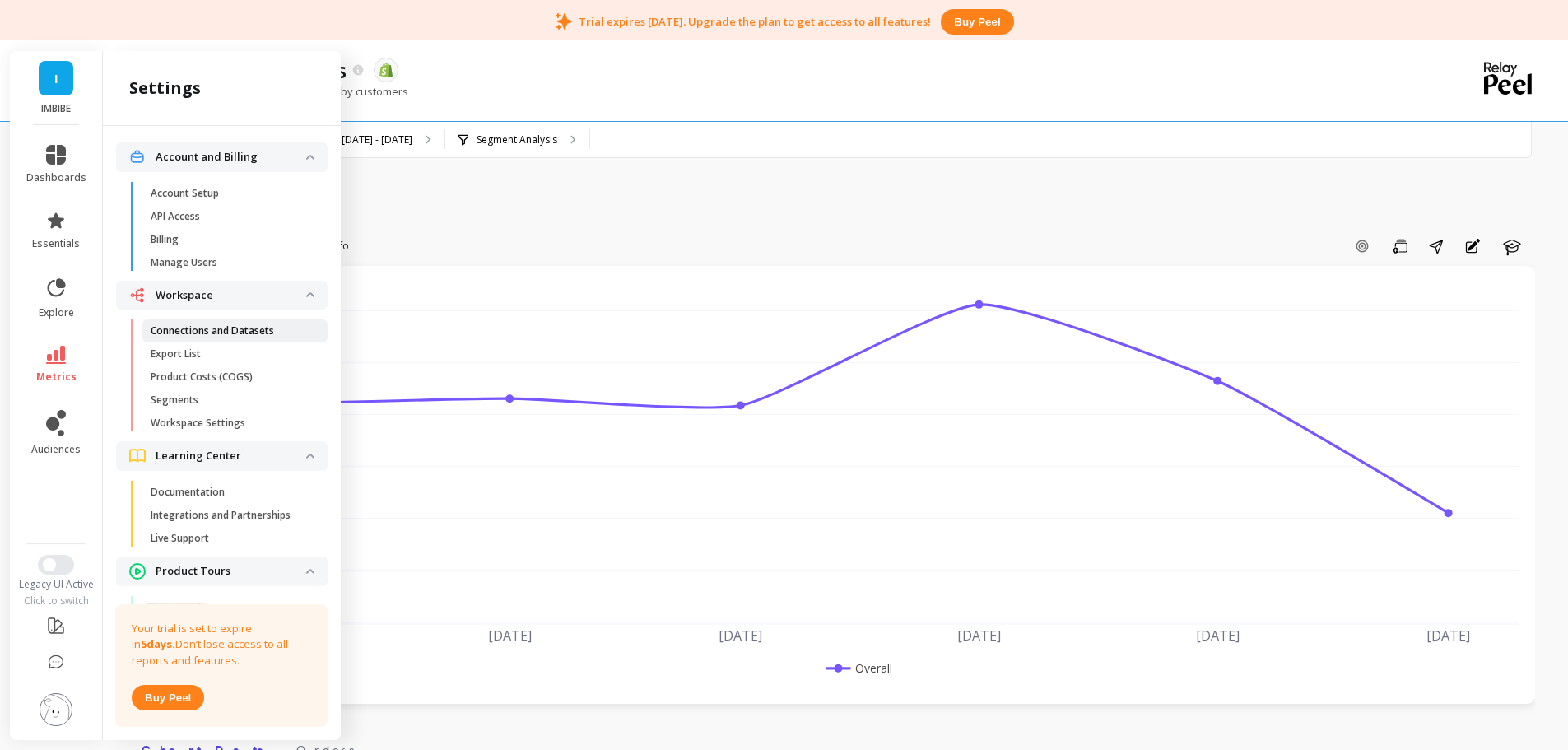
click at [212, 330] on p "Connections and Datasets" at bounding box center [212, 331] width 123 height 13
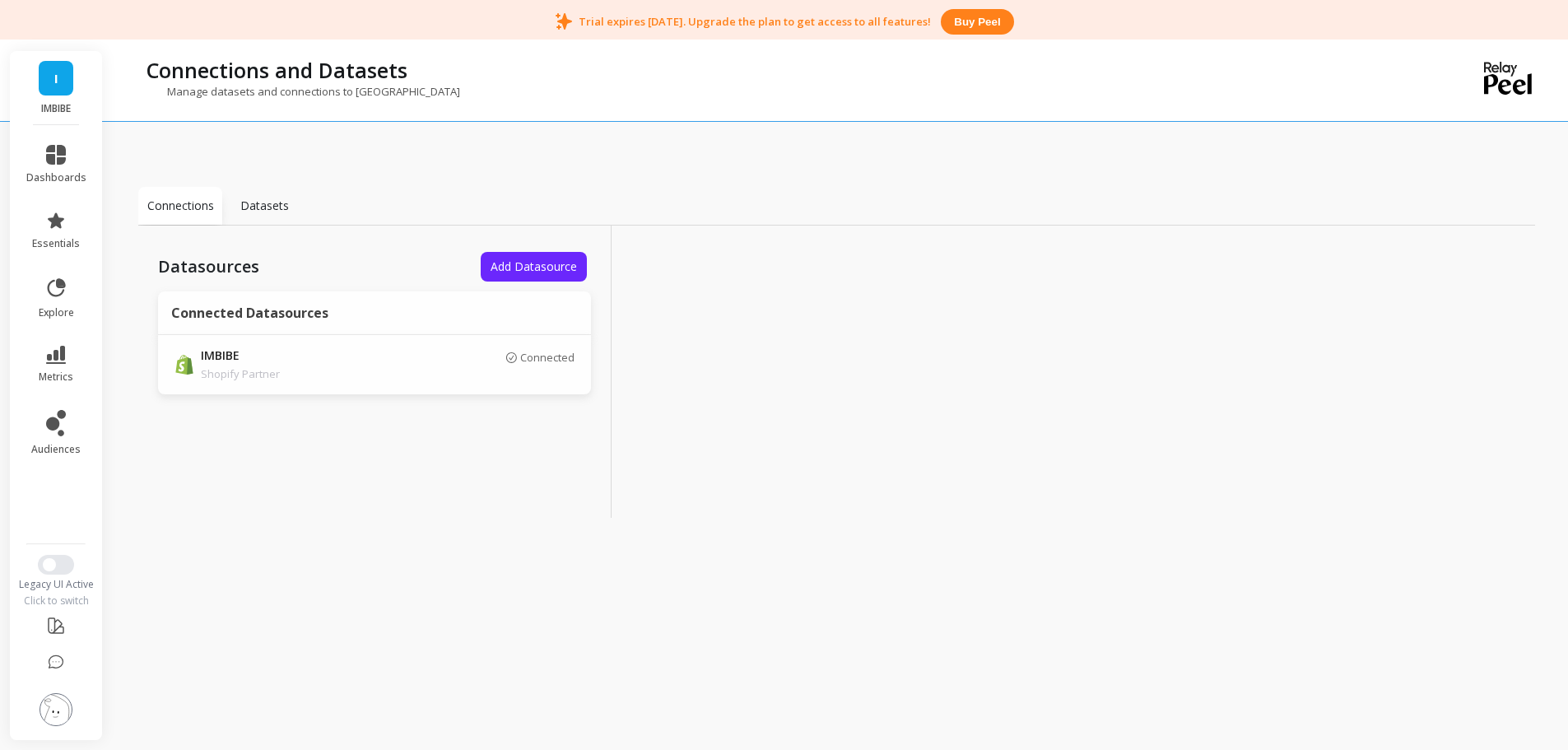
click at [56, 706] on img at bounding box center [56, 709] width 33 height 33
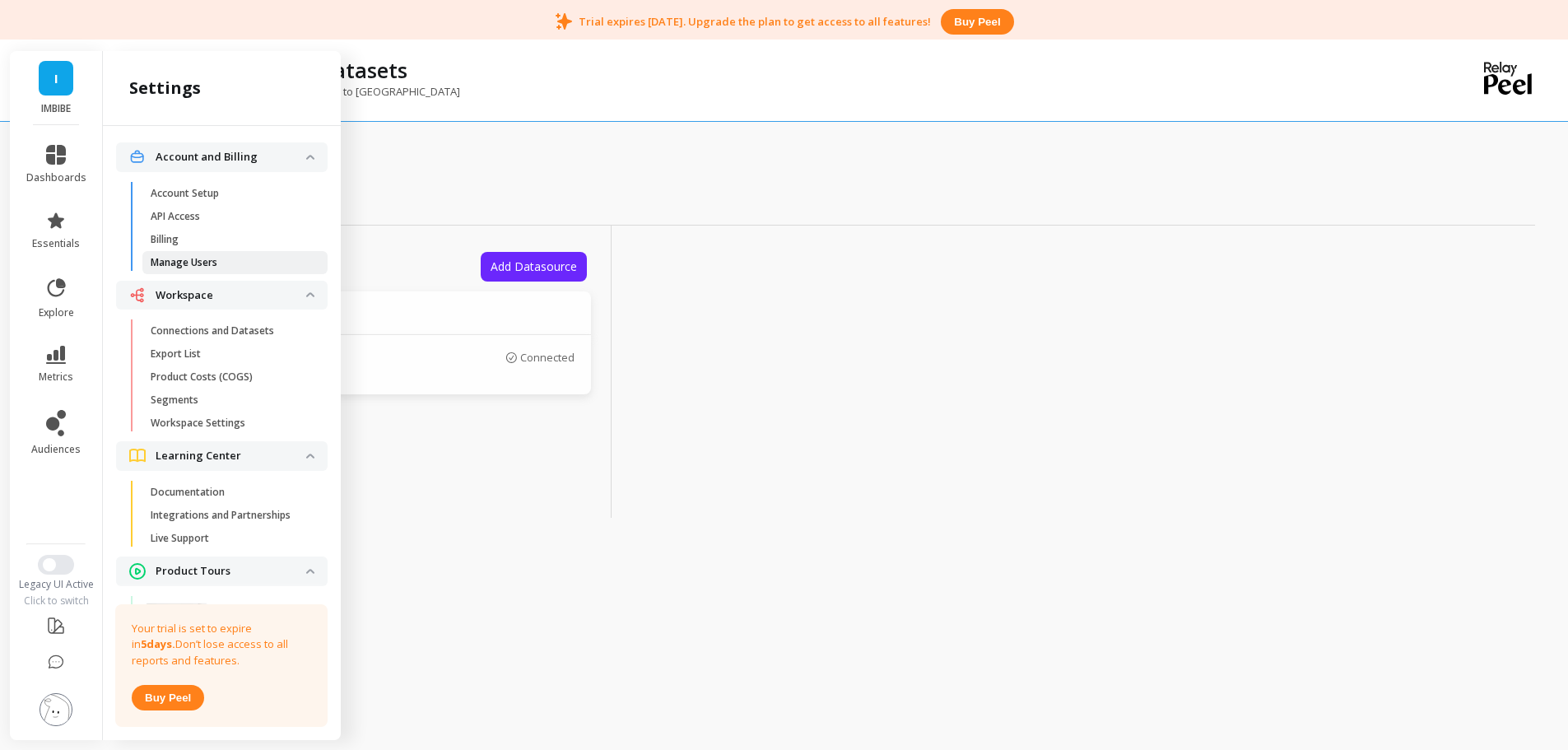
click at [219, 252] on link "Manage Users" at bounding box center [235, 262] width 185 height 23
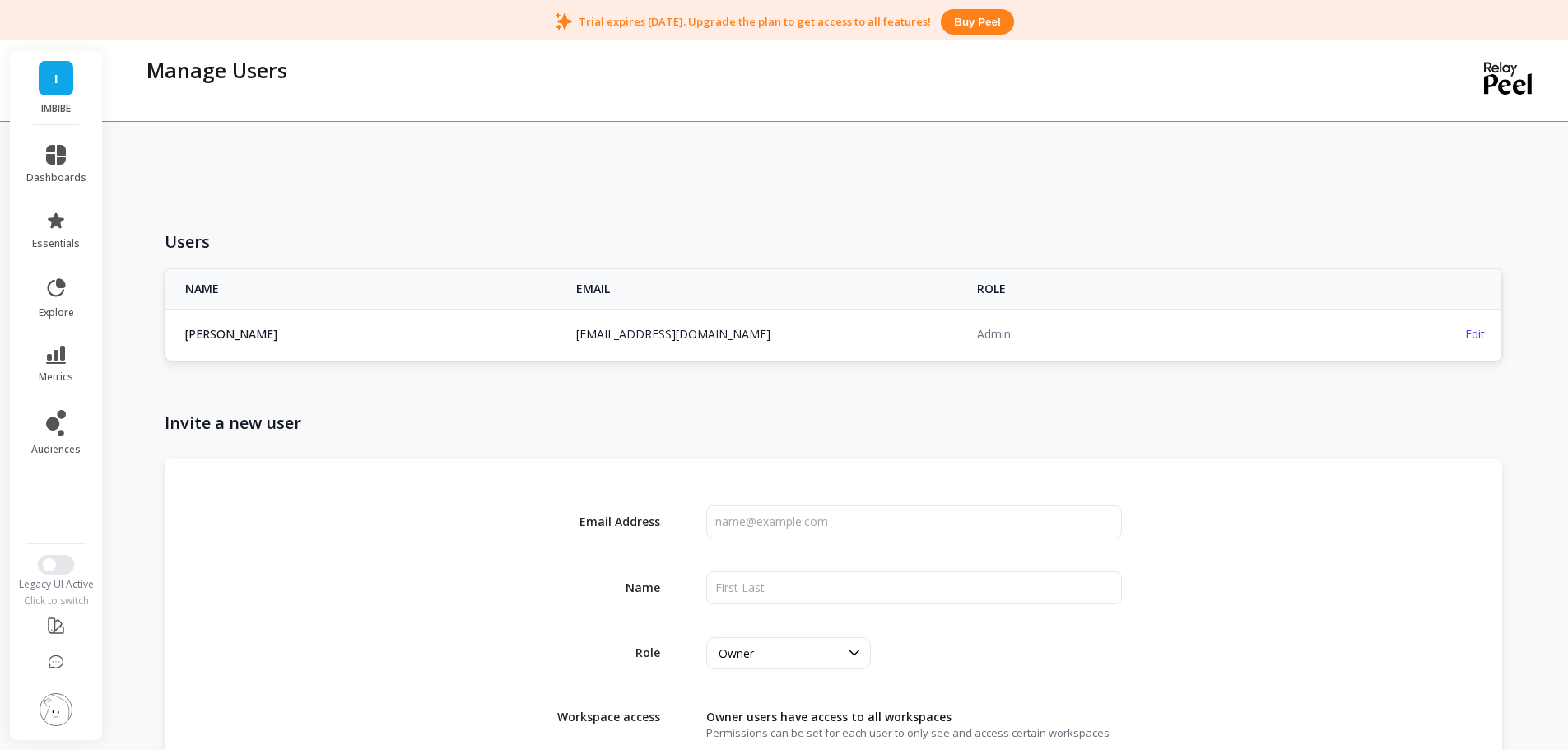
copy tr "[EMAIL_ADDRESS][DOMAIN_NAME] [PERSON_NAME][EMAIL_ADDRESS][DOMAIN_NAME]"
drag, startPoint x: 712, startPoint y: 334, endPoint x: 517, endPoint y: 260, distance: 208.6
click at [532, 321] on tr "[PERSON_NAME] [EMAIL_ADDRESS][DOMAIN_NAME] [PERSON_NAME][EMAIL_ADDRESS][DOMAIN_…" at bounding box center [834, 334] width 1336 height 50
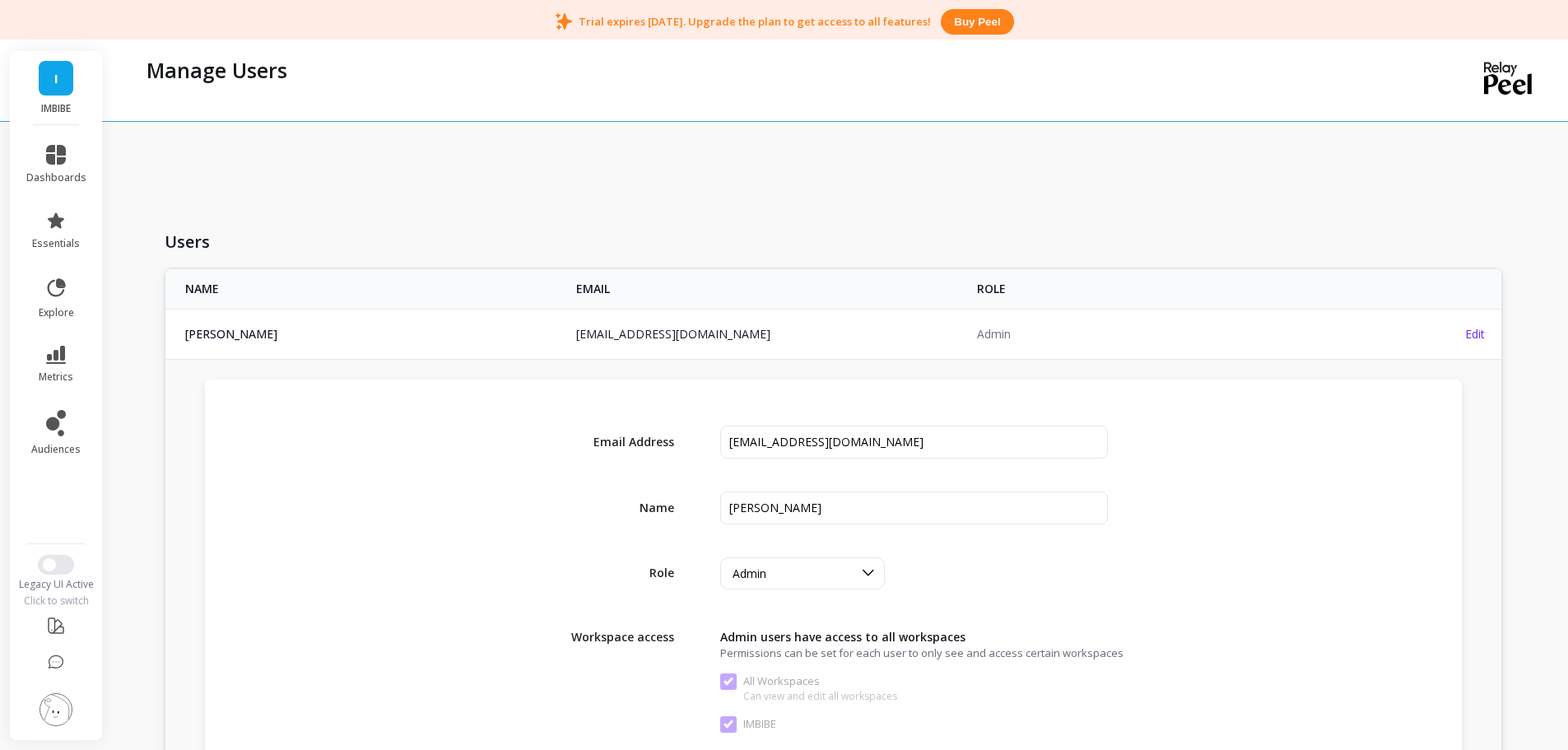
copy tr "[EMAIL_ADDRESS][DOMAIN_NAME] [PERSON_NAME][EMAIL_ADDRESS][DOMAIN_NAME]"
